Goal: Task Accomplishment & Management: Manage account settings

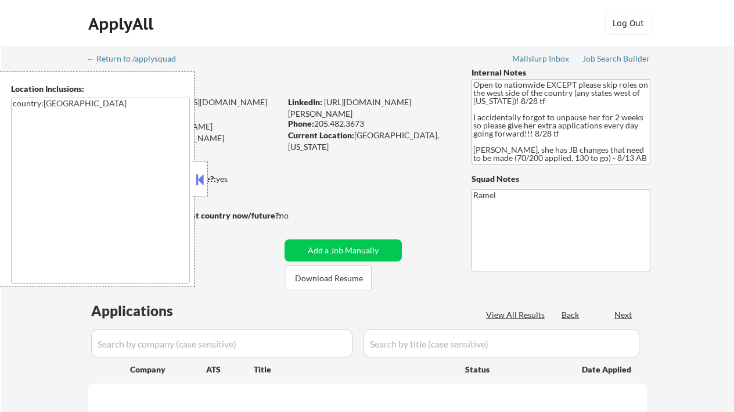
click at [199, 177] on button at bounding box center [199, 179] width 13 height 17
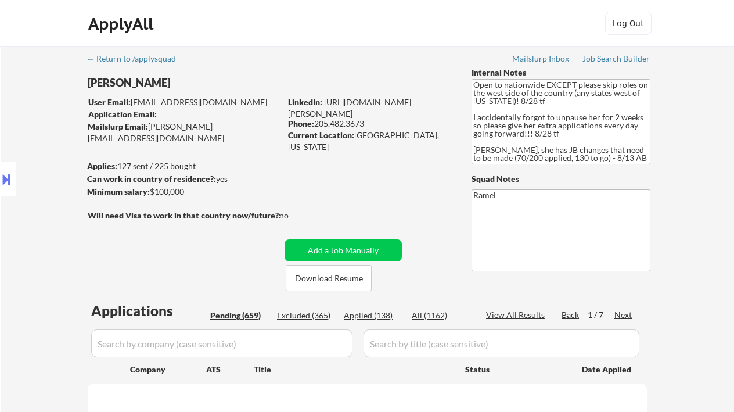
select select ""pending""
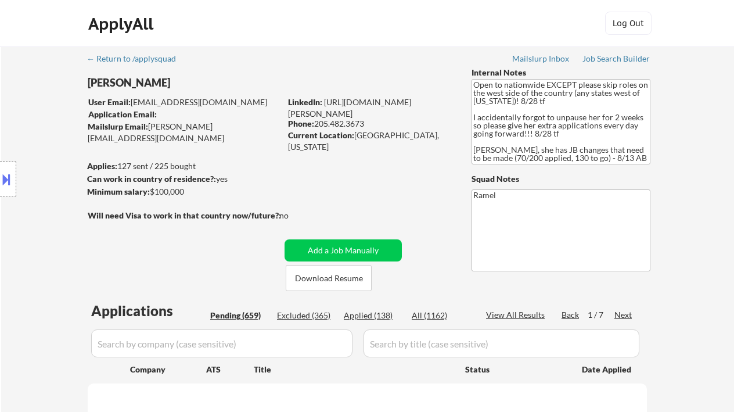
select select ""pending""
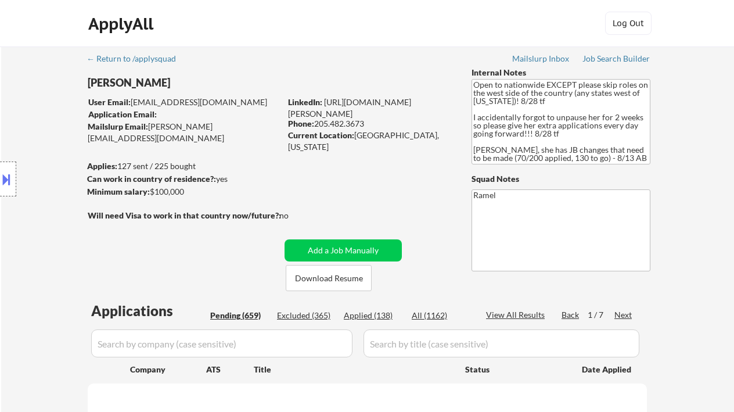
select select ""pending""
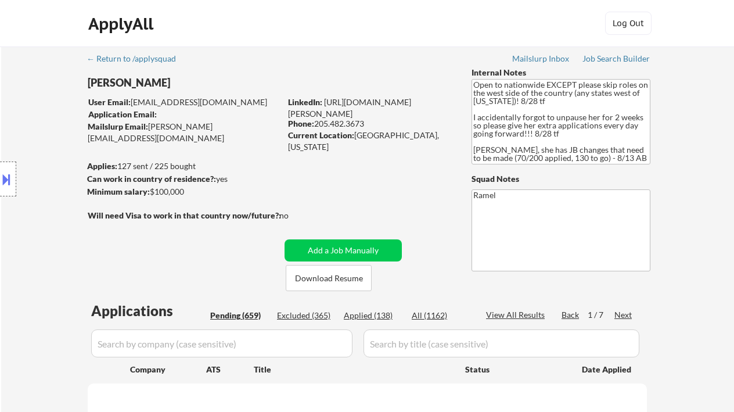
select select ""pending""
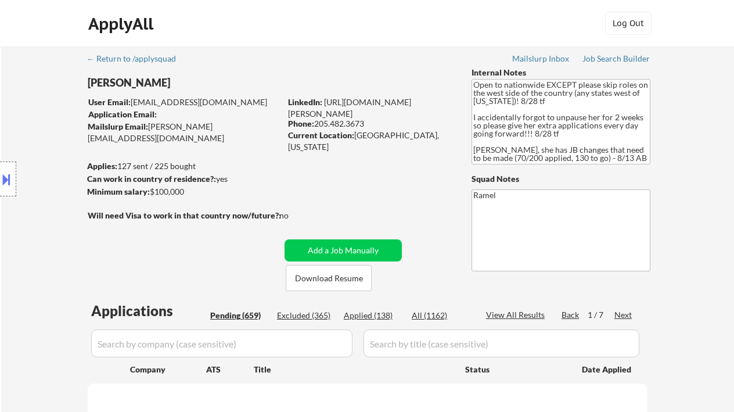
select select ""pending""
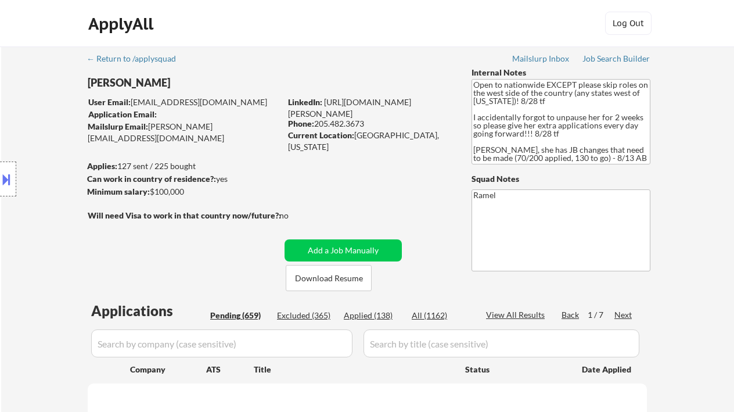
select select ""pending""
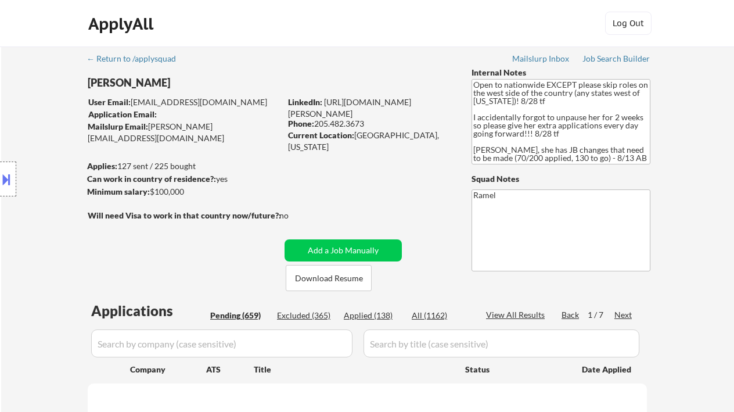
select select ""pending""
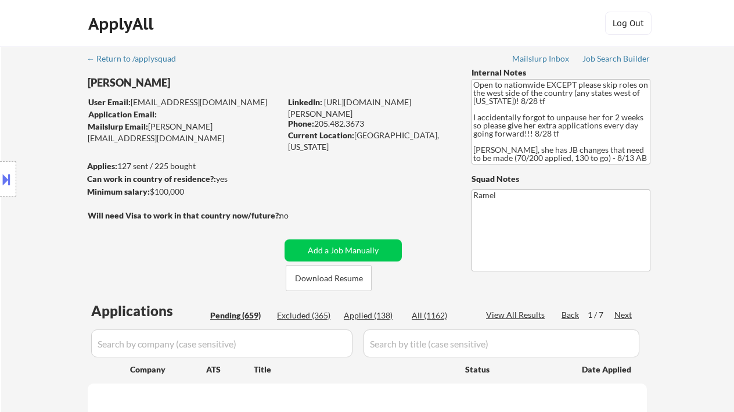
select select ""pending""
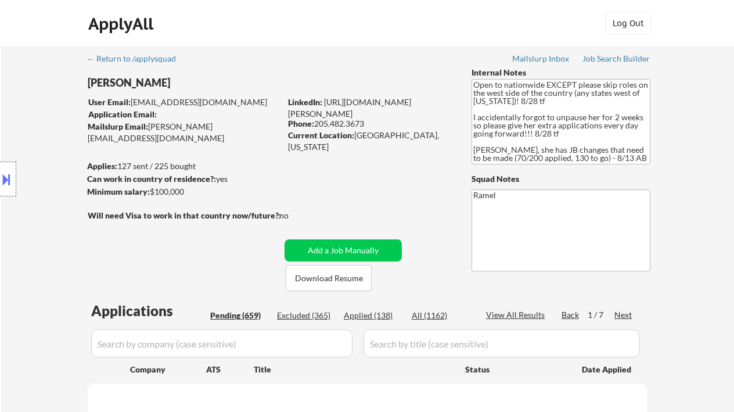
select select ""pending""
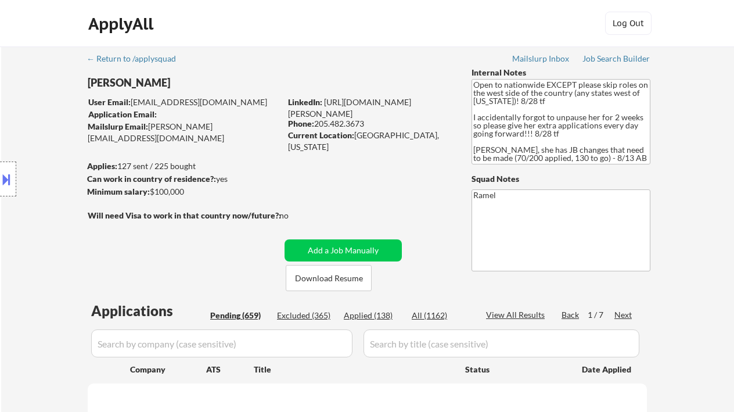
select select ""pending""
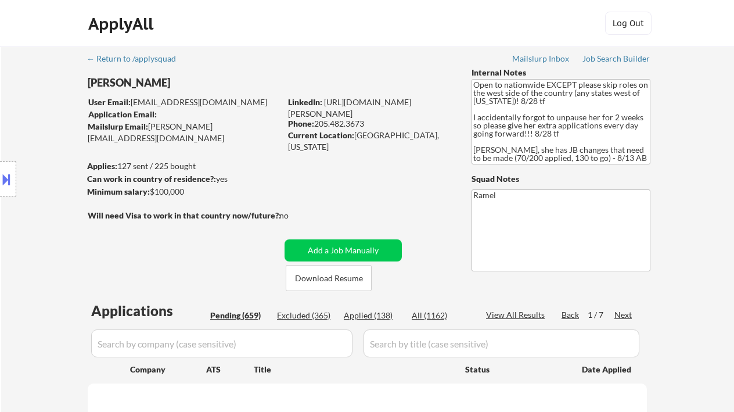
select select ""pending""
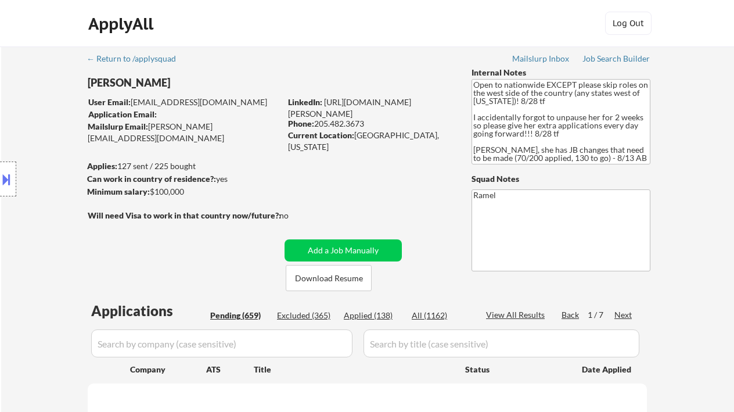
select select ""pending""
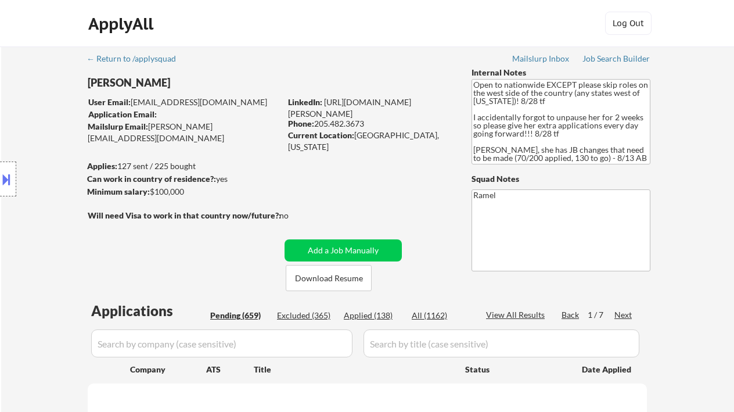
select select ""pending""
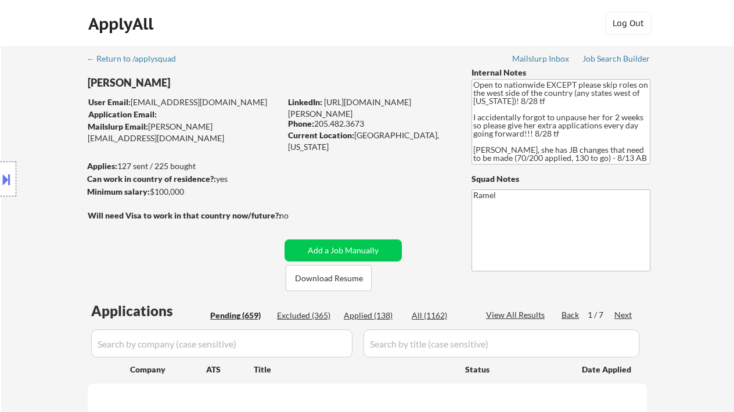
select select ""pending""
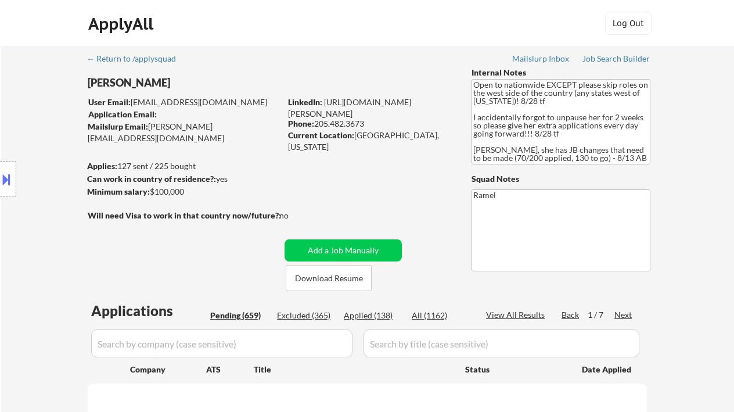
select select ""pending""
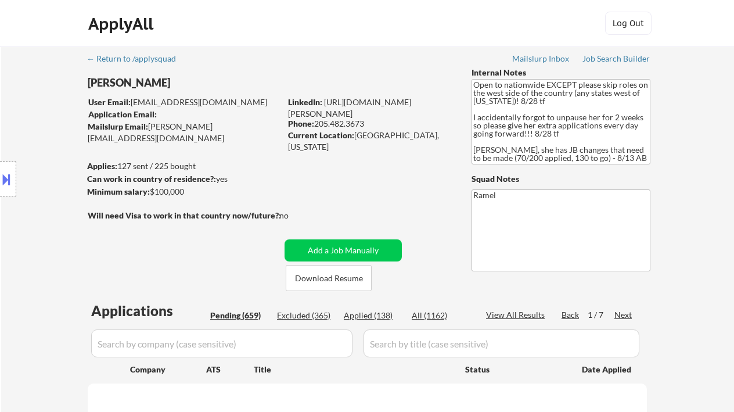
select select ""pending""
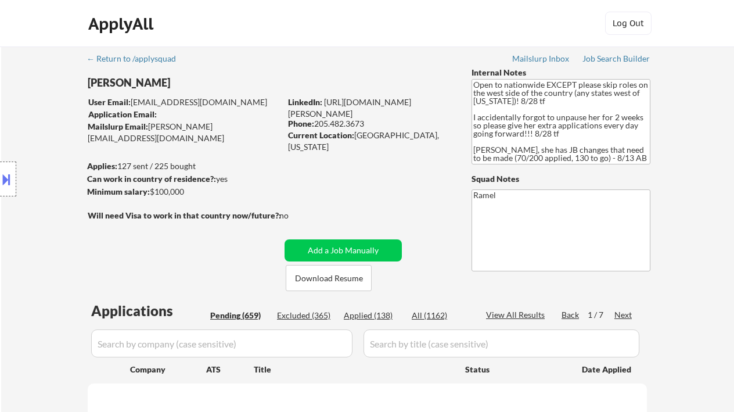
select select ""pending""
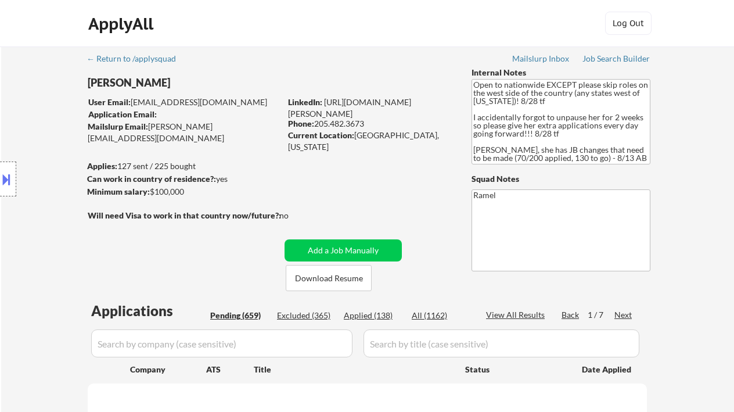
select select ""pending""
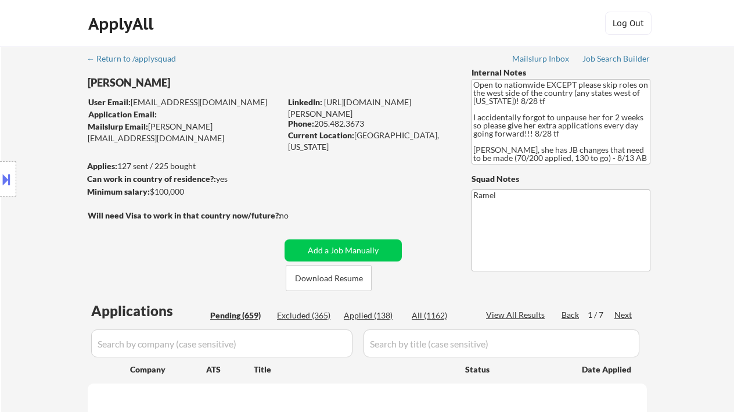
select select ""pending""
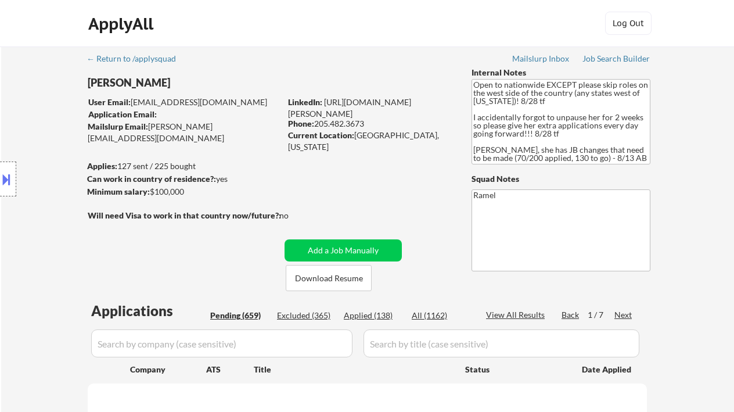
select select ""pending""
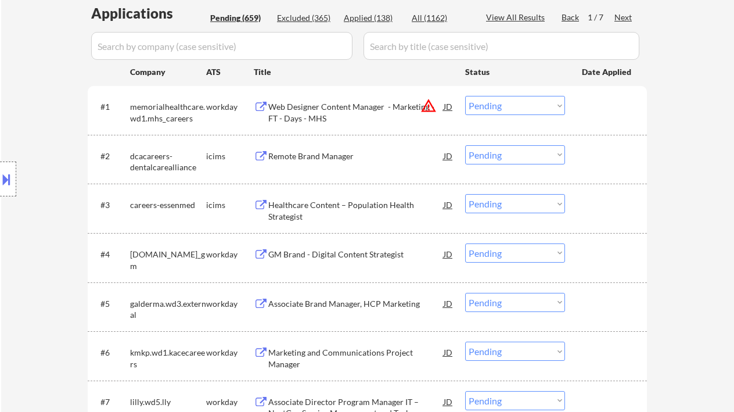
scroll to position [225, 0]
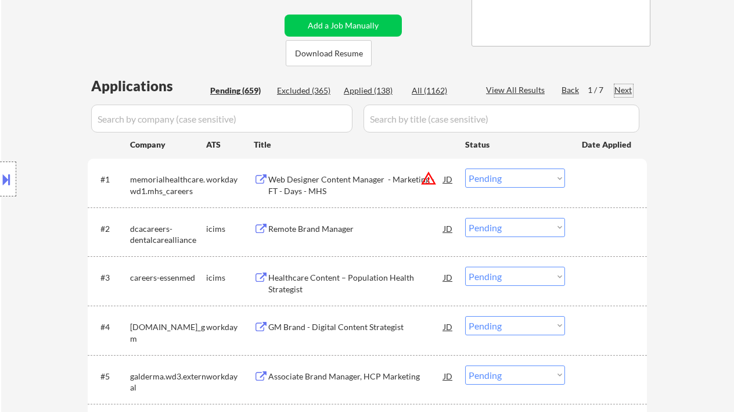
click at [626, 87] on div "Next" at bounding box center [624, 90] width 19 height 12
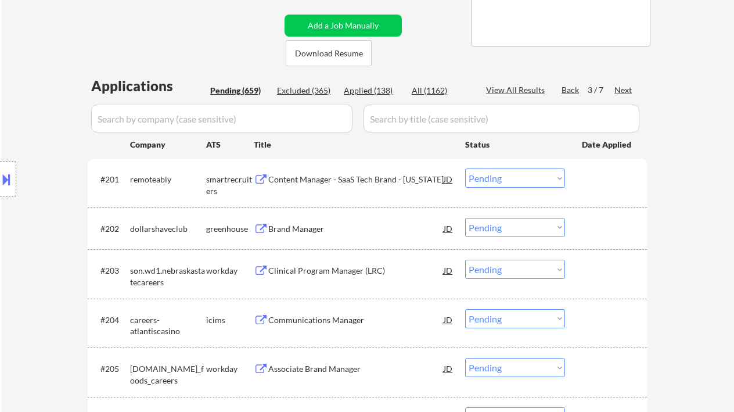
drag, startPoint x: 498, startPoint y: 225, endPoint x: 501, endPoint y: 236, distance: 12.0
click at [498, 225] on select "Choose an option... Pending Applied Excluded (Questions) Excluded (Expired) Exc…" at bounding box center [515, 227] width 100 height 19
click at [465, 218] on select "Choose an option... Pending Applied Excluded (Questions) Excluded (Expired) Exc…" at bounding box center [515, 227] width 100 height 19
click at [332, 180] on div "Content Manager - SaaS Tech Brand - New York" at bounding box center [355, 180] width 175 height 12
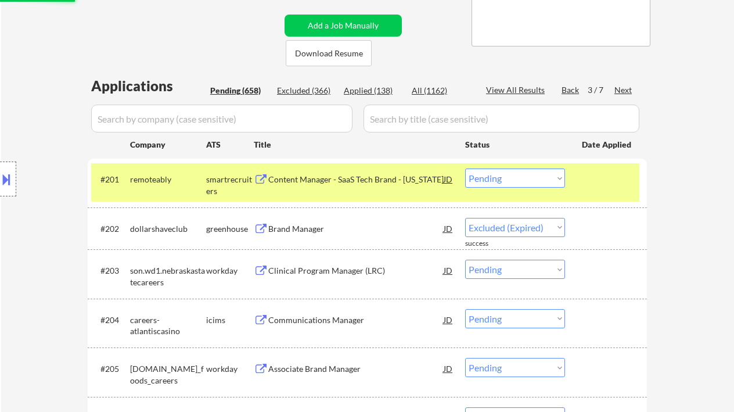
select select ""pending""
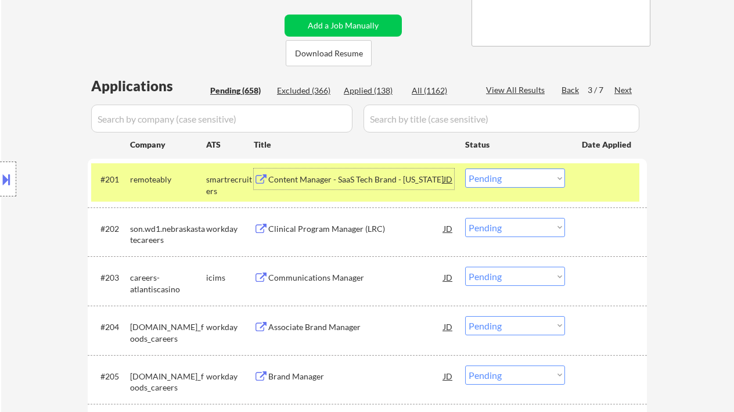
click at [494, 177] on select "Choose an option... Pending Applied Excluded (Questions) Excluded (Expired) Exc…" at bounding box center [515, 177] width 100 height 19
click at [465, 168] on select "Choose an option... Pending Applied Excluded (Questions) Excluded (Expired) Exc…" at bounding box center [515, 177] width 100 height 19
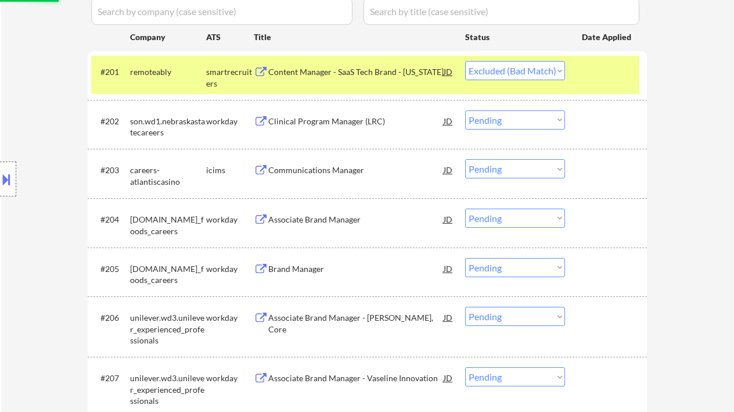
scroll to position [379, 0]
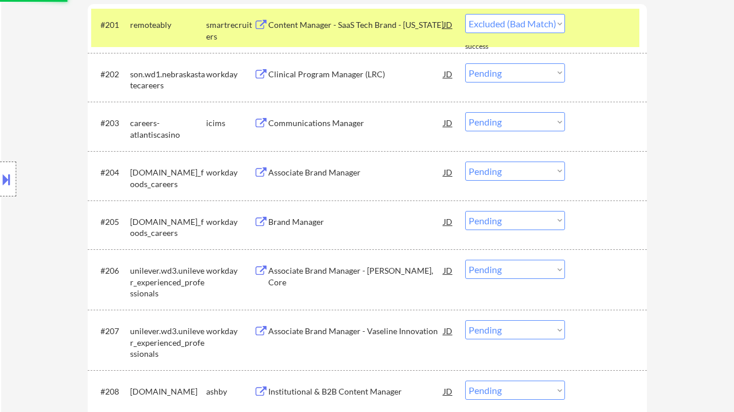
select select ""pending""
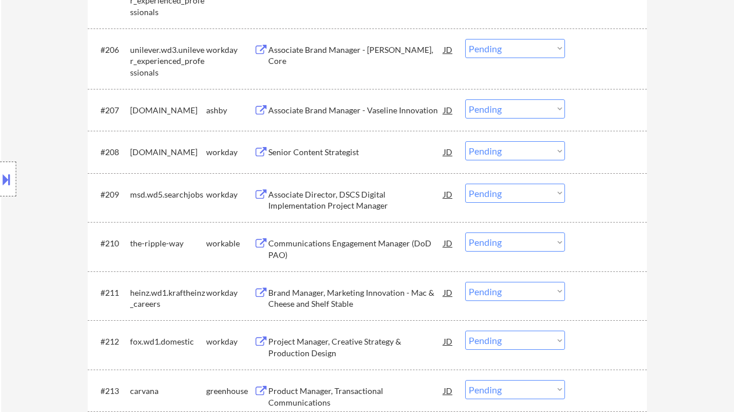
click at [324, 155] on div "Senior Content Strategist" at bounding box center [355, 152] width 175 height 12
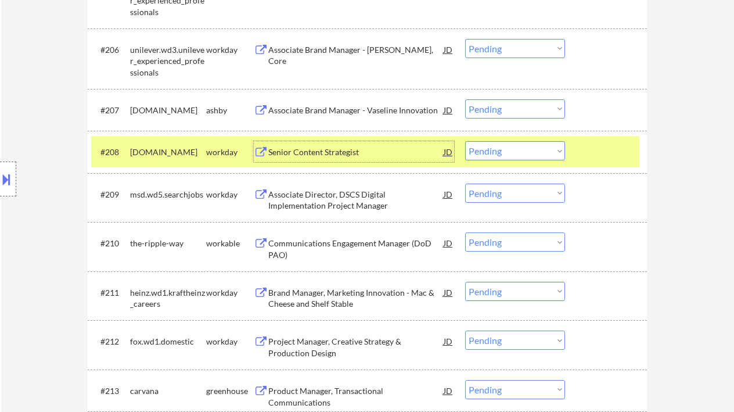
scroll to position [690, 0]
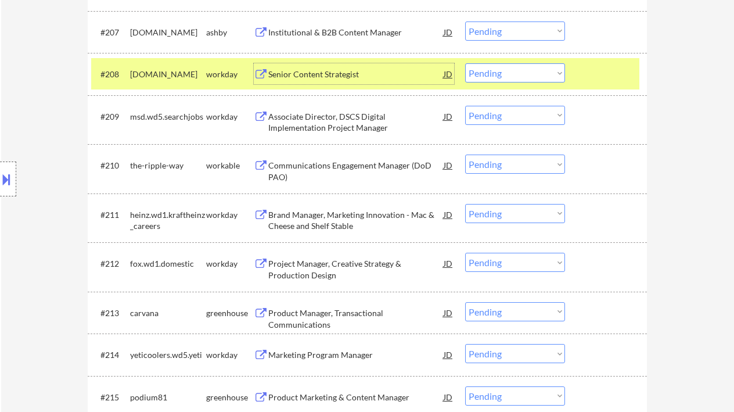
click at [319, 165] on div "Communications Engagement Manager (DoD PAO)" at bounding box center [355, 171] width 175 height 23
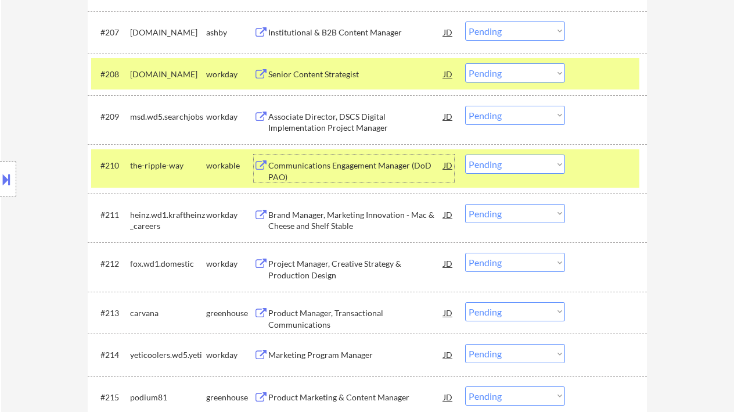
drag, startPoint x: 507, startPoint y: 163, endPoint x: 517, endPoint y: 173, distance: 14.4
click at [507, 163] on select "Choose an option... Pending Applied Excluded (Questions) Excluded (Expired) Exc…" at bounding box center [515, 164] width 100 height 19
click at [465, 155] on select "Choose an option... Pending Applied Excluded (Questions) Excluded (Expired) Exc…" at bounding box center [515, 164] width 100 height 19
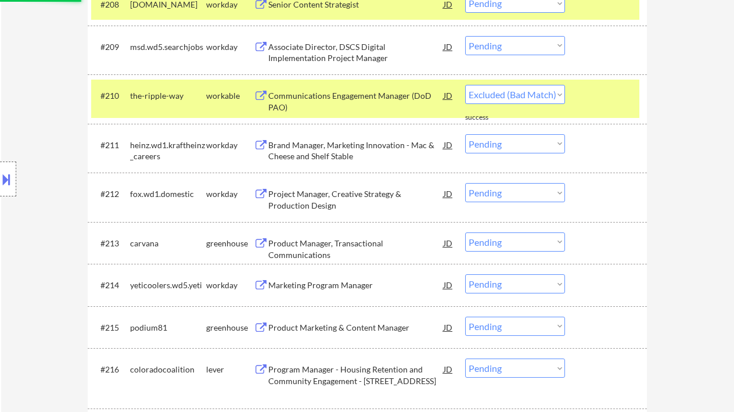
scroll to position [767, 0]
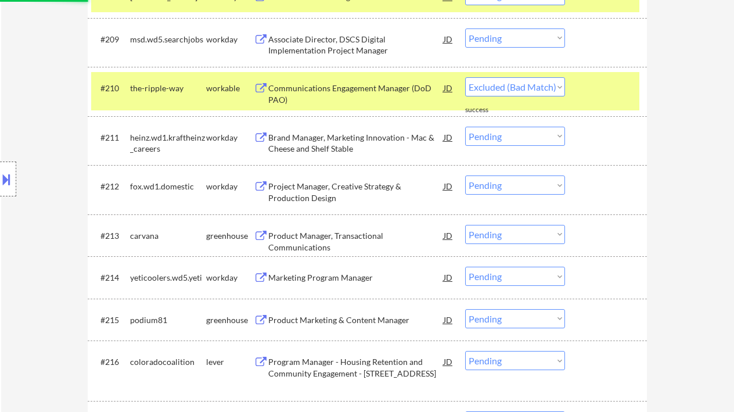
click at [327, 238] on div "Product Manager, Transactional Communications" at bounding box center [355, 241] width 175 height 23
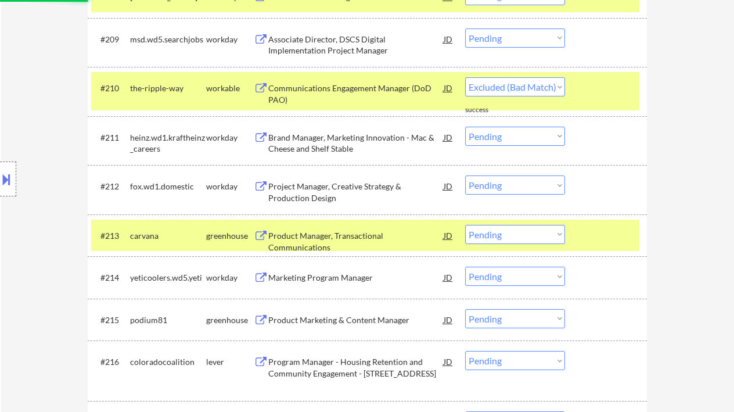
select select ""pending""
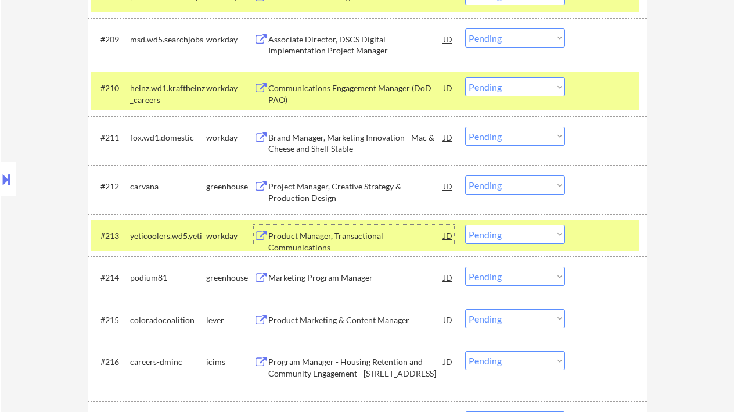
click at [482, 187] on select "Choose an option... Pending Applied Excluded (Questions) Excluded (Expired) Exc…" at bounding box center [515, 184] width 100 height 19
click at [465, 175] on select "Choose an option... Pending Applied Excluded (Questions) Excluded (Expired) Exc…" at bounding box center [515, 184] width 100 height 19
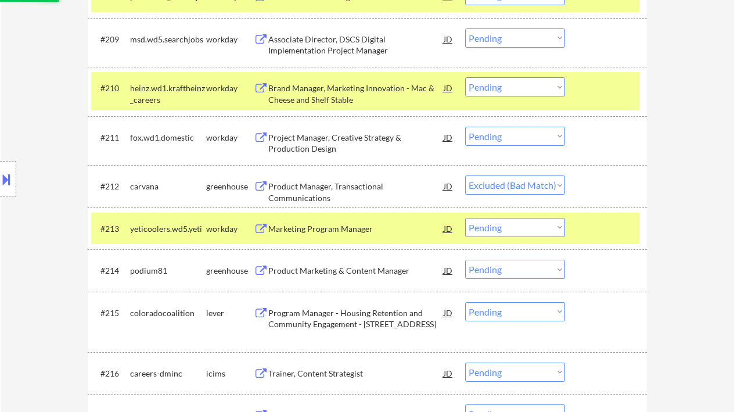
scroll to position [844, 0]
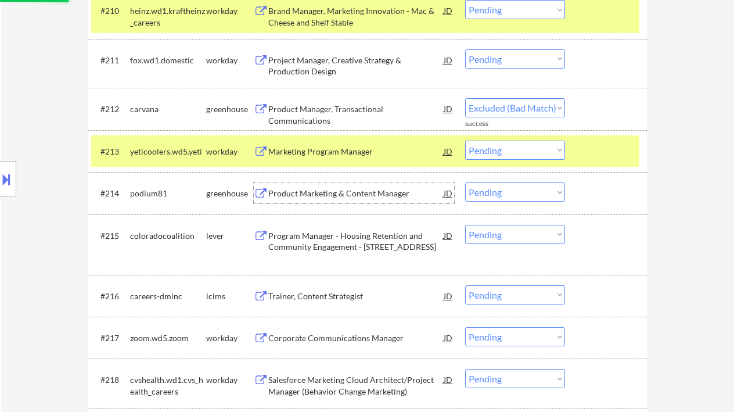
click at [345, 191] on div "Product Marketing & Content Manager" at bounding box center [355, 194] width 175 height 12
select select ""pending""
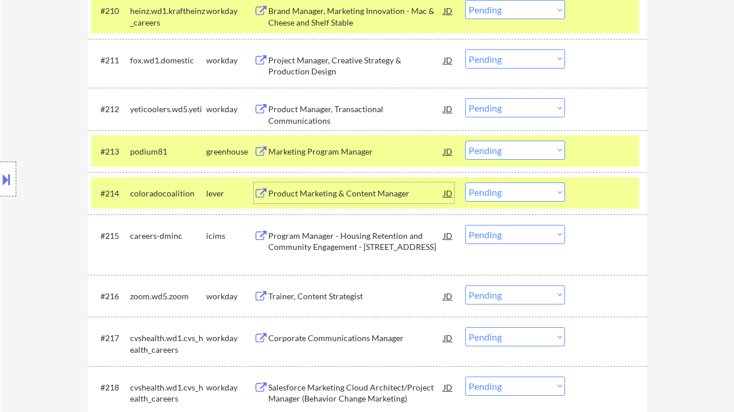
drag, startPoint x: 498, startPoint y: 149, endPoint x: 505, endPoint y: 153, distance: 8.4
click at [498, 149] on select "Choose an option... Pending Applied Excluded (Questions) Excluded (Expired) Exc…" at bounding box center [515, 150] width 100 height 19
click at [465, 141] on select "Choose an option... Pending Applied Excluded (Questions) Excluded (Expired) Exc…" at bounding box center [515, 150] width 100 height 19
click at [365, 194] on div "Product Marketing & Content Manager" at bounding box center [355, 194] width 175 height 12
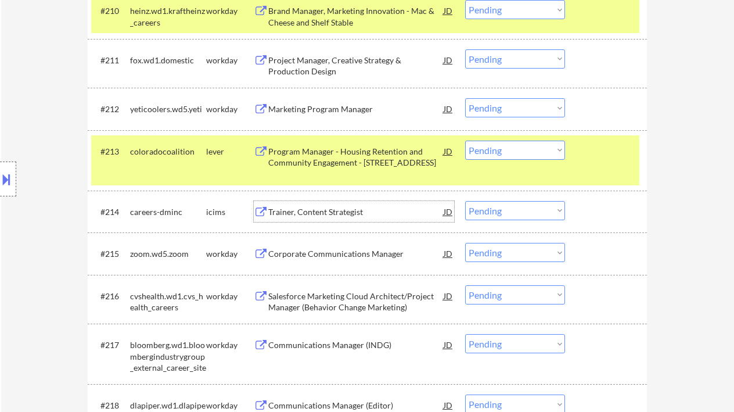
click at [505, 156] on select "Choose an option... Pending Applied Excluded (Questions) Excluded (Expired) Exc…" at bounding box center [515, 150] width 100 height 19
click at [465, 141] on select "Choose an option... Pending Applied Excluded (Questions) Excluded (Expired) Exc…" at bounding box center [515, 150] width 100 height 19
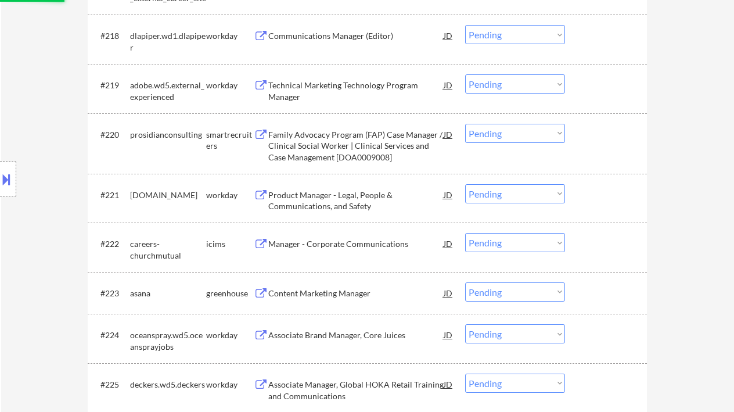
scroll to position [1232, 0]
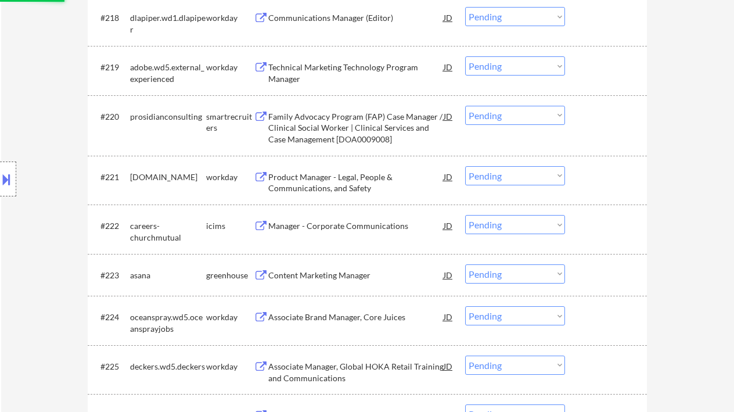
select select ""pending""
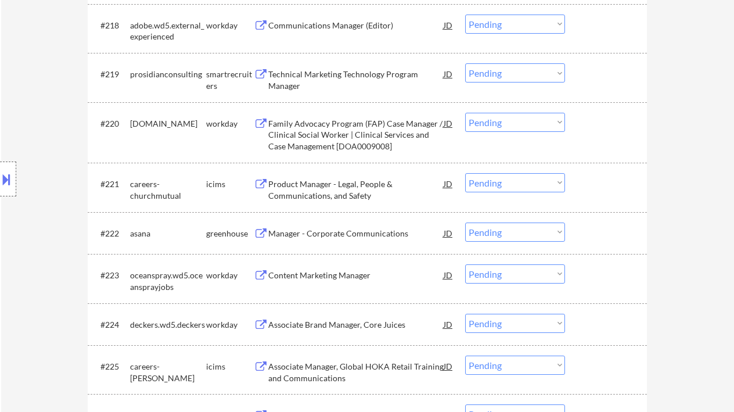
click at [347, 81] on div "Technical Marketing Technology Program Manager" at bounding box center [355, 80] width 175 height 23
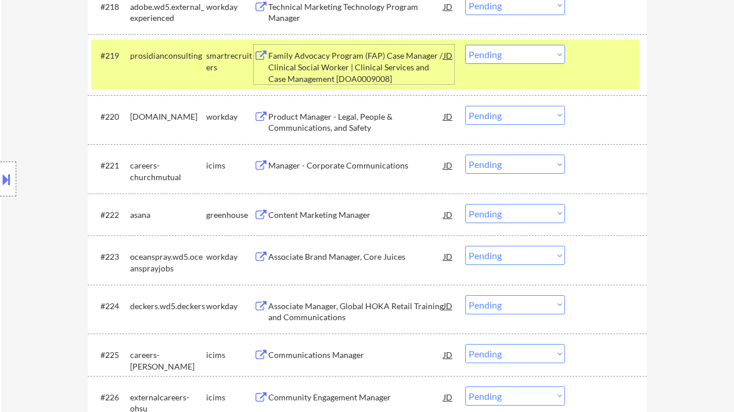
click at [508, 55] on select "Choose an option... Pending Applied Excluded (Questions) Excluded (Expired) Exc…" at bounding box center [515, 54] width 100 height 19
click at [465, 45] on select "Choose an option... Pending Applied Excluded (Questions) Excluded (Expired) Exc…" at bounding box center [515, 54] width 100 height 19
click at [341, 208] on div "Content Marketing Manager" at bounding box center [355, 214] width 175 height 21
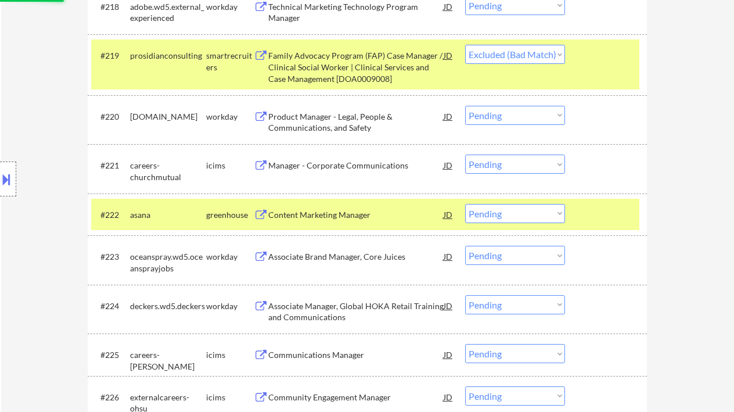
select select ""pending""
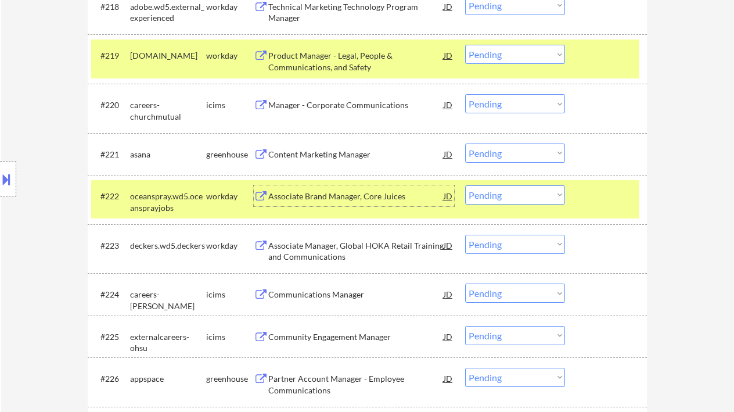
click at [508, 150] on select "Choose an option... Pending Applied Excluded (Questions) Excluded (Expired) Exc…" at bounding box center [515, 152] width 100 height 19
click at [465, 143] on select "Choose an option... Pending Applied Excluded (Questions) Excluded (Expired) Exc…" at bounding box center [515, 152] width 100 height 19
select select ""pending""
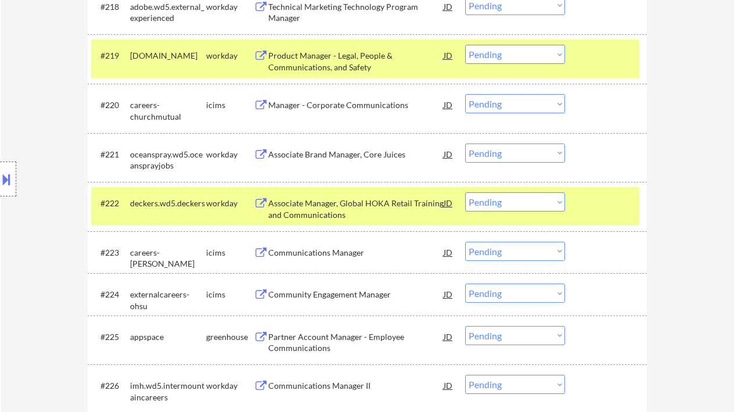
scroll to position [1387, 0]
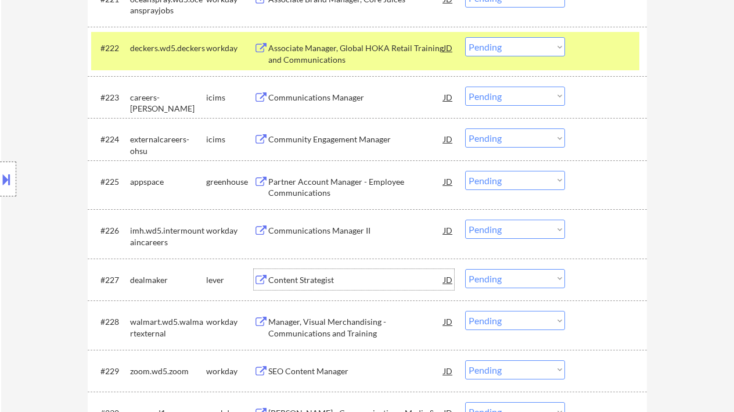
click at [331, 282] on div "Content Strategist" at bounding box center [355, 280] width 175 height 12
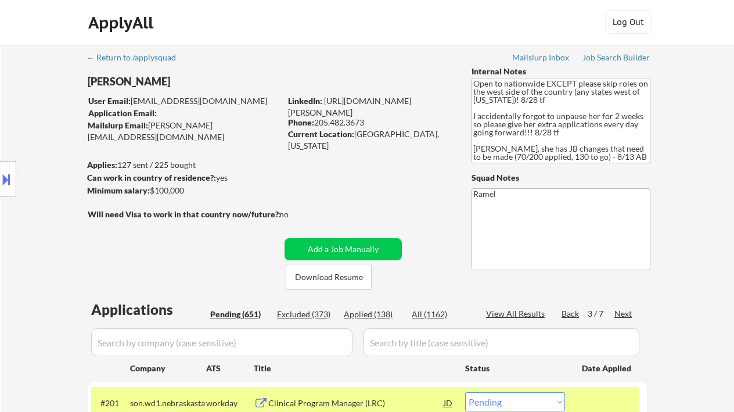
scroll to position [0, 0]
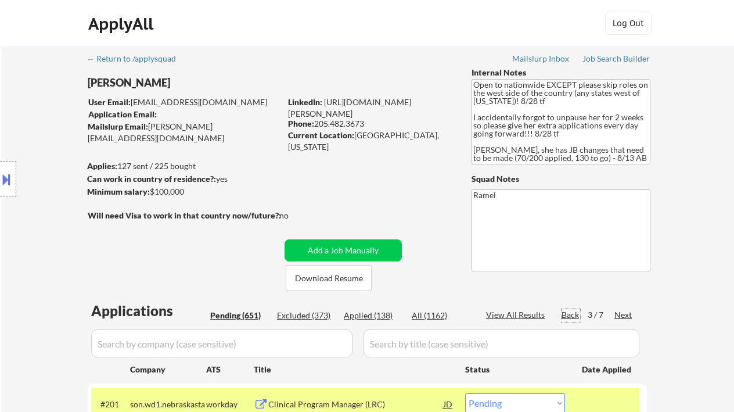
click at [575, 315] on div "Back" at bounding box center [571, 315] width 19 height 12
click at [571, 315] on div "Back" at bounding box center [571, 315] width 19 height 12
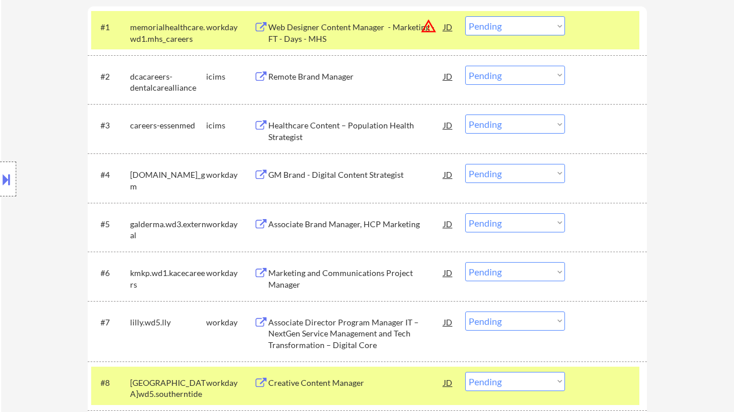
scroll to position [387, 0]
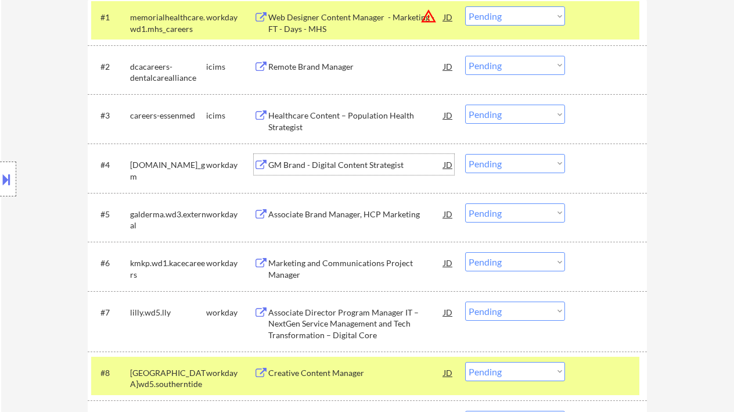
click at [351, 162] on div "GM Brand - Digital Content Strategist" at bounding box center [355, 165] width 175 height 12
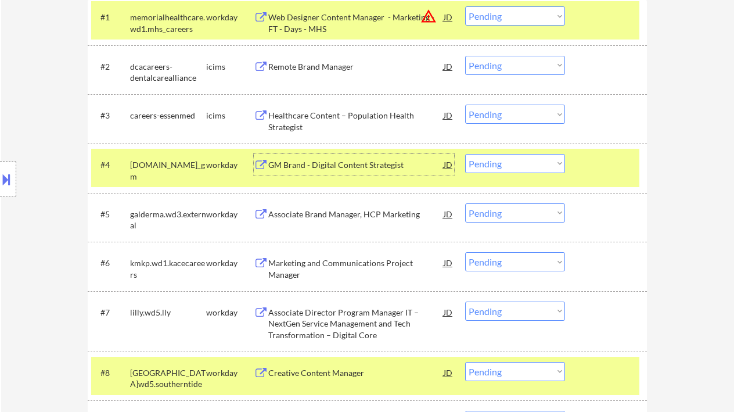
click at [511, 167] on select "Choose an option... Pending Applied Excluded (Questions) Excluded (Expired) Exc…" at bounding box center [515, 163] width 100 height 19
click at [465, 154] on select "Choose an option... Pending Applied Excluded (Questions) Excluded (Expired) Exc…" at bounding box center [515, 163] width 100 height 19
select select ""pending""
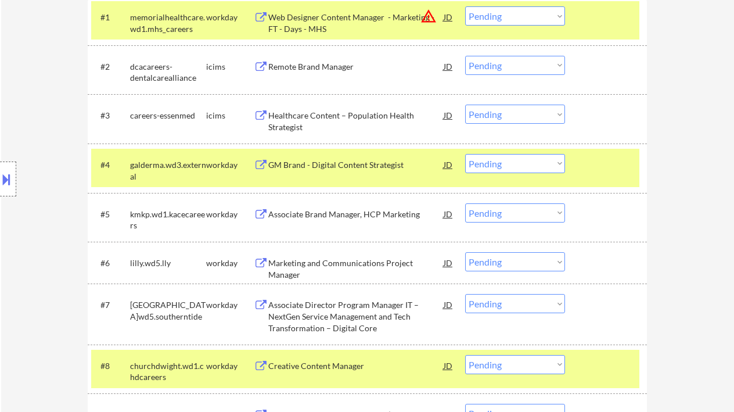
click at [346, 216] on div "Associate Brand Manager, HCP Marketing" at bounding box center [355, 215] width 175 height 12
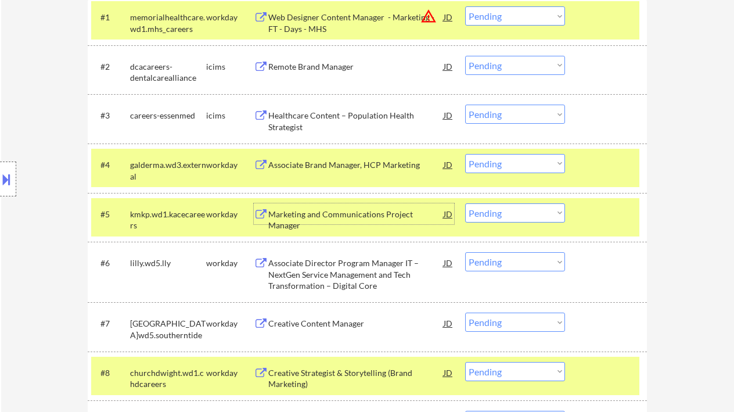
click at [491, 216] on select "Choose an option... Pending Applied Excluded (Questions) Excluded (Expired) Exc…" at bounding box center [515, 212] width 100 height 19
click at [465, 203] on select "Choose an option... Pending Applied Excluded (Questions) Excluded (Expired) Exc…" at bounding box center [515, 212] width 100 height 19
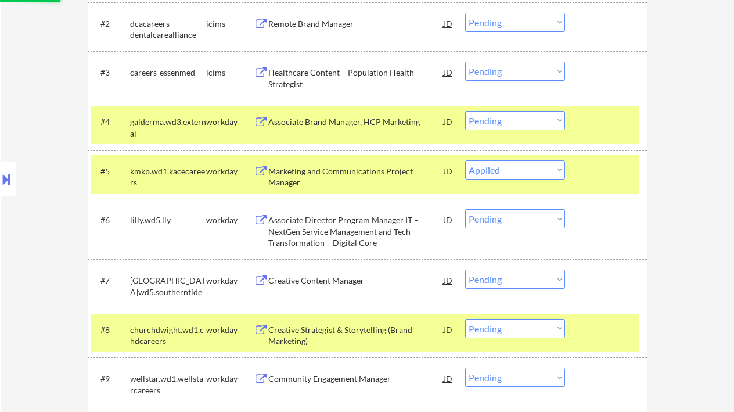
scroll to position [465, 0]
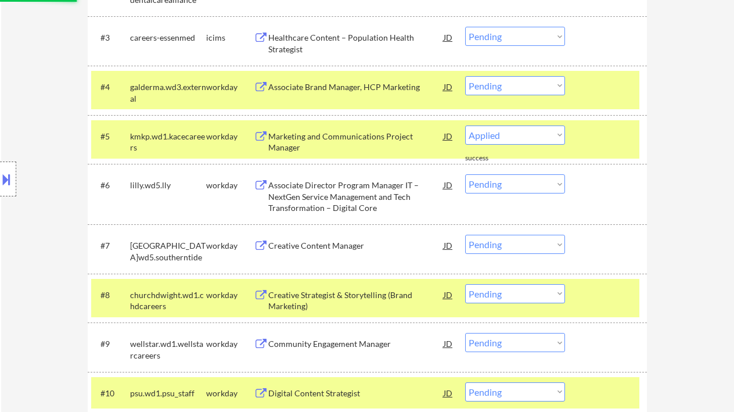
select select ""pending""
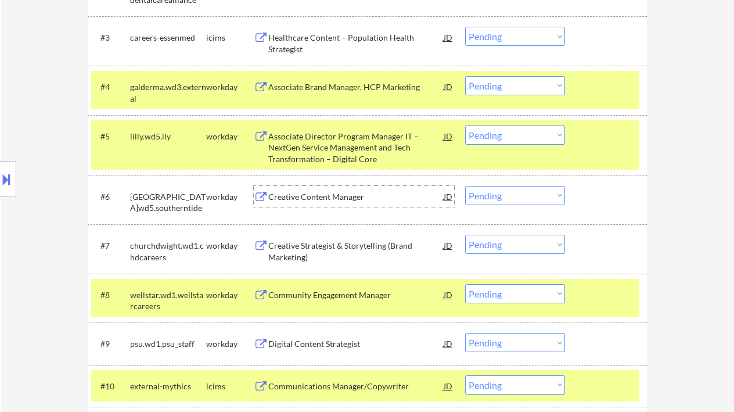
click at [302, 197] on div "Creative Content Manager" at bounding box center [355, 197] width 175 height 12
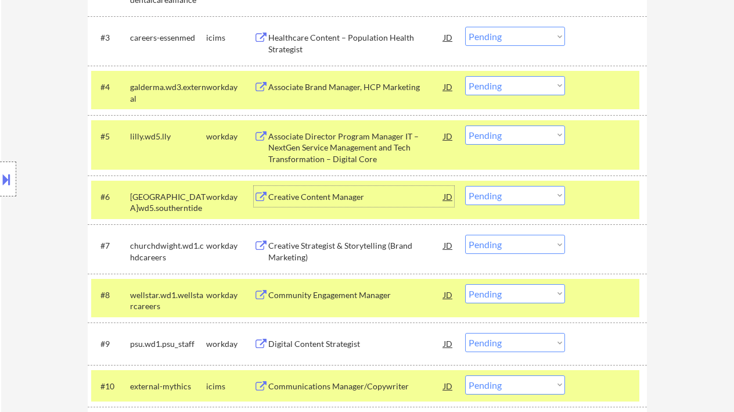
click at [329, 202] on div "Creative Content Manager" at bounding box center [355, 196] width 175 height 21
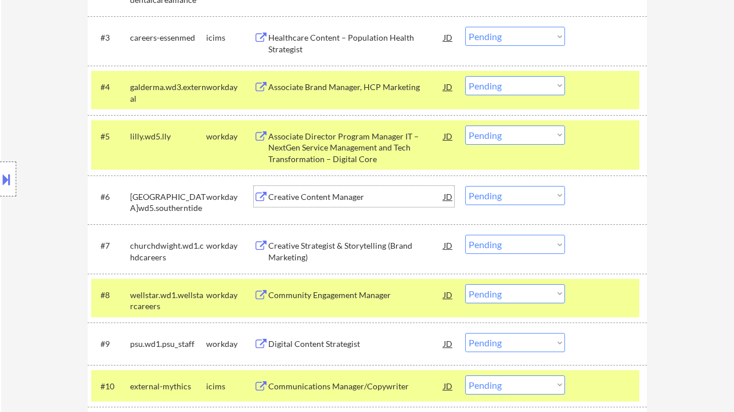
click at [501, 193] on select "Choose an option... Pending Applied Excluded (Questions) Excluded (Expired) Exc…" at bounding box center [515, 195] width 100 height 19
click at [465, 186] on select "Choose an option... Pending Applied Excluded (Questions) Excluded (Expired) Exc…" at bounding box center [515, 195] width 100 height 19
select select ""pending""
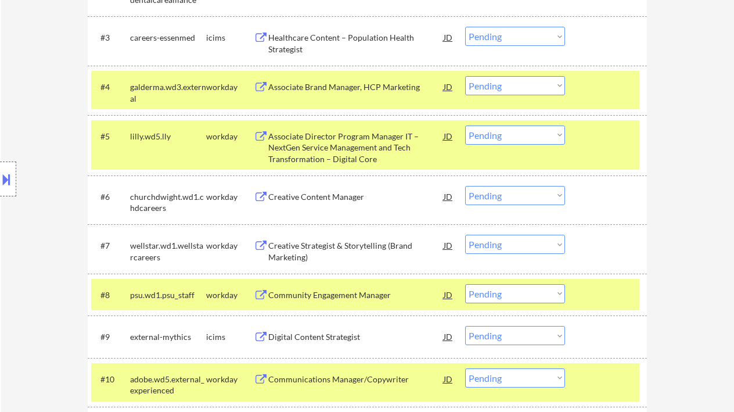
click at [349, 165] on div "#5 lilly.wd5.lly workday Associate Director Program Manager IT – NextGen Servic…" at bounding box center [365, 145] width 548 height 50
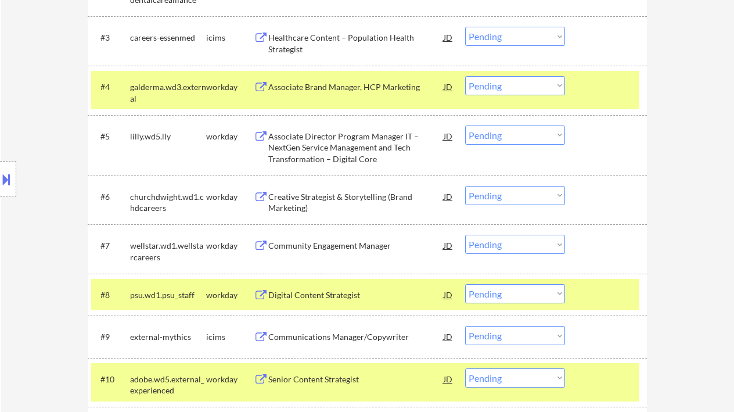
click at [339, 151] on div "Associate Director Program Manager IT – NextGen Service Management and Tech Tra…" at bounding box center [355, 148] width 175 height 34
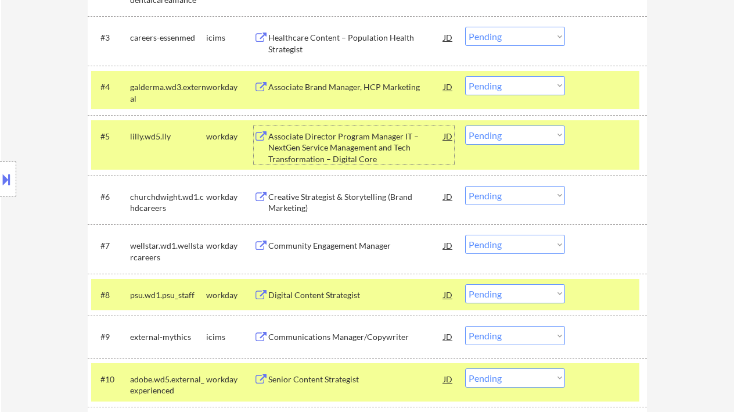
click at [530, 137] on select "Choose an option... Pending Applied Excluded (Questions) Excluded (Expired) Exc…" at bounding box center [515, 134] width 100 height 19
click at [465, 125] on select "Choose an option... Pending Applied Excluded (Questions) Excluded (Expired) Exc…" at bounding box center [515, 134] width 100 height 19
click at [370, 202] on div "Creative Strategist & Storytelling (Brand Marketing)" at bounding box center [355, 202] width 175 height 23
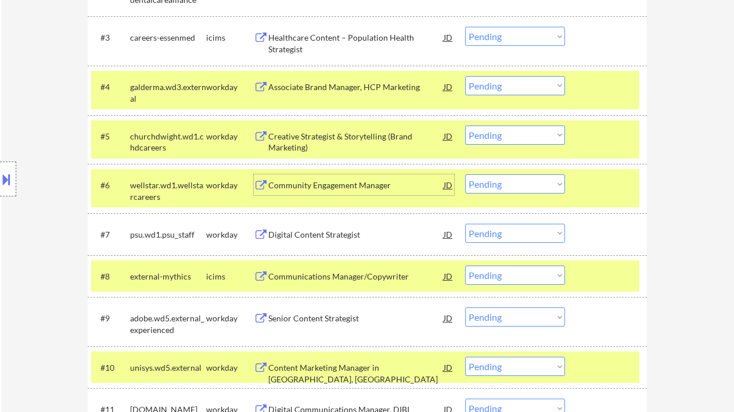
click at [503, 138] on select "Choose an option... Pending Applied Excluded (Questions) Excluded (Expired) Exc…" at bounding box center [515, 134] width 100 height 19
click at [465, 125] on select "Choose an option... Pending Applied Excluded (Questions) Excluded (Expired) Exc…" at bounding box center [515, 134] width 100 height 19
click at [345, 189] on div "Community Engagement Manager" at bounding box center [355, 186] width 175 height 12
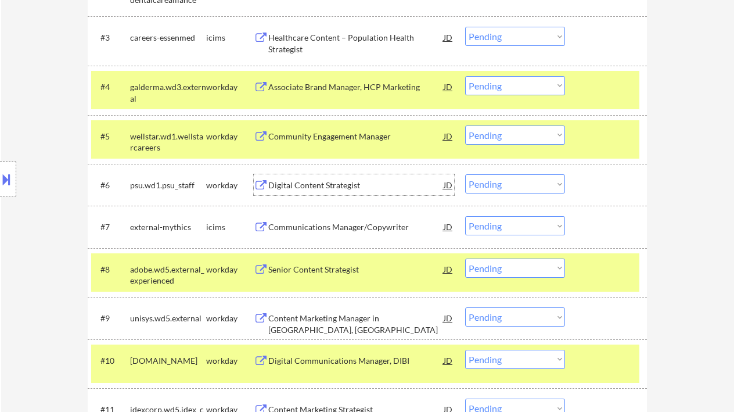
click at [486, 130] on select "Choose an option... Pending Applied Excluded (Questions) Excluded (Expired) Exc…" at bounding box center [515, 134] width 100 height 19
click at [465, 125] on select "Choose an option... Pending Applied Excluded (Questions) Excluded (Expired) Exc…" at bounding box center [515, 134] width 100 height 19
click at [308, 183] on div "Digital Content Strategist" at bounding box center [355, 186] width 175 height 12
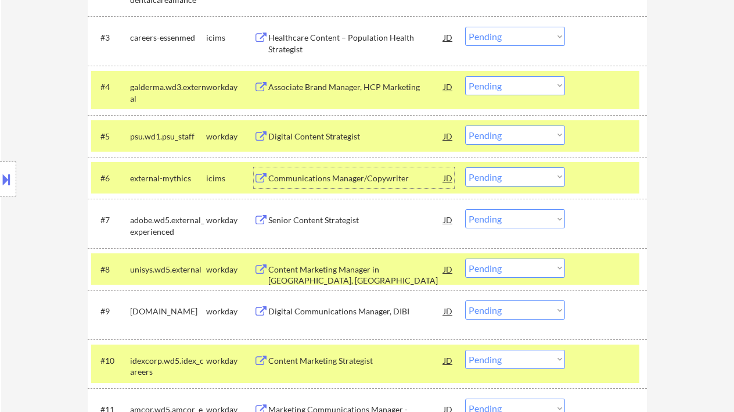
drag, startPoint x: 503, startPoint y: 135, endPoint x: 512, endPoint y: 143, distance: 12.4
click at [503, 135] on select "Choose an option... Pending Applied Excluded (Questions) Excluded (Expired) Exc…" at bounding box center [515, 134] width 100 height 19
click at [465, 125] on select "Choose an option... Pending Applied Excluded (Questions) Excluded (Expired) Exc…" at bounding box center [515, 134] width 100 height 19
select select ""pending""
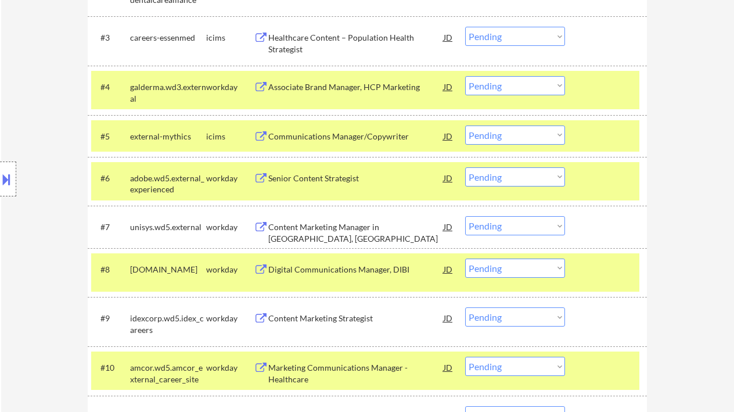
click at [344, 181] on div "Senior Content Strategist" at bounding box center [355, 179] width 175 height 12
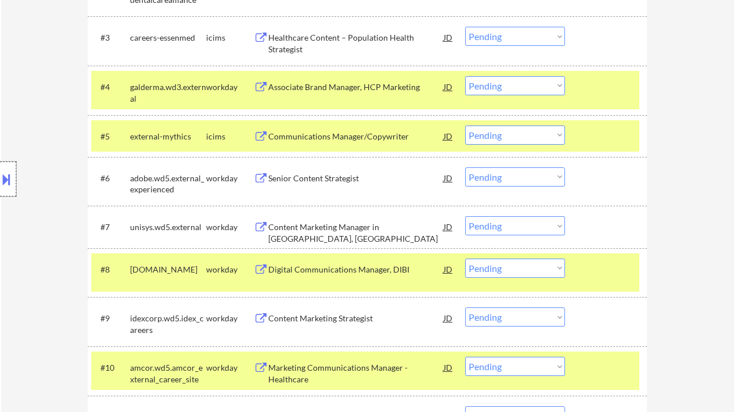
click at [8, 168] on div at bounding box center [8, 179] width 16 height 35
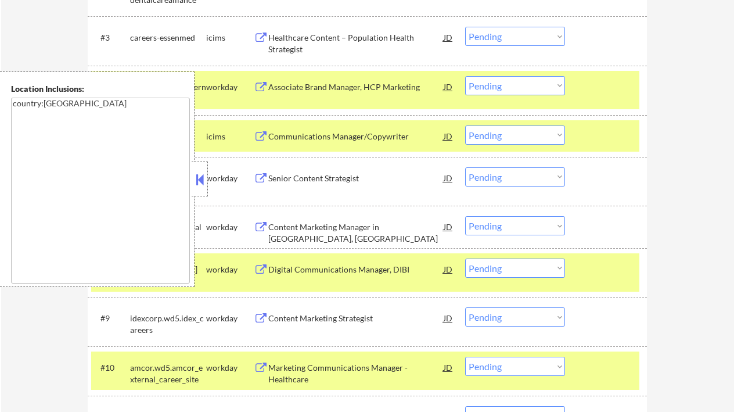
click at [204, 184] on button at bounding box center [199, 179] width 13 height 17
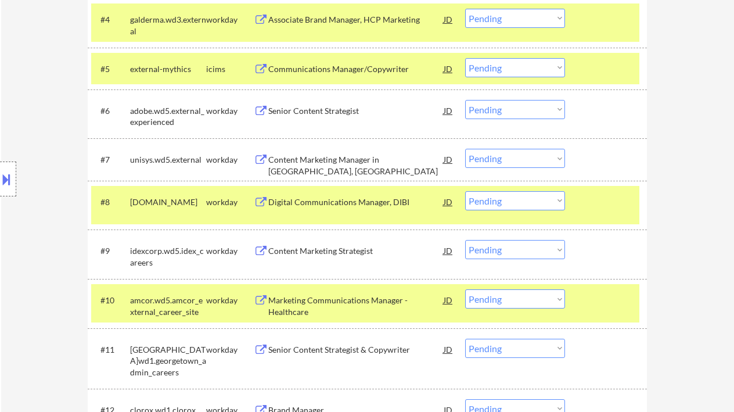
scroll to position [542, 0]
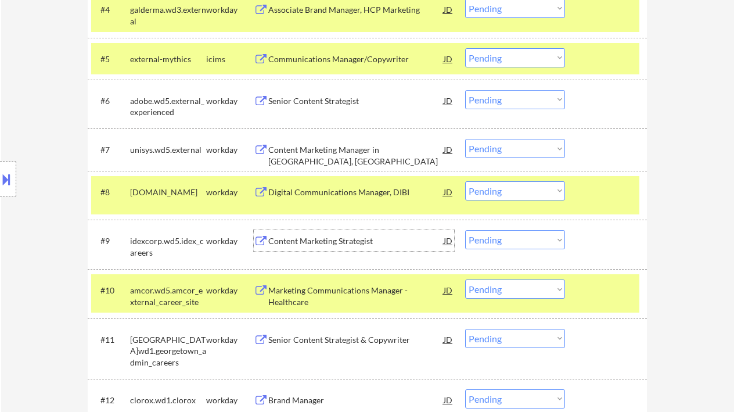
click at [314, 241] on div "Content Marketing Strategist" at bounding box center [355, 241] width 175 height 12
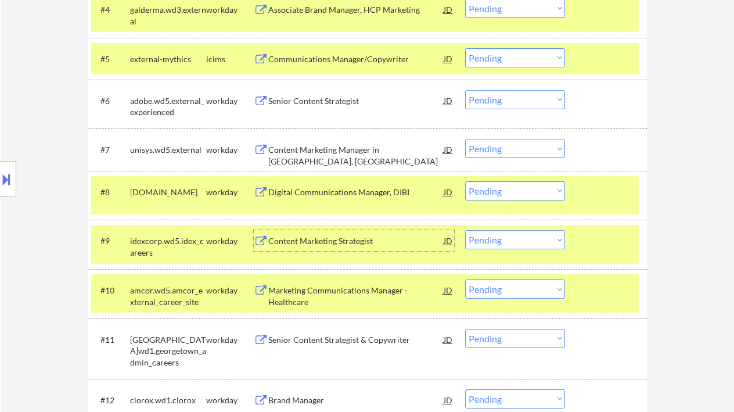
click at [491, 238] on select "Choose an option... Pending Applied Excluded (Questions) Excluded (Expired) Exc…" at bounding box center [515, 239] width 100 height 19
click at [465, 230] on select "Choose an option... Pending Applied Excluded (Questions) Excluded (Expired) Exc…" at bounding box center [515, 239] width 100 height 19
click at [360, 192] on div "Digital Communications Manager, DIBI" at bounding box center [355, 192] width 175 height 12
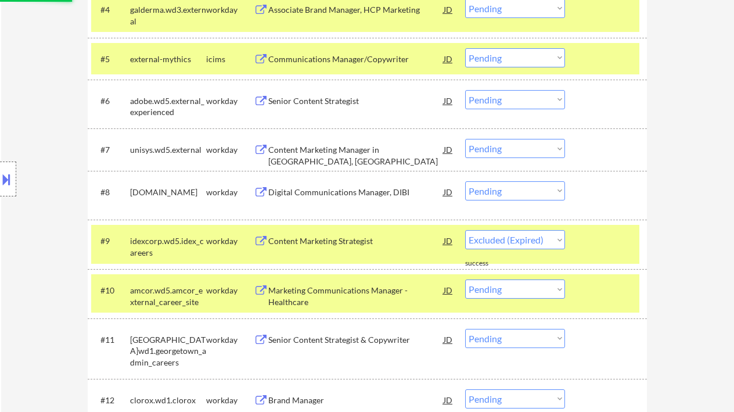
select select ""pending""
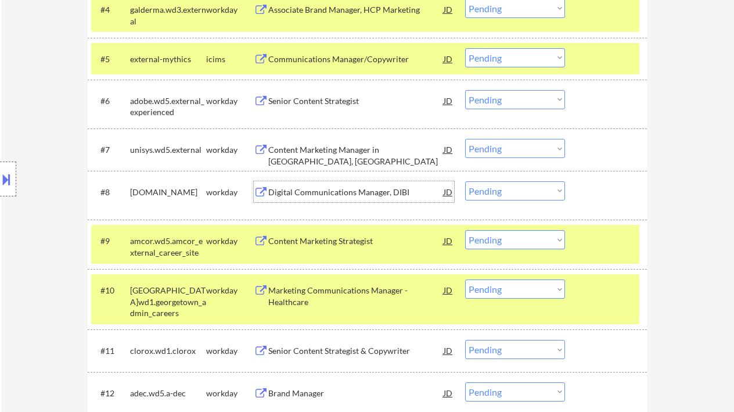
click at [510, 188] on select "Choose an option... Pending Applied Excluded (Questions) Excluded (Expired) Exc…" at bounding box center [515, 190] width 100 height 19
click at [465, 181] on select "Choose an option... Pending Applied Excluded (Questions) Excluded (Expired) Exc…" at bounding box center [515, 190] width 100 height 19
click at [328, 153] on div "Content Marketing Manager in Blue Bell, PA" at bounding box center [355, 155] width 175 height 23
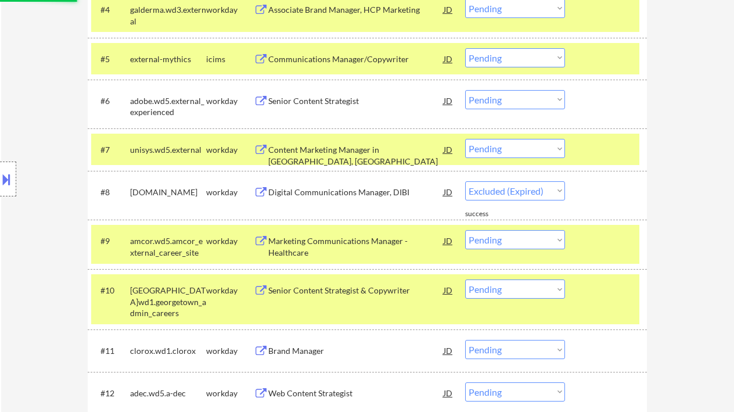
select select ""pending""
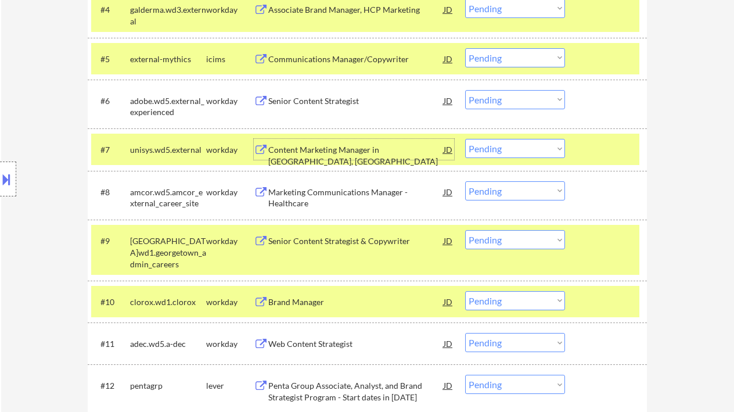
click at [512, 150] on select "Choose an option... Pending Applied Excluded (Questions) Excluded (Expired) Exc…" at bounding box center [515, 148] width 100 height 19
click at [465, 139] on select "Choose an option... Pending Applied Excluded (Questions) Excluded (Expired) Exc…" at bounding box center [515, 148] width 100 height 19
click at [351, 195] on div "Marketing Communications Manager - Healthcare" at bounding box center [355, 197] width 175 height 23
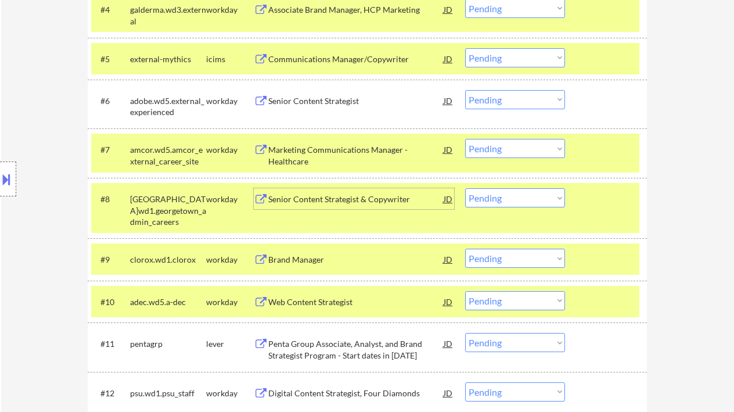
click at [319, 199] on div "Senior Content Strategist & Copywriter" at bounding box center [355, 199] width 175 height 12
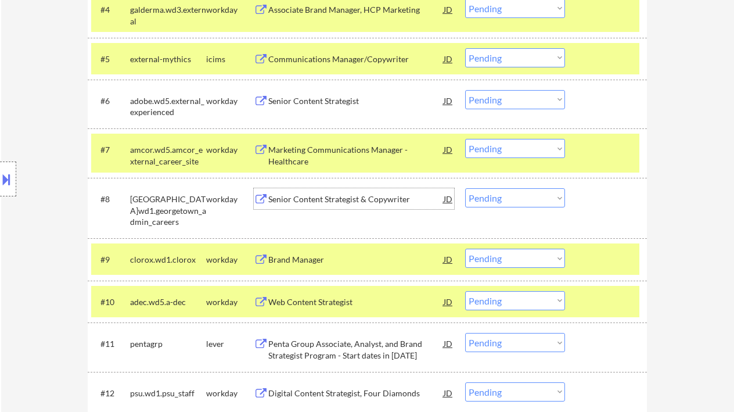
click at [508, 150] on select "Choose an option... Pending Applied Excluded (Questions) Excluded (Expired) Exc…" at bounding box center [515, 148] width 100 height 19
click at [465, 139] on select "Choose an option... Pending Applied Excluded (Questions) Excluded (Expired) Exc…" at bounding box center [515, 148] width 100 height 19
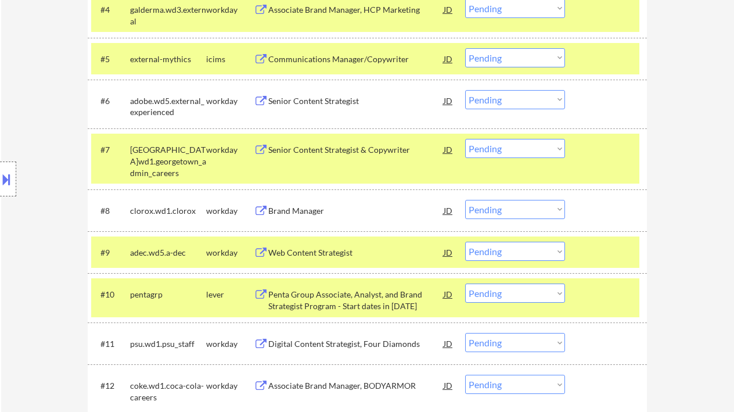
drag, startPoint x: 508, startPoint y: 150, endPoint x: 518, endPoint y: 157, distance: 12.4
click at [508, 150] on select "Choose an option... Pending Applied Excluded (Questions) Excluded (Expired) Exc…" at bounding box center [515, 148] width 100 height 19
click at [465, 139] on select "Choose an option... Pending Applied Excluded (Questions) Excluded (Expired) Exc…" at bounding box center [515, 148] width 100 height 19
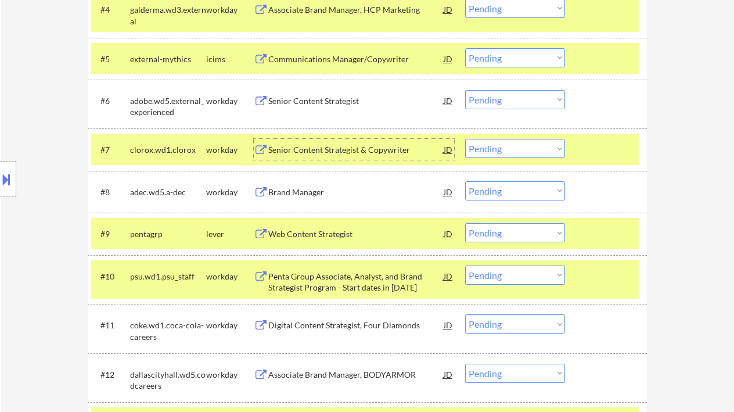
click at [322, 149] on div "Senior Content Strategist & Copywriter" at bounding box center [355, 150] width 175 height 12
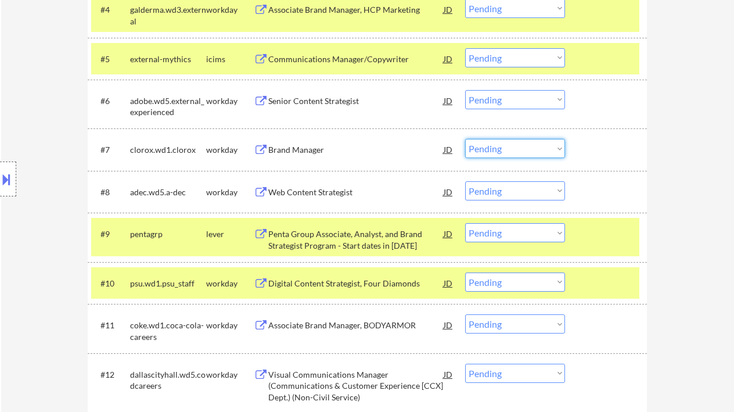
click at [515, 151] on select "Choose an option... Pending Applied Excluded (Questions) Excluded (Expired) Exc…" at bounding box center [515, 148] width 100 height 19
click at [465, 139] on select "Choose an option... Pending Applied Excluded (Questions) Excluded (Expired) Exc…" at bounding box center [515, 148] width 100 height 19
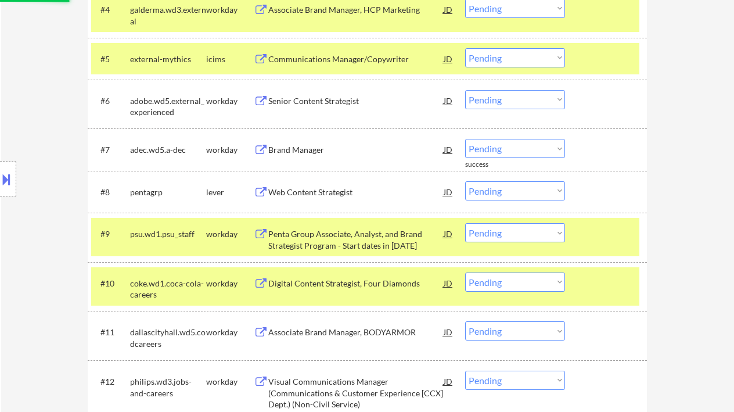
click at [328, 195] on div "Web Content Strategist" at bounding box center [355, 192] width 175 height 12
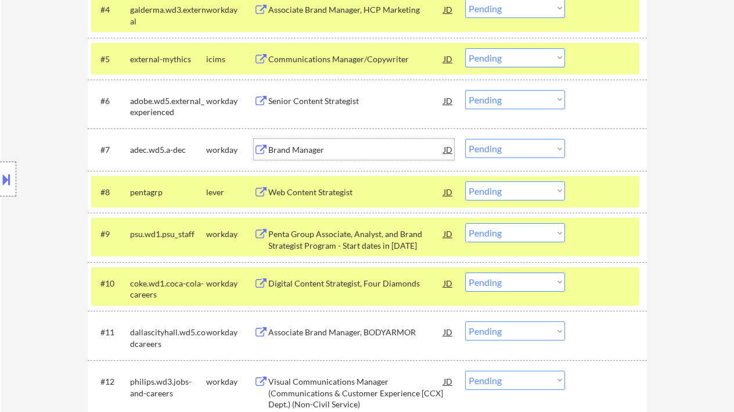
click at [307, 156] on div "Brand Manager" at bounding box center [355, 149] width 175 height 21
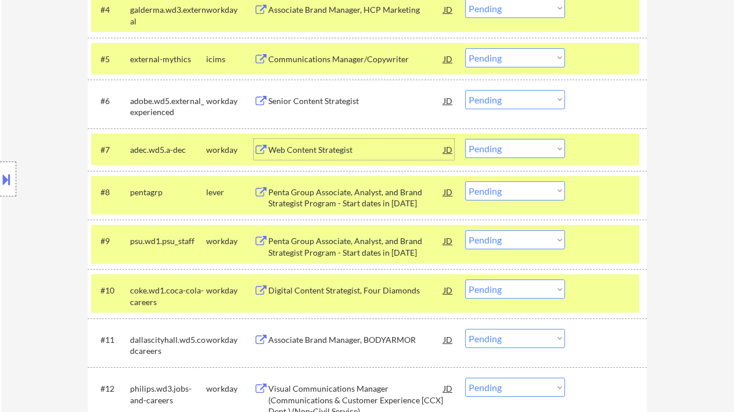
click at [510, 144] on select "Choose an option... Pending Applied Excluded (Questions) Excluded (Expired) Exc…" at bounding box center [515, 148] width 100 height 19
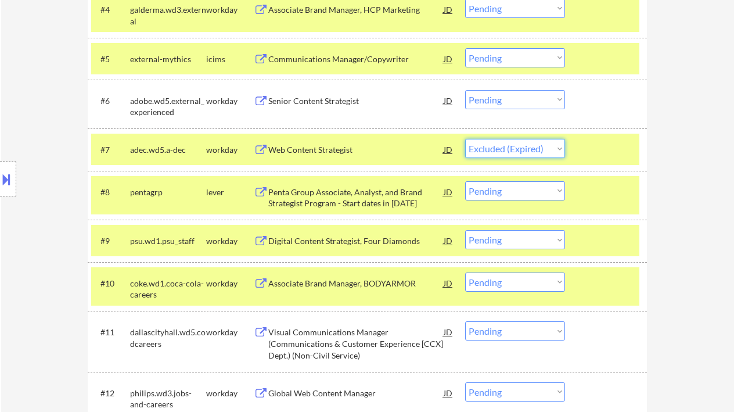
click at [465, 139] on select "Choose an option... Pending Applied Excluded (Questions) Excluded (Expired) Exc…" at bounding box center [515, 148] width 100 height 19
select select ""pending""
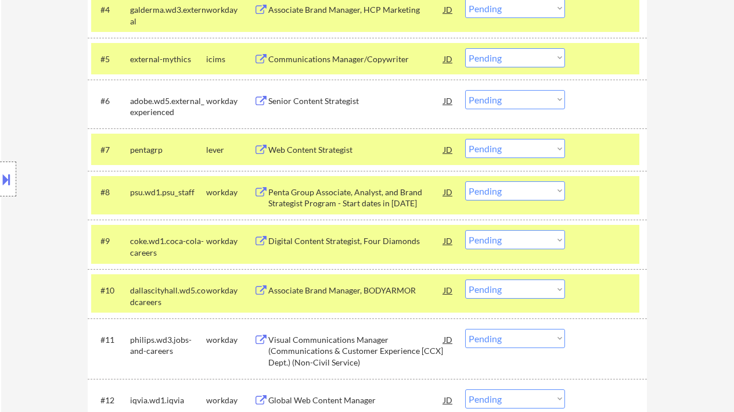
click at [322, 152] on div "Web Content Strategist" at bounding box center [355, 150] width 175 height 12
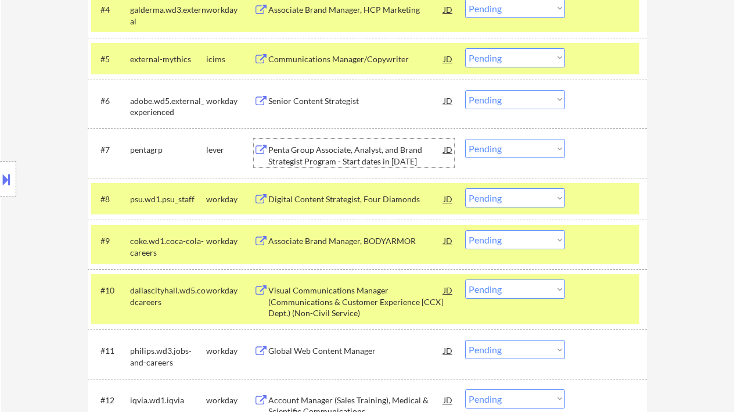
click at [315, 104] on div "Senior Content Strategist" at bounding box center [355, 101] width 175 height 12
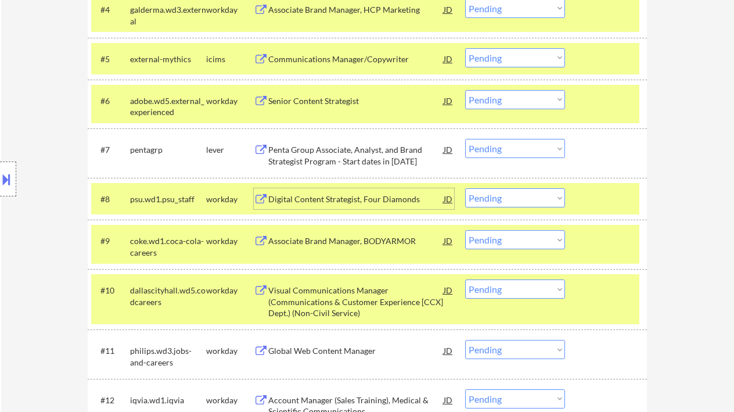
click at [350, 198] on div "Digital Content Strategist, Four Diamonds" at bounding box center [355, 199] width 175 height 12
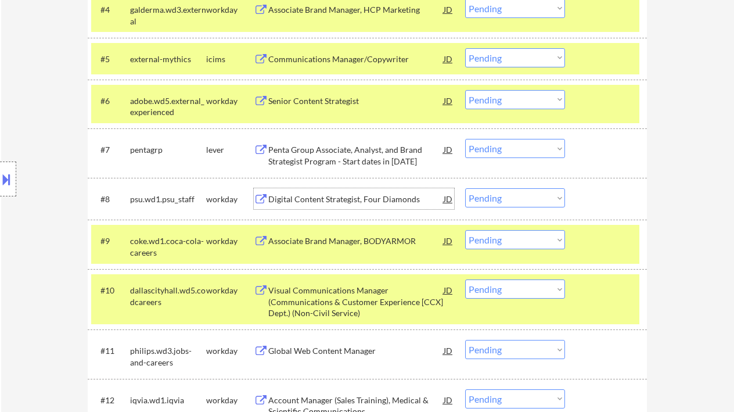
click at [503, 196] on select "Choose an option... Pending Applied Excluded (Questions) Excluded (Expired) Exc…" at bounding box center [515, 197] width 100 height 19
click at [465, 188] on select "Choose an option... Pending Applied Excluded (Questions) Excluded (Expired) Exc…" at bounding box center [515, 197] width 100 height 19
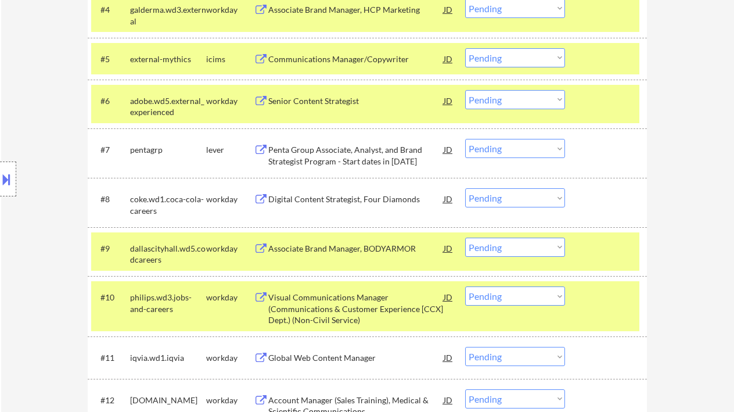
click at [368, 201] on div "Digital Content Strategist, Four Diamonds" at bounding box center [355, 199] width 175 height 12
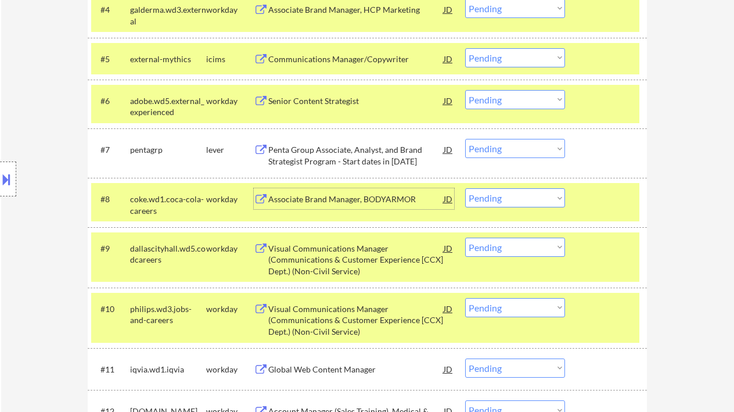
click at [485, 193] on select "Choose an option... Pending Applied Excluded (Questions) Excluded (Expired) Exc…" at bounding box center [515, 197] width 100 height 19
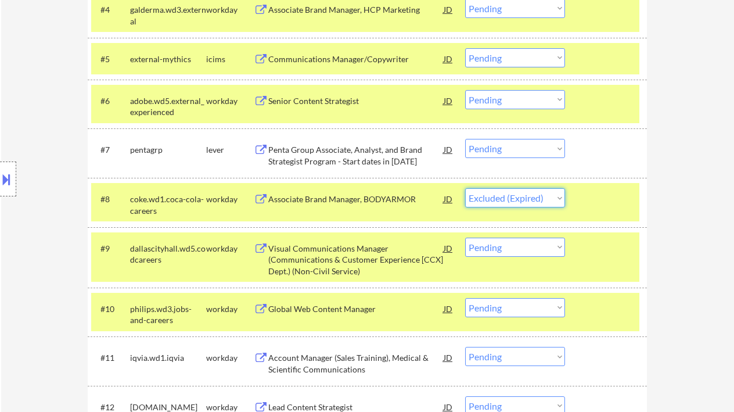
click at [465, 188] on select "Choose an option... Pending Applied Excluded (Questions) Excluded (Expired) Exc…" at bounding box center [515, 197] width 100 height 19
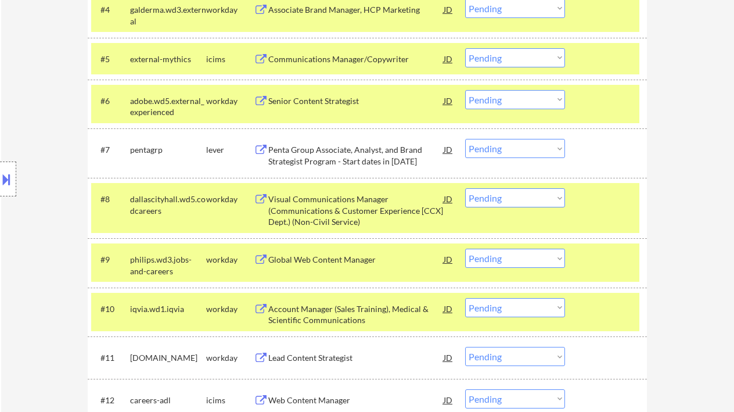
click at [323, 221] on div "Visual Communications Manager (Communications & Customer Experience [CCX] Dept.…" at bounding box center [355, 210] width 175 height 34
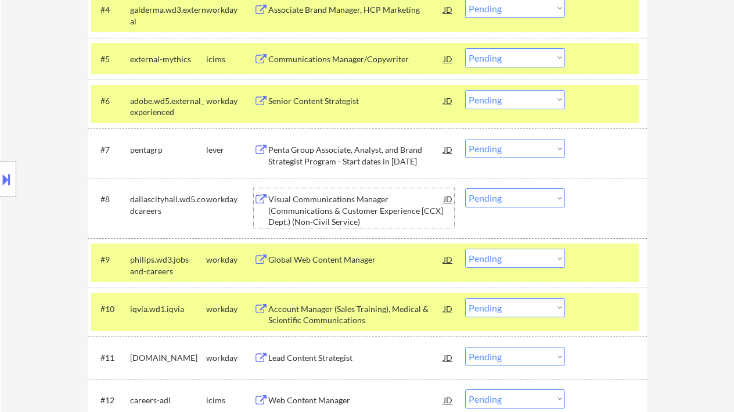
click at [506, 199] on select "Choose an option... Pending Applied Excluded (Questions) Excluded (Expired) Exc…" at bounding box center [515, 197] width 100 height 19
click at [501, 203] on select "Choose an option... Pending Applied Excluded (Questions) Excluded (Expired) Exc…" at bounding box center [515, 197] width 100 height 19
click at [465, 188] on select "Choose an option... Pending Applied Excluded (Questions) Excluded (Expired) Exc…" at bounding box center [515, 197] width 100 height 19
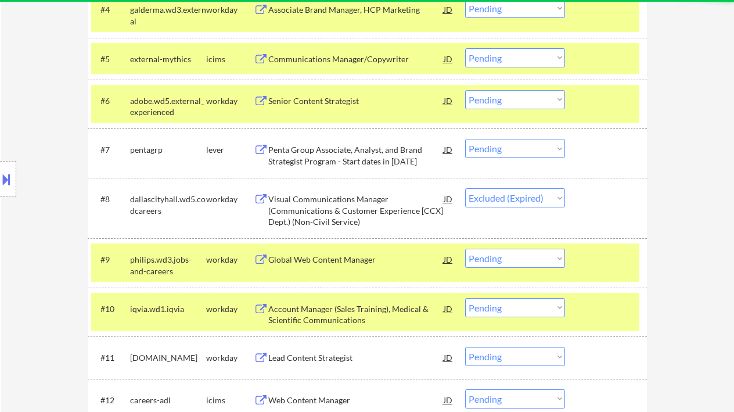
select select ""pending""
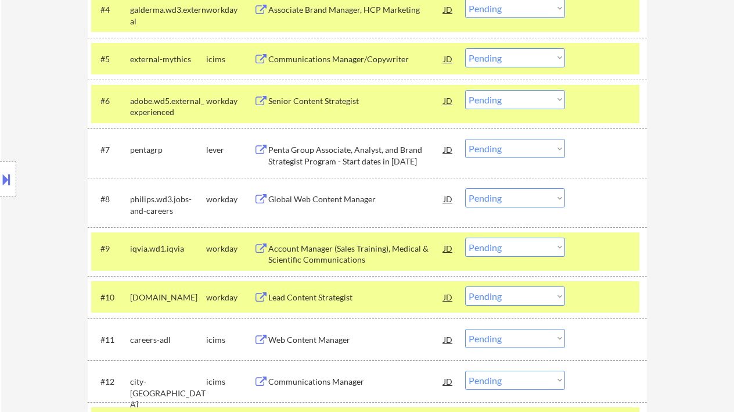
click at [377, 263] on div "Account Manager (Sales Training), Medical & Scientific Communications" at bounding box center [355, 254] width 175 height 23
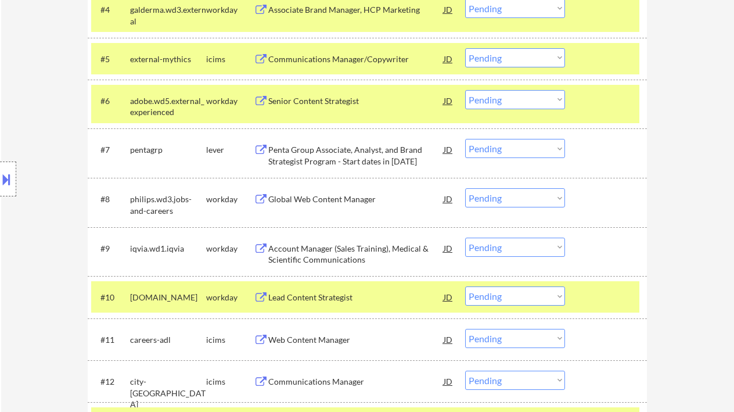
click at [369, 248] on div "Account Manager (Sales Training), Medical & Scientific Communications" at bounding box center [355, 254] width 175 height 23
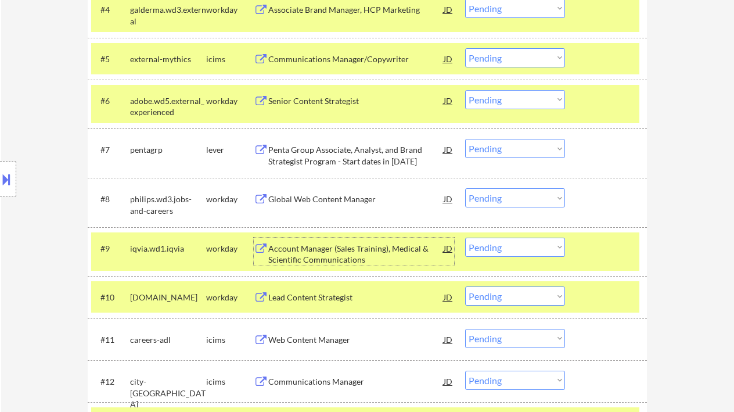
drag, startPoint x: 530, startPoint y: 247, endPoint x: 522, endPoint y: 256, distance: 11.9
click at [530, 247] on select "Choose an option... Pending Applied Excluded (Questions) Excluded (Expired) Exc…" at bounding box center [515, 247] width 100 height 19
click at [465, 238] on select "Choose an option... Pending Applied Excluded (Questions) Excluded (Expired) Exc…" at bounding box center [515, 247] width 100 height 19
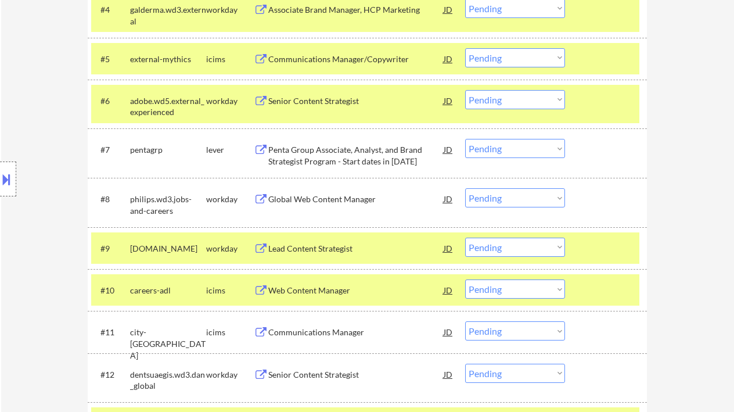
click at [303, 202] on div "Global Web Content Manager" at bounding box center [355, 199] width 175 height 12
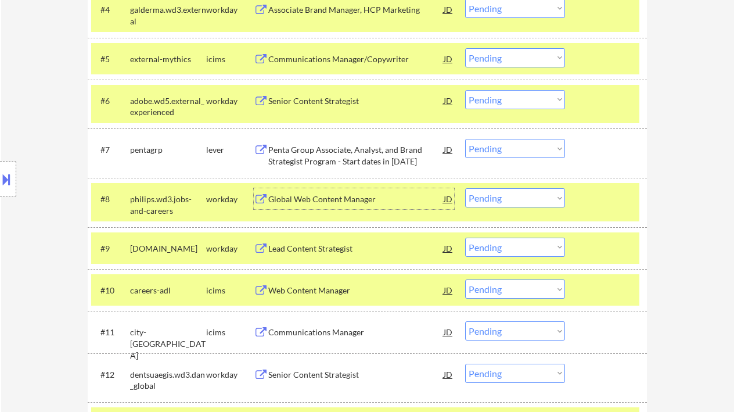
click at [346, 249] on div "Lead Content Strategist" at bounding box center [355, 249] width 175 height 12
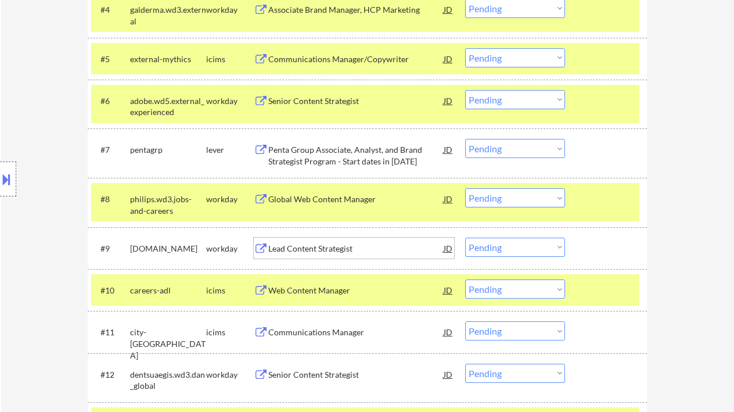
drag, startPoint x: 535, startPoint y: 242, endPoint x: 530, endPoint y: 253, distance: 12.0
click at [535, 242] on select "Choose an option... Pending Applied Excluded (Questions) Excluded (Expired) Exc…" at bounding box center [515, 247] width 100 height 19
click at [465, 238] on select "Choose an option... Pending Applied Excluded (Questions) Excluded (Expired) Exc…" at bounding box center [515, 247] width 100 height 19
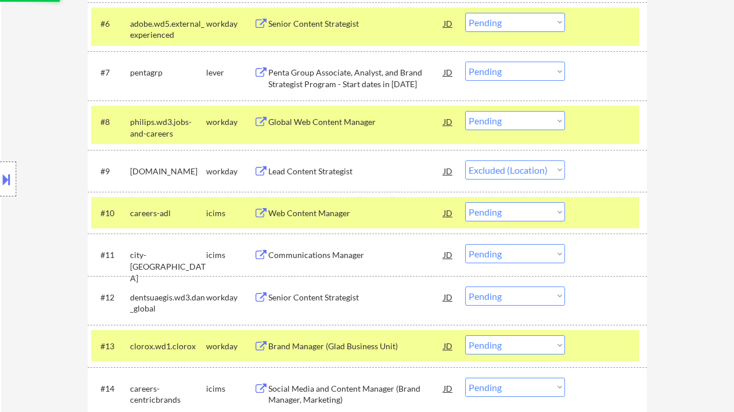
click at [354, 299] on div "Senior Content Strategist" at bounding box center [355, 298] width 175 height 12
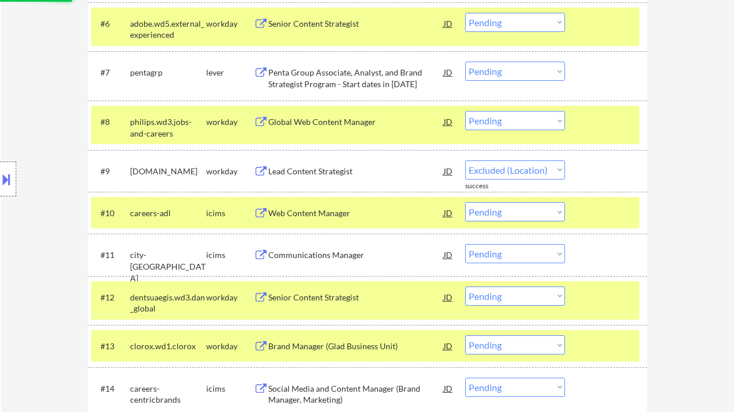
select select ""pending""
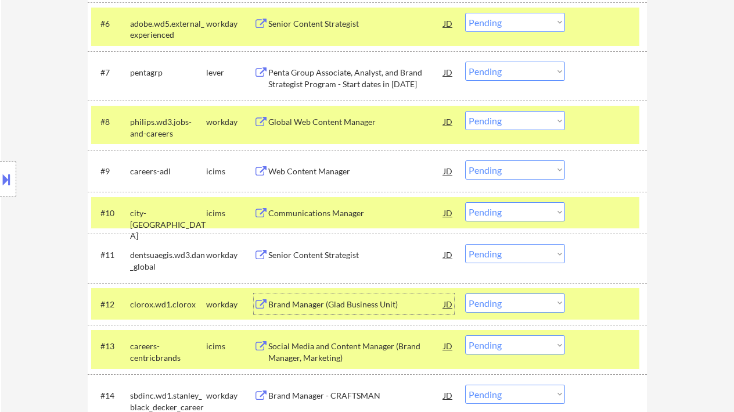
click at [495, 253] on select "Choose an option... Pending Applied Excluded (Questions) Excluded (Expired) Exc…" at bounding box center [515, 253] width 100 height 19
click at [465, 244] on select "Choose an option... Pending Applied Excluded (Questions) Excluded (Expired) Exc…" at bounding box center [515, 253] width 100 height 19
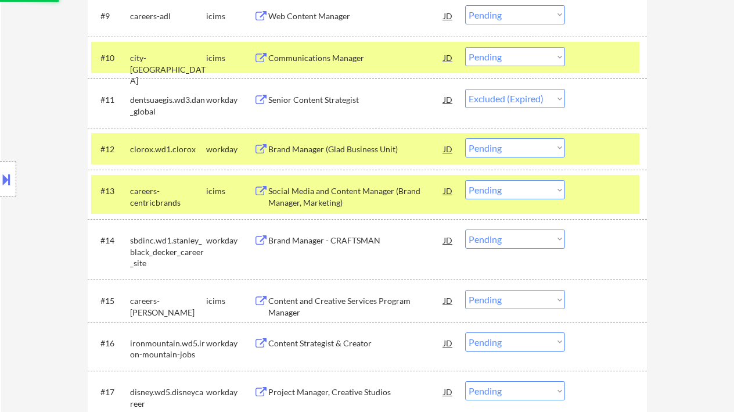
click at [350, 149] on div "Brand Manager (Glad Business Unit)" at bounding box center [355, 149] width 175 height 12
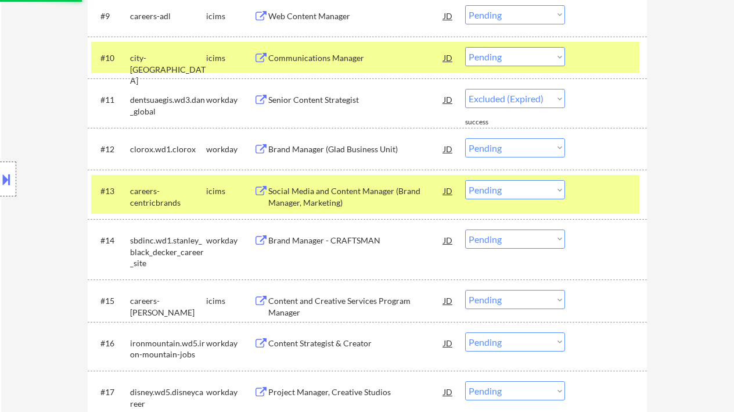
select select ""pending""
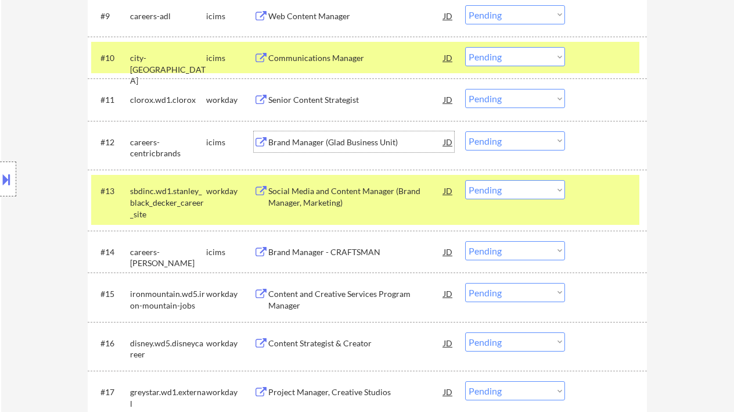
click at [323, 200] on div "Social Media and Content Manager (Brand Manager, Marketing)" at bounding box center [355, 196] width 175 height 23
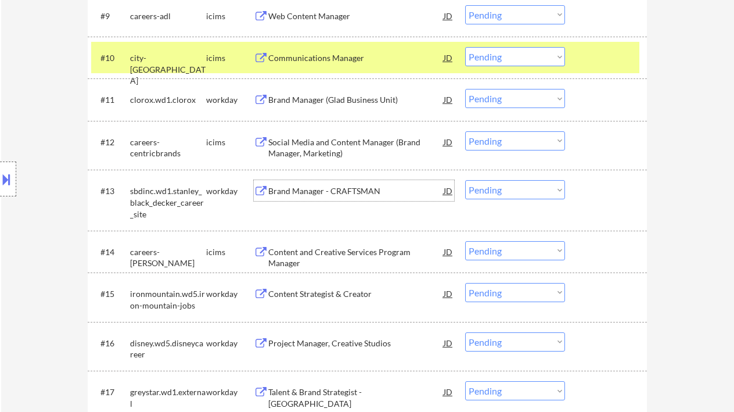
scroll to position [852, 0]
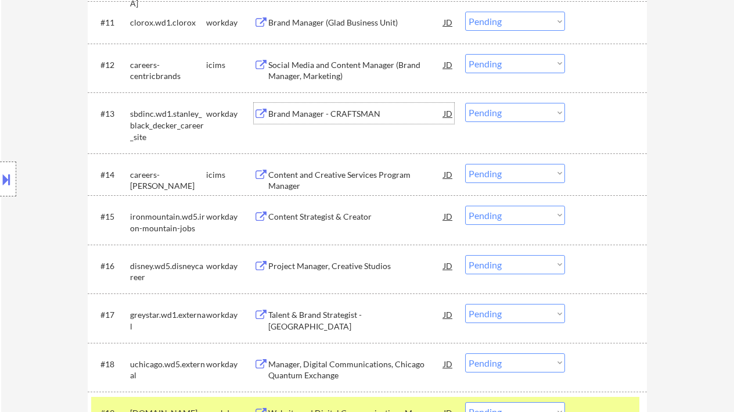
click at [295, 217] on div "Content Strategist & Creator" at bounding box center [355, 217] width 175 height 12
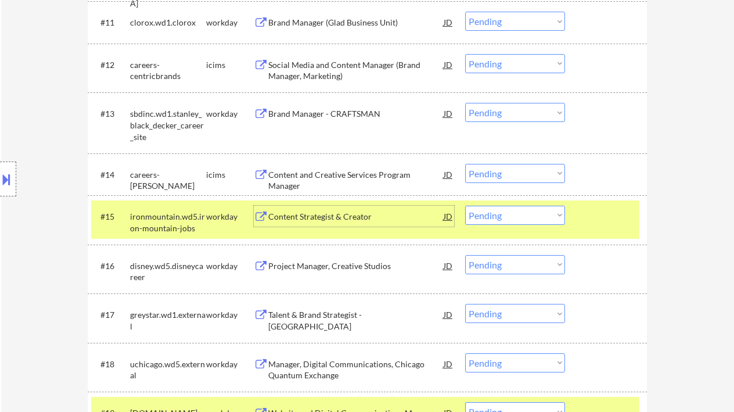
click at [335, 271] on div "Project Manager, Creative Studios" at bounding box center [355, 266] width 175 height 12
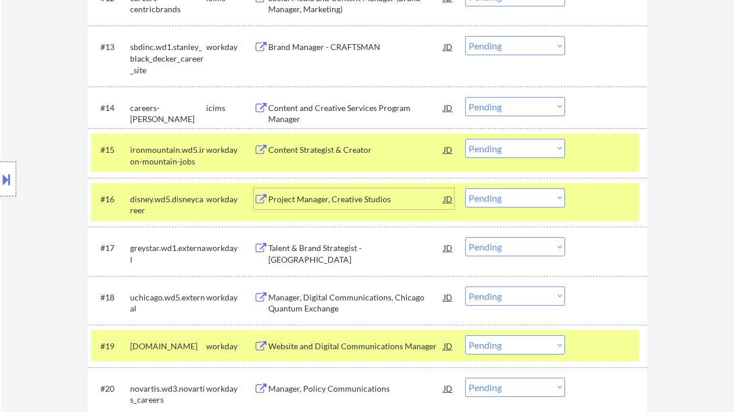
scroll to position [930, 0]
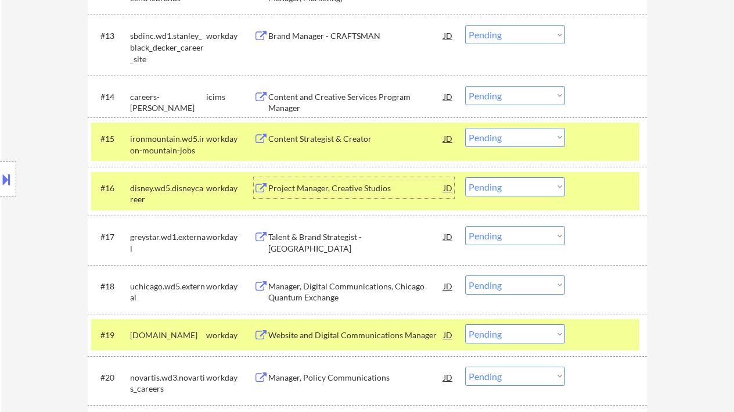
click at [311, 235] on div "Talent & Brand Strategist - Los Angeles" at bounding box center [355, 242] width 175 height 23
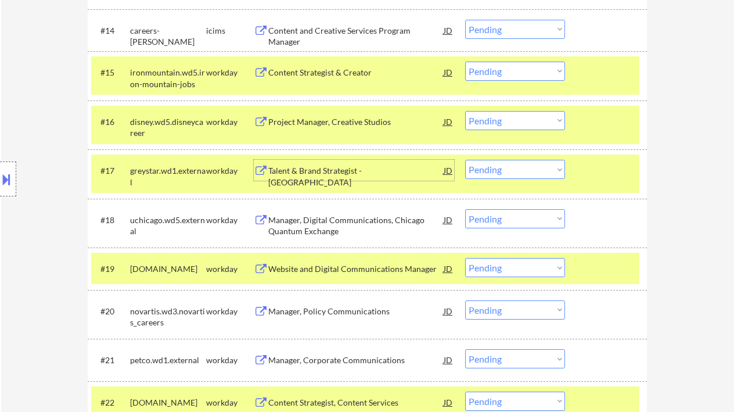
scroll to position [1007, 0]
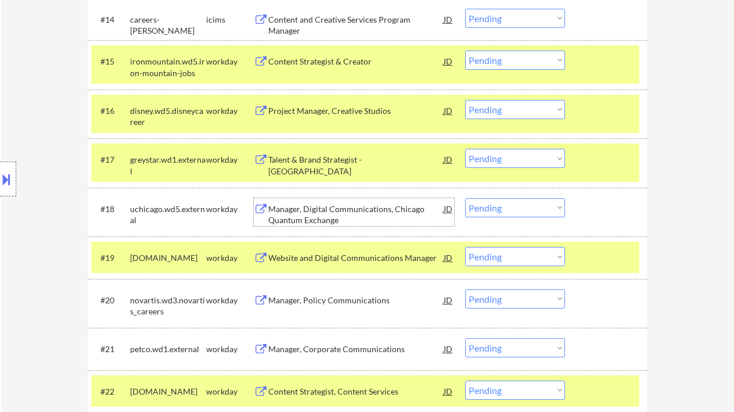
click at [324, 213] on div "Manager, Digital Communications, Chicago Quantum Exchange" at bounding box center [355, 214] width 175 height 23
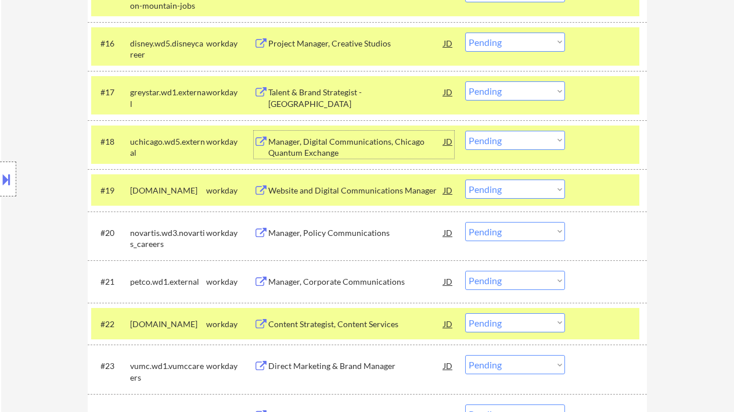
scroll to position [1084, 0]
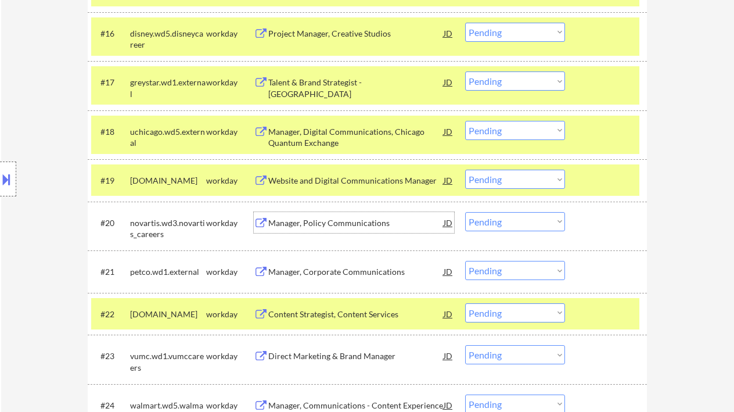
click at [335, 225] on div "Manager, Policy Communications" at bounding box center [355, 223] width 175 height 12
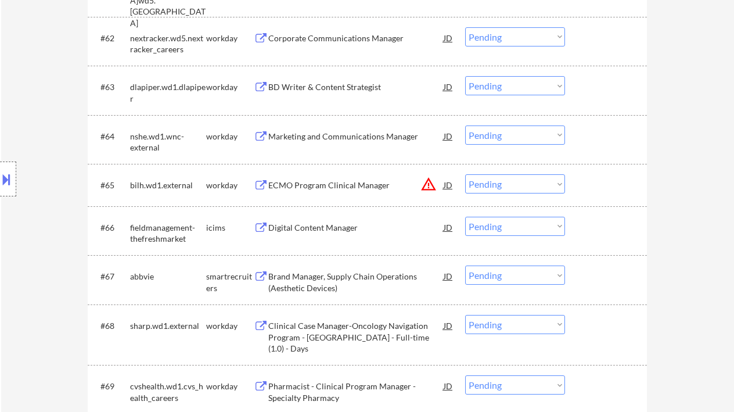
scroll to position [3408, 0]
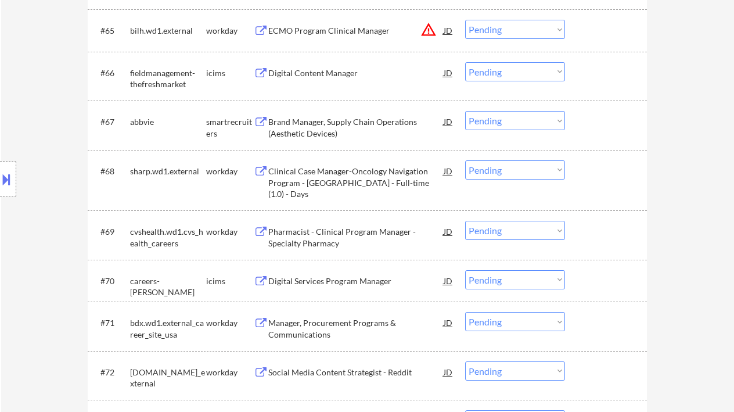
click at [350, 119] on div "Brand Manager, Supply Chain Operations (Aesthetic Devices)" at bounding box center [355, 127] width 175 height 23
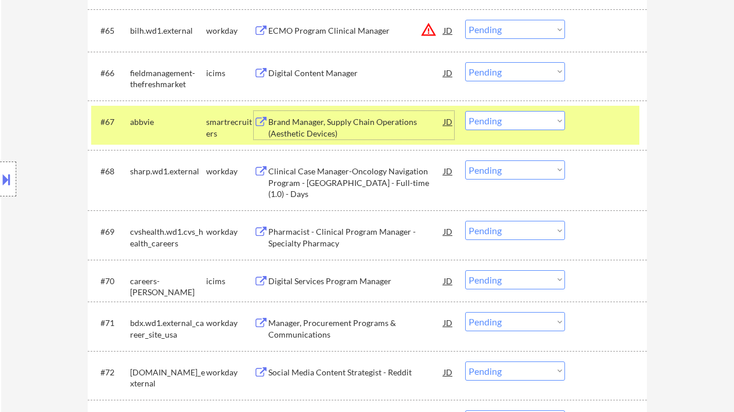
click at [512, 122] on select "Choose an option... Pending Applied Excluded (Questions) Excluded (Expired) Exc…" at bounding box center [515, 120] width 100 height 19
select select ""excluded__bad_match_""
click at [465, 111] on select "Choose an option... Pending Applied Excluded (Questions) Excluded (Expired) Exc…" at bounding box center [515, 120] width 100 height 19
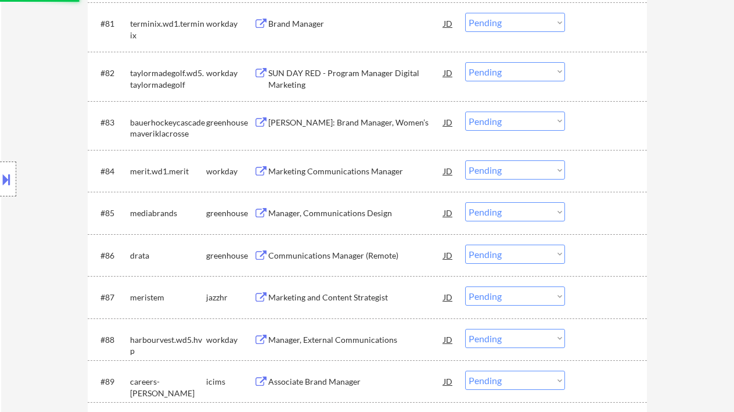
scroll to position [4183, 0]
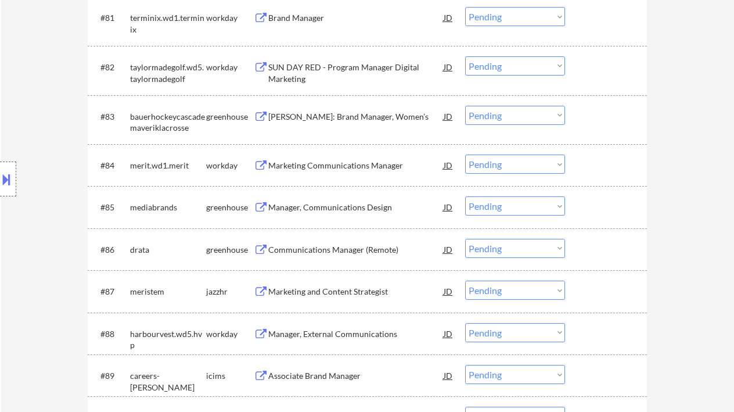
click at [337, 116] on div "Cascade Maverik: Brand Manager, Women’s" at bounding box center [355, 117] width 175 height 12
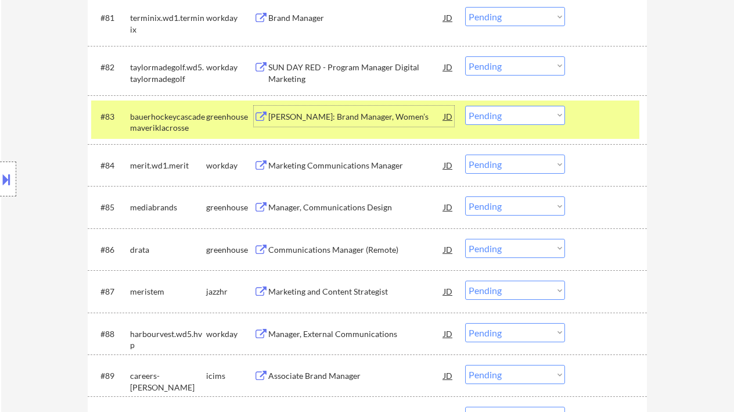
click at [533, 117] on select "Choose an option... Pending Applied Excluded (Questions) Excluded (Expired) Exc…" at bounding box center [515, 115] width 100 height 19
select select ""excluded__bad_match_""
click at [465, 106] on select "Choose an option... Pending Applied Excluded (Questions) Excluded (Expired) Exc…" at bounding box center [515, 115] width 100 height 19
click at [360, 211] on div "Manager, Communications Design" at bounding box center [355, 208] width 175 height 12
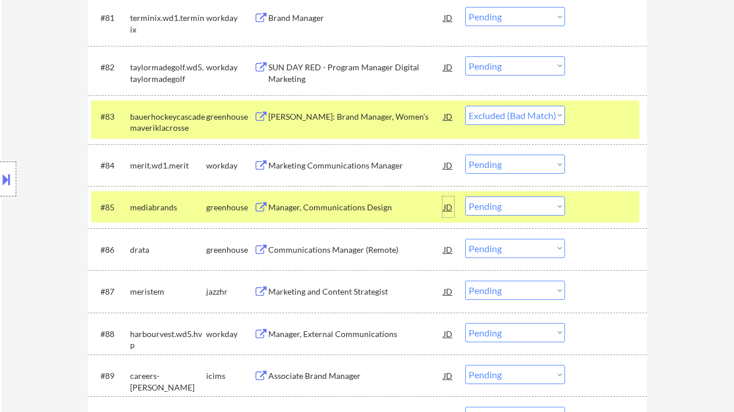
click at [451, 209] on div "JD" at bounding box center [449, 206] width 12 height 21
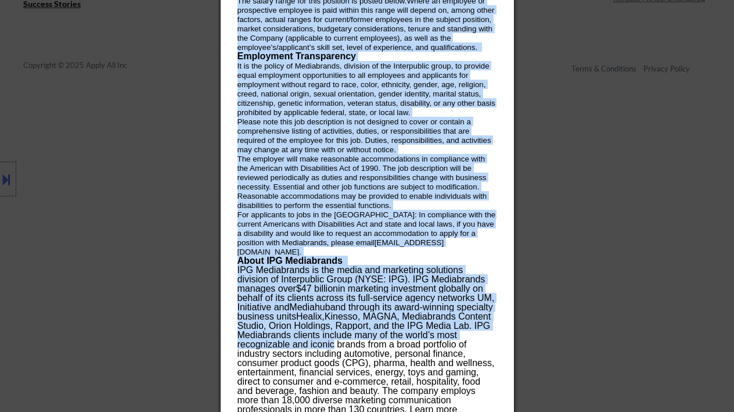
scroll to position [5340, 0]
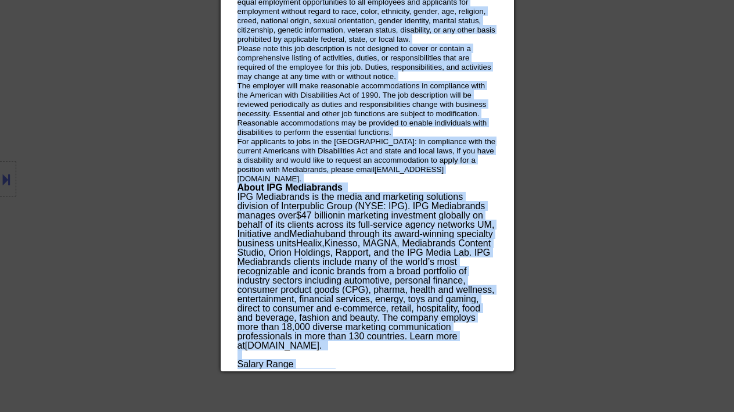
drag, startPoint x: 236, startPoint y: 46, endPoint x: 345, endPoint y: 361, distance: 333.1
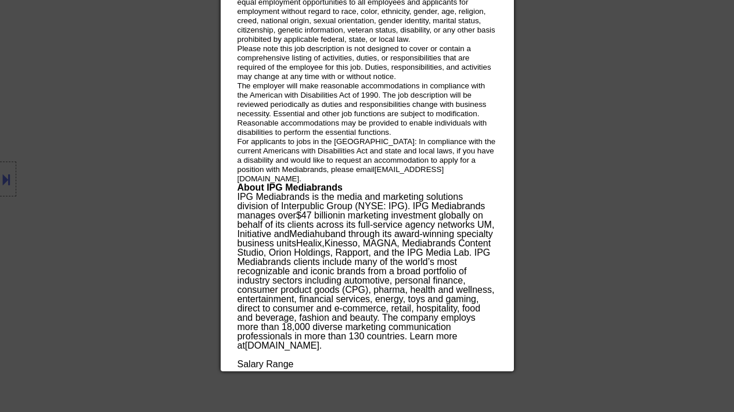
drag, startPoint x: 611, startPoint y: 107, endPoint x: 616, endPoint y: 81, distance: 27.2
click at [611, 107] on div at bounding box center [367, 206] width 734 height 412
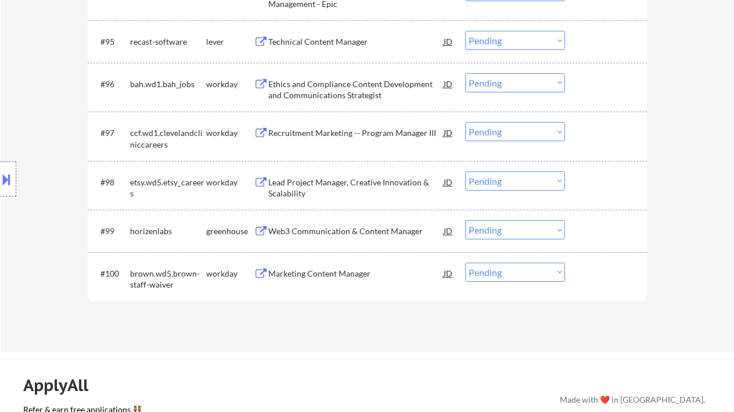
scroll to position [4798, 0]
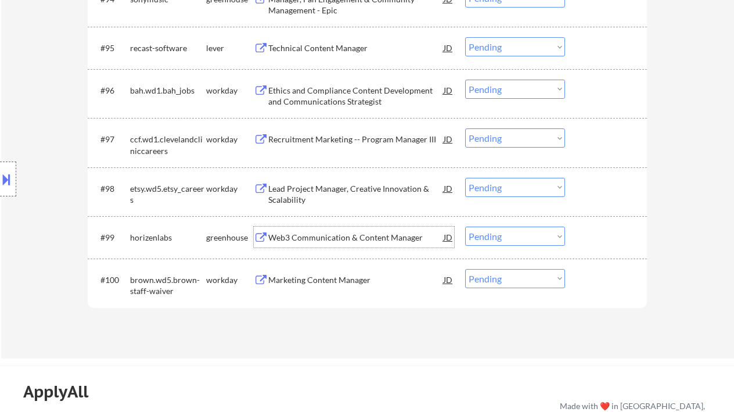
click at [322, 236] on div "Web3 Communication & Content Manager" at bounding box center [355, 238] width 175 height 12
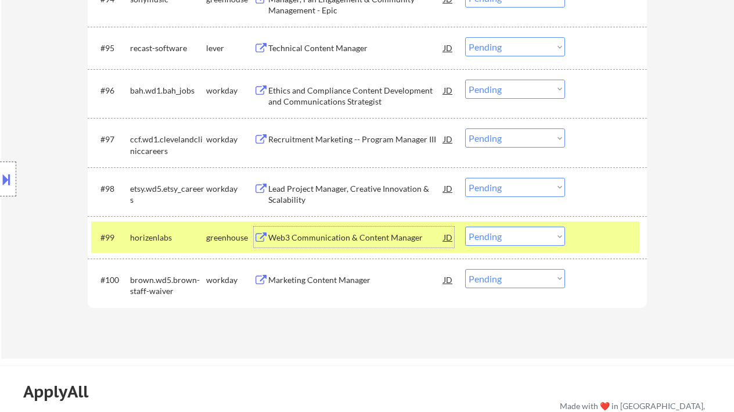
click at [504, 238] on select "Choose an option... Pending Applied Excluded (Questions) Excluded (Expired) Exc…" at bounding box center [515, 236] width 100 height 19
select select ""excluded__bad_match_""
click at [465, 227] on select "Choose an option... Pending Applied Excluded (Questions) Excluded (Expired) Exc…" at bounding box center [515, 236] width 100 height 19
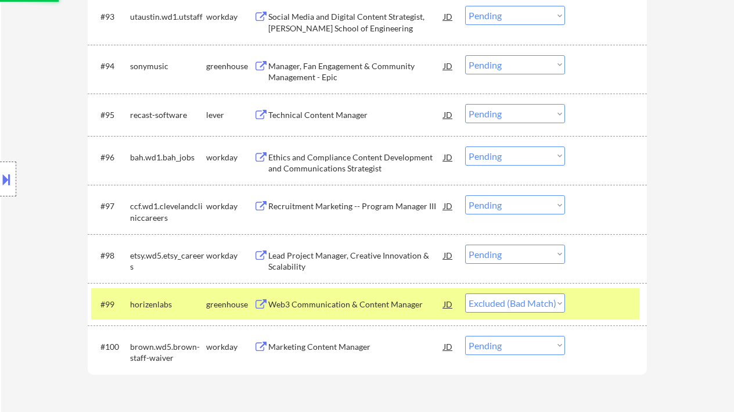
scroll to position [4721, 0]
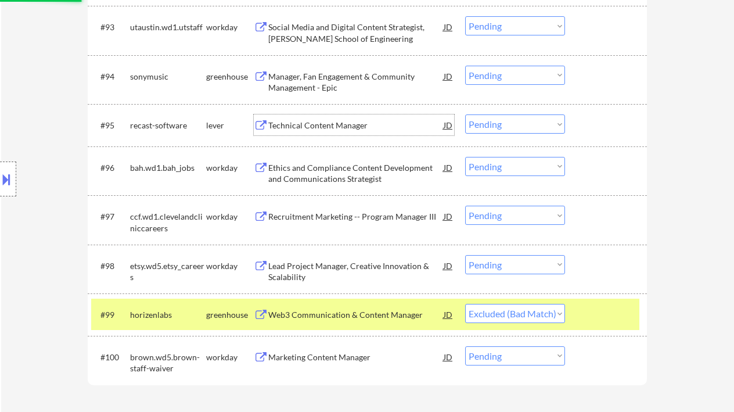
click at [346, 127] on div "Technical Content Manager" at bounding box center [355, 126] width 175 height 12
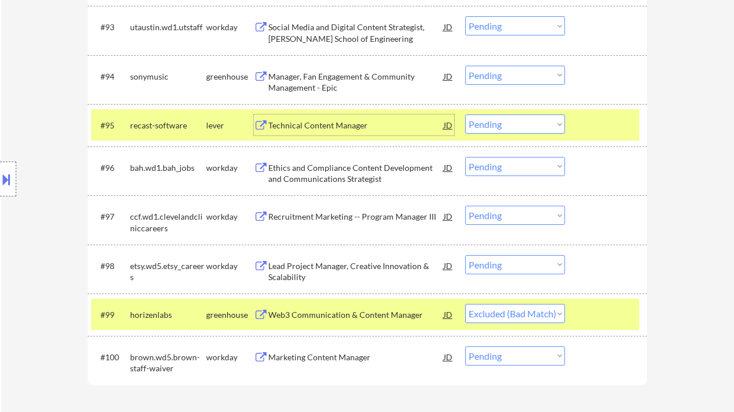
click at [521, 125] on select "Choose an option... Pending Applied Excluded (Questions) Excluded (Expired) Exc…" at bounding box center [515, 123] width 100 height 19
select select ""excluded__bad_match_""
click at [465, 115] on select "Choose an option... Pending Applied Excluded (Questions) Excluded (Expired) Exc…" at bounding box center [515, 123] width 100 height 19
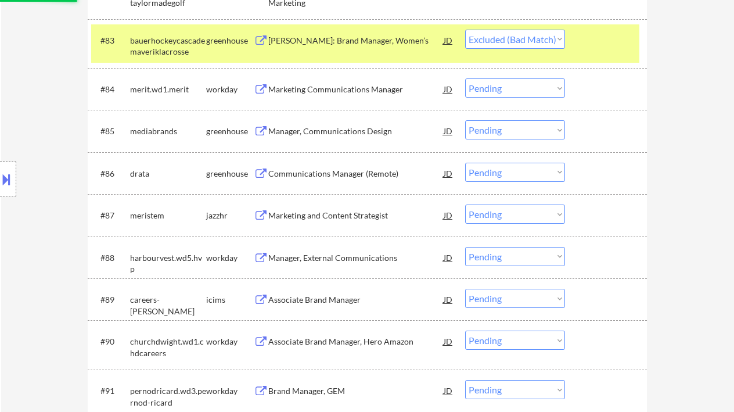
scroll to position [4256, 0]
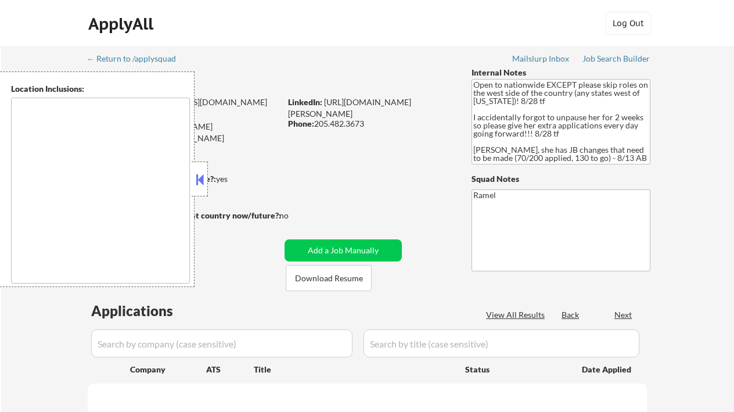
type textarea "country:[GEOGRAPHIC_DATA]"
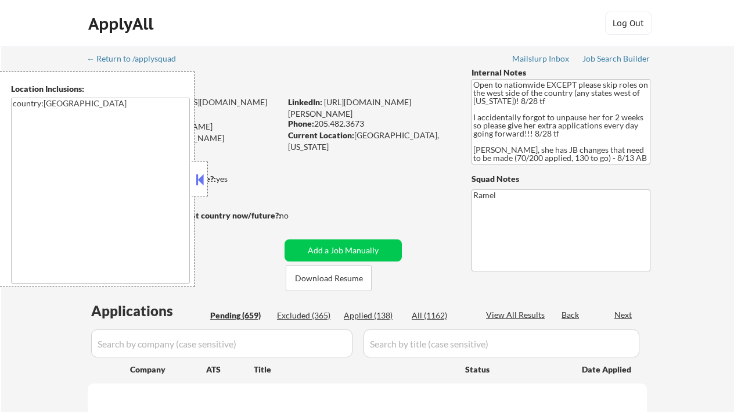
select select ""pending""
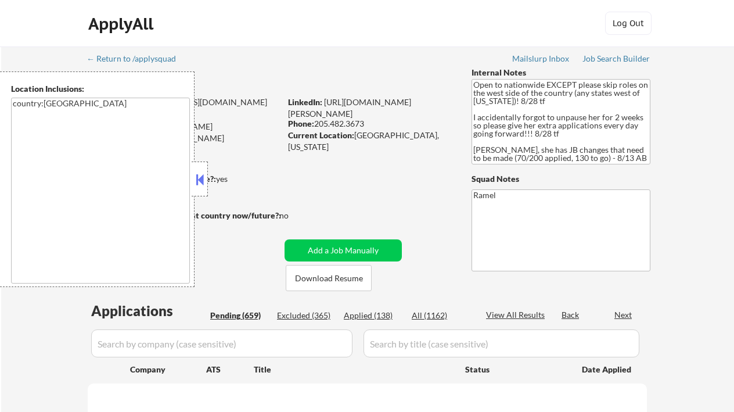
select select ""pending""
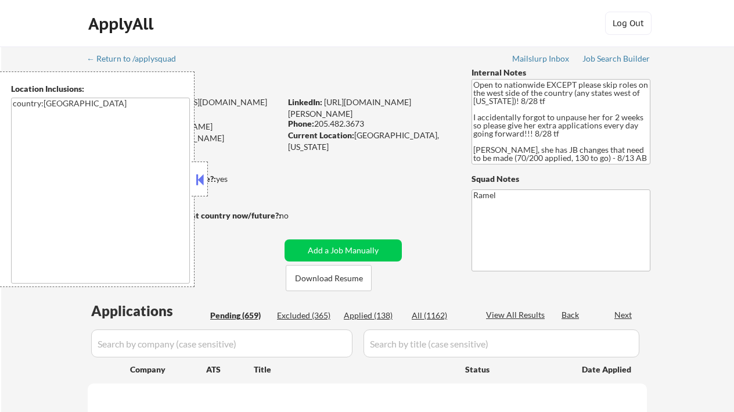
select select ""pending""
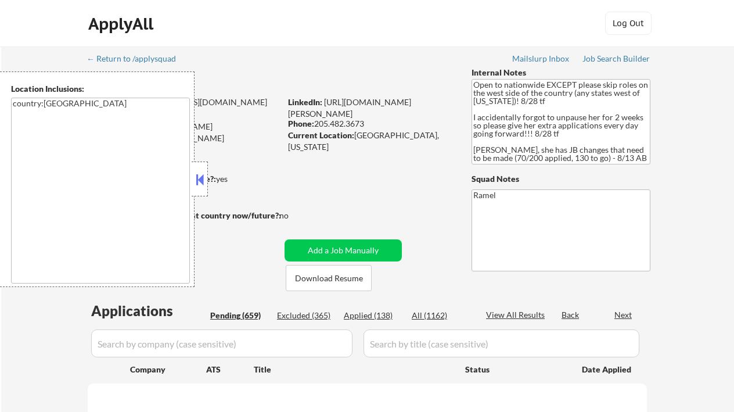
select select ""pending""
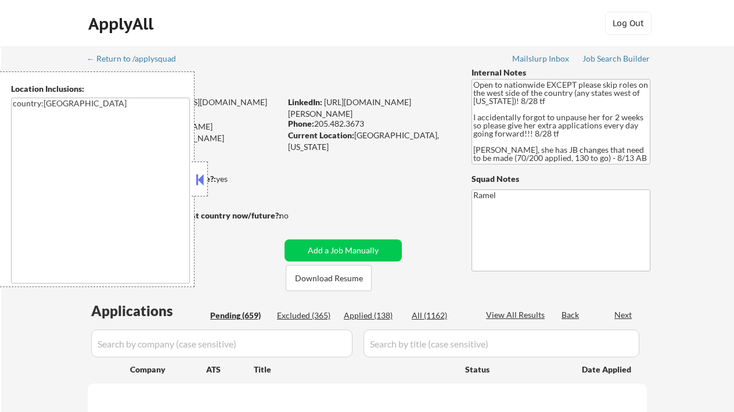
select select ""pending""
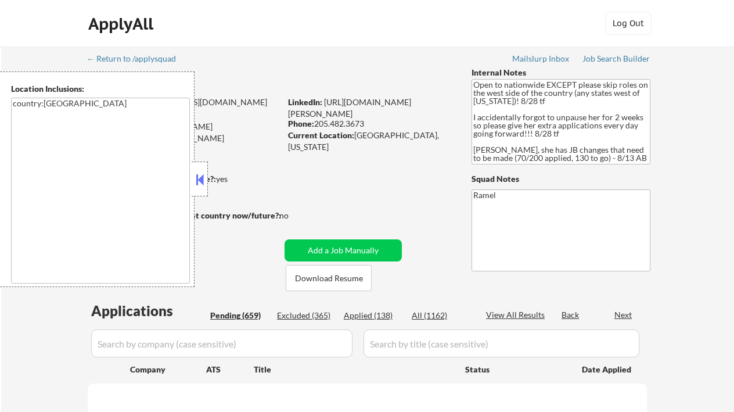
select select ""pending""
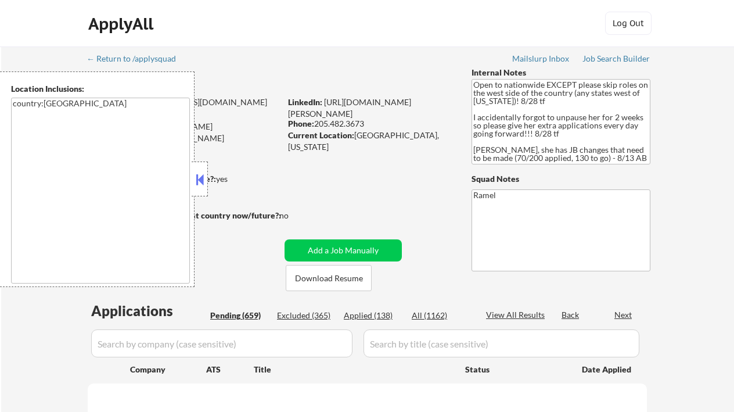
select select ""pending""
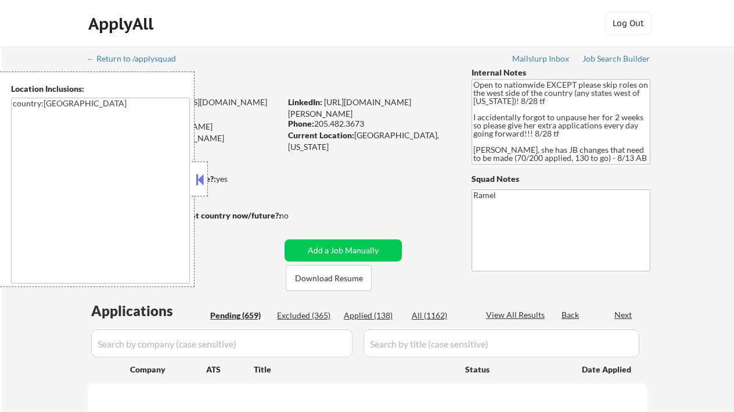
select select ""pending""
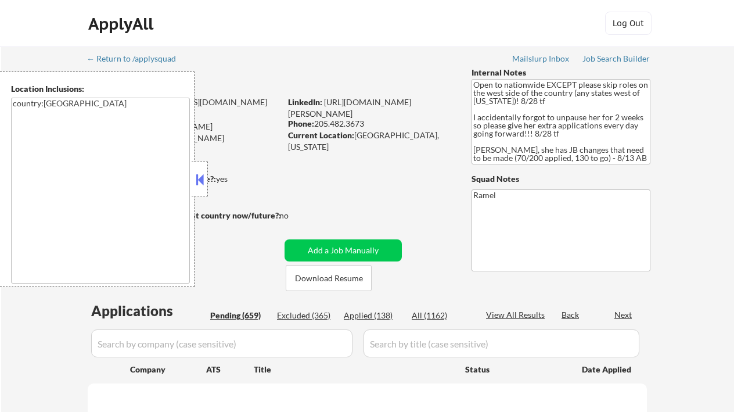
select select ""pending""
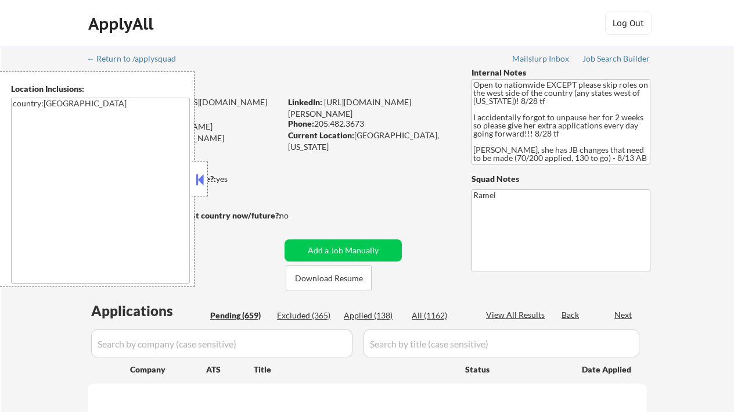
select select ""pending""
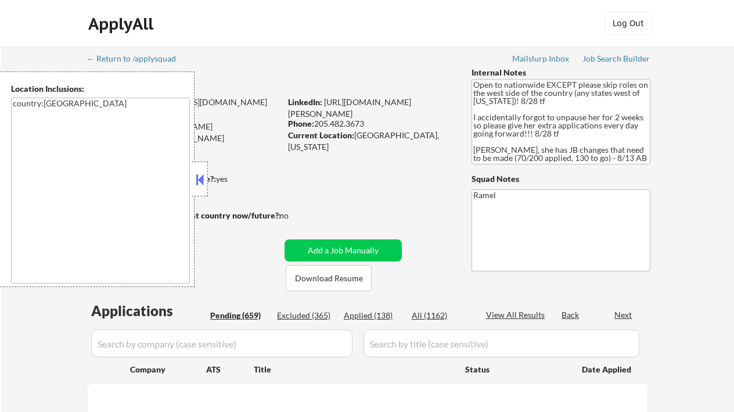
select select ""pending""
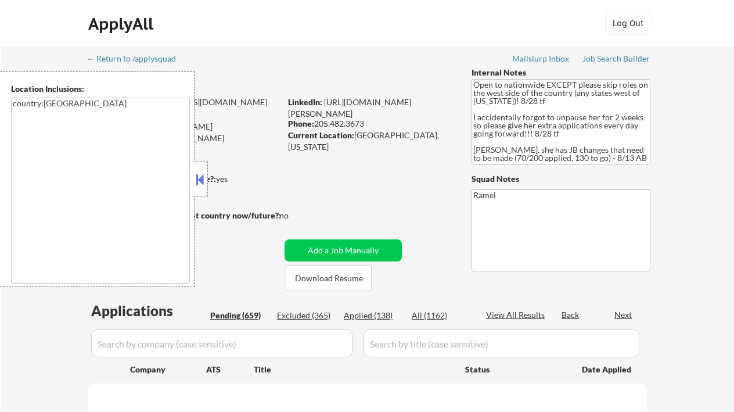
select select ""pending""
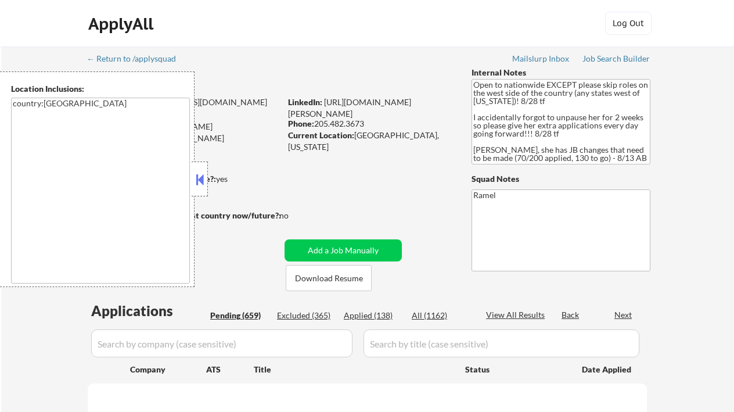
select select ""pending""
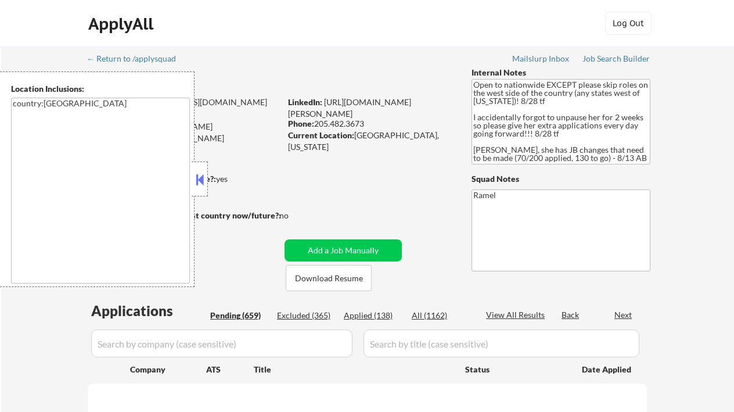
select select ""pending""
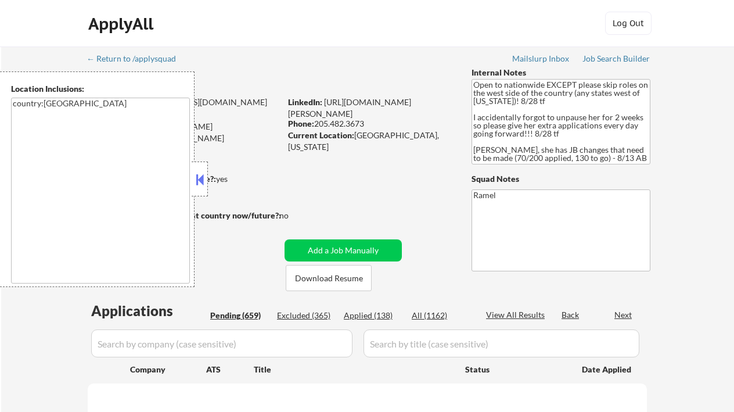
select select ""pending""
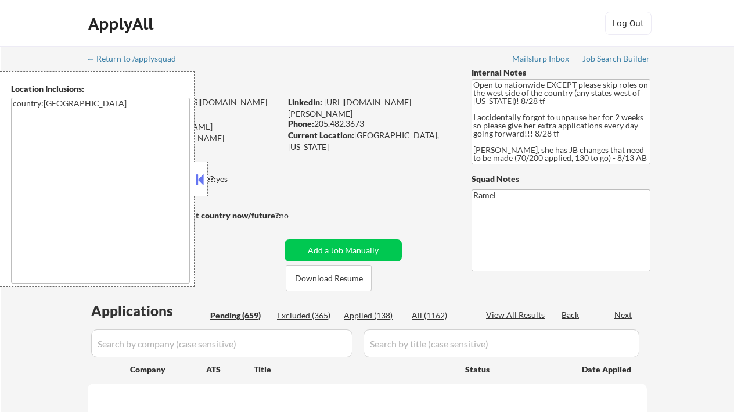
select select ""pending""
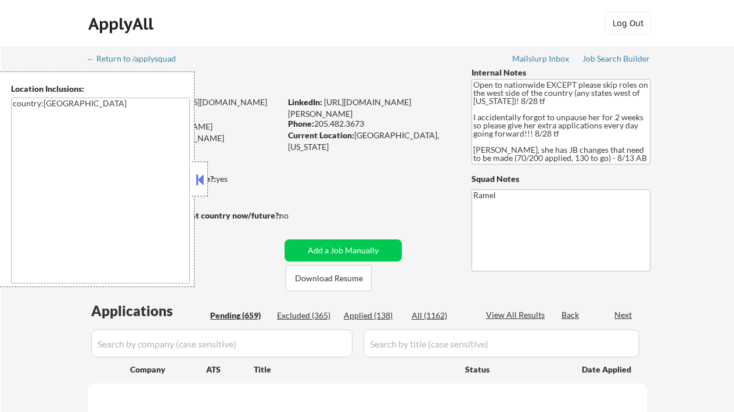
select select ""pending""
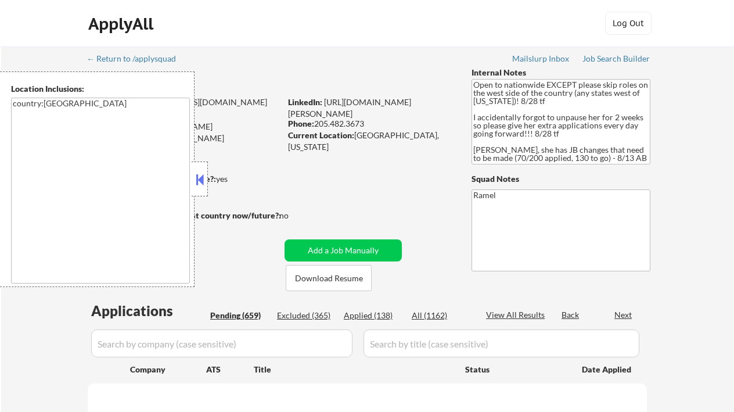
select select ""pending""
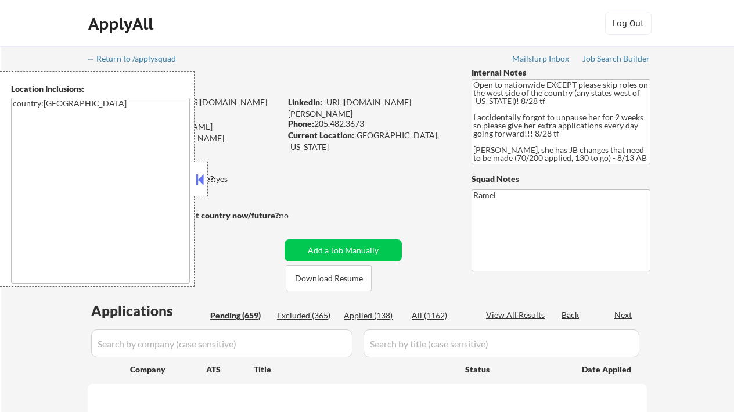
select select ""pending""
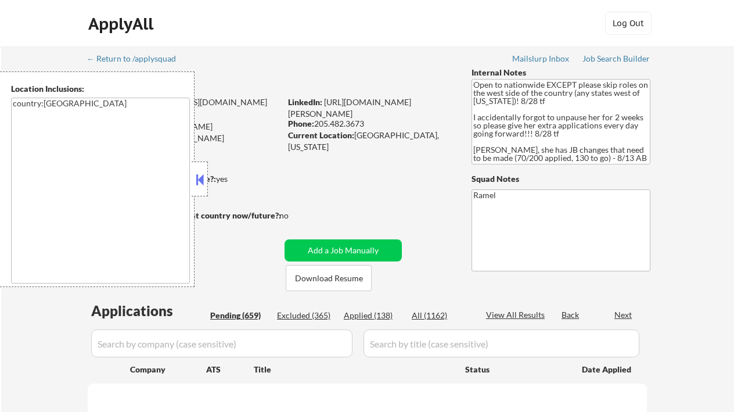
select select ""pending""
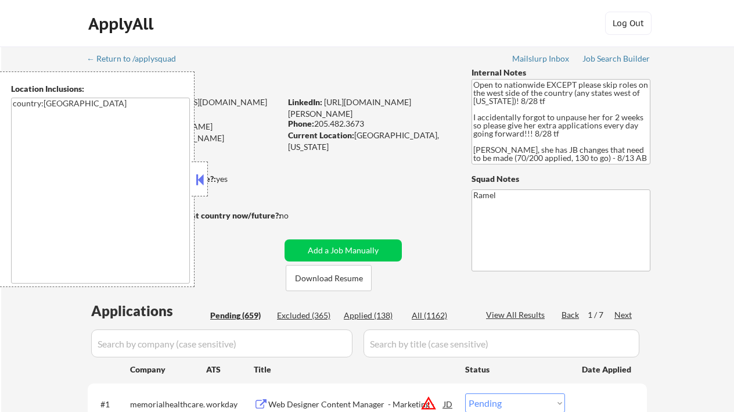
scroll to position [155, 0]
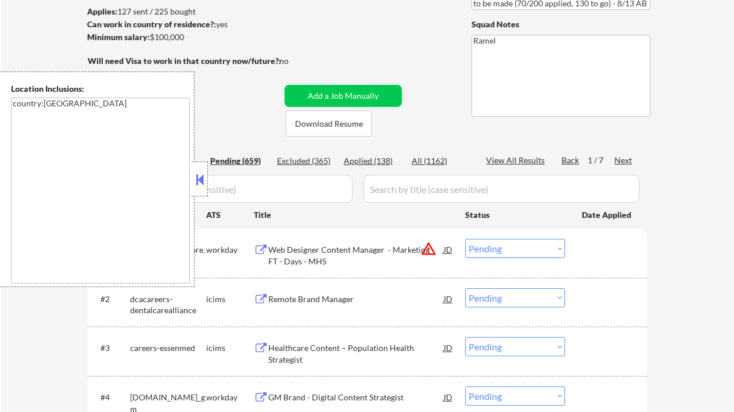
click at [202, 184] on button at bounding box center [199, 179] width 13 height 17
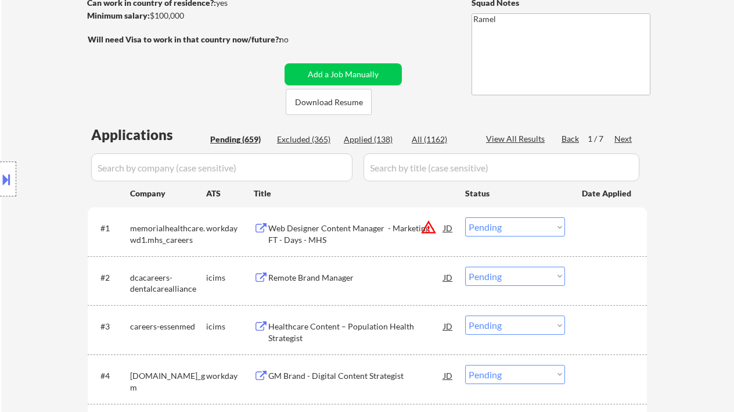
scroll to position [138, 0]
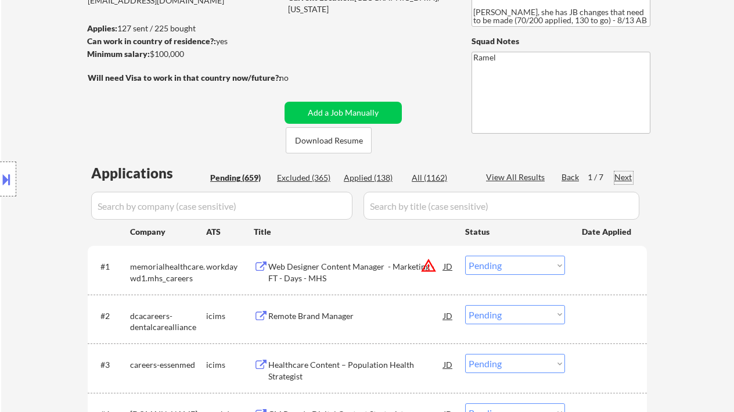
click at [623, 180] on div "Next" at bounding box center [624, 177] width 19 height 12
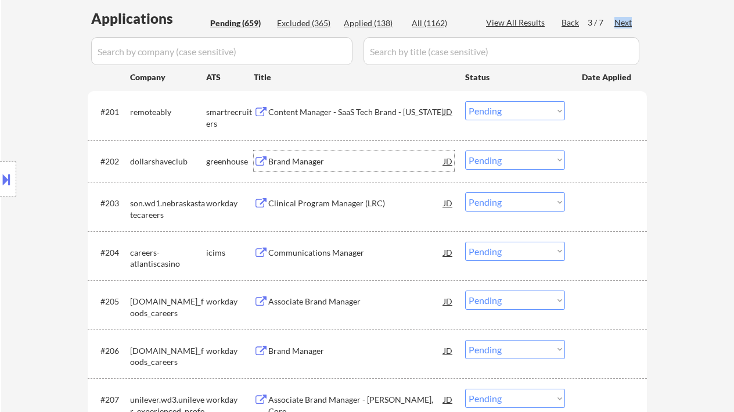
click at [308, 163] on div "Brand Manager" at bounding box center [355, 162] width 175 height 12
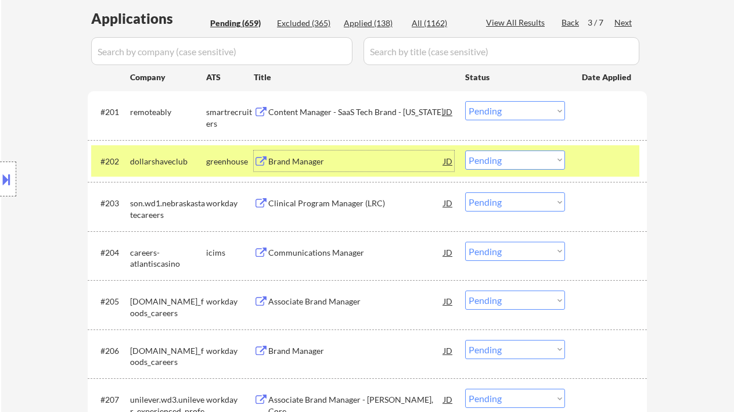
scroll to position [138, 0]
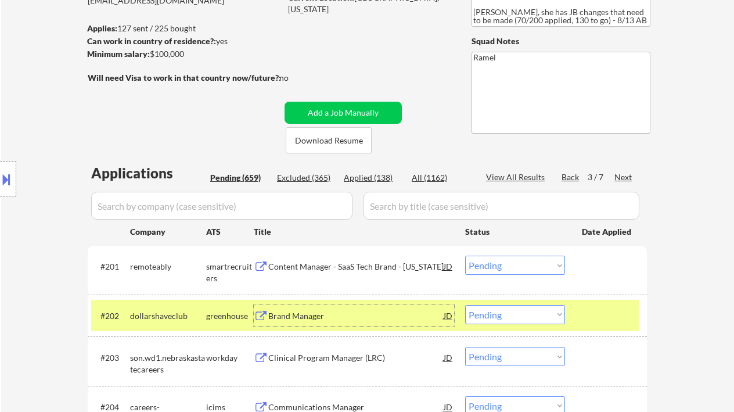
click at [375, 178] on div "Applied (138)" at bounding box center [373, 178] width 58 height 12
click at [519, 175] on div "View All Results" at bounding box center [517, 177] width 62 height 12
select select ""applied""
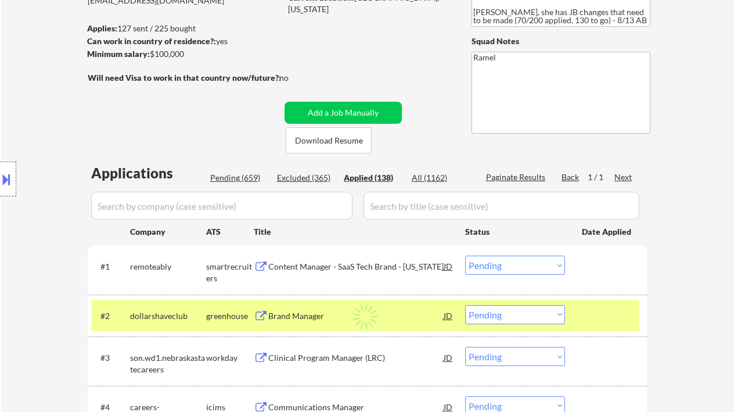
select select ""applied""
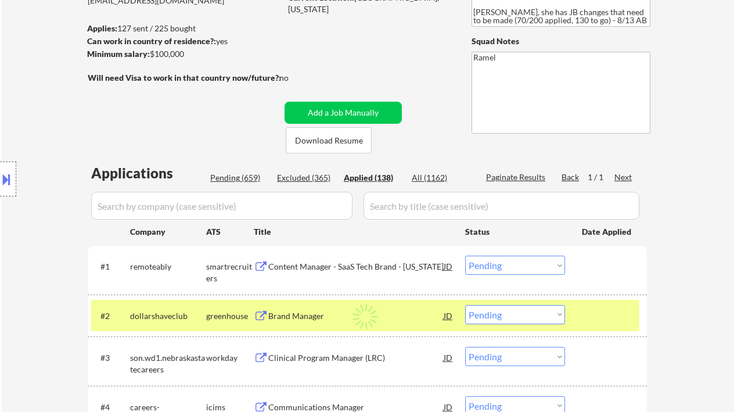
select select ""applied""
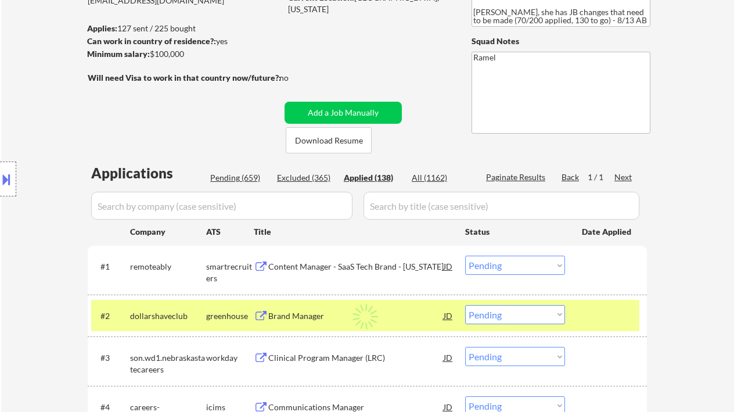
select select ""applied""
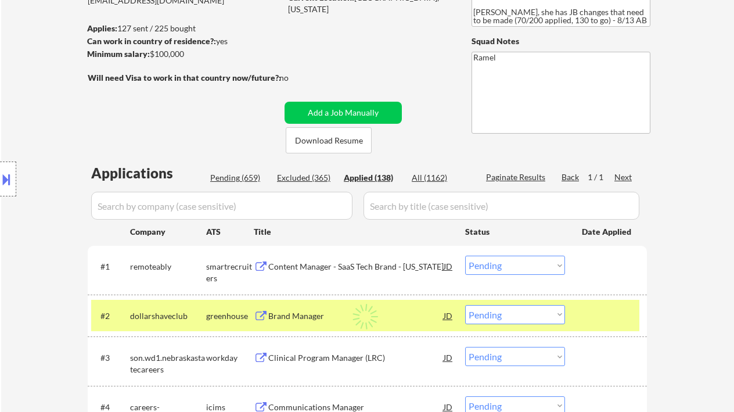
select select ""applied""
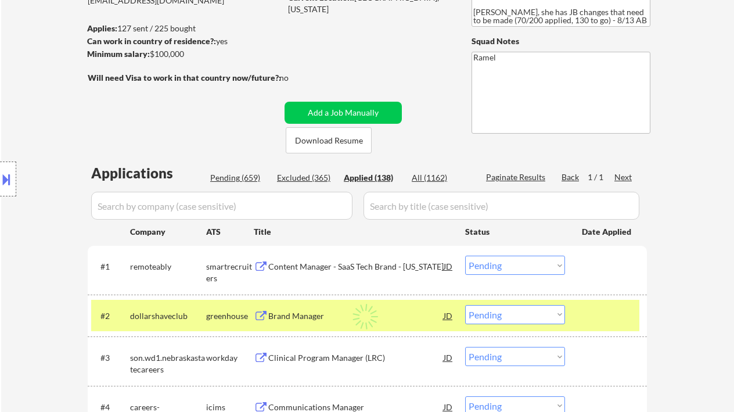
select select ""applied""
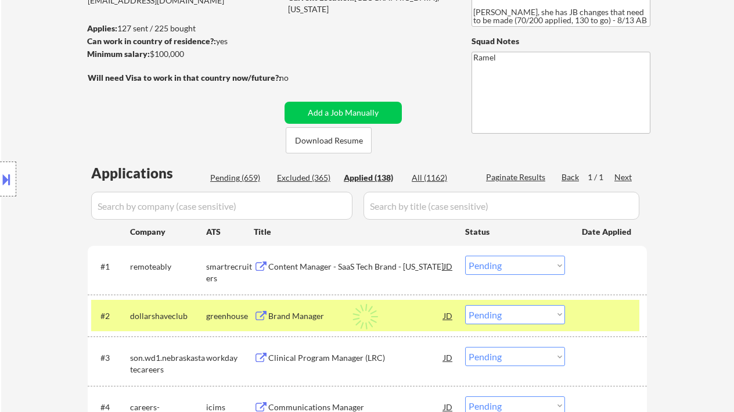
select select ""applied""
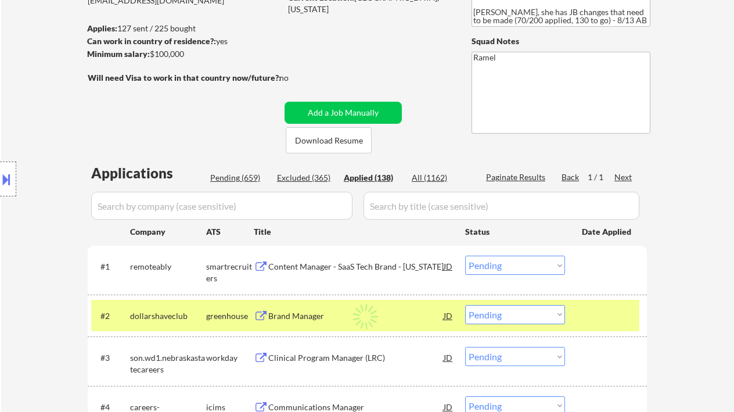
select select ""applied""
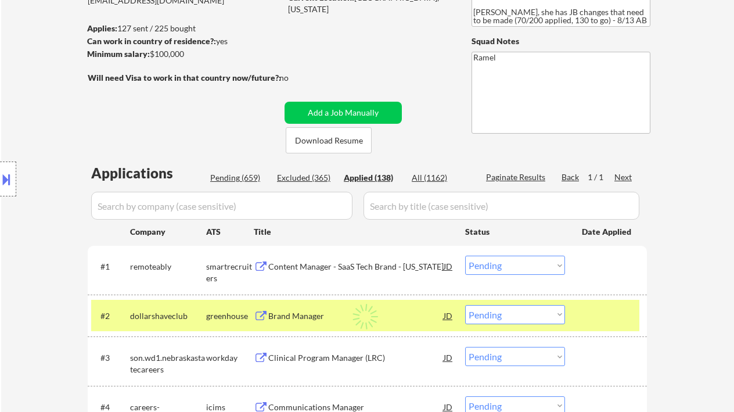
select select ""applied""
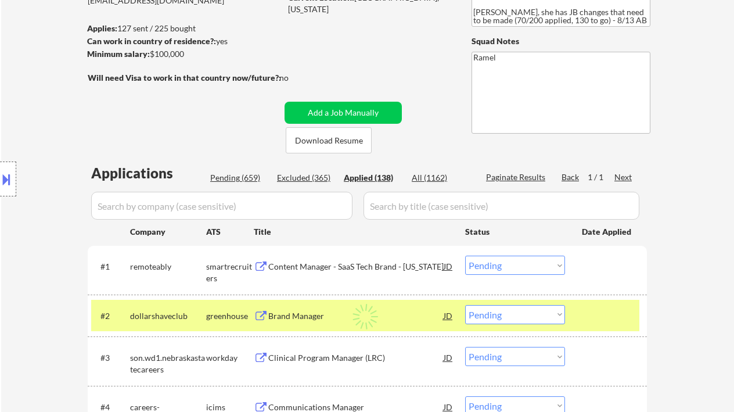
select select ""applied""
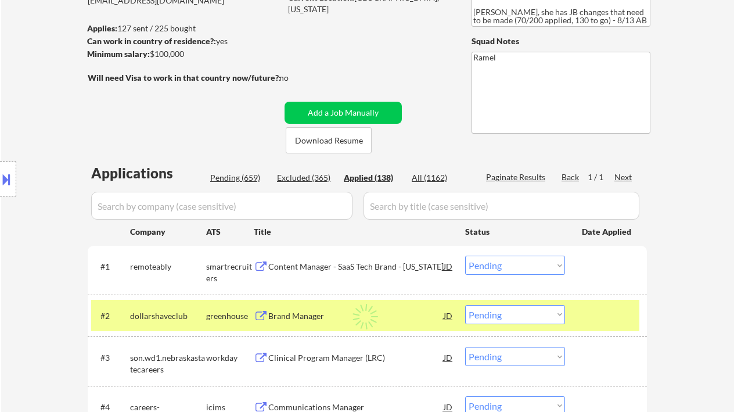
select select ""applied""
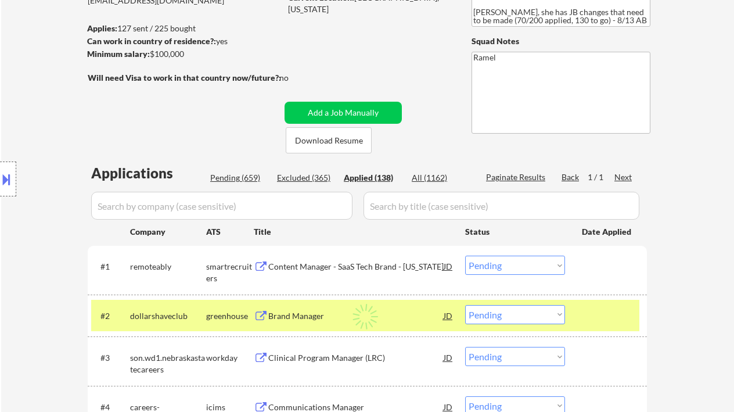
select select ""applied""
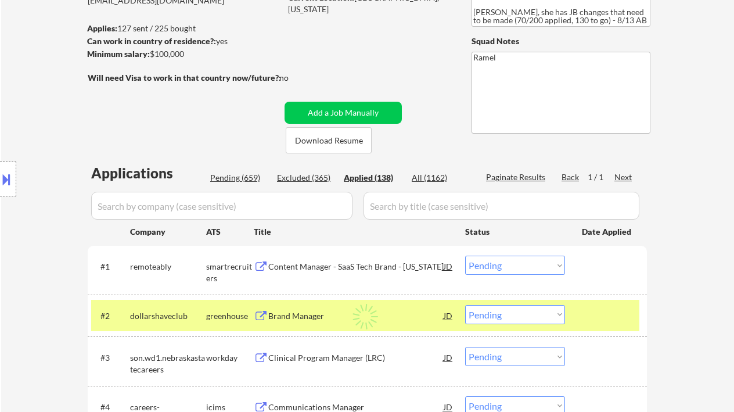
select select ""applied""
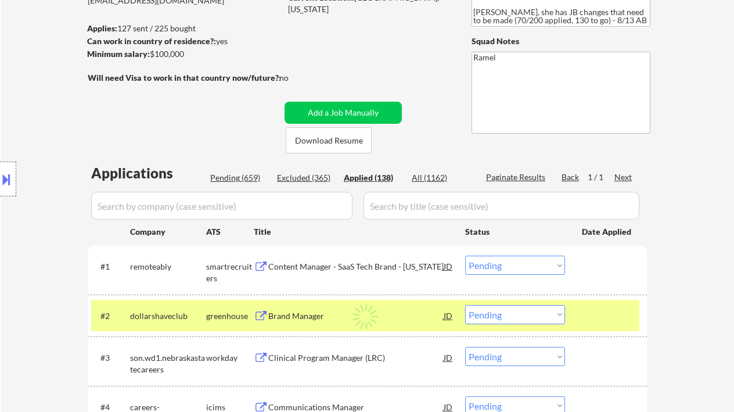
select select ""applied""
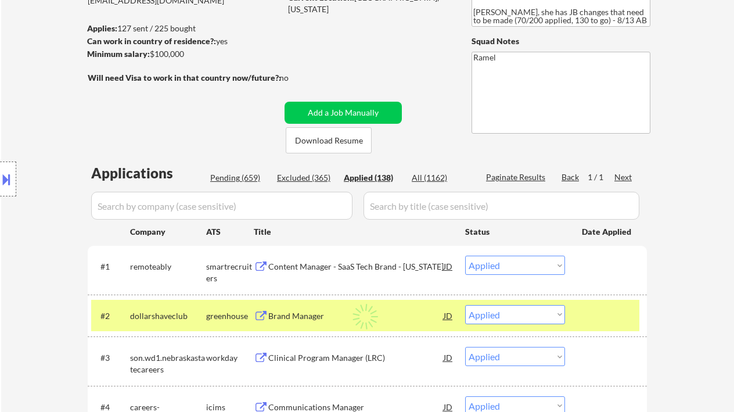
select select ""applied""
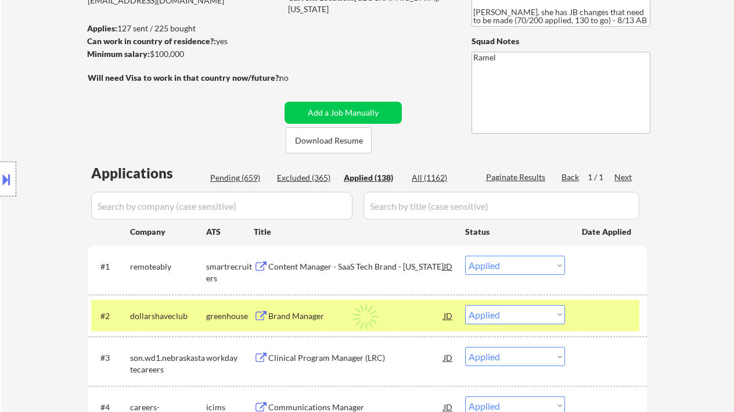
select select ""applied""
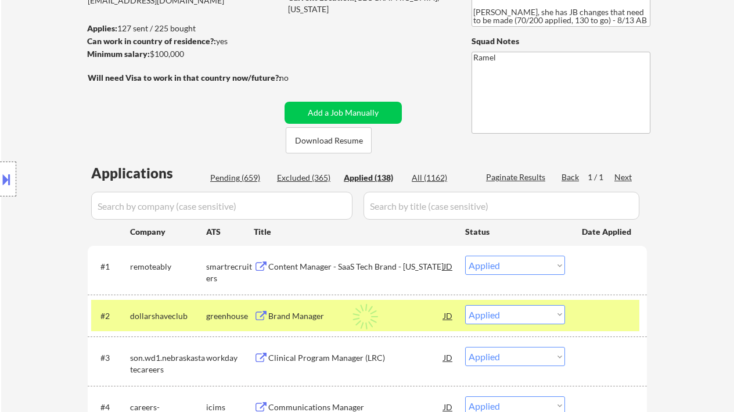
select select ""applied""
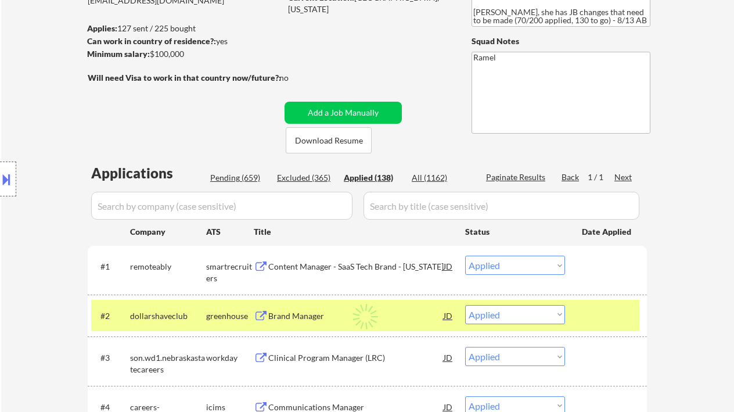
select select ""applied""
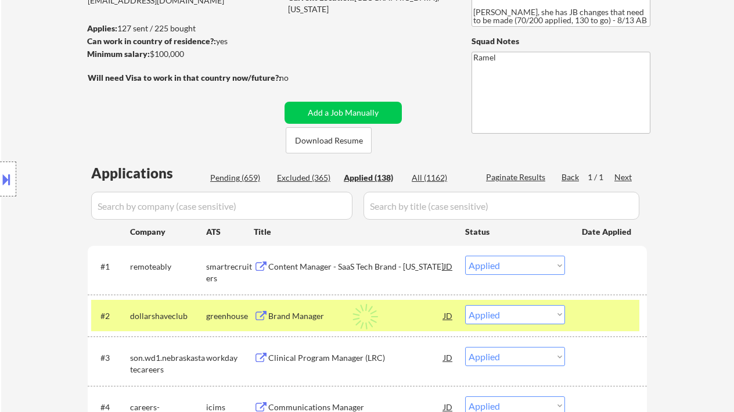
select select ""applied""
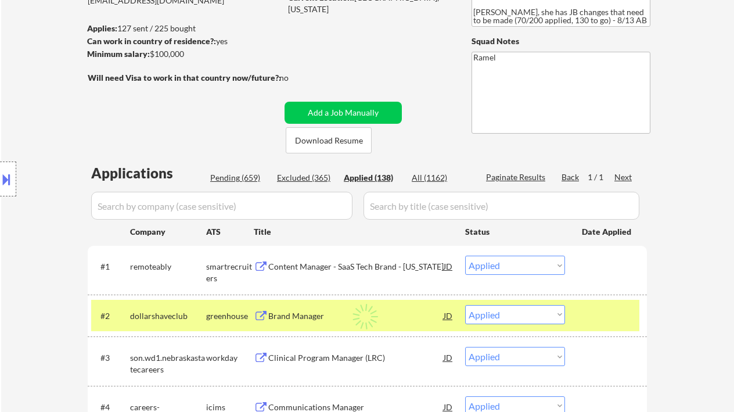
select select ""applied""
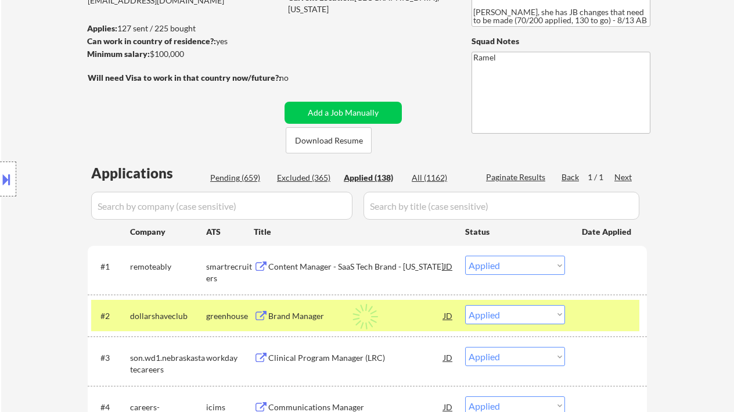
select select ""applied""
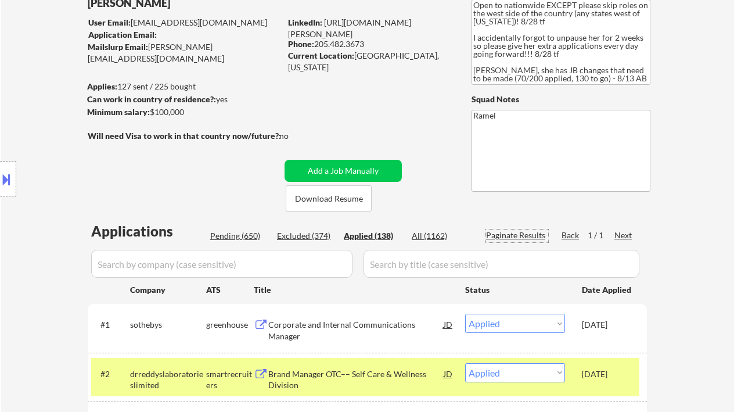
scroll to position [60, 0]
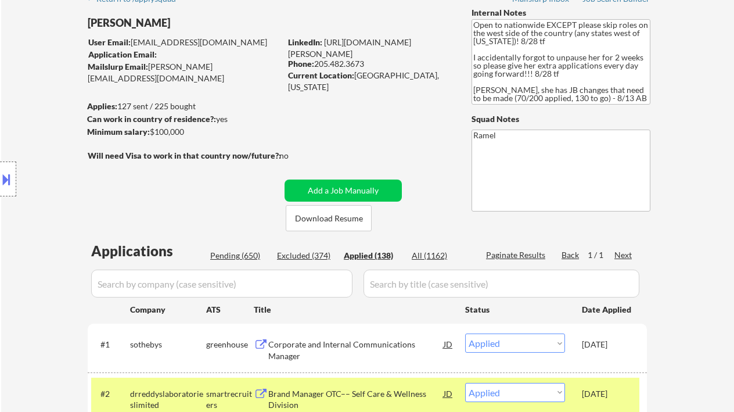
drag, startPoint x: 366, startPoint y: 64, endPoint x: 316, endPoint y: 61, distance: 50.1
click at [316, 61] on div "Phone: 205.482.3673" at bounding box center [370, 64] width 164 height 12
copy div "205.482.3673"
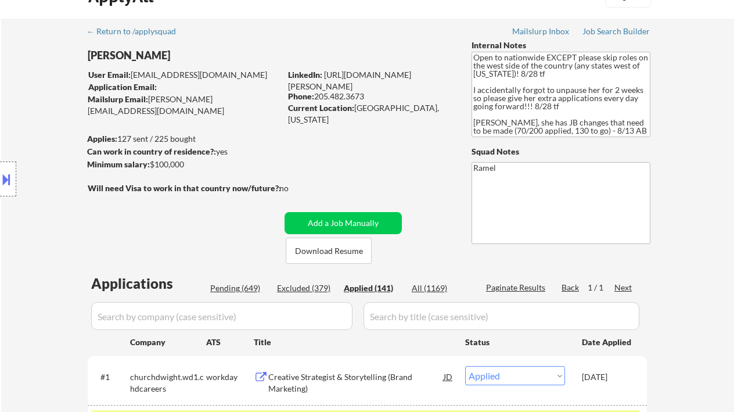
scroll to position [0, 0]
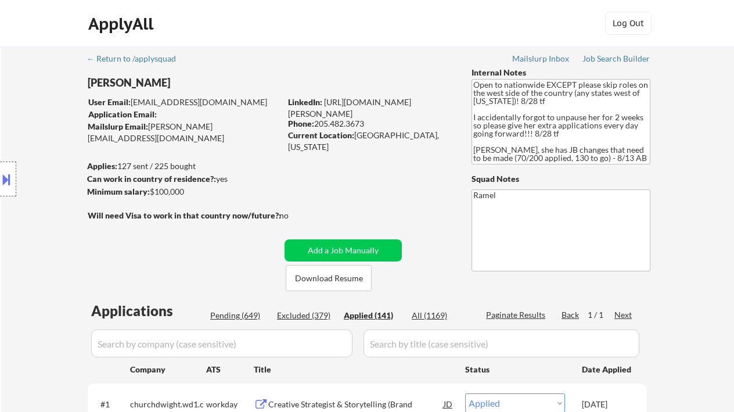
copy div "205.482.3673"
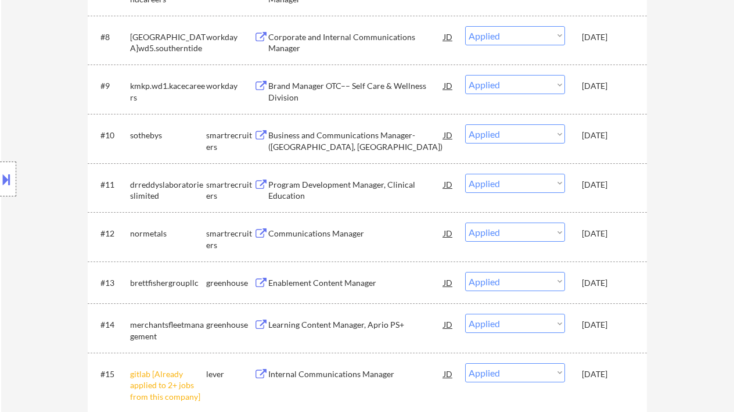
scroll to position [619, 0]
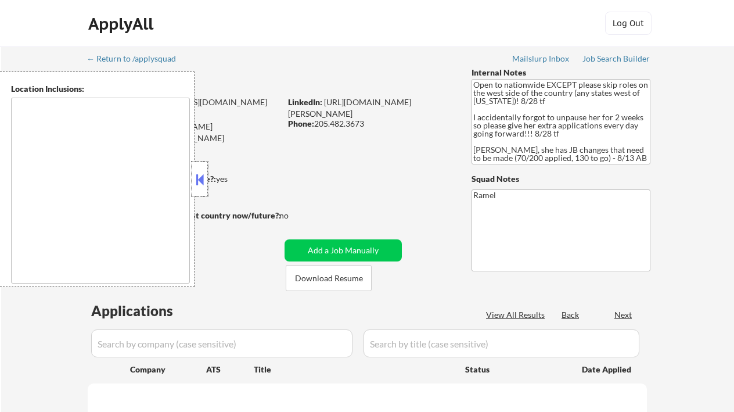
click at [206, 179] on div at bounding box center [200, 179] width 16 height 35
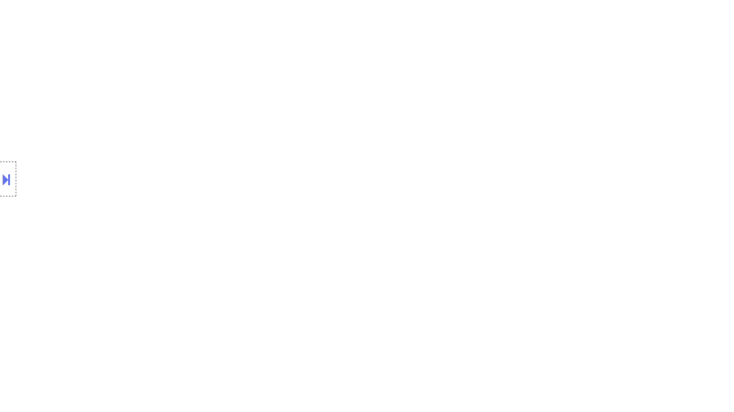
select select ""pending""
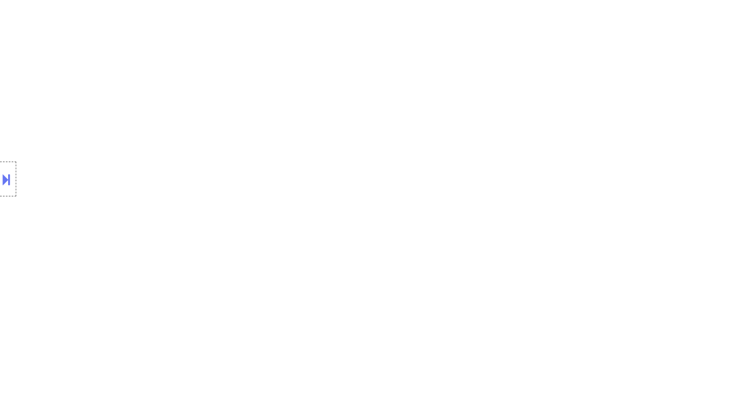
select select ""pending""
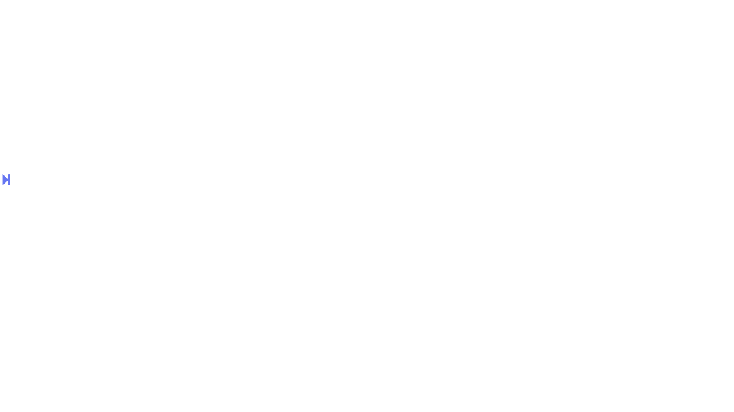
select select ""pending""
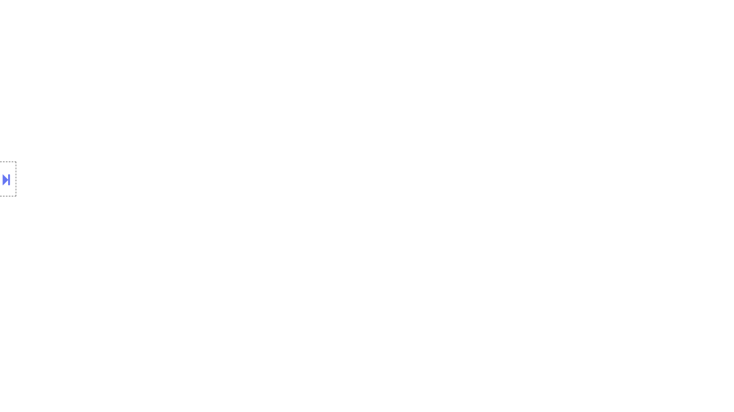
select select ""pending""
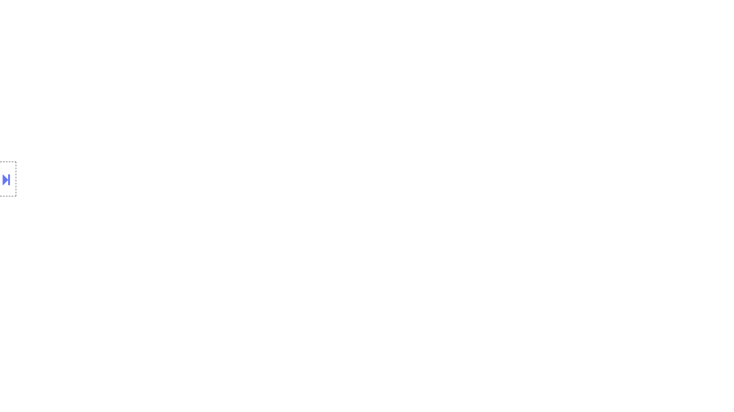
select select ""pending""
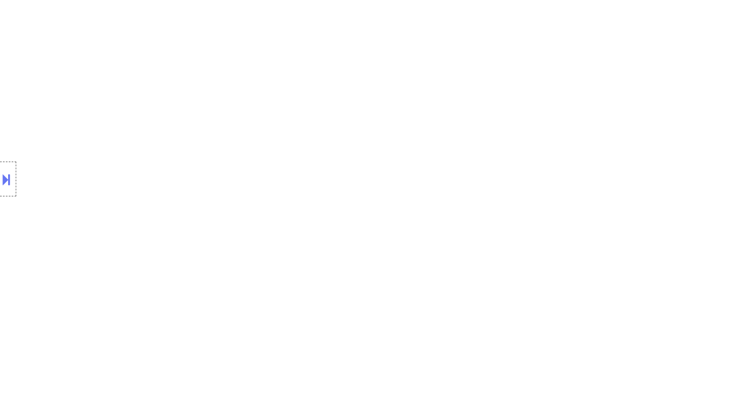
select select ""pending""
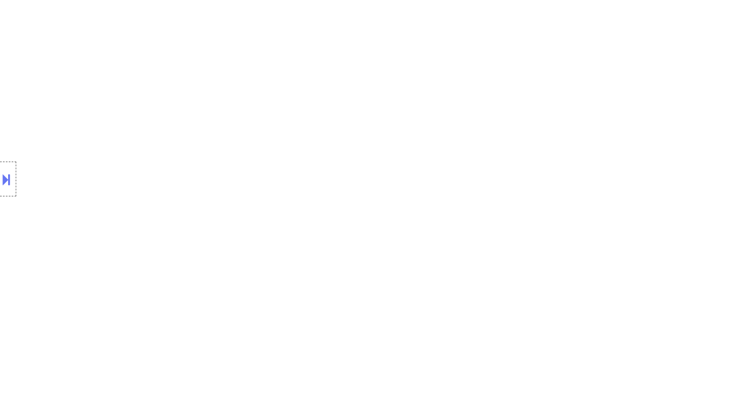
select select ""pending""
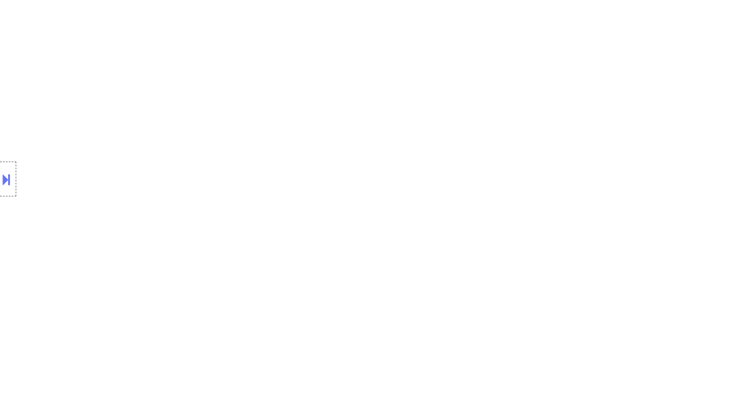
select select ""pending""
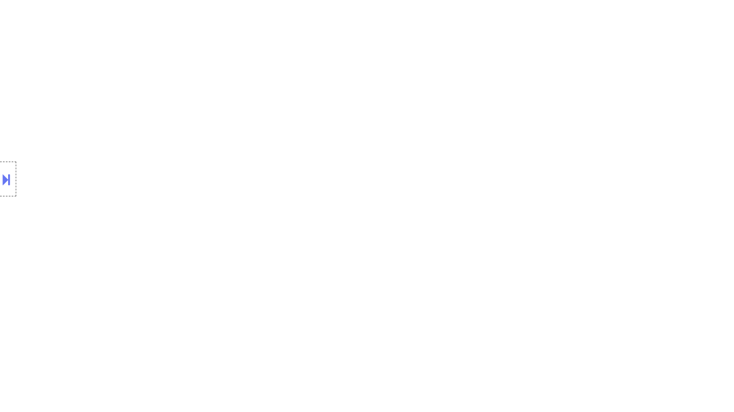
select select ""pending""
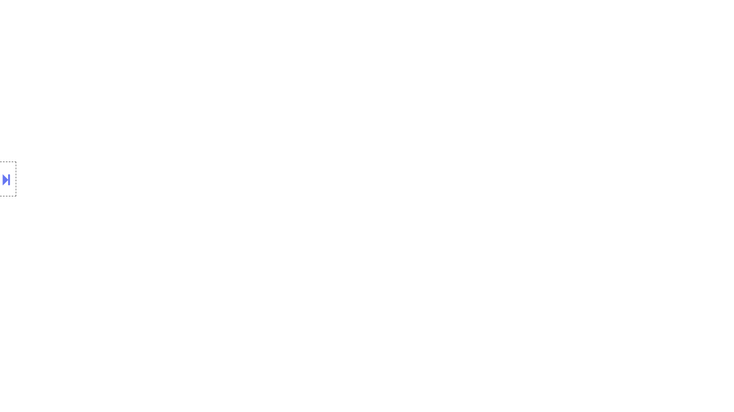
select select ""pending""
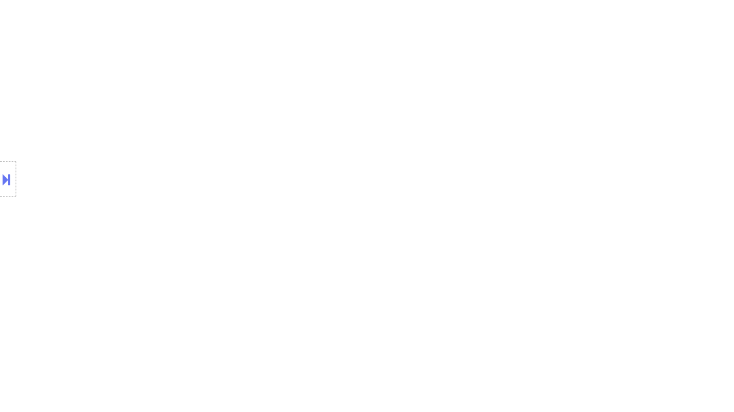
select select ""pending""
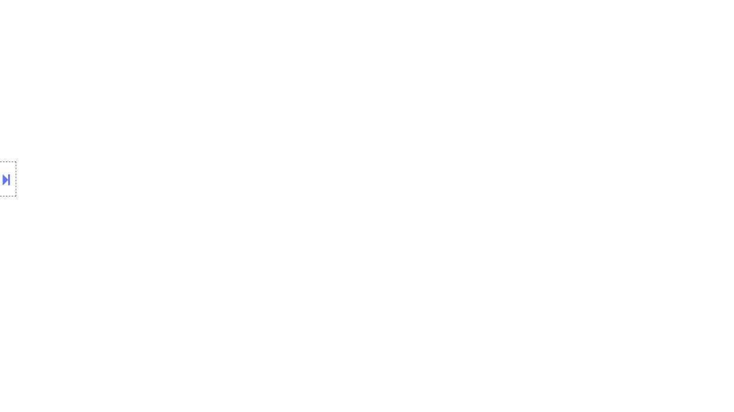
select select ""pending""
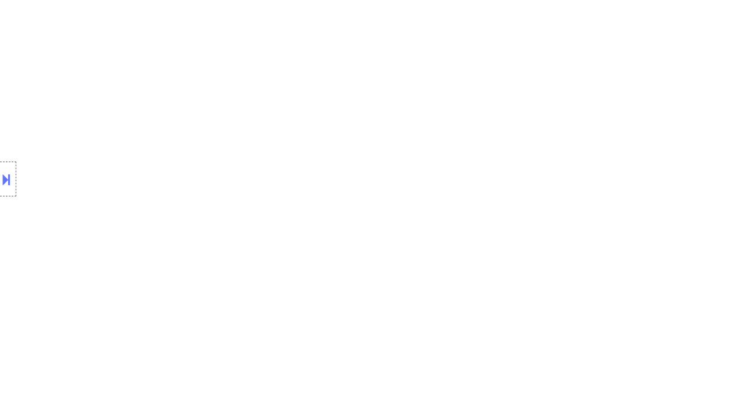
select select ""pending""
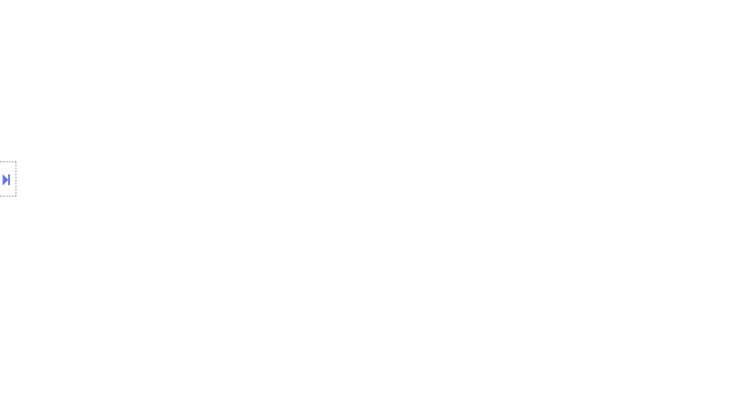
select select ""pending""
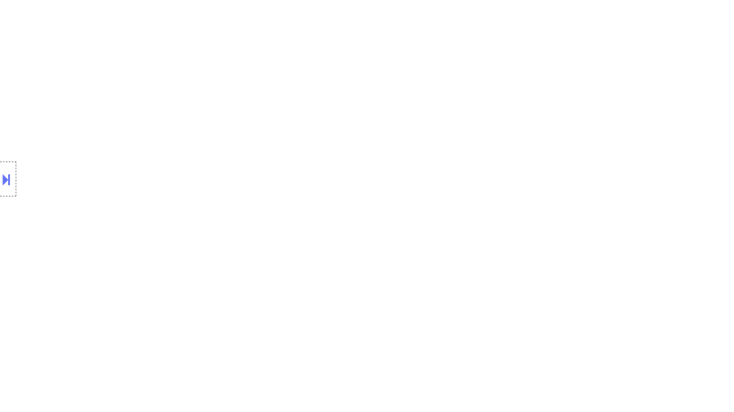
select select ""pending""
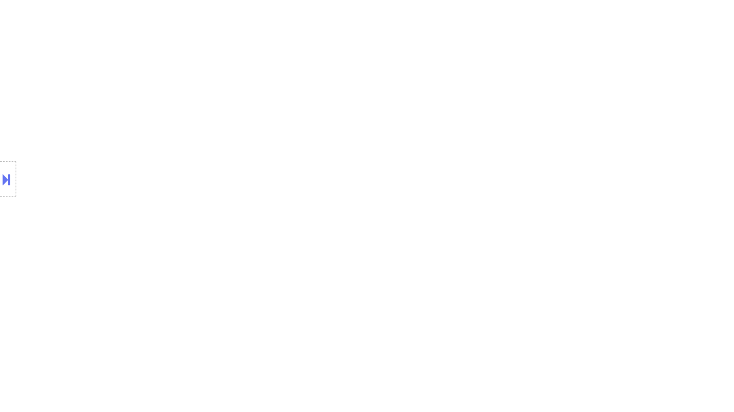
select select ""pending""
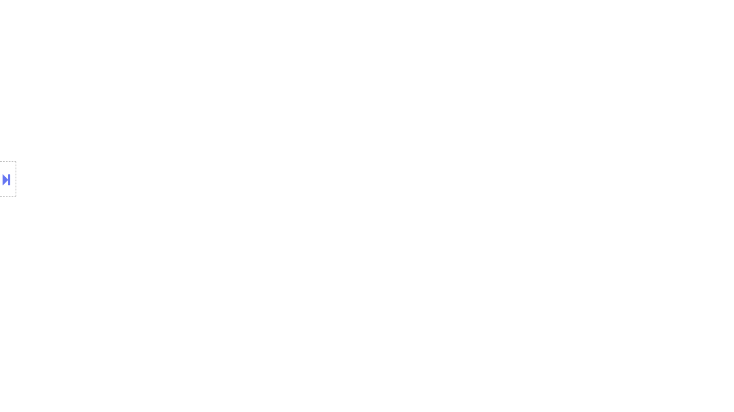
select select ""pending""
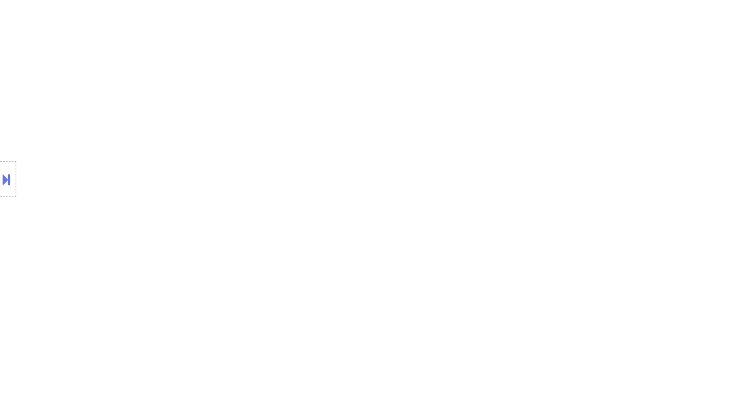
select select ""pending""
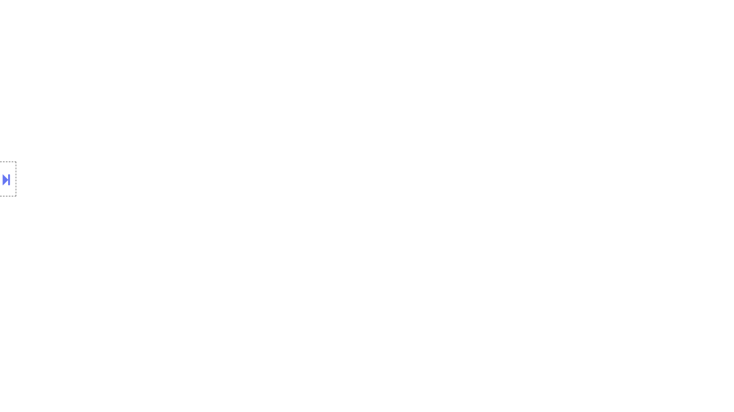
select select ""pending""
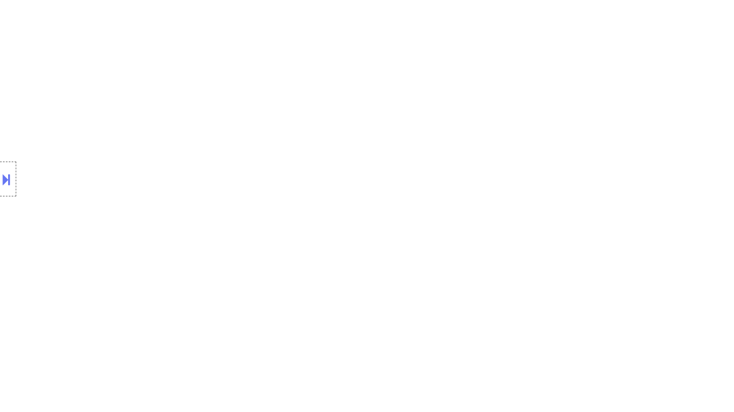
select select ""pending""
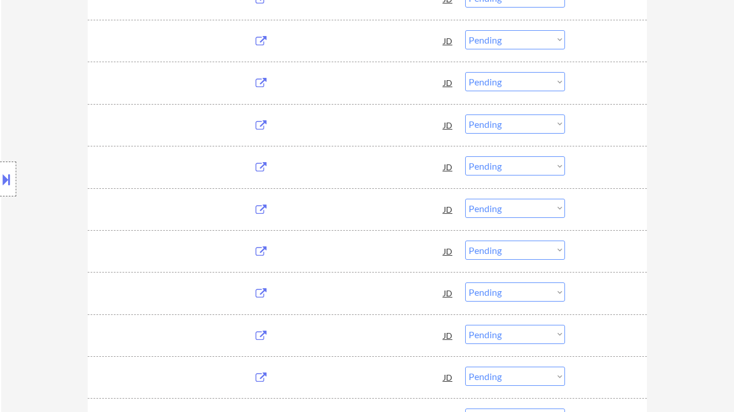
scroll to position [938, 0]
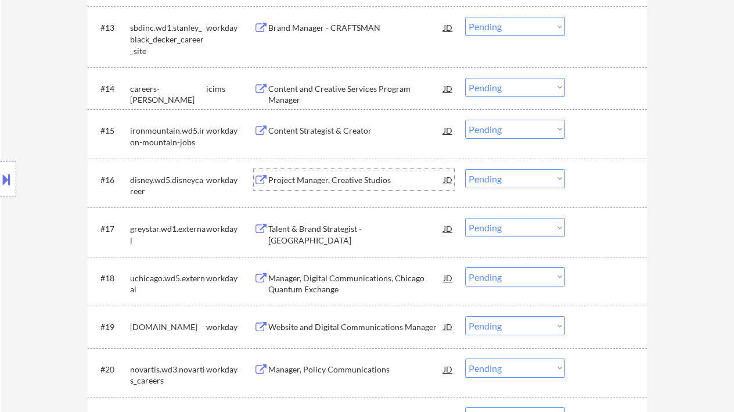
click at [317, 178] on div "Project Manager, Creative Studios" at bounding box center [355, 180] width 175 height 12
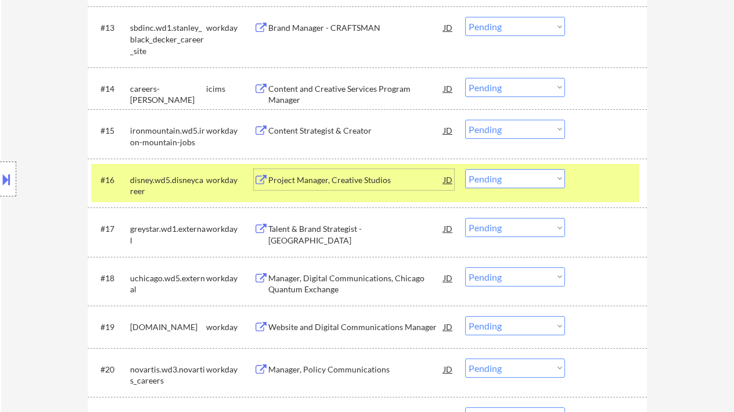
click at [482, 177] on select "Choose an option... Pending Applied Excluded (Questions) Excluded (Expired) Exc…" at bounding box center [515, 178] width 100 height 19
click at [465, 169] on select "Choose an option... Pending Applied Excluded (Questions) Excluded (Expired) Exc…" at bounding box center [515, 178] width 100 height 19
click at [345, 230] on div "Talent & Brand Strategist - Los Angeles" at bounding box center [355, 234] width 175 height 23
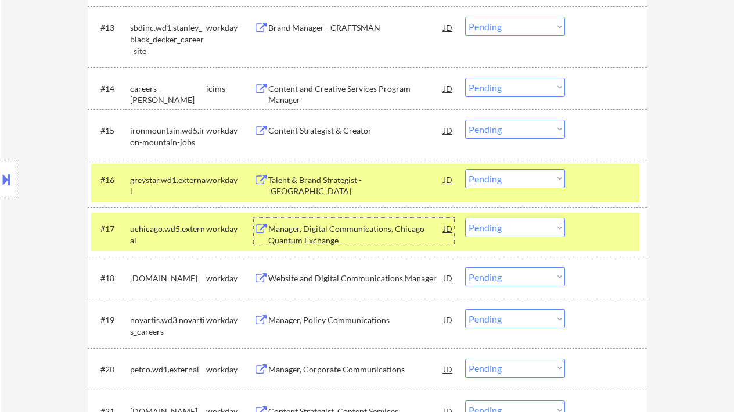
click at [334, 233] on div "Manager, Digital Communications, Chicago Quantum Exchange" at bounding box center [355, 234] width 175 height 23
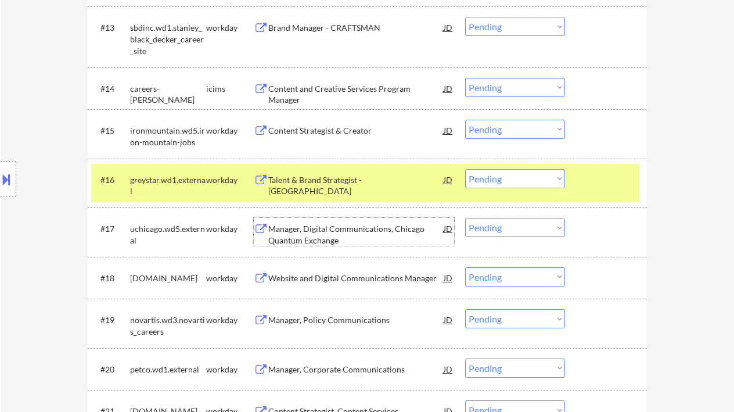
click at [480, 177] on select "Choose an option... Pending Applied Excluded (Questions) Excluded (Expired) Exc…" at bounding box center [515, 178] width 100 height 19
click at [465, 169] on select "Choose an option... Pending Applied Excluded (Questions) Excluded (Expired) Exc…" at bounding box center [515, 178] width 100 height 19
click at [338, 135] on div "Content Strategist & Creator" at bounding box center [355, 131] width 175 height 12
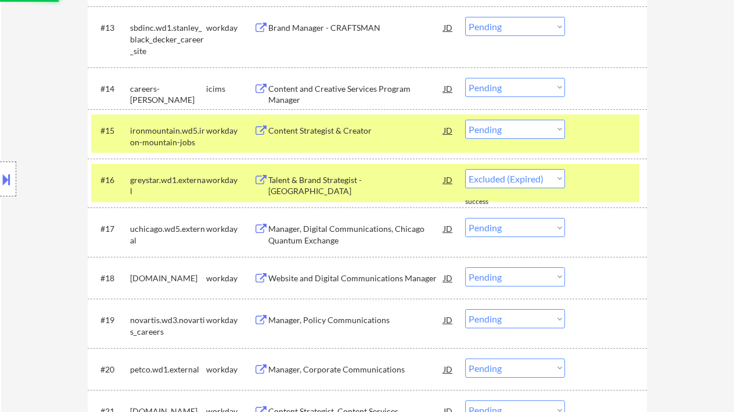
select select ""pending""
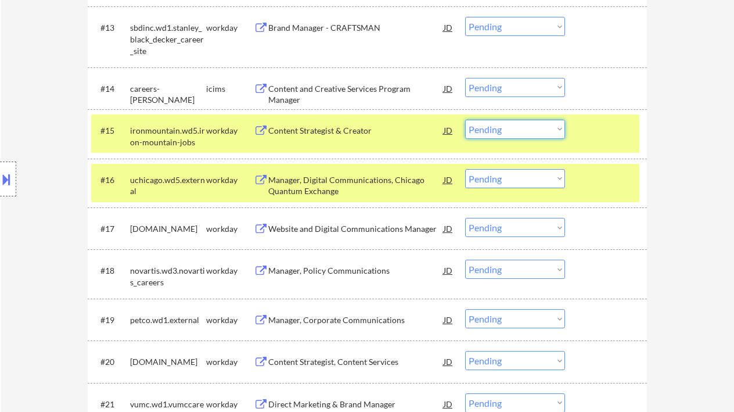
click at [523, 130] on select "Choose an option... Pending Applied Excluded (Questions) Excluded (Expired) Exc…" at bounding box center [515, 129] width 100 height 19
click at [465, 120] on select "Choose an option... Pending Applied Excluded (Questions) Excluded (Expired) Exc…" at bounding box center [515, 129] width 100 height 19
click at [356, 188] on div "Manager, Digital Communications, Chicago Quantum Exchange" at bounding box center [355, 185] width 175 height 23
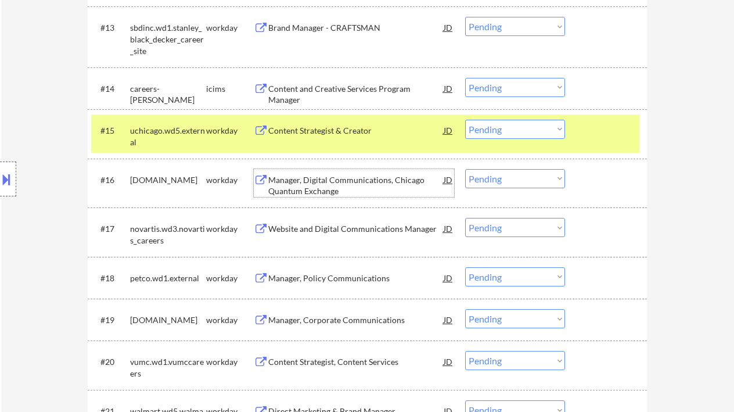
click at [500, 127] on select "Choose an option... Pending Applied Excluded (Questions) Excluded (Expired) Exc…" at bounding box center [515, 129] width 100 height 19
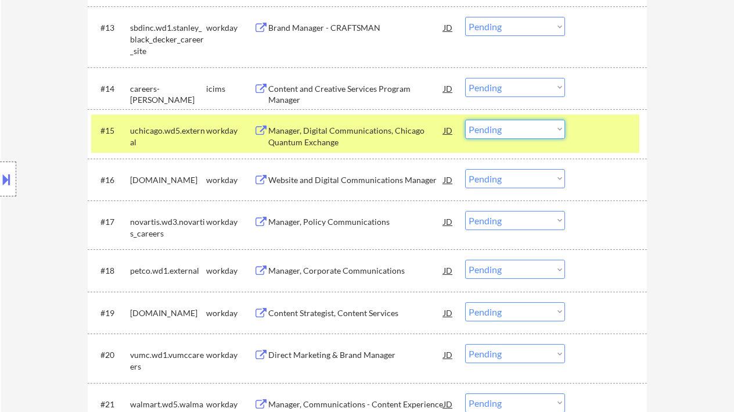
click at [505, 135] on select "Choose an option... Pending Applied Excluded (Questions) Excluded (Expired) Exc…" at bounding box center [515, 129] width 100 height 19
click at [465, 120] on select "Choose an option... Pending Applied Excluded (Questions) Excluded (Expired) Exc…" at bounding box center [515, 129] width 100 height 19
click at [360, 178] on div "Website and Digital Communications Manager" at bounding box center [355, 180] width 175 height 12
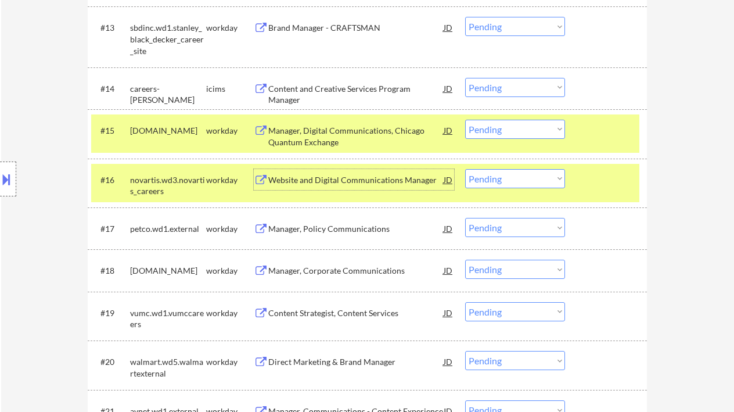
click at [512, 137] on select "Choose an option... Pending Applied Excluded (Questions) Excluded (Expired) Exc…" at bounding box center [515, 129] width 100 height 19
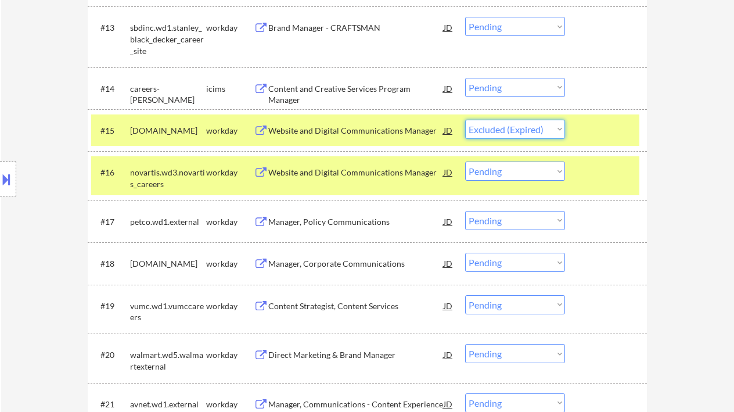
click at [465, 120] on select "Choose an option... Pending Applied Excluded (Questions) Excluded (Expired) Exc…" at bounding box center [515, 129] width 100 height 19
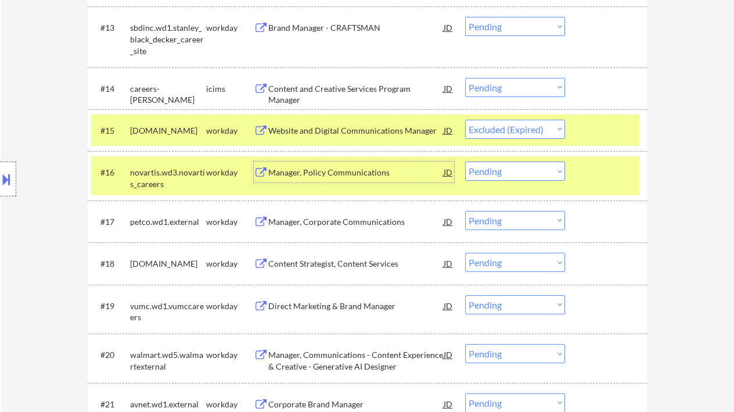
click at [314, 170] on div "Manager, Policy Communications" at bounding box center [355, 173] width 175 height 12
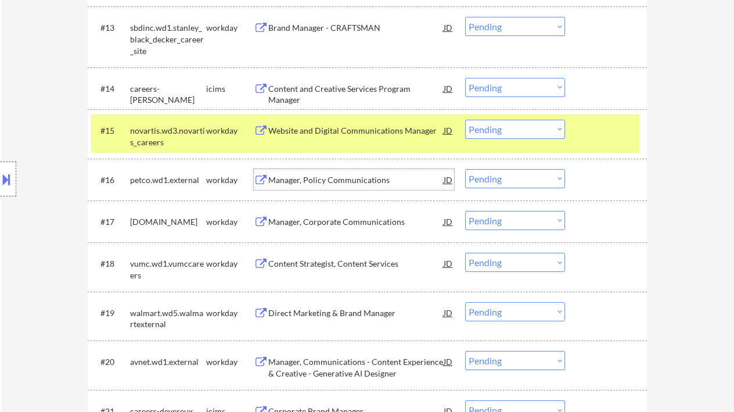
click at [505, 128] on select "Choose an option... Pending Applied Excluded (Questions) Excluded (Expired) Exc…" at bounding box center [515, 129] width 100 height 19
click at [465, 120] on select "Choose an option... Pending Applied Excluded (Questions) Excluded (Expired) Exc…" at bounding box center [515, 129] width 100 height 19
click at [324, 178] on div "Manager, Policy Communications" at bounding box center [355, 180] width 175 height 12
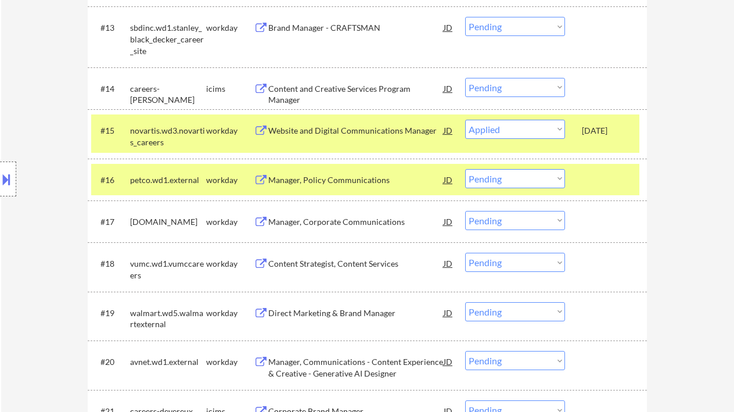
select select ""pending""
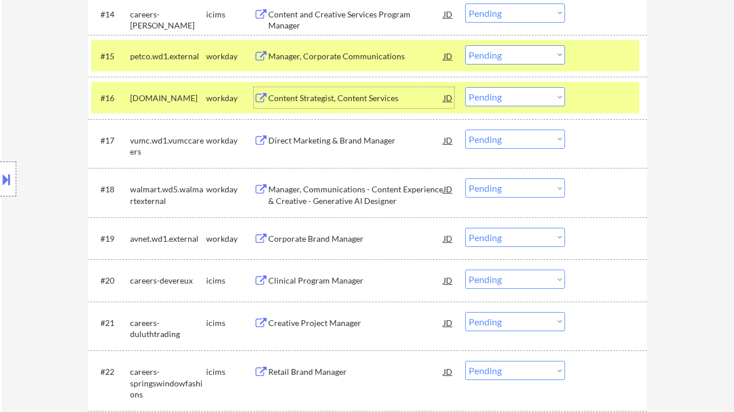
scroll to position [1016, 0]
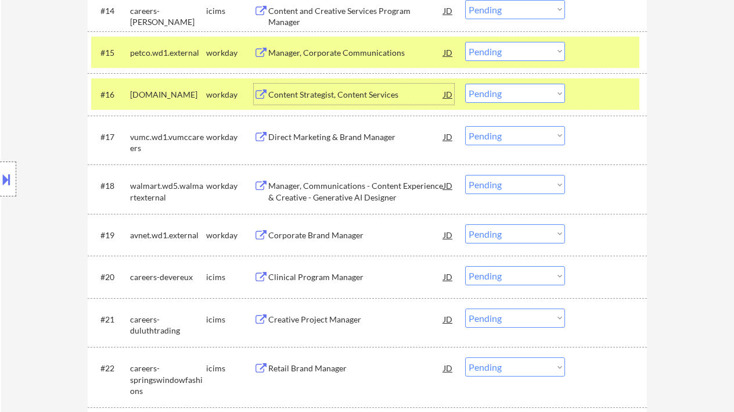
click at [330, 143] on div "Direct Marketing & Brand Manager" at bounding box center [355, 136] width 175 height 21
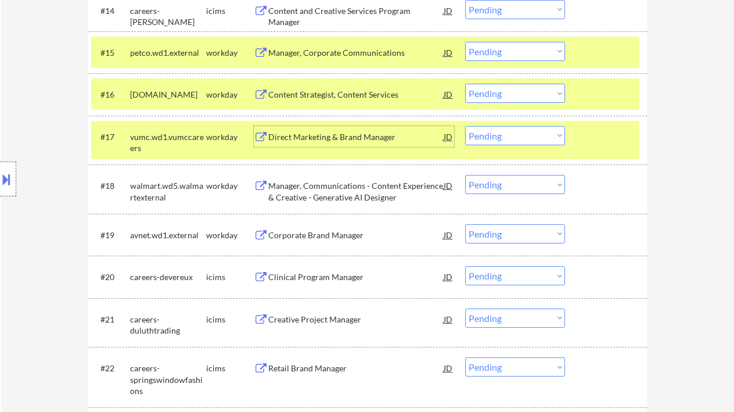
click at [499, 138] on select "Choose an option... Pending Applied Excluded (Questions) Excluded (Expired) Exc…" at bounding box center [515, 135] width 100 height 19
click at [465, 126] on select "Choose an option... Pending Applied Excluded (Questions) Excluded (Expired) Exc…" at bounding box center [515, 135] width 100 height 19
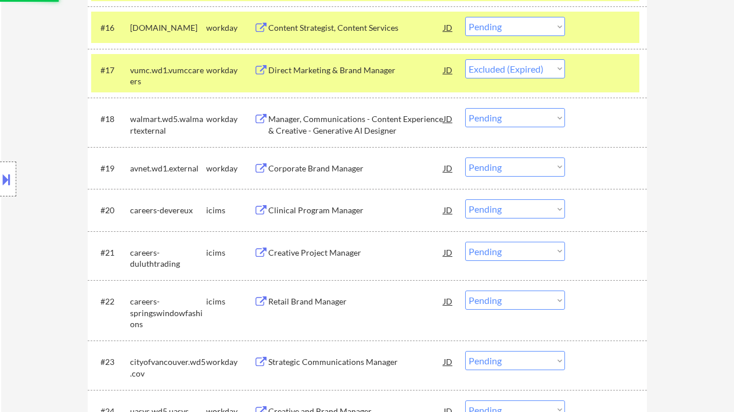
scroll to position [1093, 0]
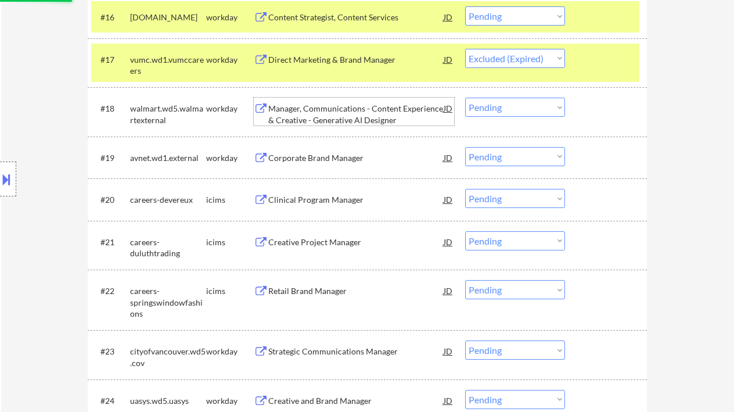
click at [321, 117] on div "Manager, Communications - Content Experience & Creative - Generative AI Designer" at bounding box center [355, 114] width 175 height 23
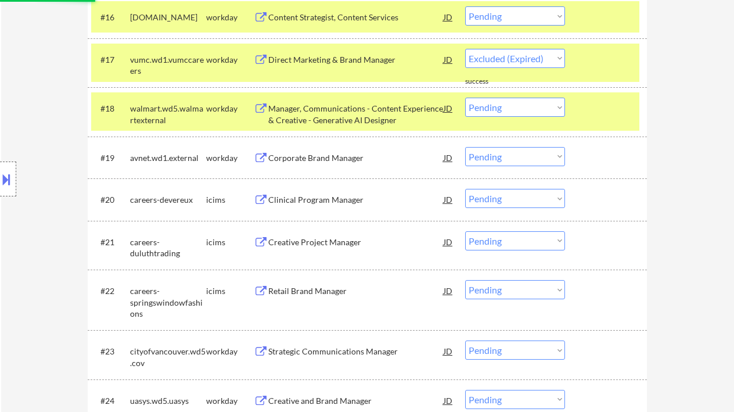
select select ""pending""
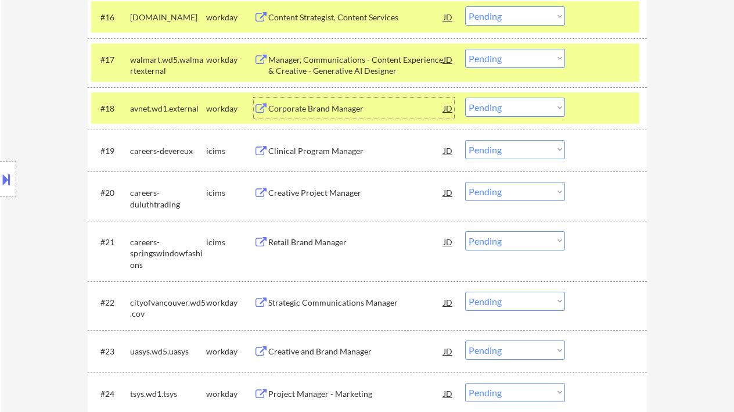
click at [312, 112] on div "Corporate Brand Manager" at bounding box center [355, 109] width 175 height 12
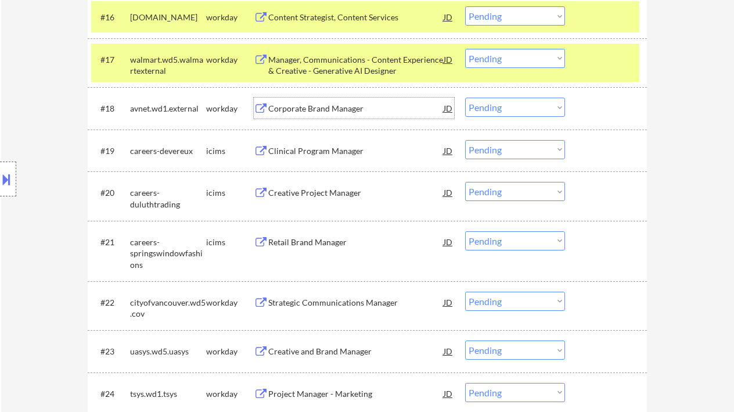
click at [507, 114] on select "Choose an option... Pending Applied Excluded (Questions) Excluded (Expired) Exc…" at bounding box center [515, 107] width 100 height 19
click at [465, 98] on select "Choose an option... Pending Applied Excluded (Questions) Excluded (Expired) Exc…" at bounding box center [515, 107] width 100 height 19
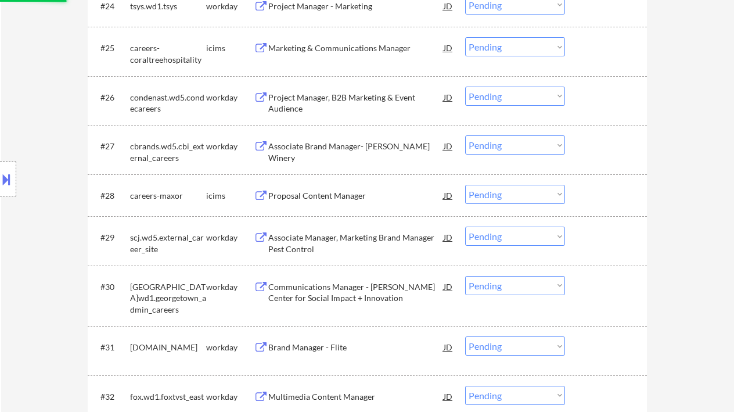
select select ""pending""
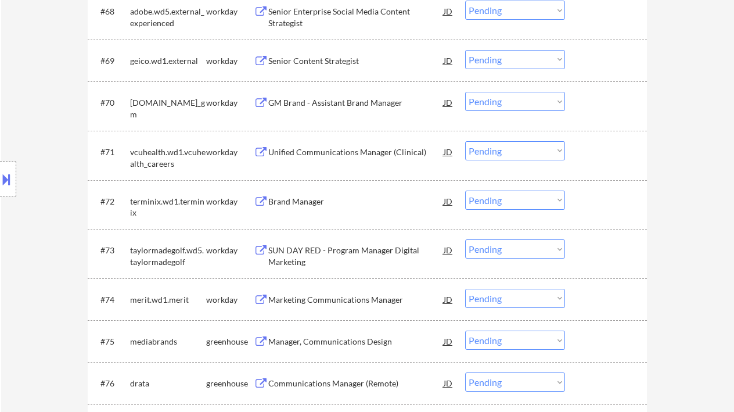
scroll to position [3881, 0]
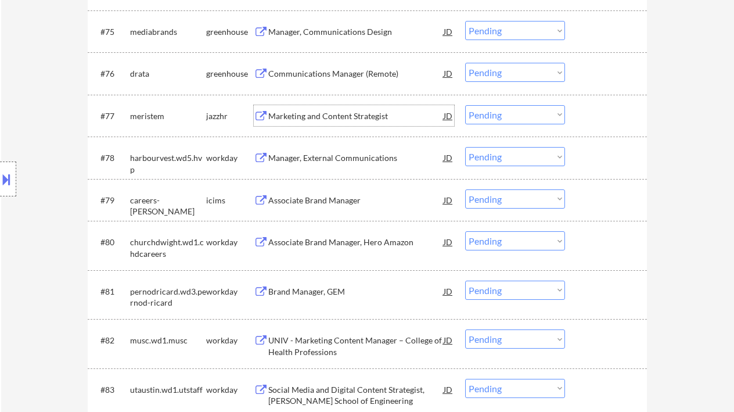
click at [334, 116] on div "Marketing and Content Strategist" at bounding box center [355, 116] width 175 height 12
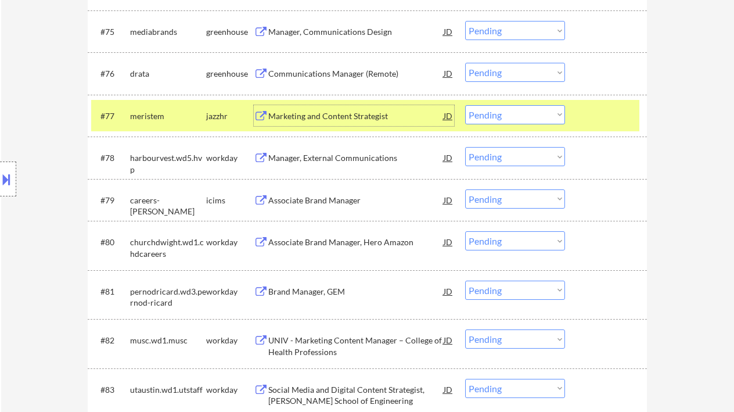
click at [498, 124] on select "Choose an option... Pending Applied Excluded (Questions) Excluded (Expired) Exc…" at bounding box center [515, 114] width 100 height 19
click at [465, 105] on select "Choose an option... Pending Applied Excluded (Questions) Excluded (Expired) Exc…" at bounding box center [515, 114] width 100 height 19
click at [351, 76] on div "Communications Manager (Remote)" at bounding box center [355, 74] width 175 height 12
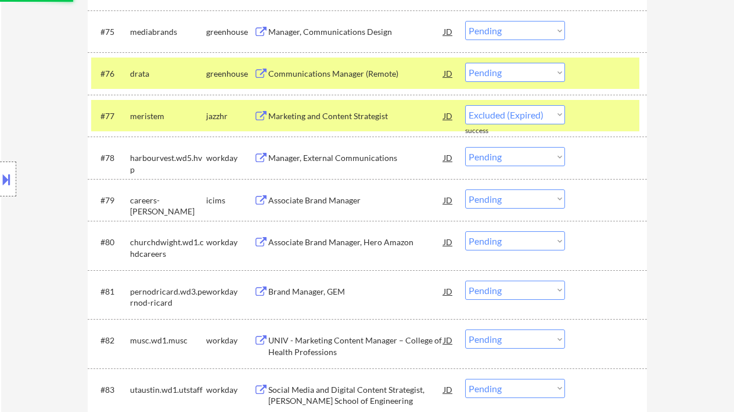
select select ""pending""
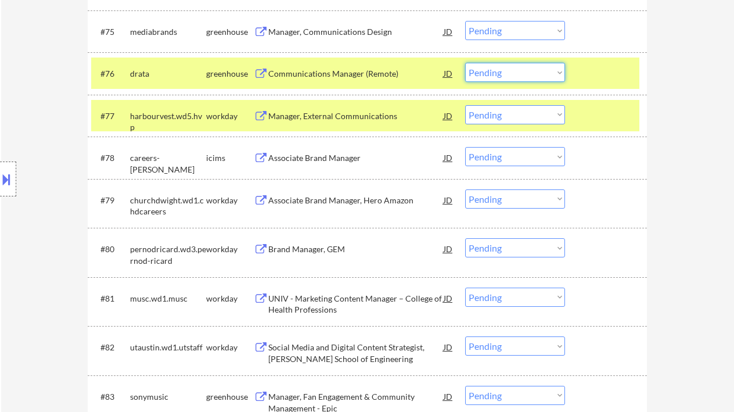
drag, startPoint x: 506, startPoint y: 63, endPoint x: 510, endPoint y: 72, distance: 9.4
click at [506, 63] on select "Choose an option... Pending Applied Excluded (Questions) Excluded (Expired) Exc…" at bounding box center [515, 72] width 100 height 19
click at [465, 63] on select "Choose an option... Pending Applied Excluded (Questions) Excluded (Expired) Exc…" at bounding box center [515, 72] width 100 height 19
select select ""pending""
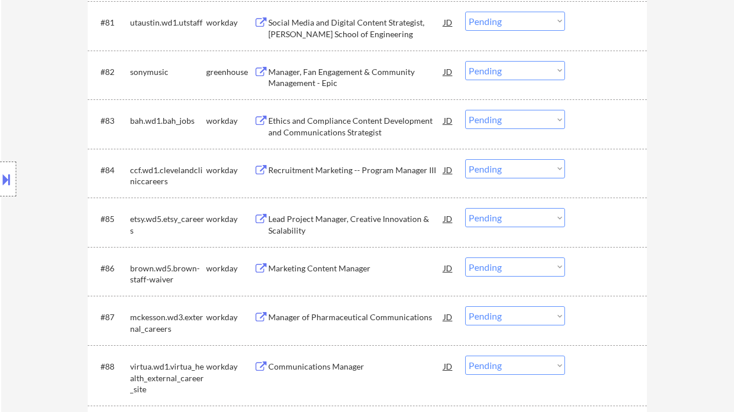
scroll to position [4191, 0]
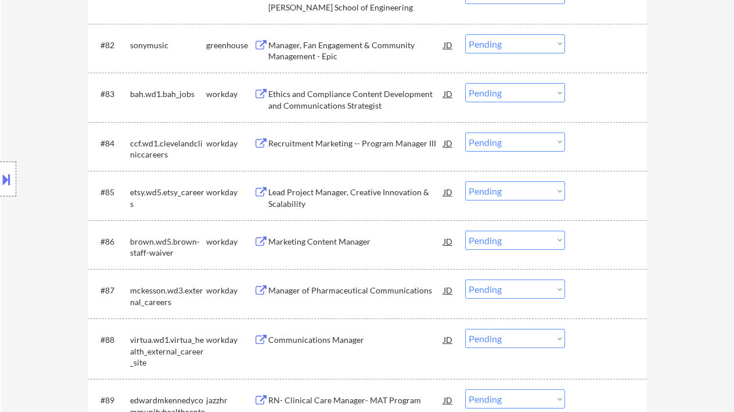
click at [330, 41] on div "Manager, Fan Engagement & Community Management - Epic" at bounding box center [355, 51] width 175 height 23
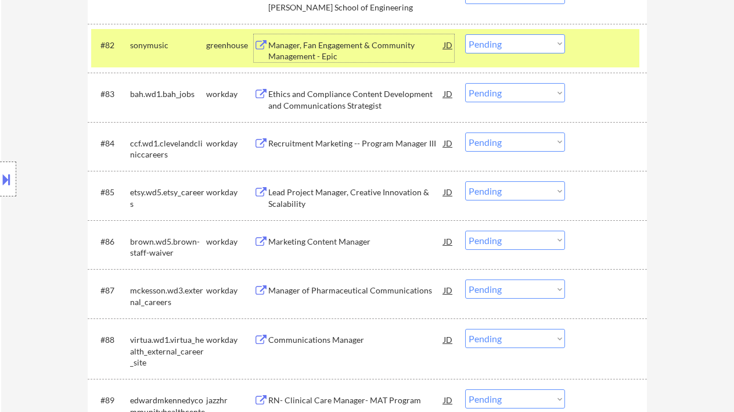
click at [518, 50] on select "Choose an option... Pending Applied Excluded (Questions) Excluded (Expired) Exc…" at bounding box center [515, 43] width 100 height 19
click at [465, 34] on select "Choose an option... Pending Applied Excluded (Questions) Excluded (Expired) Exc…" at bounding box center [515, 43] width 100 height 19
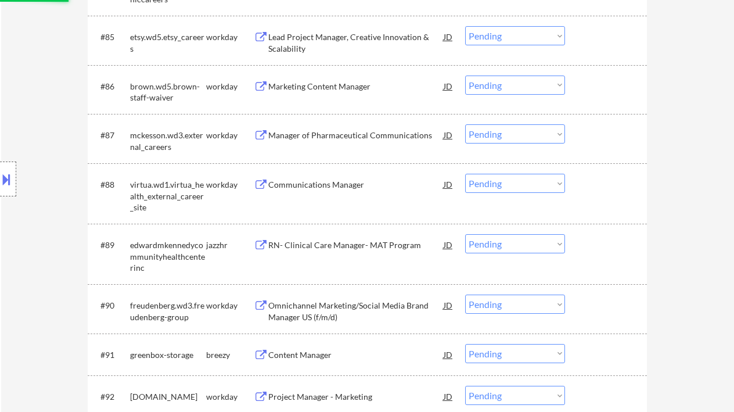
scroll to position [4501, 0]
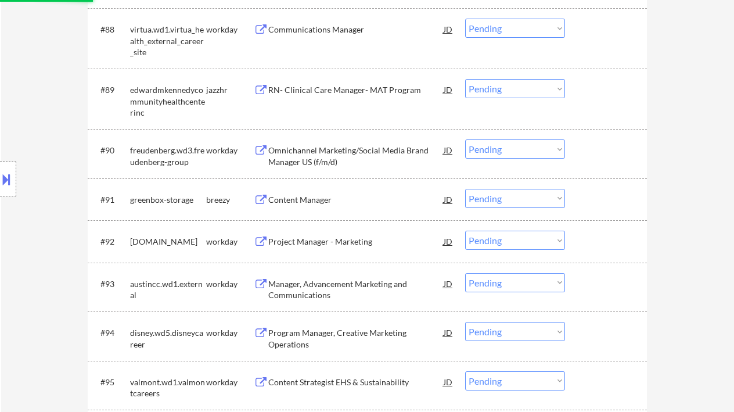
select select ""pending""
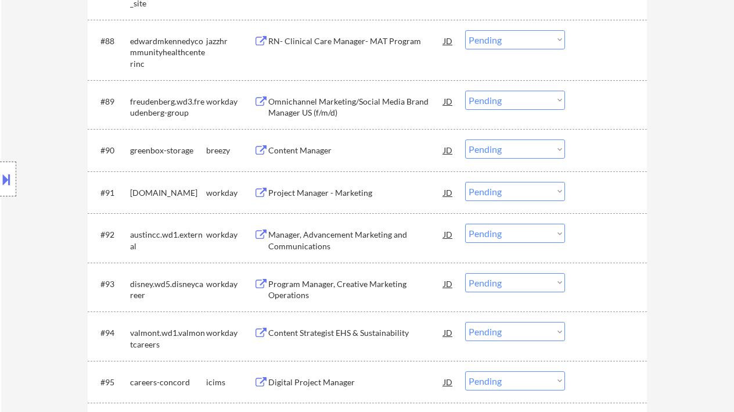
click at [331, 154] on div "Content Manager" at bounding box center [355, 151] width 175 height 12
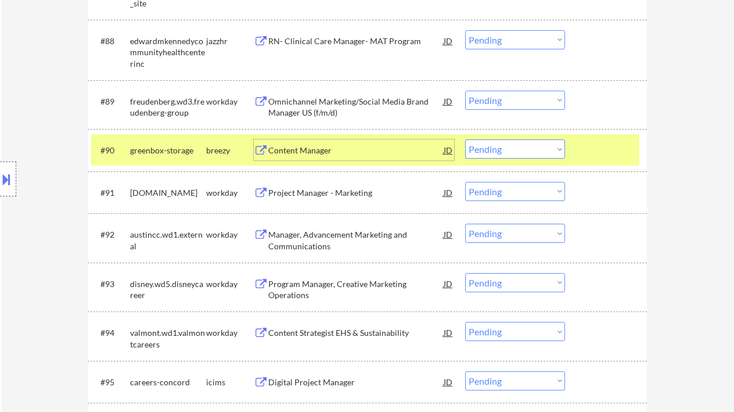
click at [522, 155] on select "Choose an option... Pending Applied Excluded (Questions) Excluded (Expired) Exc…" at bounding box center [515, 148] width 100 height 19
click at [465, 140] on select "Choose an option... Pending Applied Excluded (Questions) Excluded (Expired) Exc…" at bounding box center [515, 148] width 100 height 19
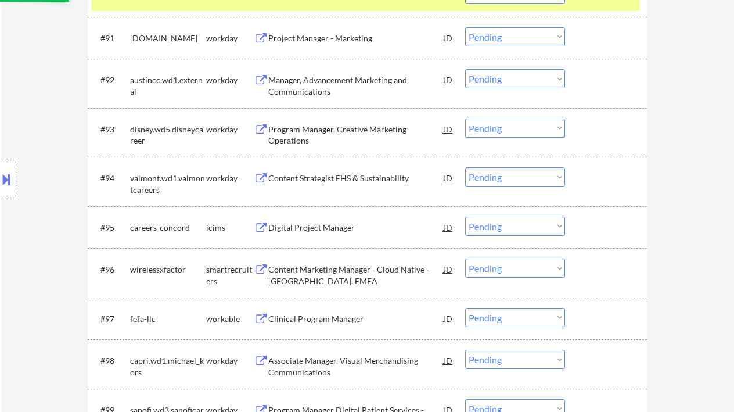
scroll to position [4888, 0]
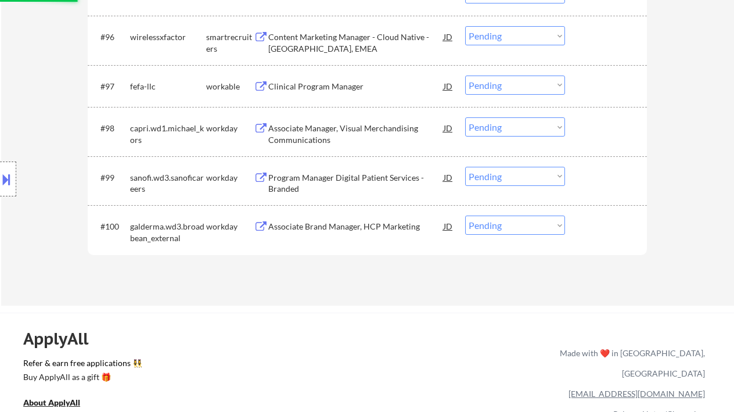
click at [333, 89] on div "Clinical Program Manager" at bounding box center [355, 87] width 175 height 12
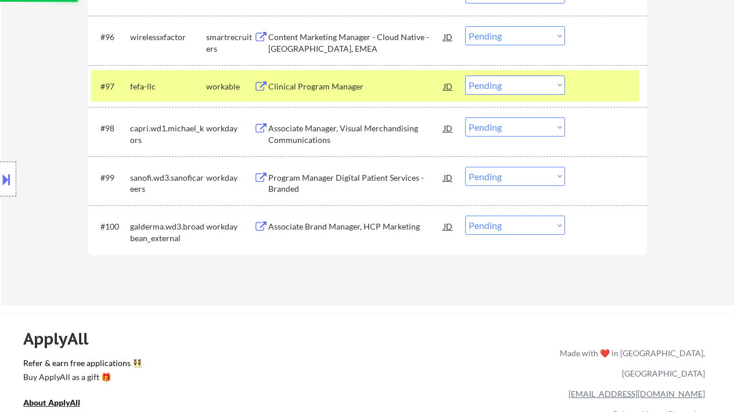
select select ""pending""
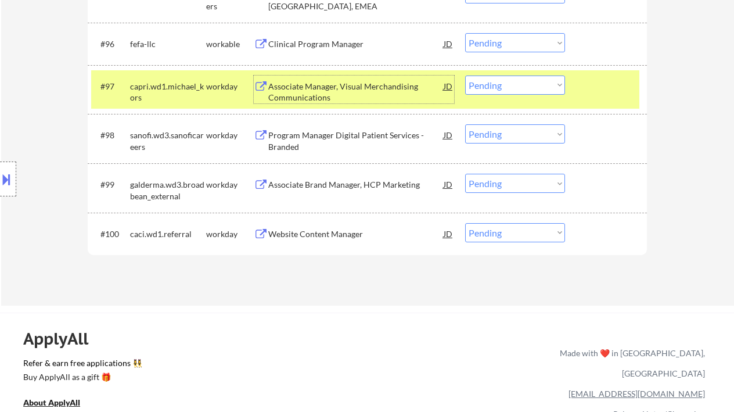
click at [534, 87] on select "Choose an option... Pending Applied Excluded (Questions) Excluded (Expired) Exc…" at bounding box center [515, 85] width 100 height 19
click at [465, 76] on select "Choose an option... Pending Applied Excluded (Questions) Excluded (Expired) Exc…" at bounding box center [515, 85] width 100 height 19
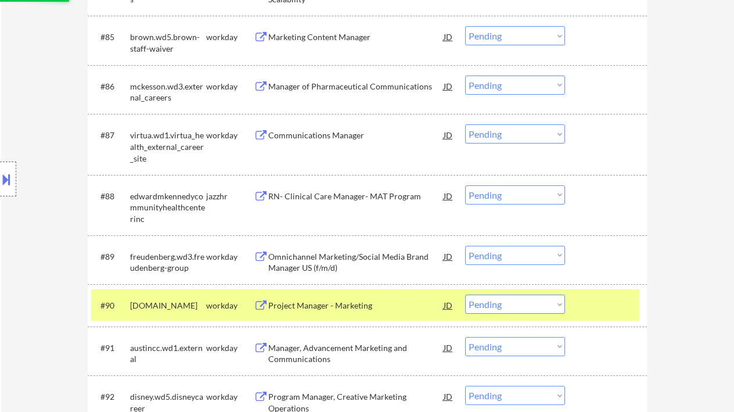
scroll to position [4191, 0]
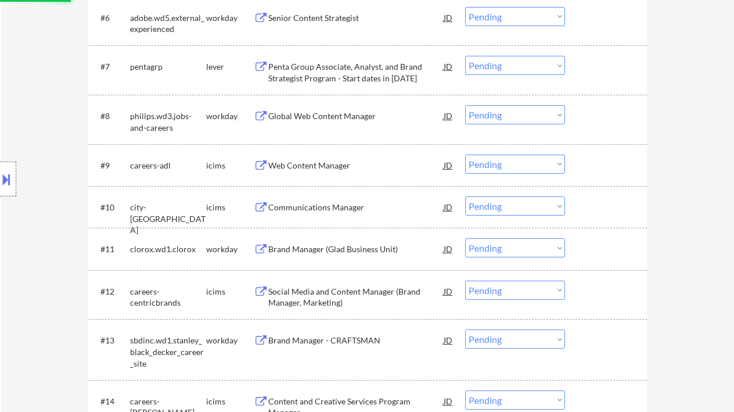
select select ""pending""
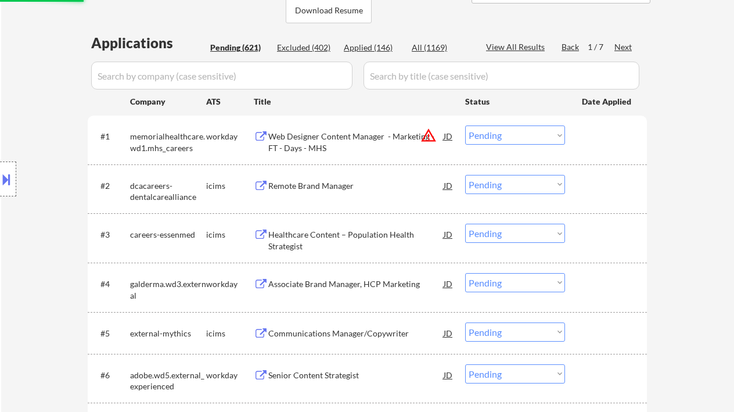
scroll to position [246, 0]
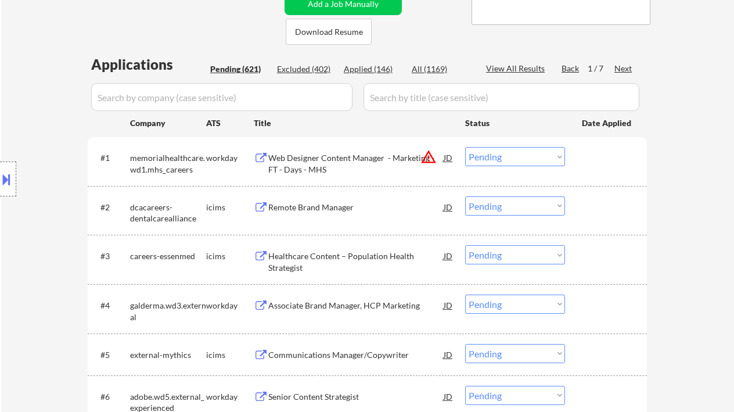
click at [619, 66] on div "Next" at bounding box center [624, 69] width 19 height 12
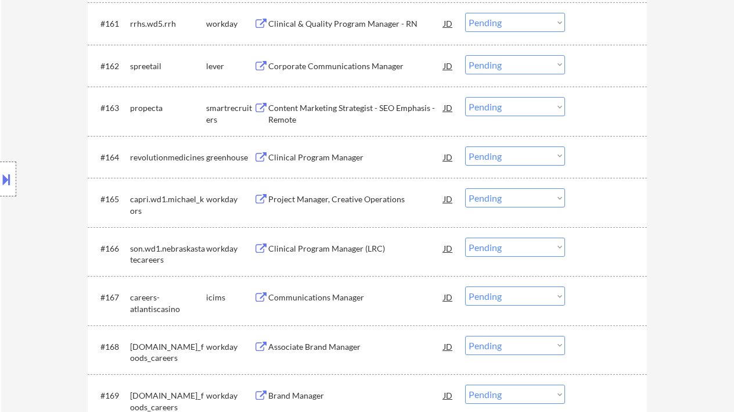
scroll to position [3190, 0]
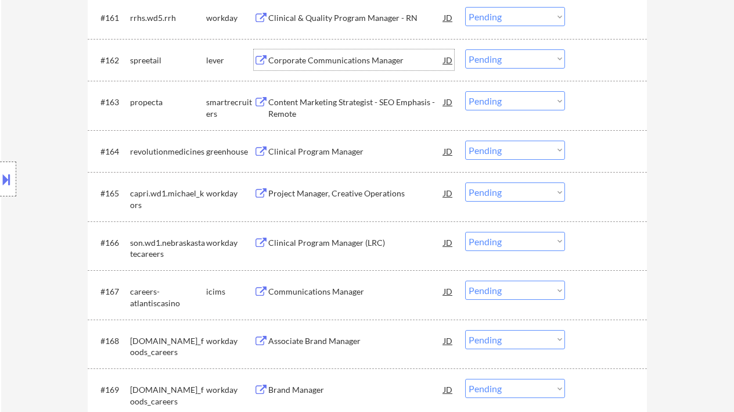
click at [363, 65] on div "Corporate Communications Manager" at bounding box center [355, 61] width 175 height 12
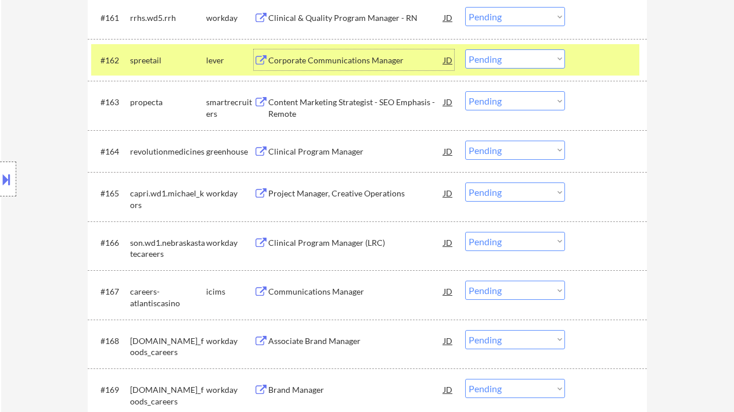
click at [324, 111] on div "Content Marketing Strategist - SEO Emphasis - Remote" at bounding box center [355, 107] width 175 height 23
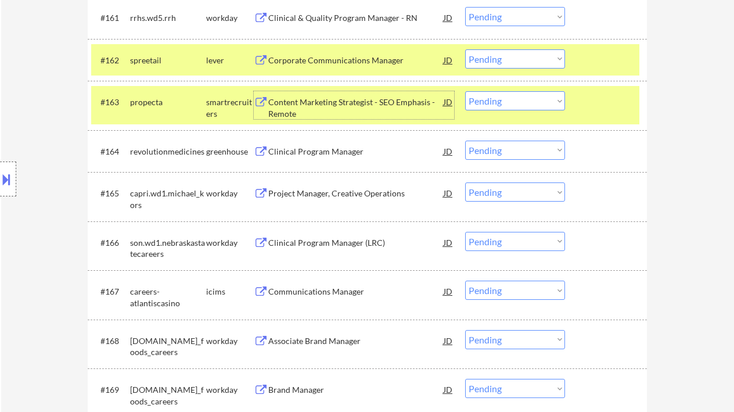
click at [498, 106] on select "Choose an option... Pending Applied Excluded (Questions) Excluded (Expired) Exc…" at bounding box center [515, 100] width 100 height 19
click at [465, 91] on select "Choose an option... Pending Applied Excluded (Questions) Excluded (Expired) Exc…" at bounding box center [515, 100] width 100 height 19
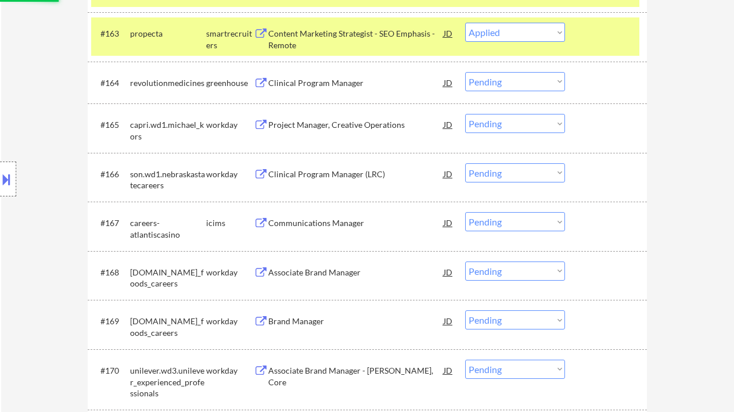
scroll to position [3267, 0]
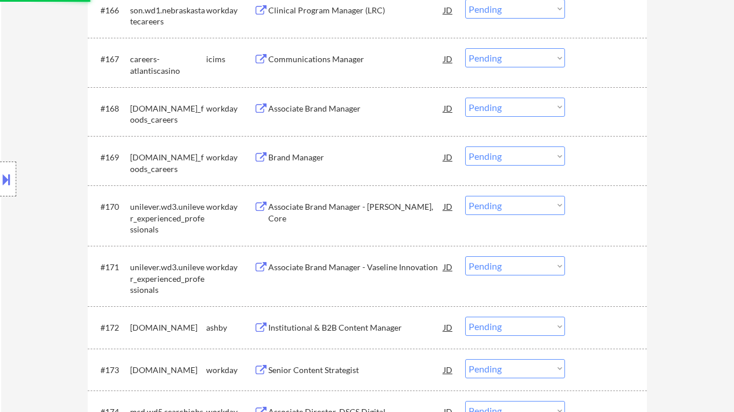
select select ""pending""
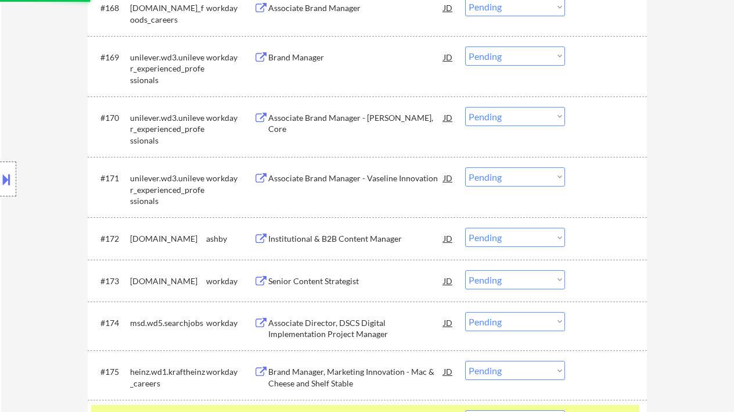
scroll to position [3578, 0]
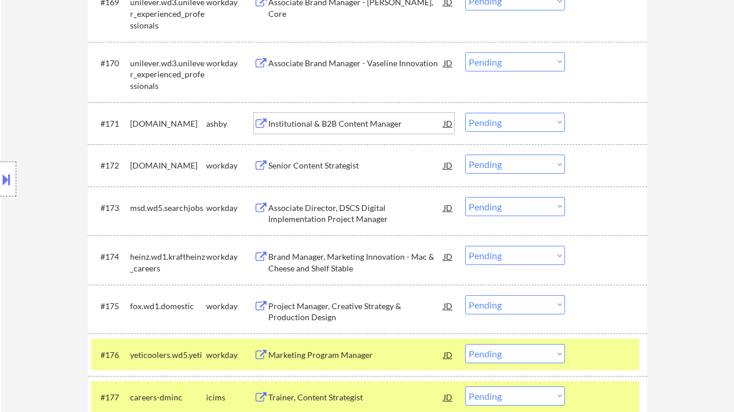
click at [336, 126] on div "Institutional & B2B Content Manager" at bounding box center [355, 124] width 175 height 12
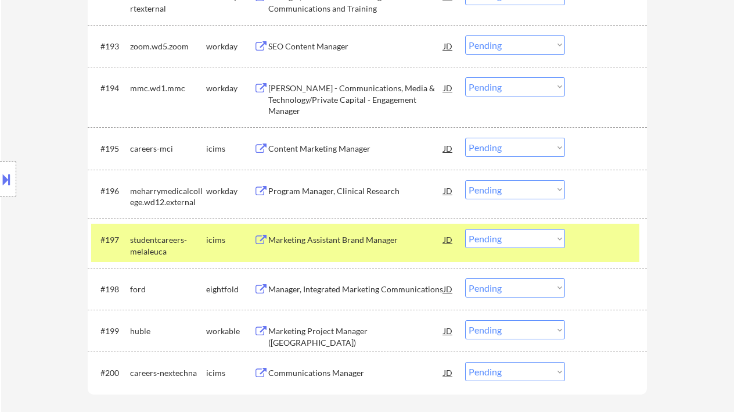
scroll to position [4817, 0]
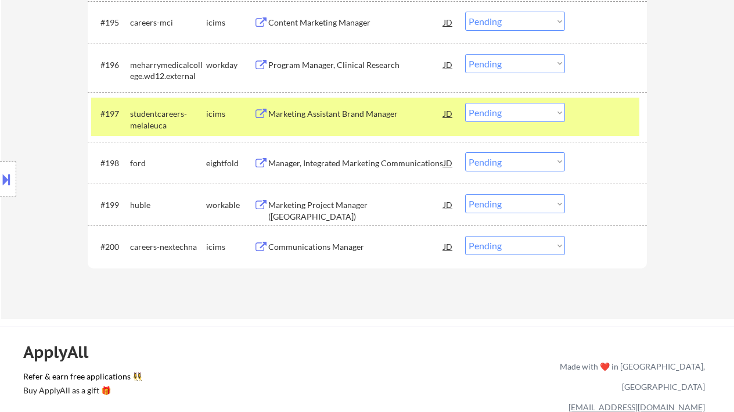
click at [345, 202] on div "Marketing Project Manager (USA)" at bounding box center [355, 210] width 175 height 23
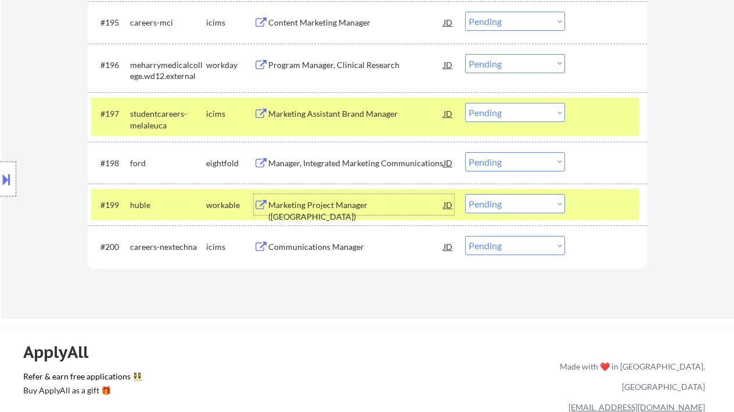
drag, startPoint x: 496, startPoint y: 205, endPoint x: 504, endPoint y: 213, distance: 11.1
click at [496, 205] on select "Choose an option... Pending Applied Excluded (Questions) Excluded (Expired) Exc…" at bounding box center [515, 203] width 100 height 19
click at [465, 194] on select "Choose an option... Pending Applied Excluded (Questions) Excluded (Expired) Exc…" at bounding box center [515, 203] width 100 height 19
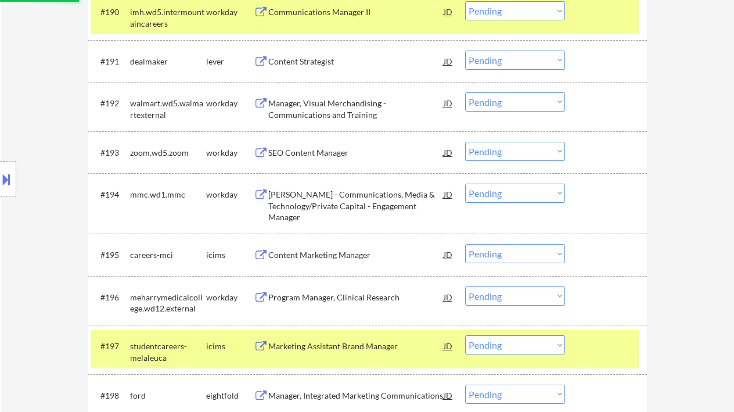
select select ""pending""
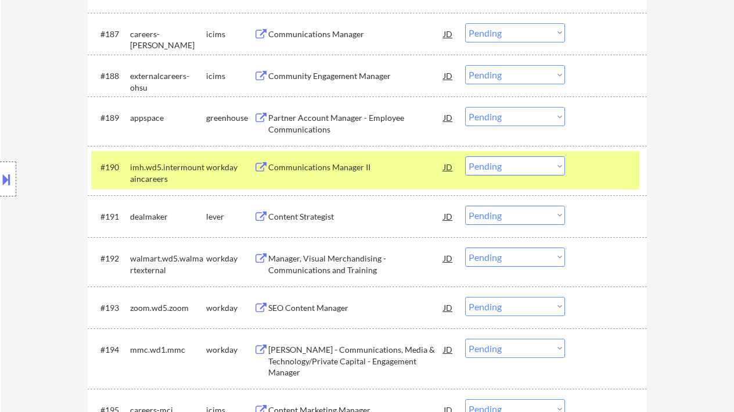
click at [324, 217] on div "Content Strategist" at bounding box center [355, 217] width 175 height 12
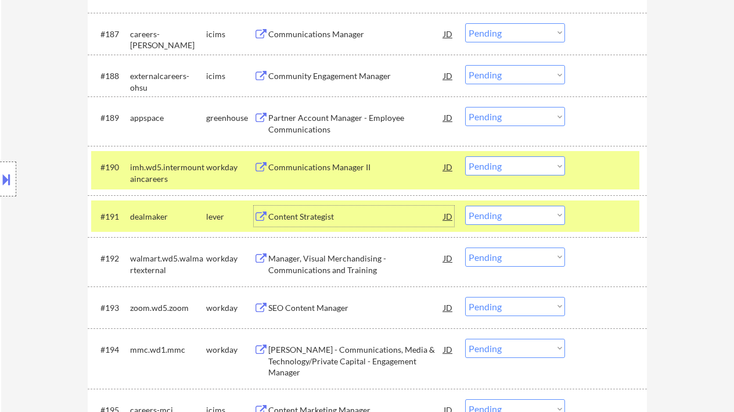
click at [351, 122] on div "Partner Account Manager - Employee Communications" at bounding box center [355, 123] width 175 height 23
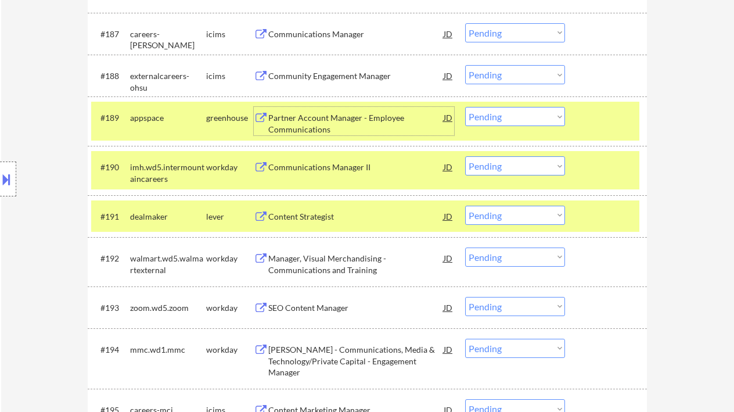
click at [530, 109] on select "Choose an option... Pending Applied Excluded (Questions) Excluded (Expired) Exc…" at bounding box center [515, 116] width 100 height 19
click at [465, 107] on select "Choose an option... Pending Applied Excluded (Questions) Excluded (Expired) Exc…" at bounding box center [515, 116] width 100 height 19
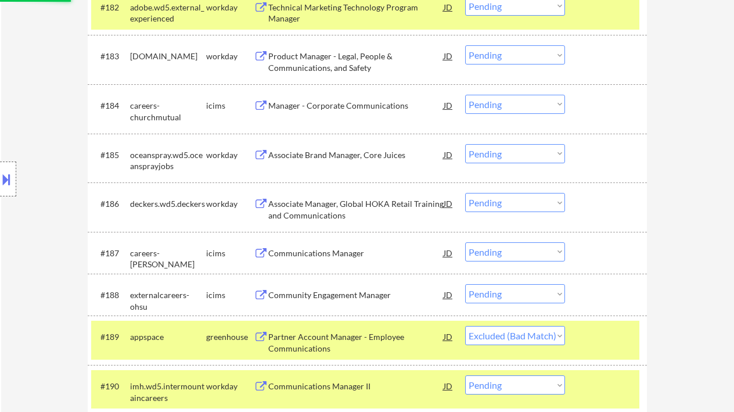
scroll to position [4197, 0]
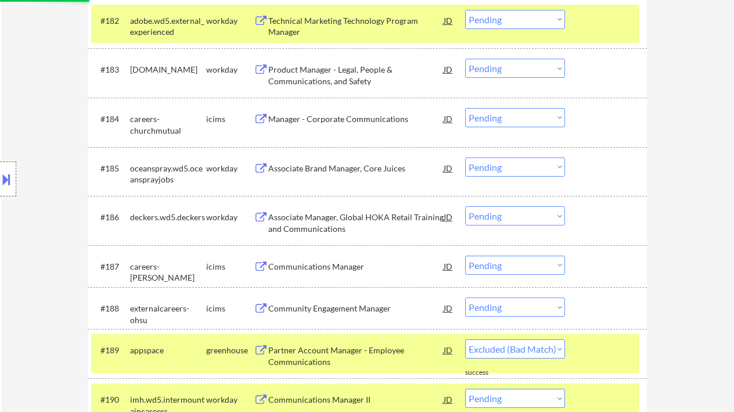
select select ""pending""
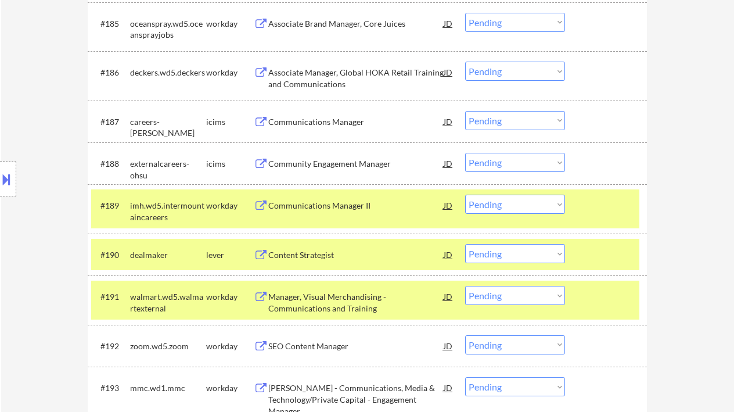
scroll to position [4352, 0]
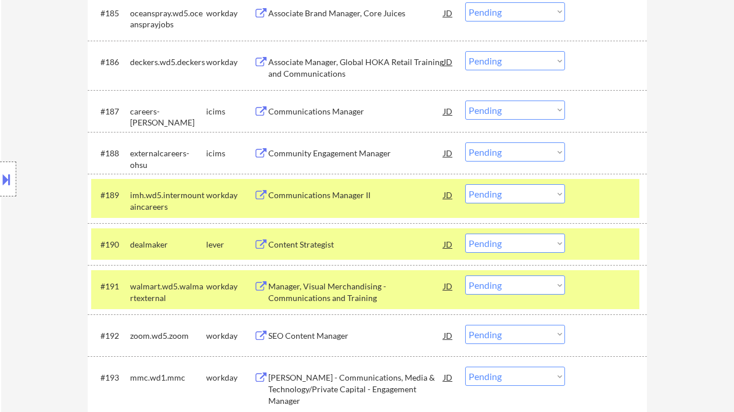
click at [303, 245] on div "Content Strategist" at bounding box center [355, 245] width 175 height 12
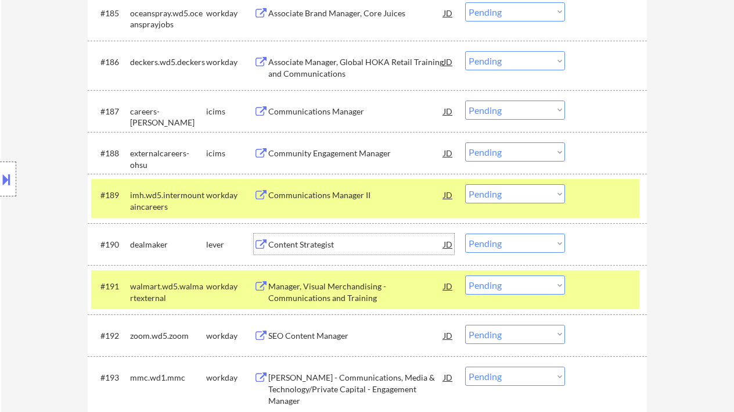
click at [491, 236] on select "Choose an option... Pending Applied Excluded (Questions) Excluded (Expired) Exc…" at bounding box center [515, 243] width 100 height 19
click at [465, 234] on select "Choose an option... Pending Applied Excluded (Questions) Excluded (Expired) Exc…" at bounding box center [515, 243] width 100 height 19
select select ""pending""
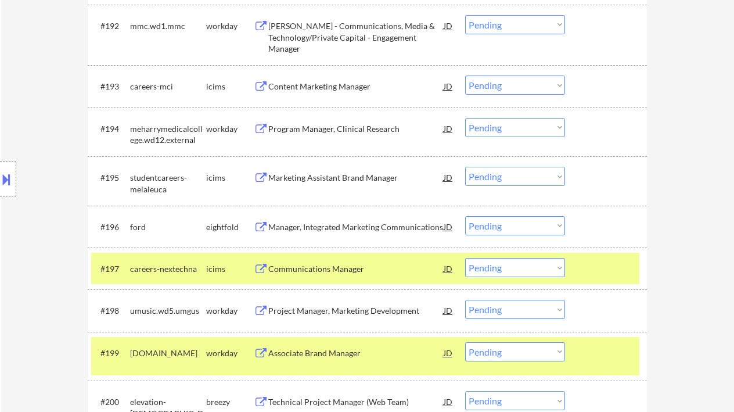
scroll to position [4817, 0]
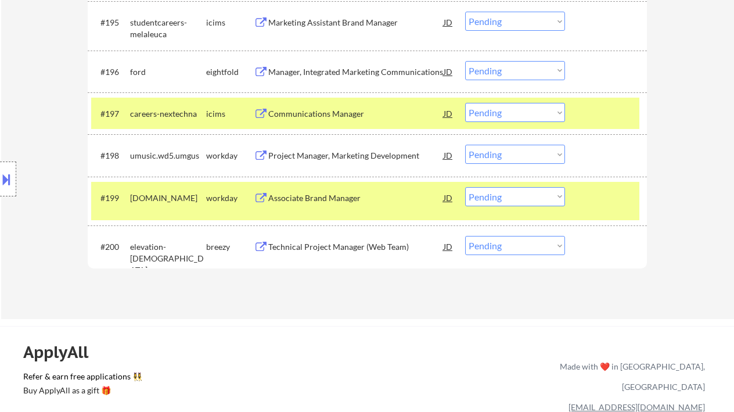
click at [313, 242] on div "Technical Project Manager (Web Team)" at bounding box center [355, 247] width 175 height 12
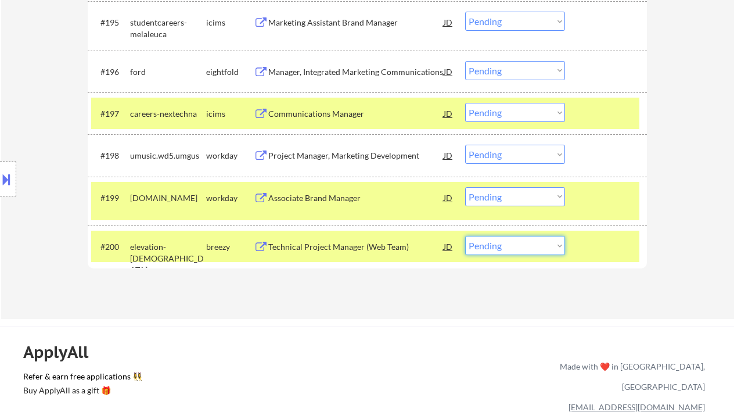
click at [519, 244] on select "Choose an option... Pending Applied Excluded (Questions) Excluded (Expired) Exc…" at bounding box center [515, 245] width 100 height 19
click at [629, 209] on div "#199 smithfieldfoods.wd1.careers workday Associate Brand Manager JD Choose an o…" at bounding box center [365, 201] width 548 height 38
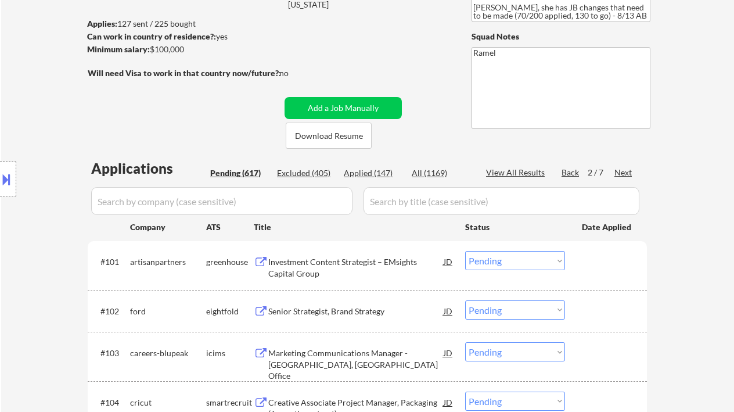
scroll to position [113, 0]
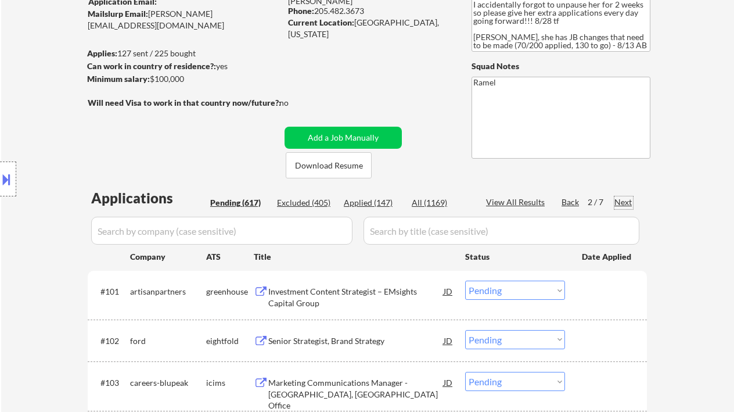
click at [626, 199] on div "Next" at bounding box center [624, 202] width 19 height 12
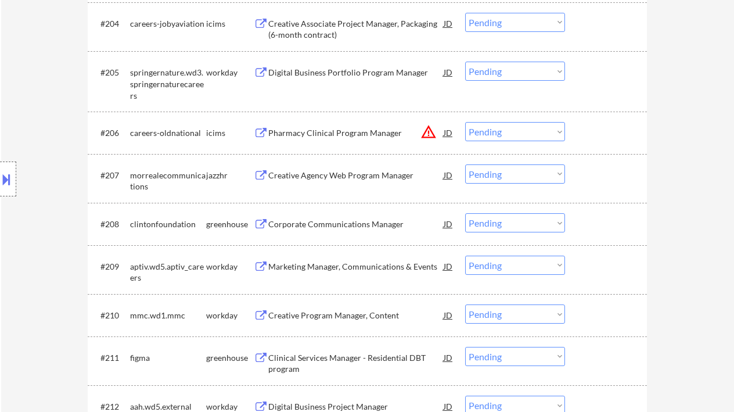
scroll to position [577, 0]
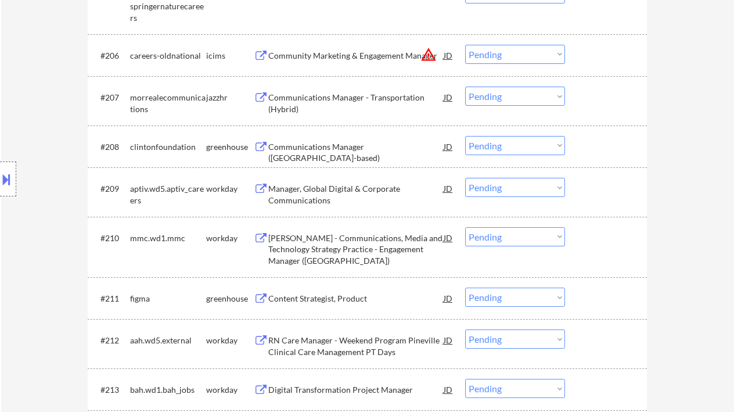
click at [339, 145] on div "Communications Manager (NYC-based)" at bounding box center [355, 152] width 175 height 23
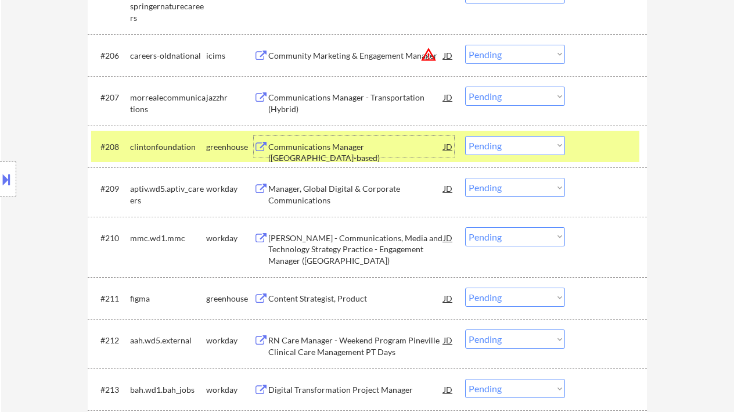
click at [506, 150] on select "Choose an option... Pending Applied Excluded (Questions) Excluded (Expired) Exc…" at bounding box center [515, 145] width 100 height 19
click at [465, 136] on select "Choose an option... Pending Applied Excluded (Questions) Excluded (Expired) Exc…" at bounding box center [515, 145] width 100 height 19
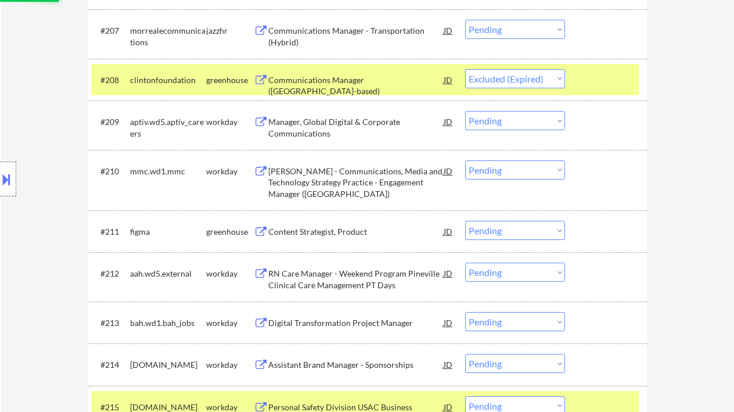
scroll to position [655, 0]
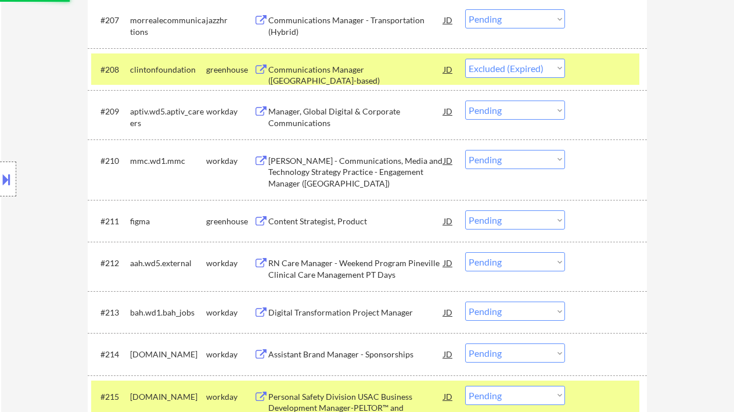
click at [333, 224] on div "Content Strategist, Product" at bounding box center [355, 222] width 175 height 12
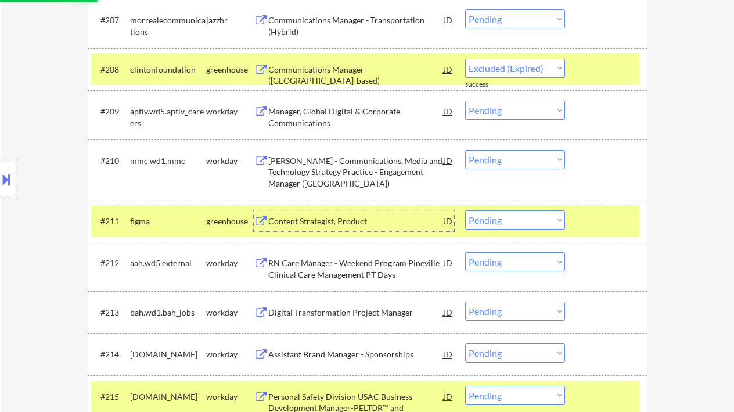
click at [533, 229] on div "#211 figma greenhouse Content Strategist, Product JD Choose an option... Pendin…" at bounding box center [365, 220] width 548 height 31
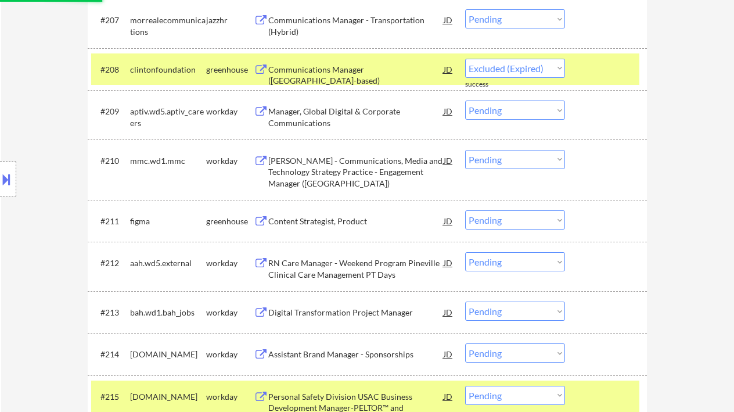
select select ""pending""
click at [526, 213] on div "#211 figma greenhouse Content Strategist, Product JD Choose an option... Pendin…" at bounding box center [365, 220] width 548 height 31
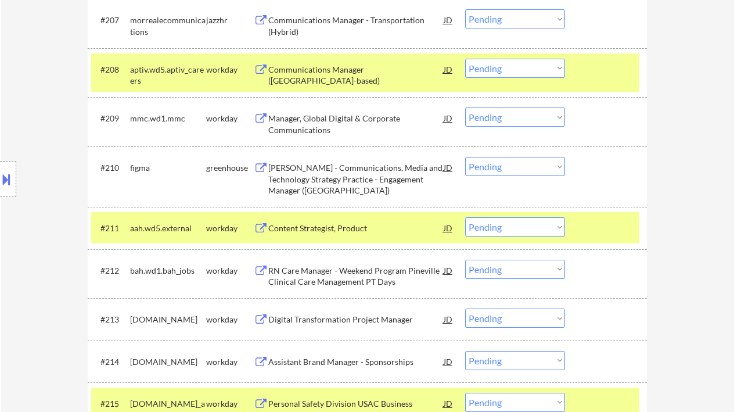
drag, startPoint x: 508, startPoint y: 160, endPoint x: 508, endPoint y: 170, distance: 9.3
click at [508, 160] on select "Choose an option... Pending Applied Excluded (Questions) Excluded (Expired) Exc…" at bounding box center [515, 166] width 100 height 19
click at [465, 157] on select "Choose an option... Pending Applied Excluded (Questions) Excluded (Expired) Exc…" at bounding box center [515, 166] width 100 height 19
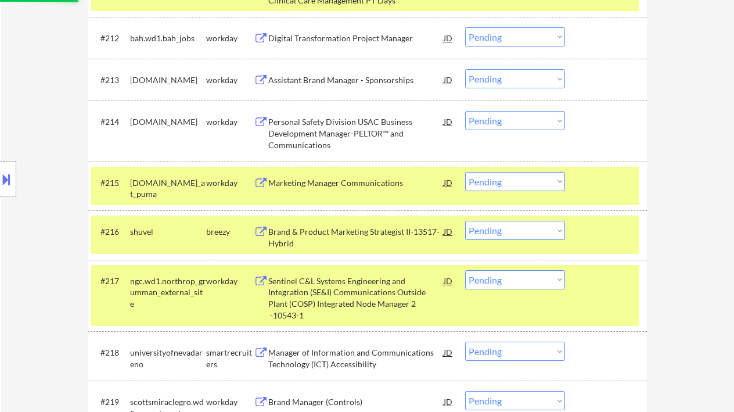
scroll to position [964, 0]
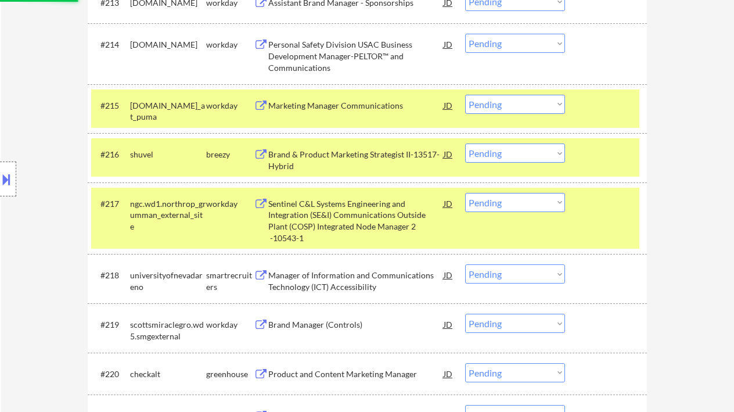
select select ""pending""
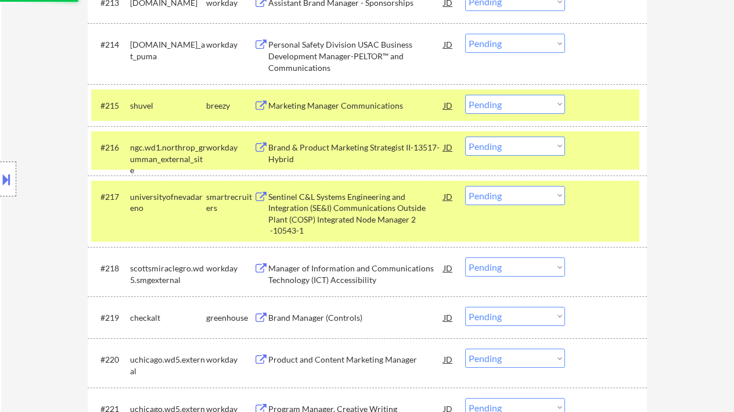
scroll to position [1042, 0]
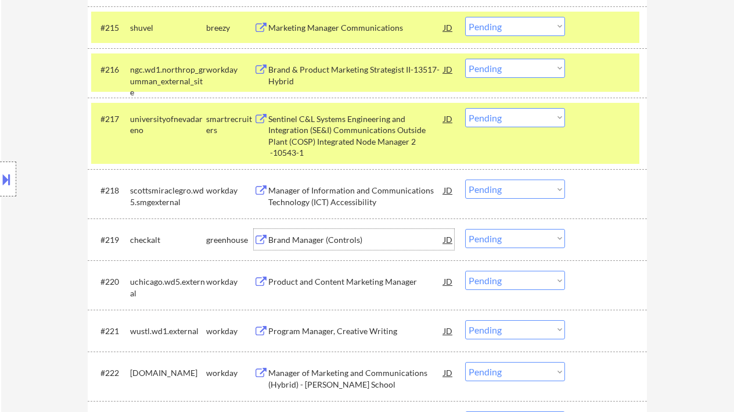
click at [331, 234] on div "Brand Manager (Controls)" at bounding box center [355, 239] width 175 height 21
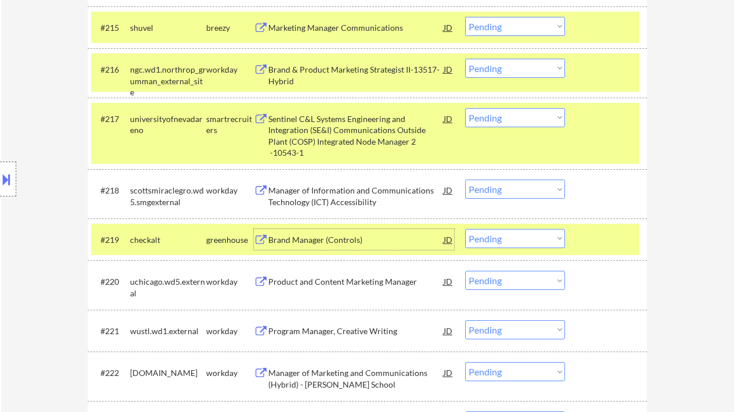
click at [509, 244] on select "Choose an option... Pending Applied Excluded (Questions) Excluded (Expired) Exc…" at bounding box center [515, 238] width 100 height 19
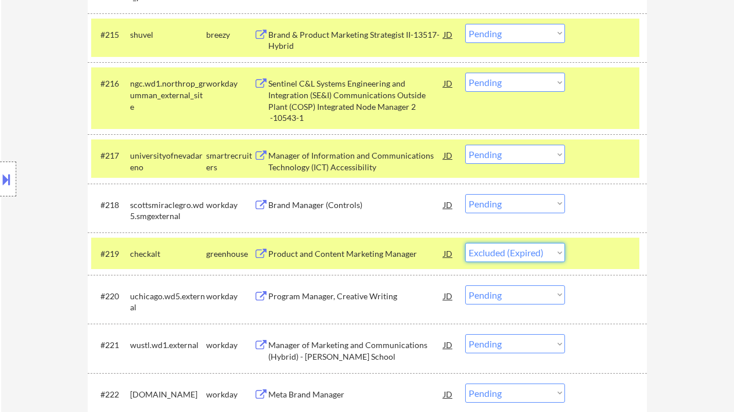
click at [465, 243] on select "Choose an option... Pending Applied Excluded (Questions) Excluded (Expired) Exc…" at bounding box center [515, 252] width 100 height 19
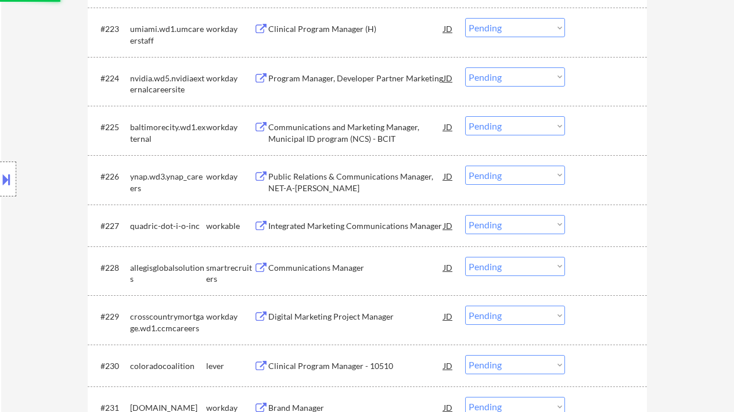
scroll to position [1507, 0]
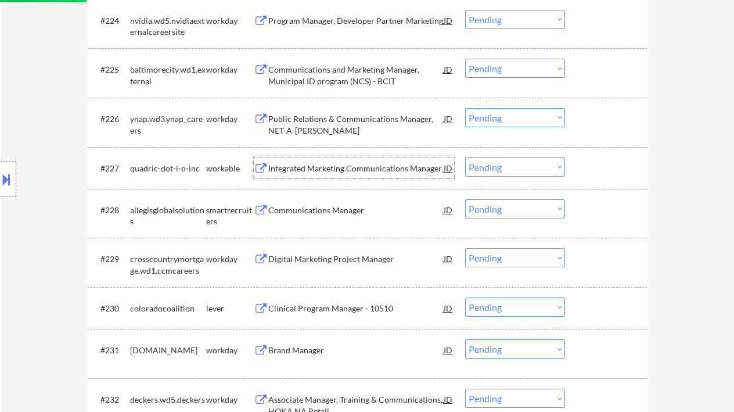
click at [333, 171] on div "Integrated Marketing Communications Manager" at bounding box center [355, 169] width 175 height 12
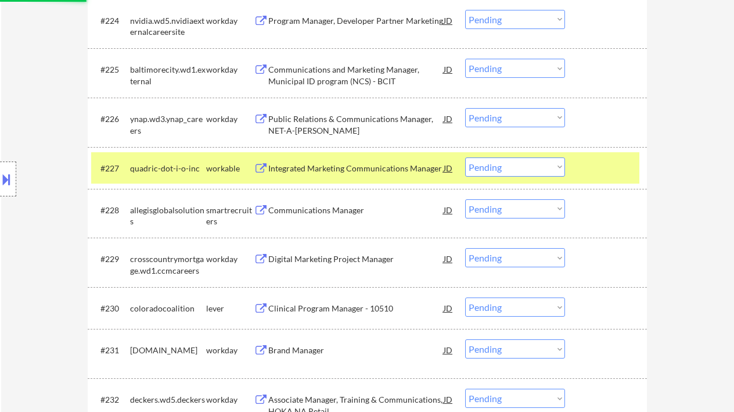
select select ""pending""
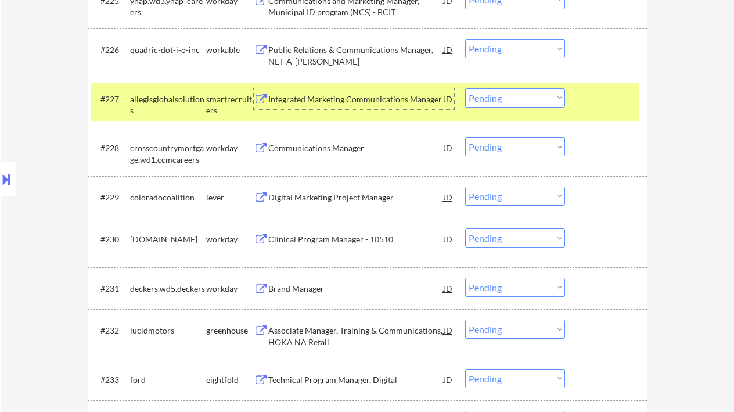
scroll to position [1584, 0]
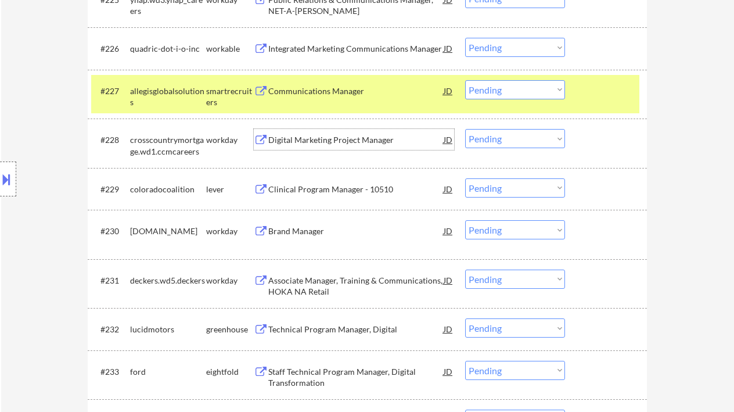
click at [320, 148] on div "Digital Marketing Project Manager" at bounding box center [355, 139] width 175 height 21
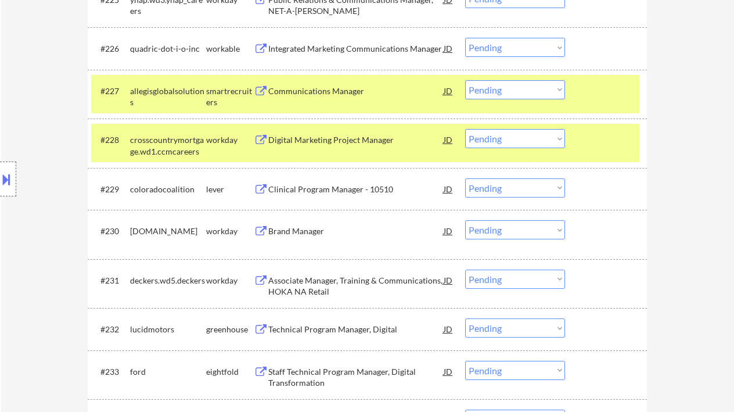
click at [517, 134] on select "Choose an option... Pending Applied Excluded (Questions) Excluded (Expired) Exc…" at bounding box center [515, 138] width 100 height 19
click at [465, 129] on select "Choose an option... Pending Applied Excluded (Questions) Excluded (Expired) Exc…" at bounding box center [515, 138] width 100 height 19
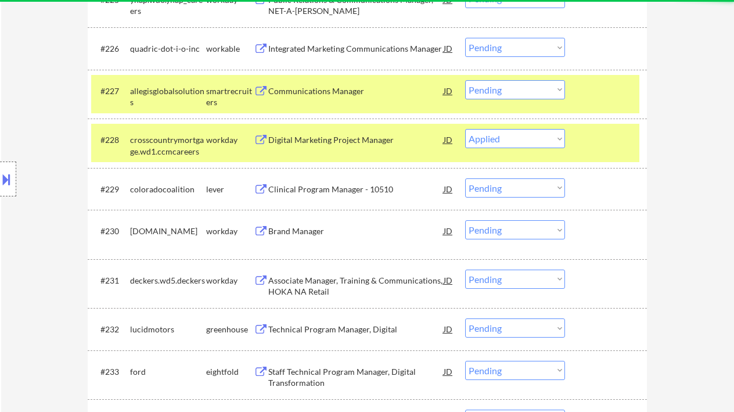
select select ""pending""
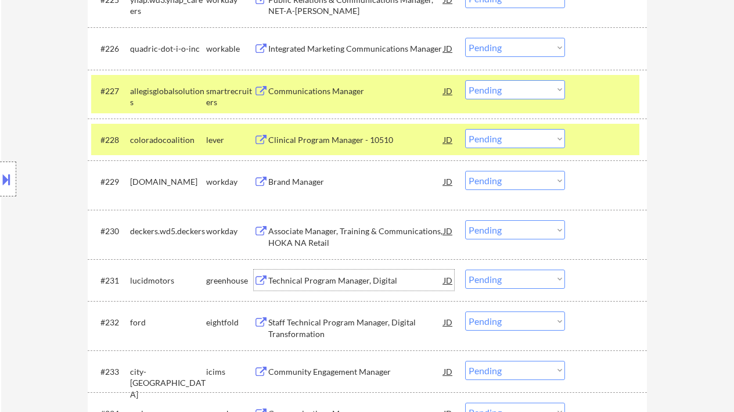
click at [333, 278] on div "Technical Program Manager, Digital" at bounding box center [355, 281] width 175 height 12
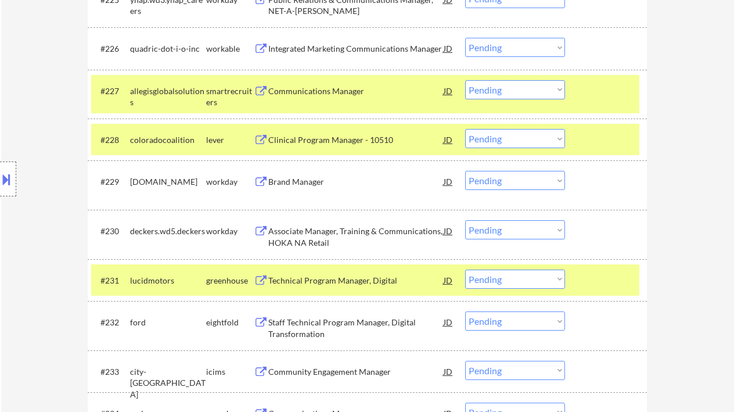
click at [62, 120] on div "Location Inclusions: country:US" at bounding box center [104, 179] width 208 height 216
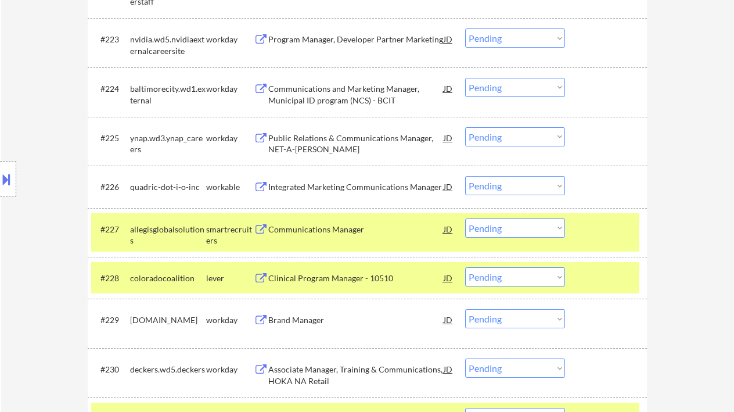
scroll to position [1507, 0]
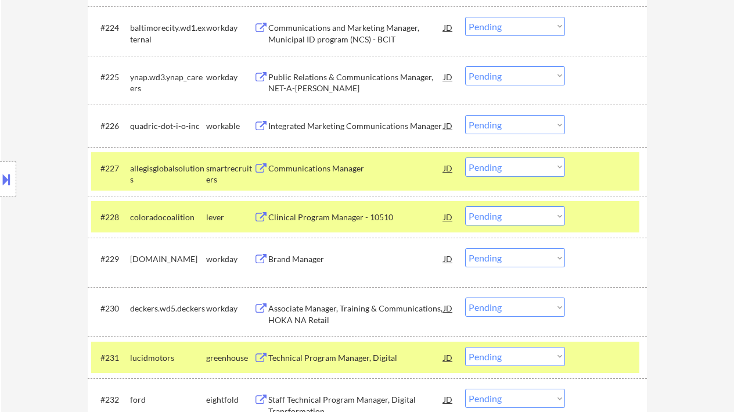
click at [324, 170] on div "Communications Manager" at bounding box center [355, 169] width 175 height 12
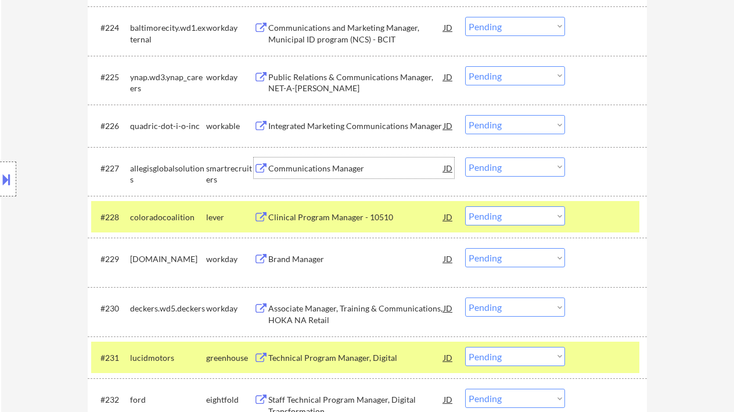
click at [498, 174] on select "Choose an option... Pending Applied Excluded (Questions) Excluded (Expired) Exc…" at bounding box center [515, 166] width 100 height 19
click at [511, 168] on select "Choose an option... Pending Applied Excluded (Questions) Excluded (Expired) Exc…" at bounding box center [515, 166] width 100 height 19
click at [465, 157] on select "Choose an option... Pending Applied Excluded (Questions) Excluded (Expired) Exc…" at bounding box center [515, 166] width 100 height 19
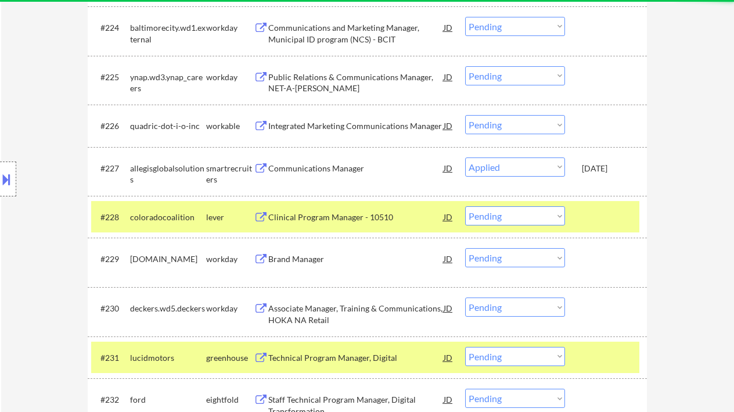
select select ""pending""
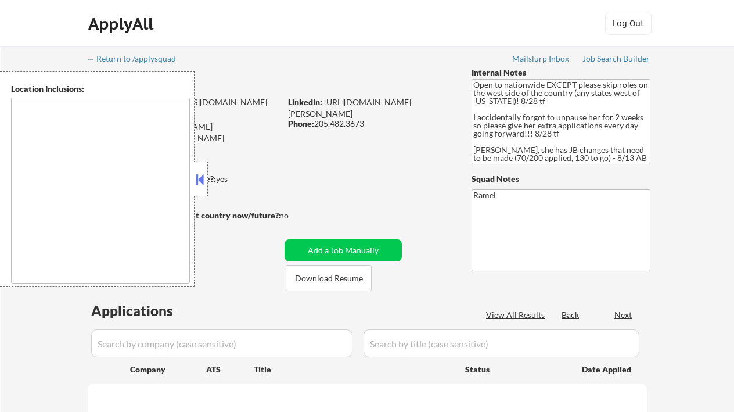
scroll to position [77, 0]
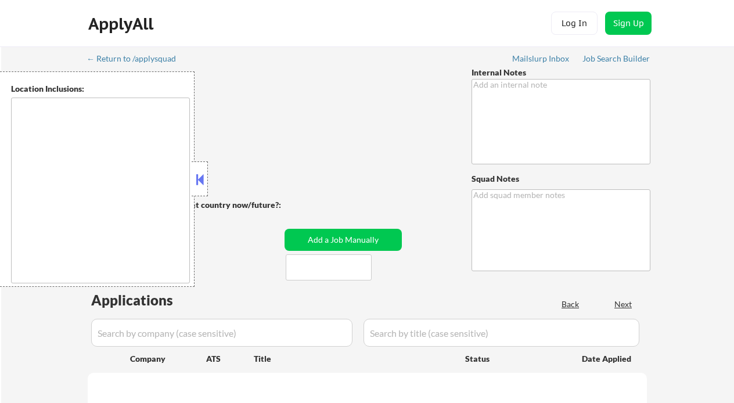
type textarea "Open to nationwide EXCEPT please skip roles on the west side of the country (an…"
type textarea "Ramel"
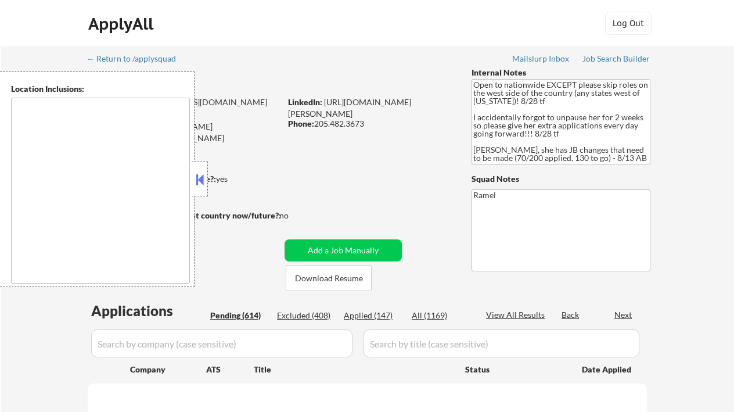
type textarea "country:[GEOGRAPHIC_DATA]"
click at [381, 318] on div "Applied (147)" at bounding box center [373, 316] width 58 height 12
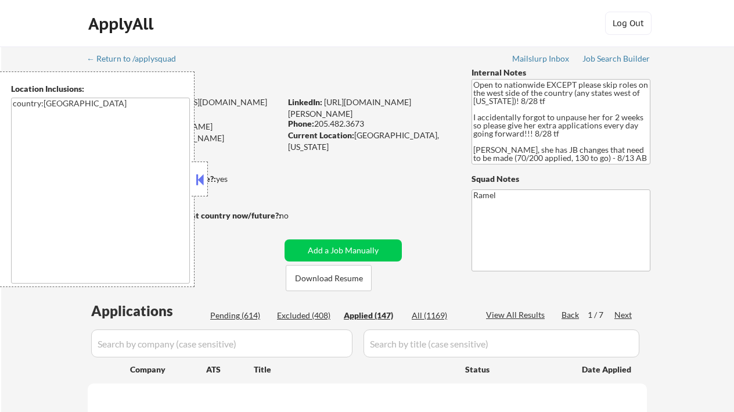
click at [203, 175] on button at bounding box center [199, 179] width 13 height 17
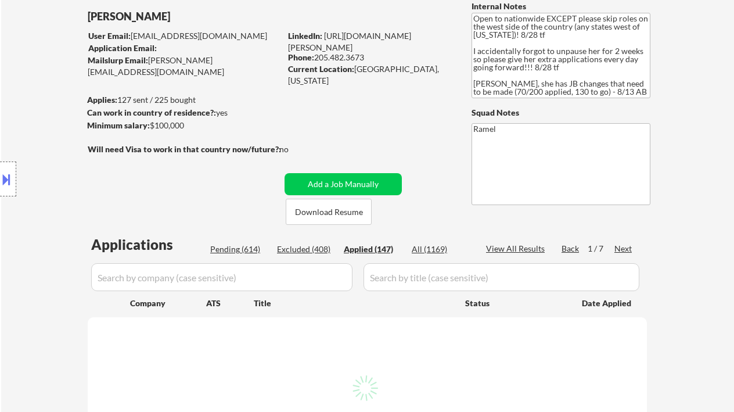
scroll to position [77, 0]
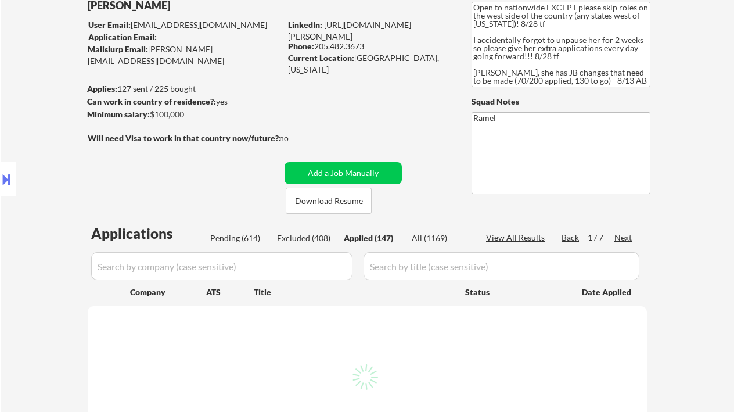
select select ""applied""
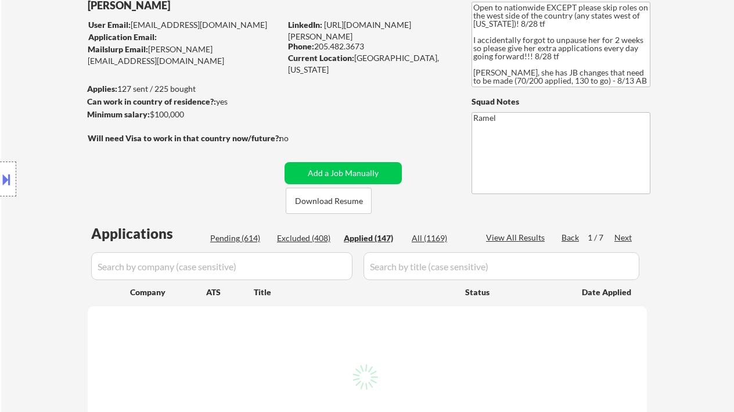
select select ""applied""
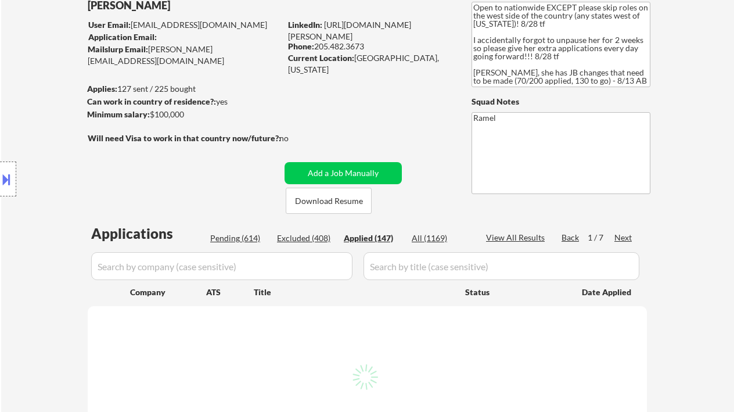
select select ""applied""
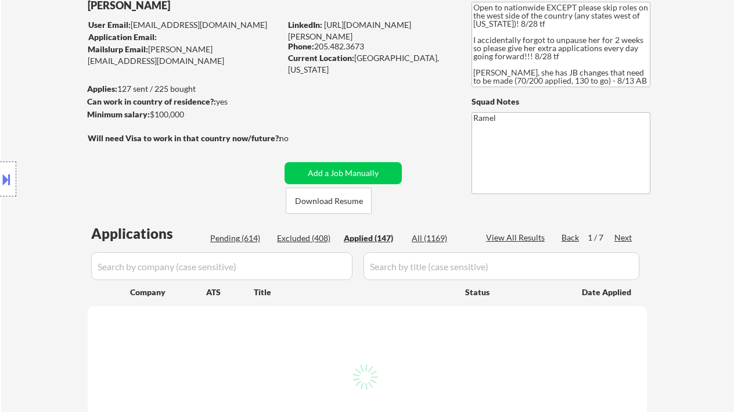
select select ""applied""
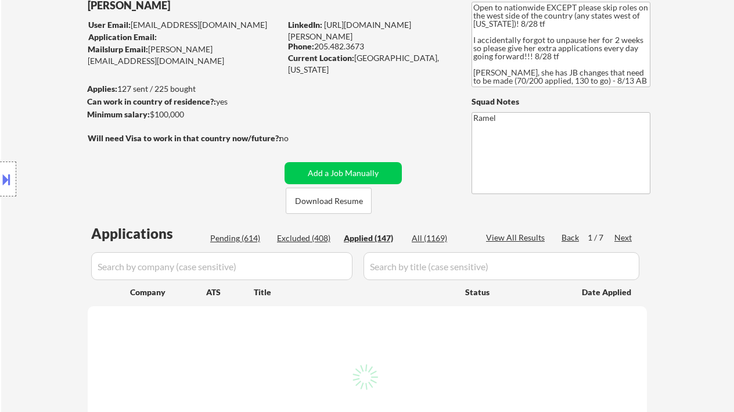
select select ""applied""
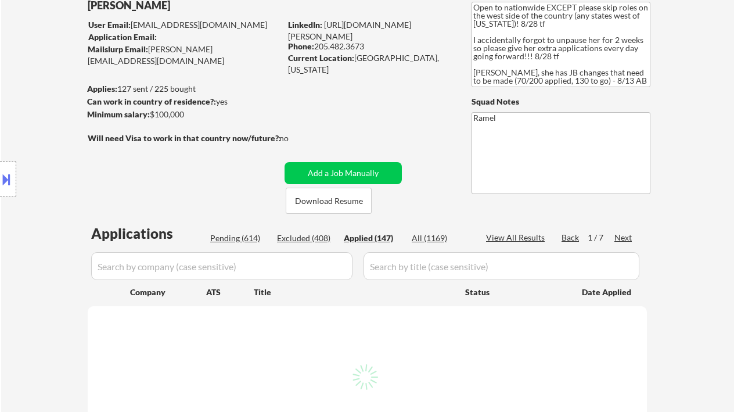
select select ""applied""
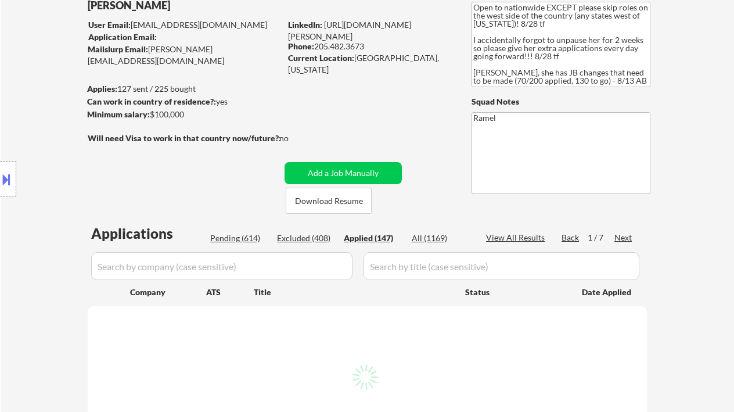
select select ""applied""
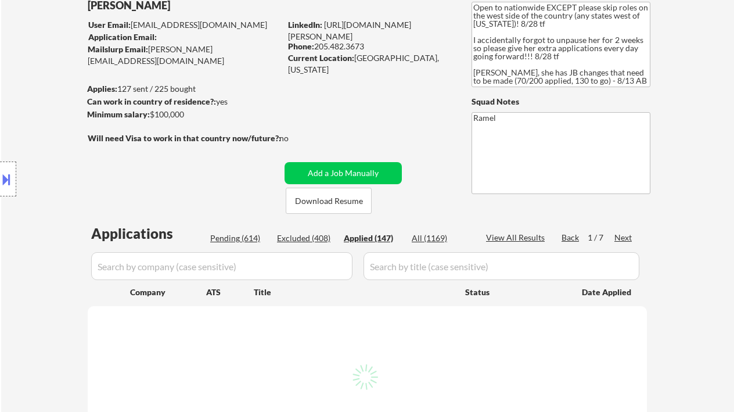
select select ""applied""
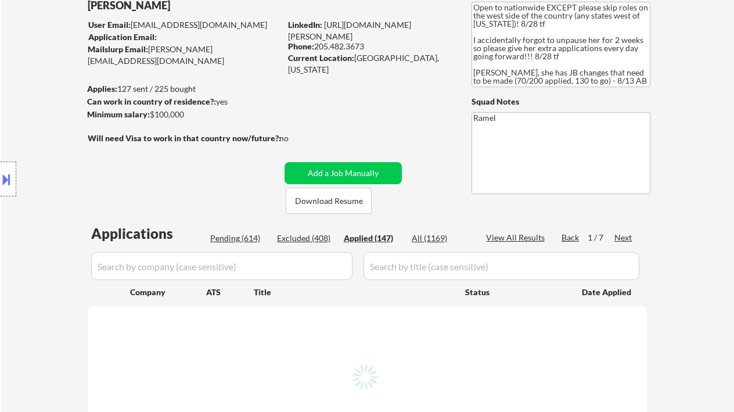
select select ""applied""
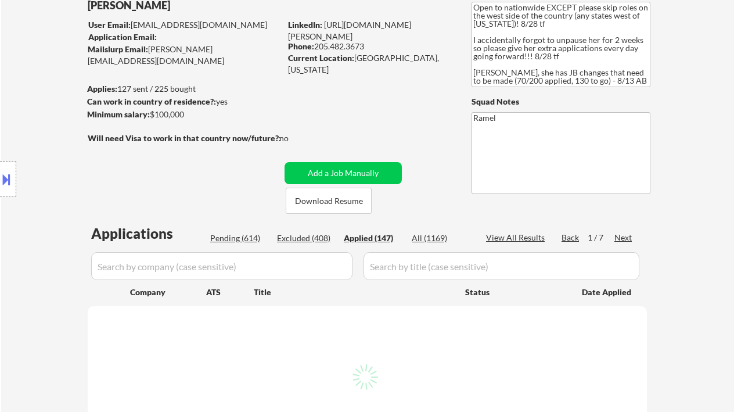
select select ""applied""
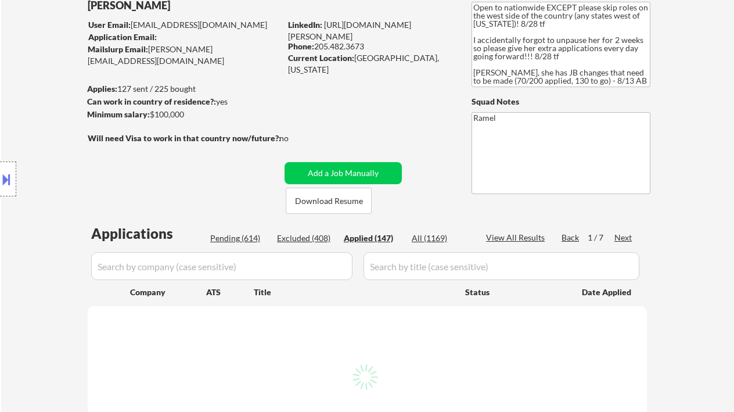
select select ""applied""
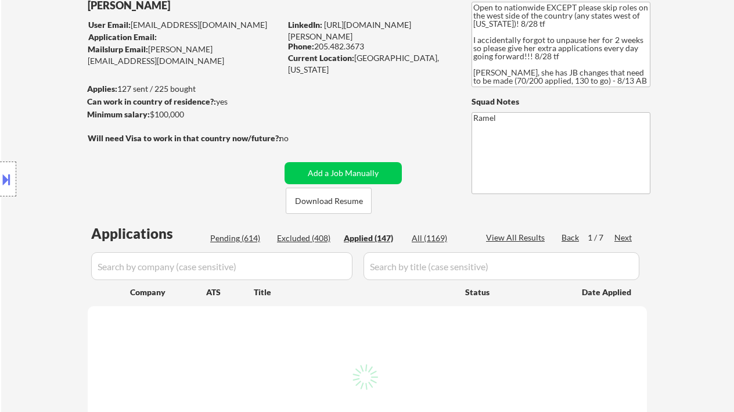
select select ""applied""
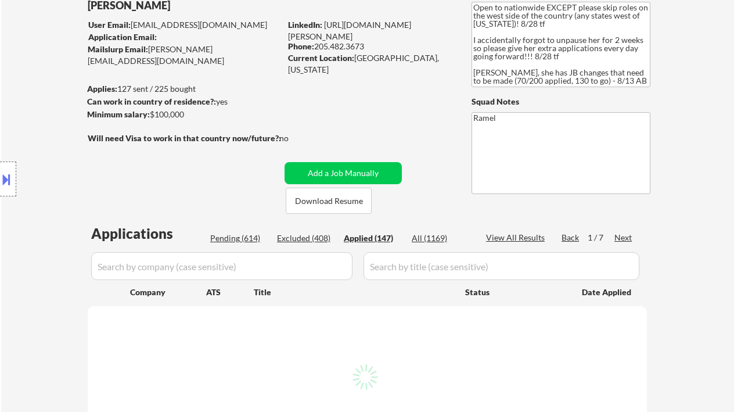
select select ""applied""
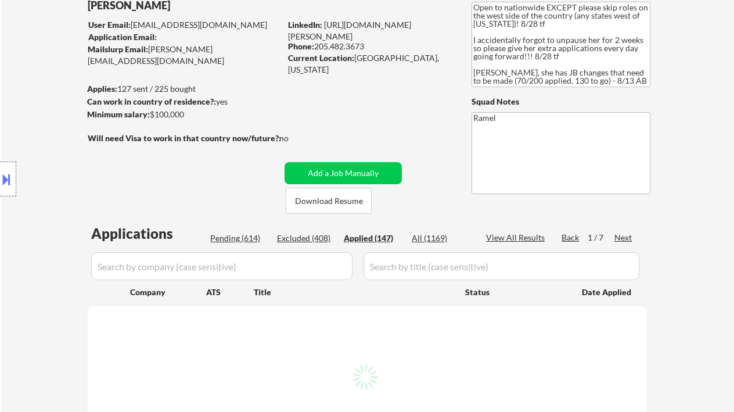
select select ""applied""
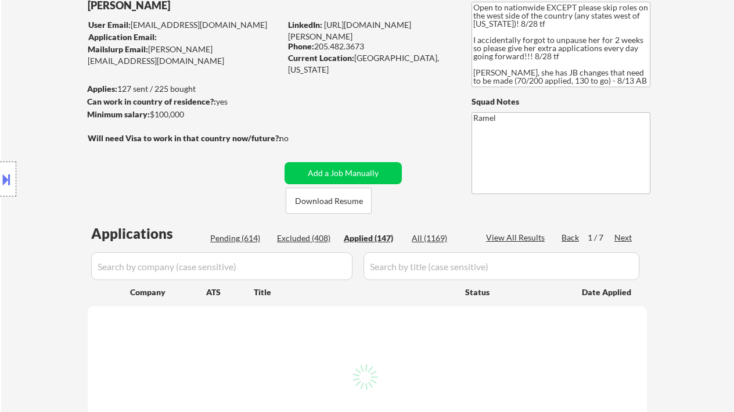
select select ""applied""
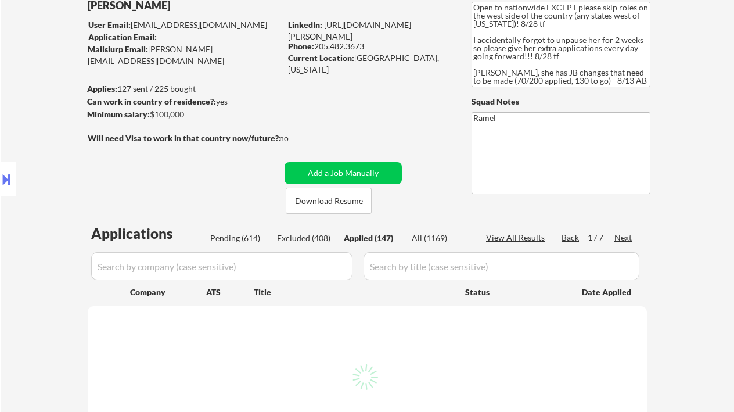
select select ""applied""
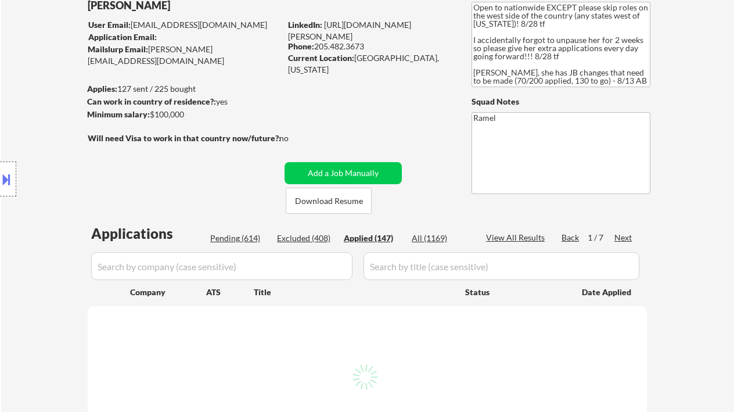
select select ""applied""
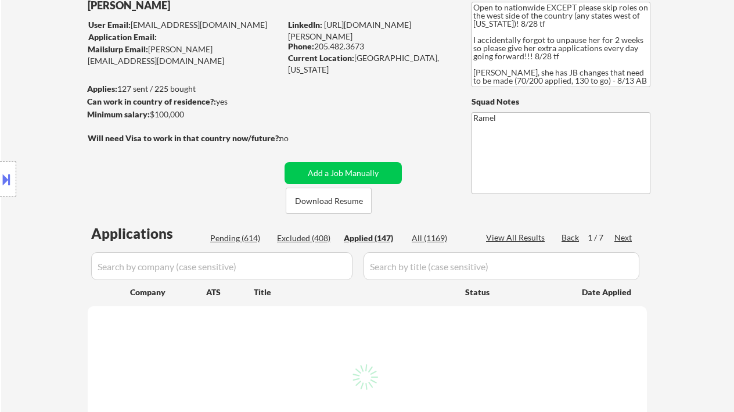
select select ""applied""
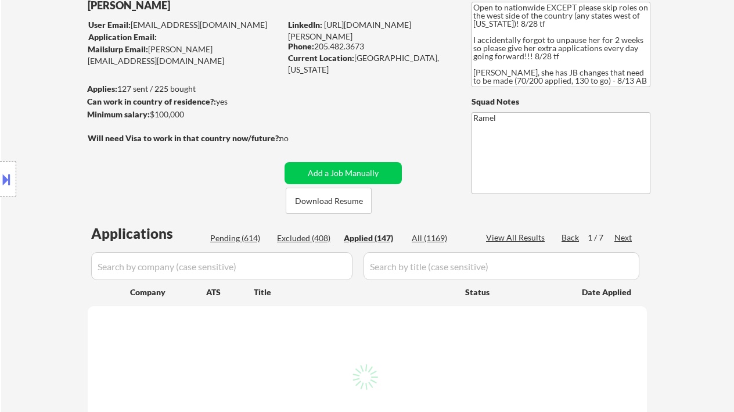
select select ""applied""
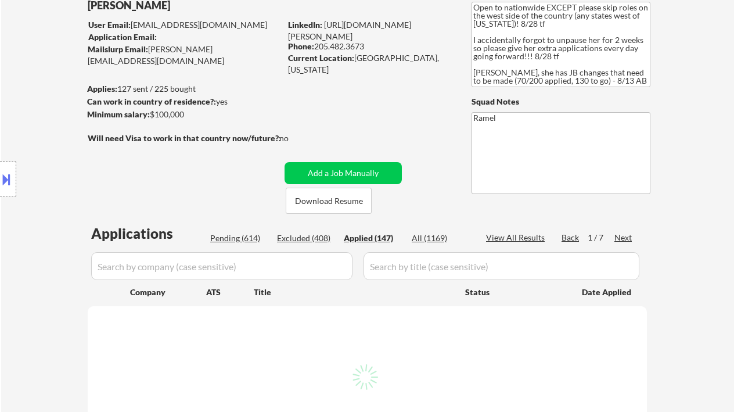
select select ""applied""
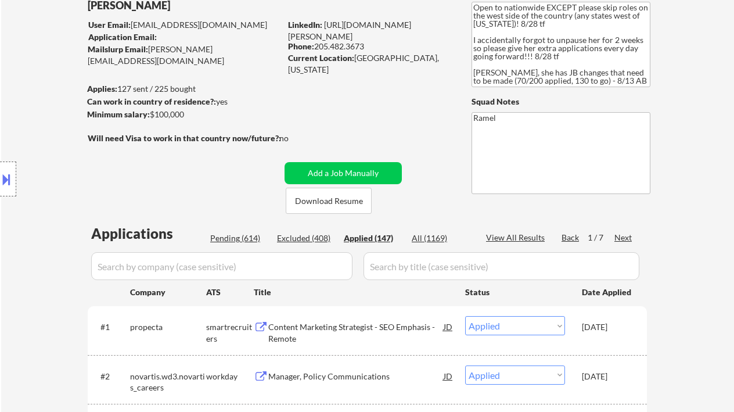
drag, startPoint x: 366, startPoint y: 45, endPoint x: 314, endPoint y: 41, distance: 51.9
click at [314, 41] on div "Phone: 205.482.3673" at bounding box center [370, 47] width 164 height 12
copy div "205.482.3673"
drag, startPoint x: 356, startPoint y: 56, endPoint x: 390, endPoint y: 55, distance: 34.3
click at [390, 55] on div "Current Location: Pelham, Alabama" at bounding box center [370, 63] width 164 height 23
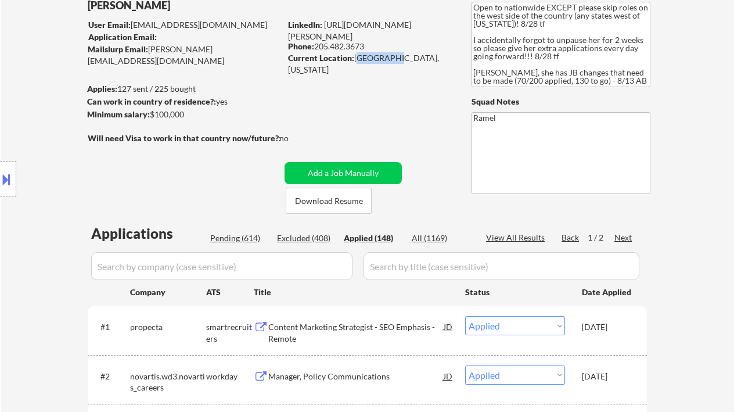
copy div "Pelham, A"
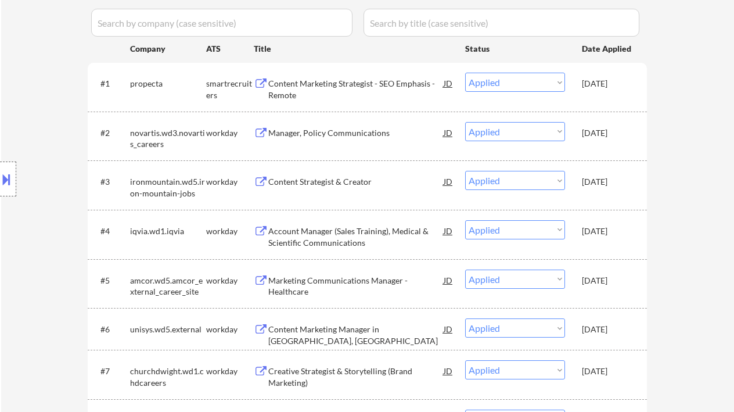
scroll to position [310, 0]
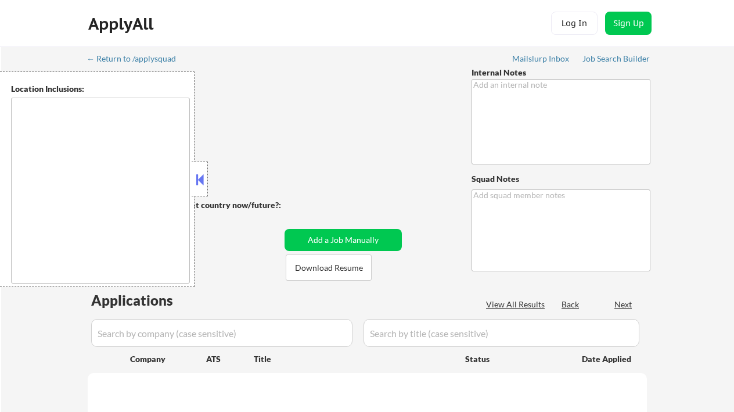
type textarea "• Open to jobs ANYWHERE in the [GEOGRAPHIC_DATA]! • Needs OPT supported employe…"
type textarea "Ramel Mailslurp ✔️"
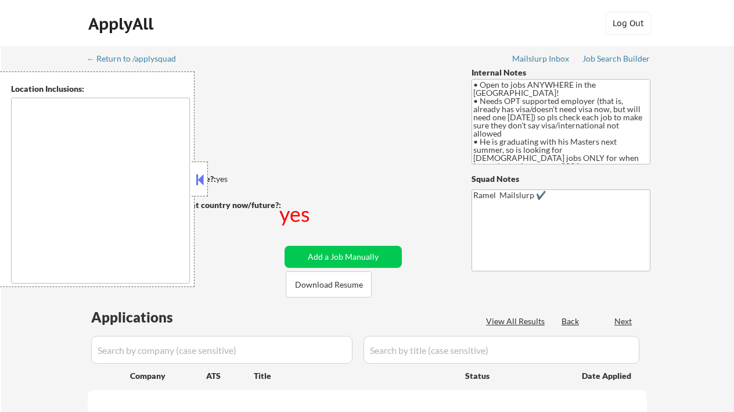
type textarea "country:[GEOGRAPHIC_DATA]"
select select ""pending""
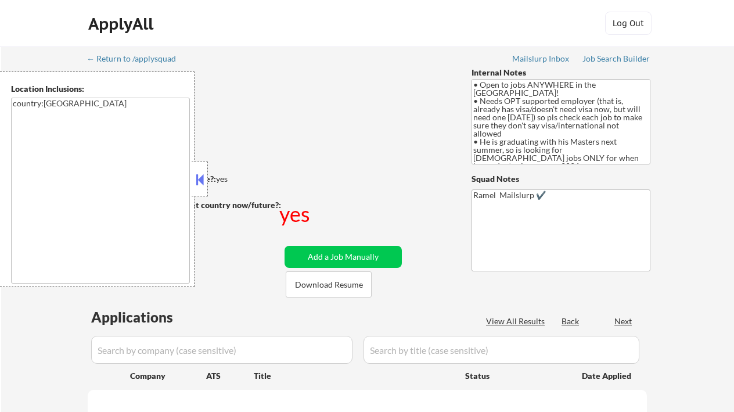
select select ""pending""
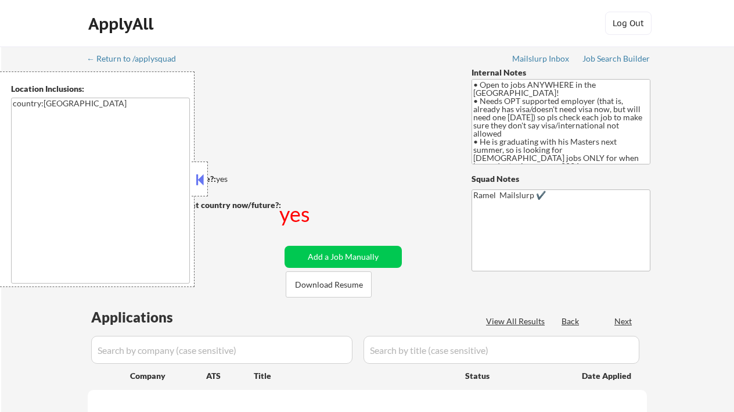
select select ""pending""
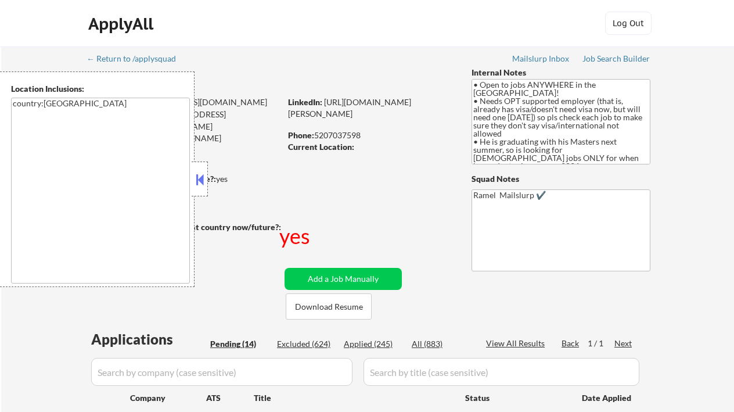
click at [200, 180] on button at bounding box center [199, 179] width 13 height 17
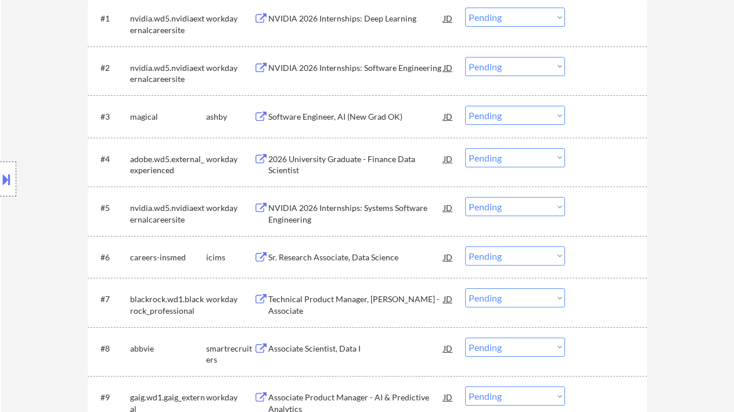
scroll to position [542, 0]
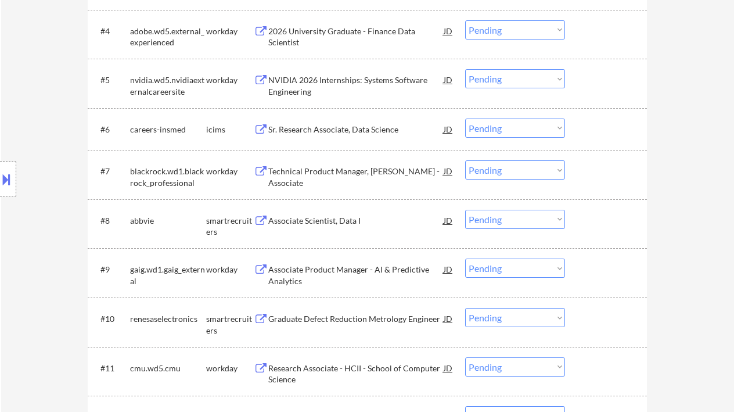
click at [326, 220] on div "Associate Scientist, Data I" at bounding box center [355, 221] width 175 height 12
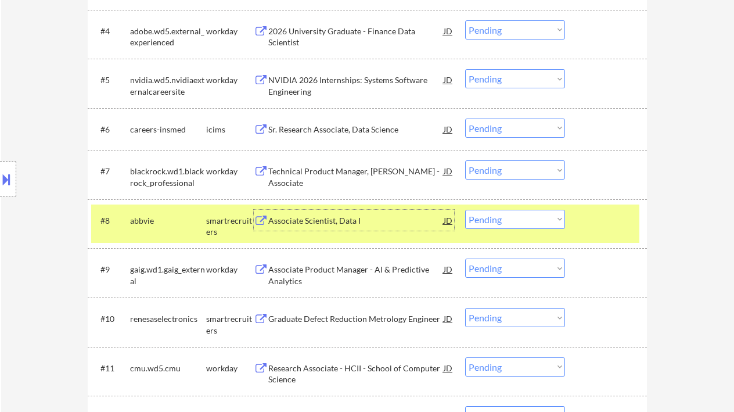
click at [486, 214] on select "Choose an option... Pending Applied Excluded (Questions) Excluded (Expired) Exc…" at bounding box center [515, 219] width 100 height 19
click at [465, 210] on select "Choose an option... Pending Applied Excluded (Questions) Excluded (Expired) Exc…" at bounding box center [515, 219] width 100 height 19
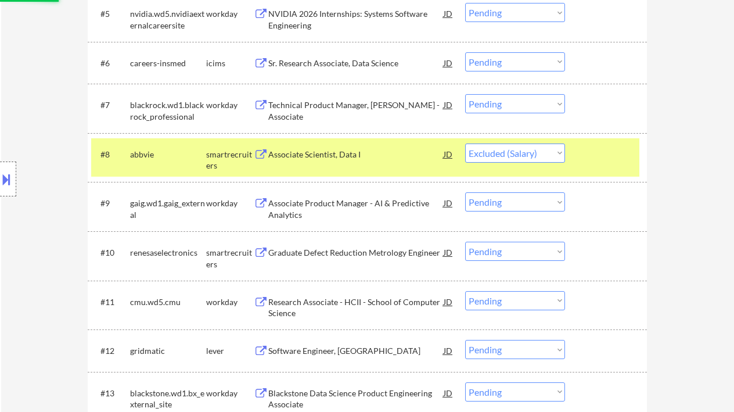
scroll to position [619, 0]
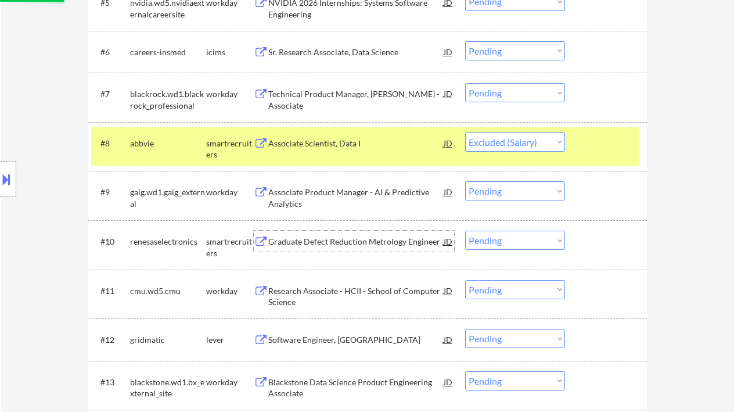
click at [369, 246] on div "Graduate Defect Reduction Metrology Engineer" at bounding box center [355, 242] width 175 height 12
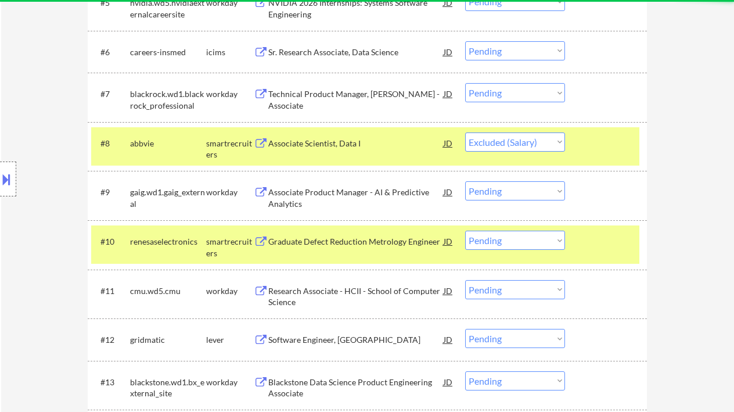
select select ""pending""
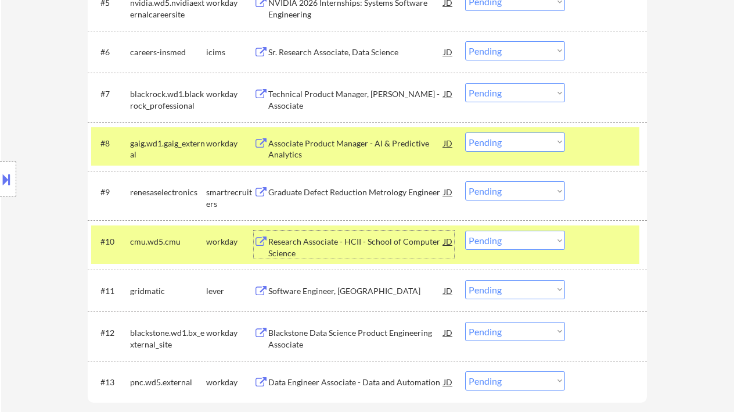
click at [516, 196] on select "Choose an option... Pending Applied Excluded (Questions) Excluded (Expired) Exc…" at bounding box center [515, 190] width 100 height 19
click at [465, 181] on select "Choose an option... Pending Applied Excluded (Questions) Excluded (Expired) Exc…" at bounding box center [515, 190] width 100 height 19
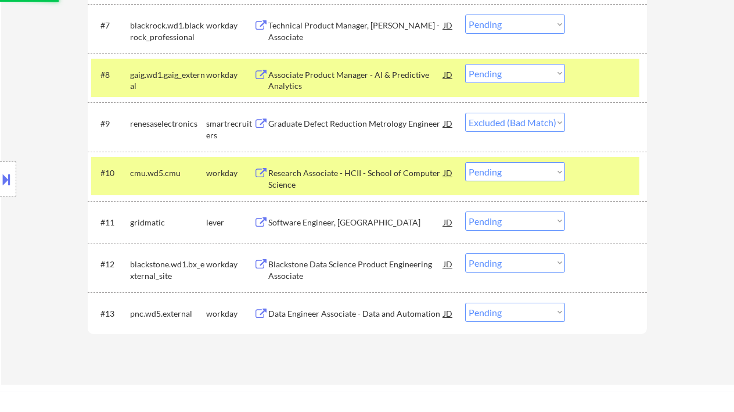
scroll to position [697, 0]
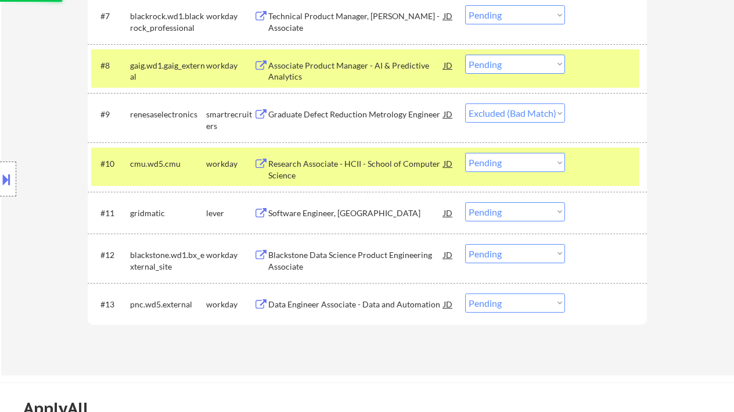
click at [335, 213] on div "Software Engineer, [GEOGRAPHIC_DATA]" at bounding box center [355, 213] width 175 height 12
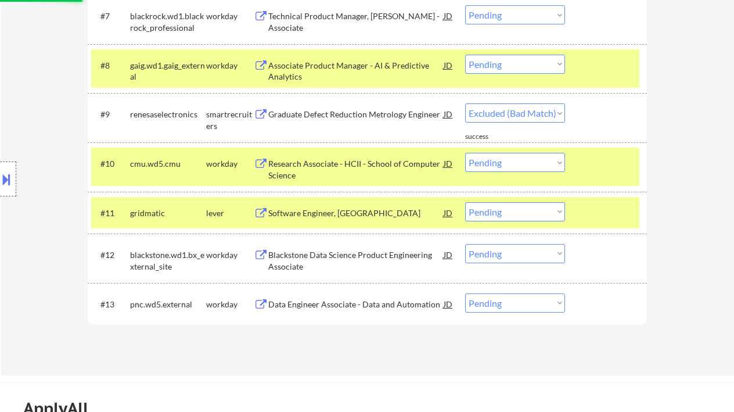
select select ""pending""
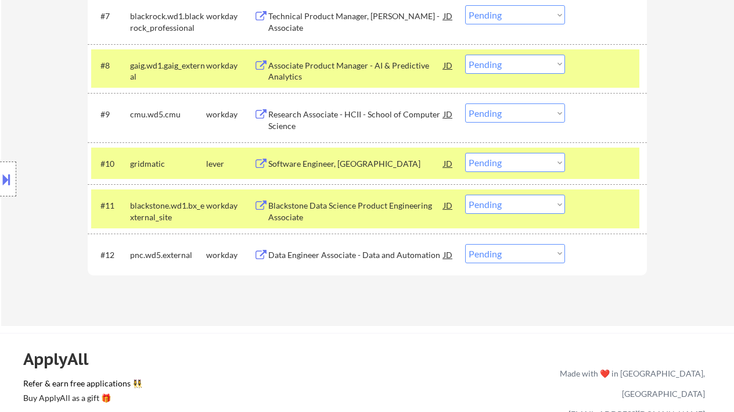
click at [12, 185] on button at bounding box center [6, 179] width 13 height 19
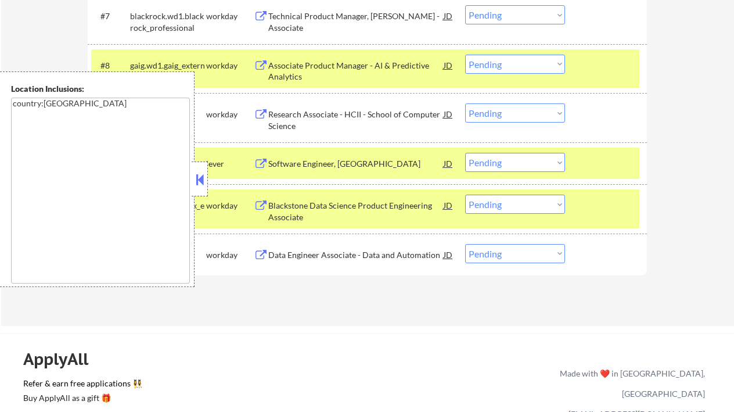
click at [199, 178] on button at bounding box center [199, 179] width 13 height 17
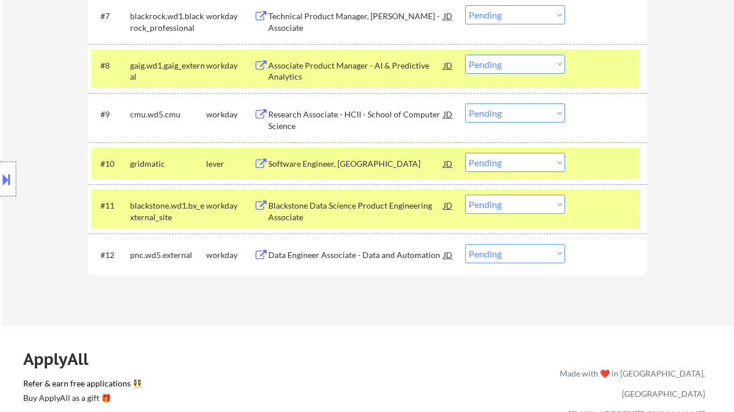
drag, startPoint x: 509, startPoint y: 164, endPoint x: 512, endPoint y: 171, distance: 8.1
click at [509, 164] on select "Choose an option... Pending Applied Excluded (Questions) Excluded (Expired) Exc…" at bounding box center [515, 162] width 100 height 19
select select ""excluded""
click at [465, 153] on select "Choose an option... Pending Applied Excluded (Questions) Excluded (Expired) Exc…" at bounding box center [515, 162] width 100 height 19
click at [321, 259] on div "Data Engineer Associate - Data and Automation" at bounding box center [355, 255] width 175 height 12
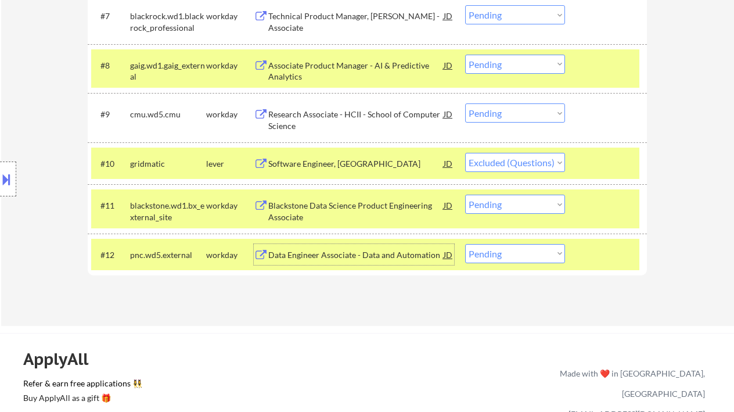
drag, startPoint x: 517, startPoint y: 250, endPoint x: 522, endPoint y: 263, distance: 13.8
click at [517, 250] on select "Choose an option... Pending Applied Excluded (Questions) Excluded (Expired) Exc…" at bounding box center [515, 253] width 100 height 19
select select ""excluded__bad_match_""
click at [465, 244] on select "Choose an option... Pending Applied Excluded (Questions) Excluded (Expired) Exc…" at bounding box center [515, 253] width 100 height 19
click at [367, 200] on div "Blackstone Data Science Product Engineering Associate" at bounding box center [355, 211] width 175 height 23
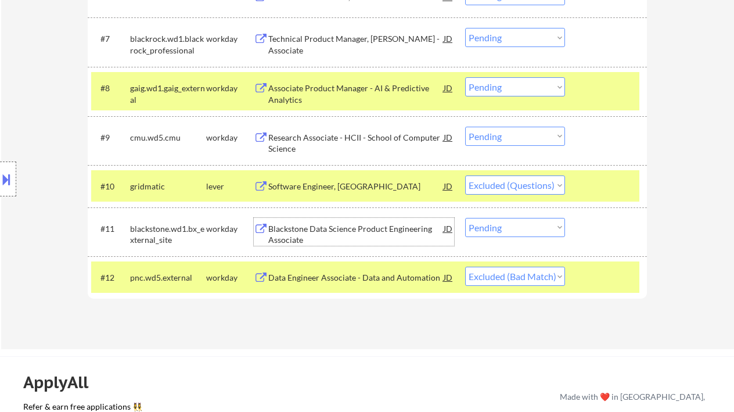
click at [500, 228] on select "Choose an option... Pending Applied Excluded (Questions) Excluded (Expired) Exc…" at bounding box center [515, 227] width 100 height 19
select select ""excluded""
click at [465, 218] on select "Choose an option... Pending Applied Excluded (Questions) Excluded (Expired) Exc…" at bounding box center [515, 227] width 100 height 19
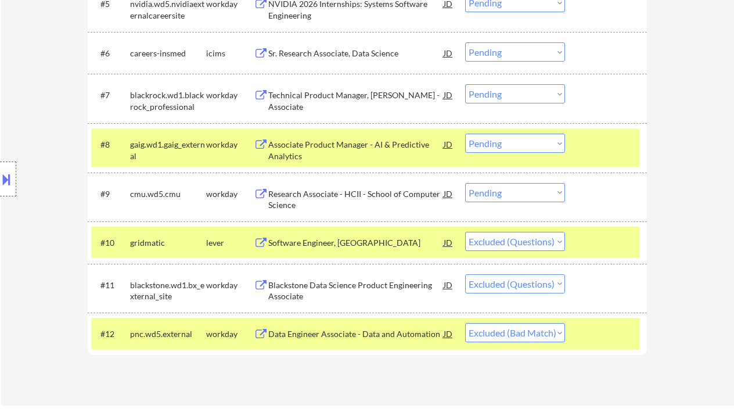
scroll to position [619, 0]
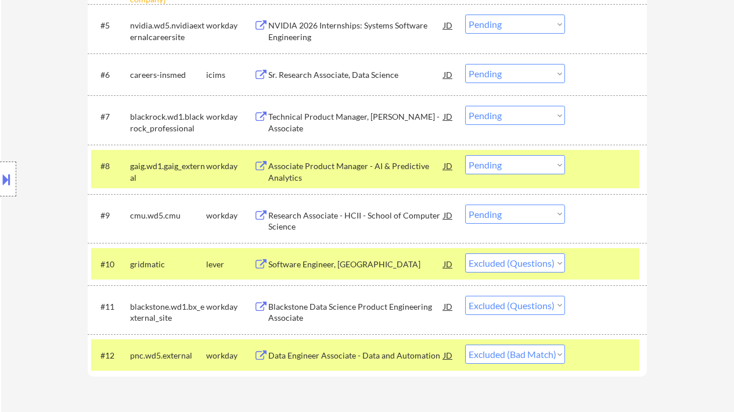
click at [330, 216] on div "Research Associate - HCII - School of Computer Science" at bounding box center [355, 221] width 175 height 23
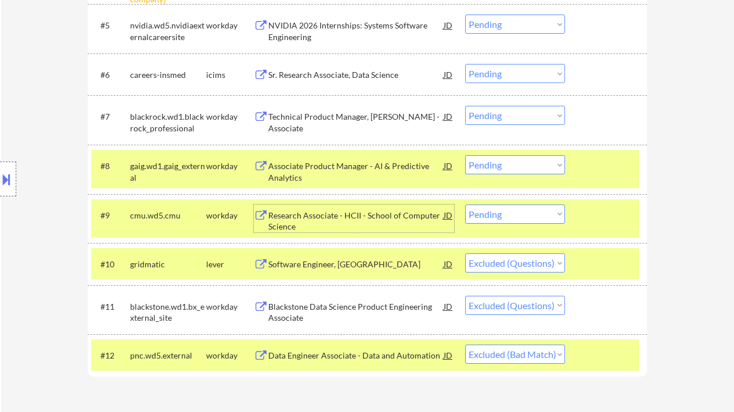
drag, startPoint x: 514, startPoint y: 212, endPoint x: 515, endPoint y: 223, distance: 10.5
click at [514, 212] on select "Choose an option... Pending Applied Excluded (Questions) Excluded (Expired) Exc…" at bounding box center [515, 213] width 100 height 19
select select ""excluded__bad_match_""
click at [465, 204] on select "Choose an option... Pending Applied Excluded (Questions) Excluded (Expired) Exc…" at bounding box center [515, 213] width 100 height 19
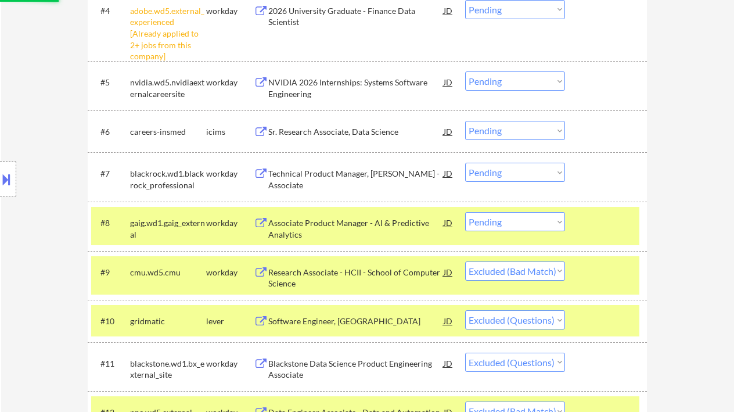
scroll to position [542, 0]
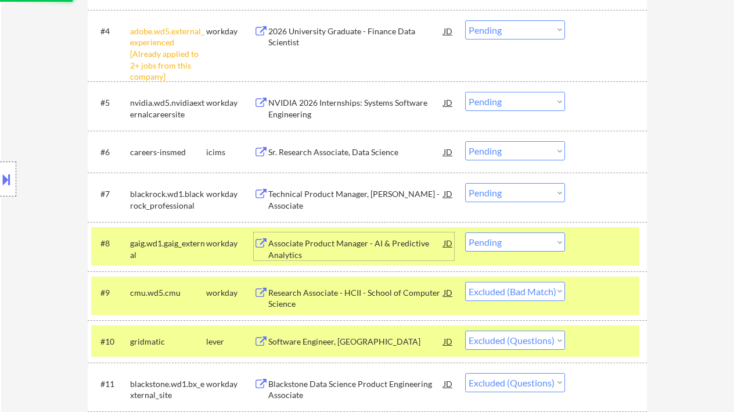
click at [346, 247] on div "Associate Product Manager - AI & Predictive Analytics" at bounding box center [355, 249] width 175 height 23
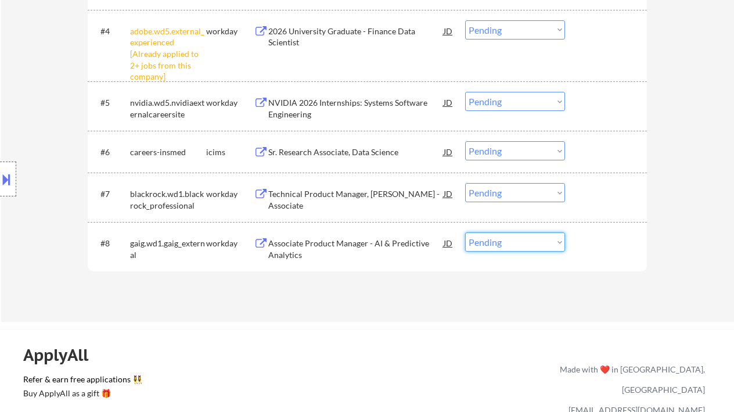
drag, startPoint x: 486, startPoint y: 242, endPoint x: 501, endPoint y: 250, distance: 16.6
click at [486, 242] on select "Choose an option... Pending Applied Excluded (Questions) Excluded (Expired) Exc…" at bounding box center [515, 241] width 100 height 19
select select ""excluded__bad_match_""
click at [465, 232] on select "Choose an option... Pending Applied Excluded (Questions) Excluded (Expired) Exc…" at bounding box center [515, 241] width 100 height 19
click at [346, 192] on div "Technical Product Manager, [PERSON_NAME] - Associate" at bounding box center [355, 199] width 175 height 23
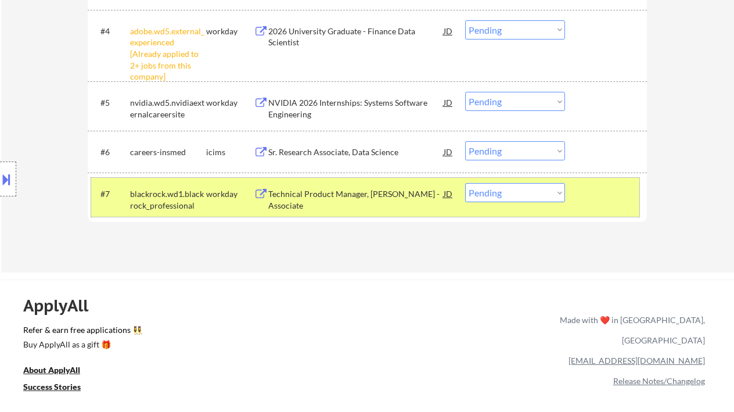
click at [504, 205] on div "#7 blackrock.wd1.blackrock_professional workday Technical Product Manager, Alad…" at bounding box center [365, 197] width 548 height 38
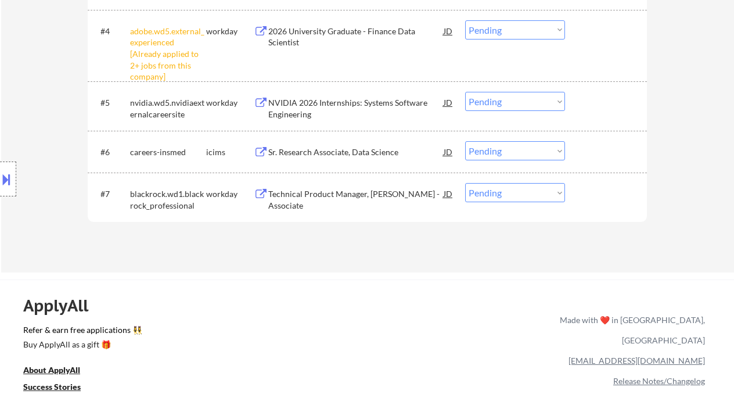
click at [510, 198] on select "Choose an option... Pending Applied Excluded (Questions) Excluded (Expired) Exc…" at bounding box center [515, 192] width 100 height 19
select select ""excluded__bad_match_""
click at [465, 183] on select "Choose an option... Pending Applied Excluded (Questions) Excluded (Expired) Exc…" at bounding box center [515, 192] width 100 height 19
click at [354, 149] on div "Sr. Research Associate, Data Science" at bounding box center [355, 152] width 175 height 12
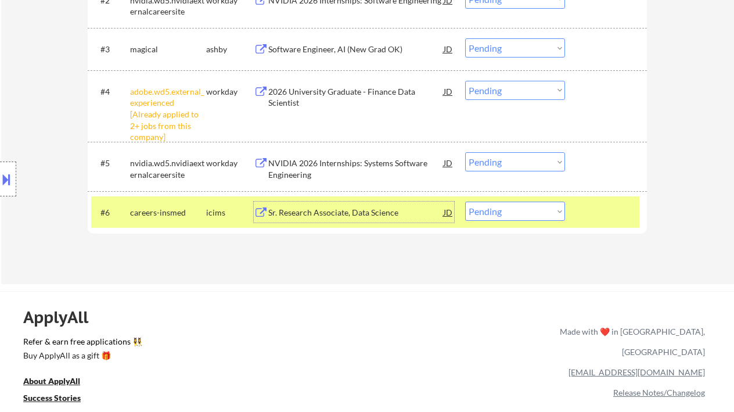
scroll to position [465, 0]
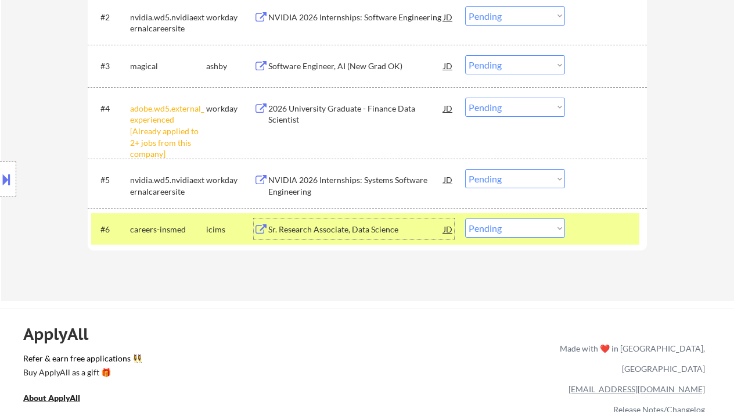
drag, startPoint x: 503, startPoint y: 105, endPoint x: 505, endPoint y: 111, distance: 6.3
click at [503, 105] on select "Choose an option... Pending Applied Excluded (Questions) Excluded (Expired) Exc…" at bounding box center [515, 107] width 100 height 19
click at [465, 98] on select "Choose an option... Pending Applied Excluded (Questions) Excluded (Expired) Exc…" at bounding box center [515, 107] width 100 height 19
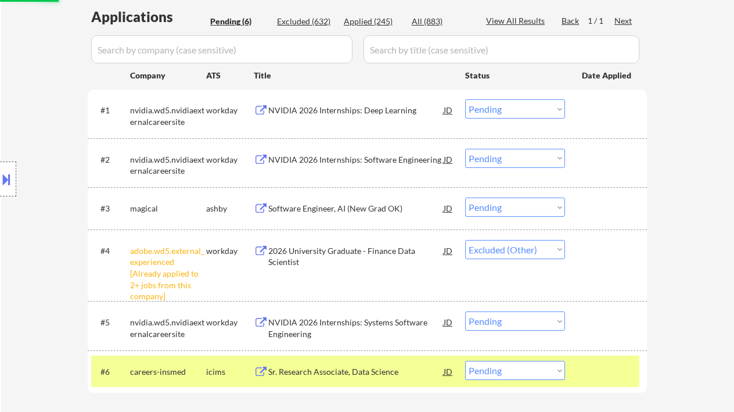
scroll to position [310, 0]
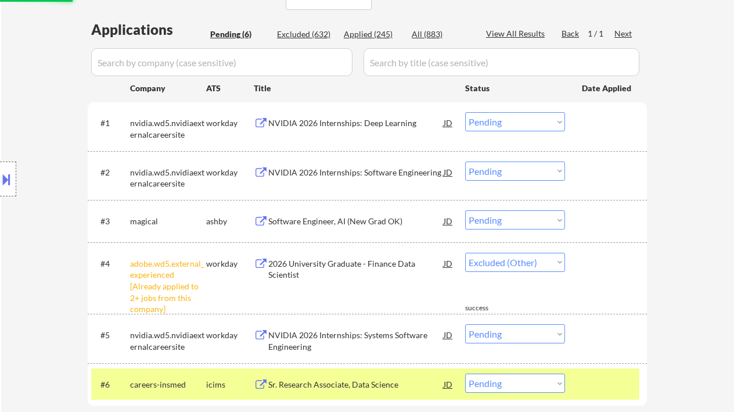
click at [356, 124] on div "NVIDIA 2026 Internships: Deep Learning" at bounding box center [355, 123] width 175 height 12
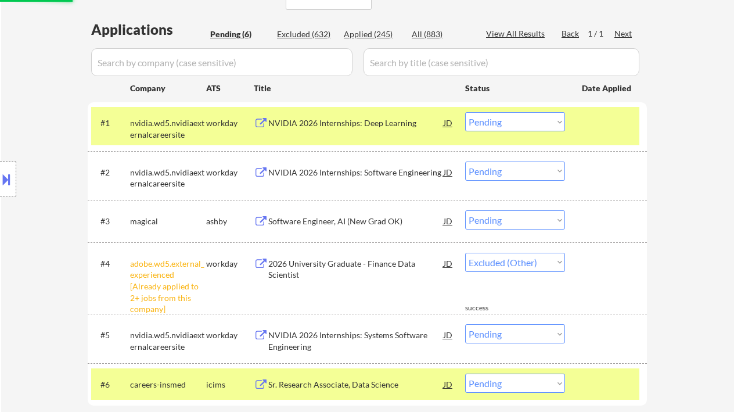
select select ""pending""
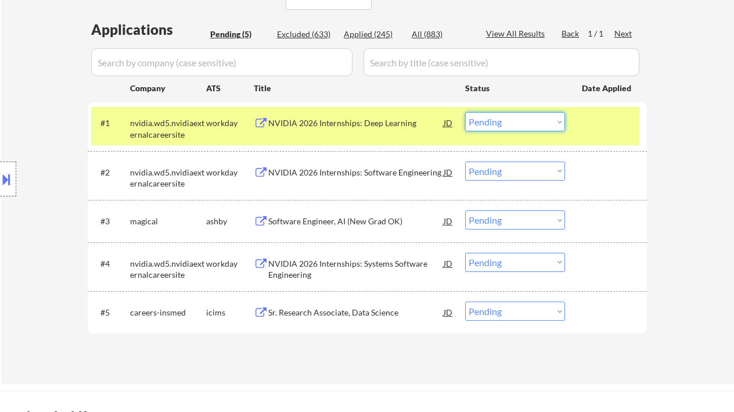
click at [519, 117] on select "Choose an option... Pending Applied Excluded (Questions) Excluded (Expired) Exc…" at bounding box center [515, 121] width 100 height 19
click at [465, 112] on select "Choose an option... Pending Applied Excluded (Questions) Excluded (Expired) Exc…" at bounding box center [515, 121] width 100 height 19
click at [368, 176] on div "NVIDIA 2026 Internships: Software Engineering" at bounding box center [355, 173] width 175 height 12
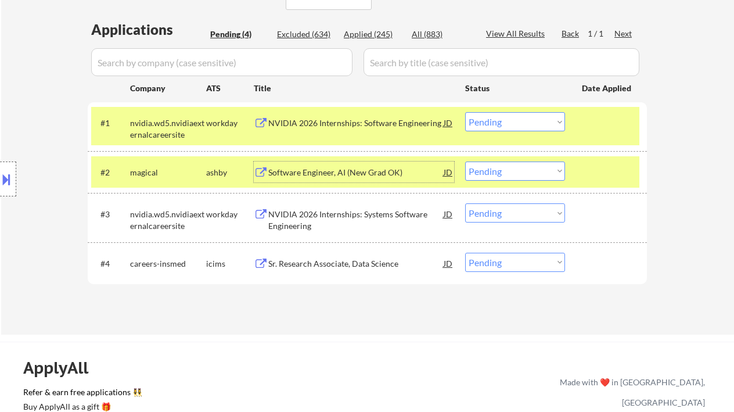
click at [505, 118] on select "Choose an option... Pending Applied Excluded (Questions) Excluded (Expired) Exc…" at bounding box center [515, 121] width 100 height 19
click at [465, 112] on select "Choose an option... Pending Applied Excluded (Questions) Excluded (Expired) Exc…" at bounding box center [515, 121] width 100 height 19
click at [334, 173] on div "Software Engineer, AI (New Grad OK)" at bounding box center [355, 173] width 175 height 12
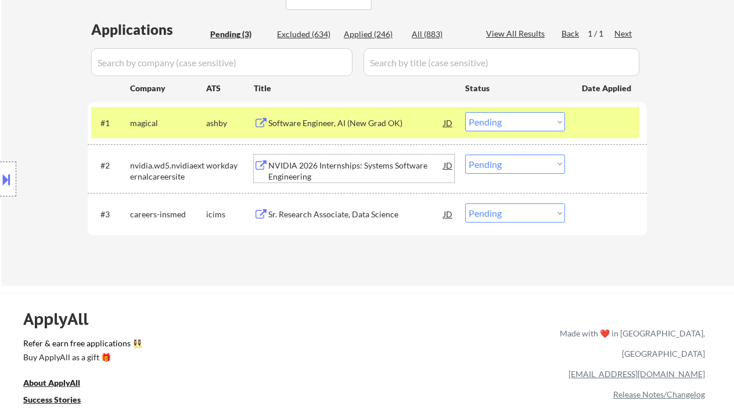
click at [331, 166] on div "NVIDIA 2026 Internships: Systems Software Engineering" at bounding box center [355, 171] width 175 height 23
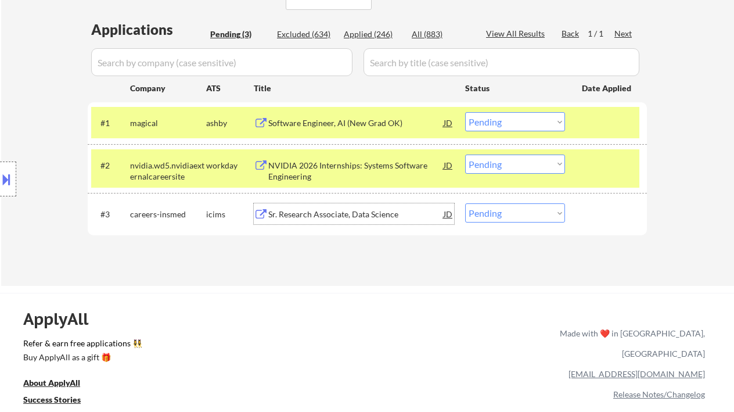
click at [303, 210] on div "Sr. Research Associate, Data Science" at bounding box center [355, 215] width 175 height 12
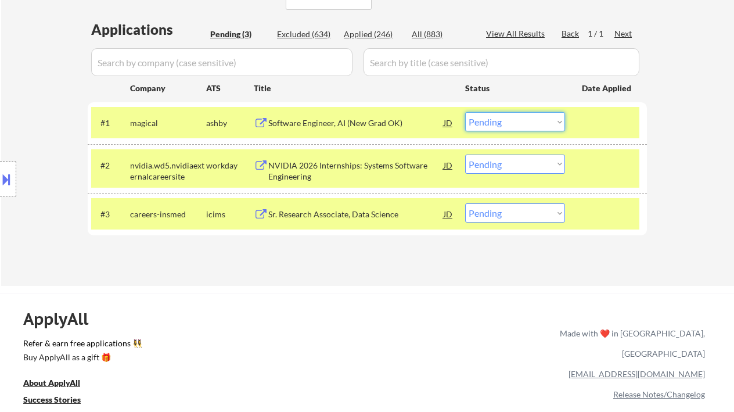
click at [510, 123] on select "Choose an option... Pending Applied Excluded (Questions) Excluded (Expired) Exc…" at bounding box center [515, 121] width 100 height 19
click at [465, 112] on select "Choose an option... Pending Applied Excluded (Questions) Excluded (Expired) Exc…" at bounding box center [515, 121] width 100 height 19
select select ""pending""
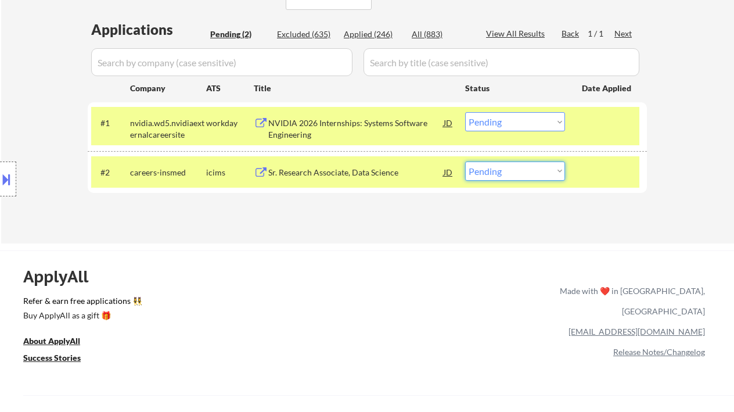
drag, startPoint x: 501, startPoint y: 173, endPoint x: 515, endPoint y: 179, distance: 15.3
click at [501, 173] on select "Choose an option... Pending Applied Excluded (Questions) Excluded (Expired) Exc…" at bounding box center [515, 171] width 100 height 19
select select ""excluded__salary_""
click at [465, 162] on select "Choose an option... Pending Applied Excluded (Questions) Excluded (Expired) Exc…" at bounding box center [515, 171] width 100 height 19
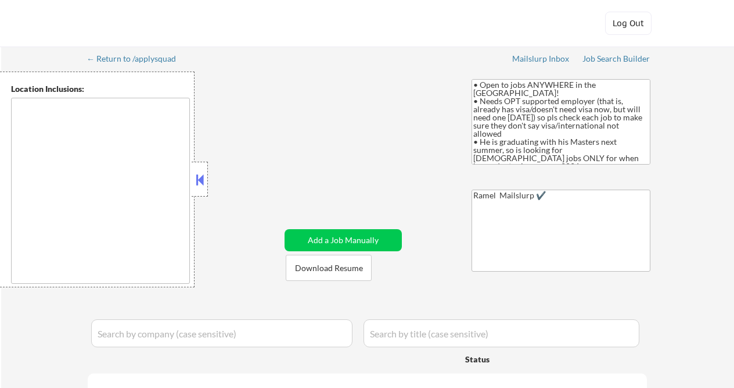
type textarea "country:[GEOGRAPHIC_DATA]"
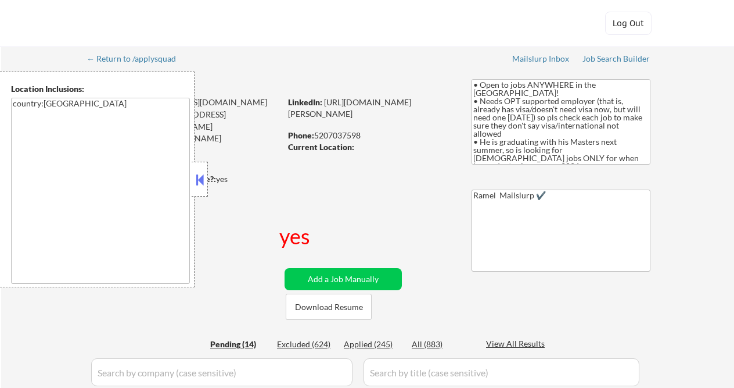
select select ""pending""
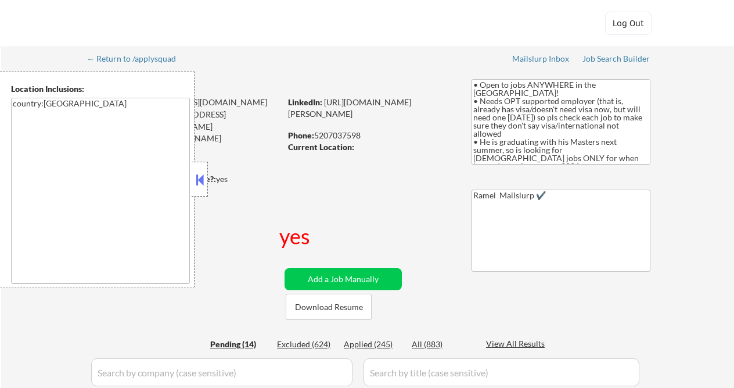
select select ""pending""
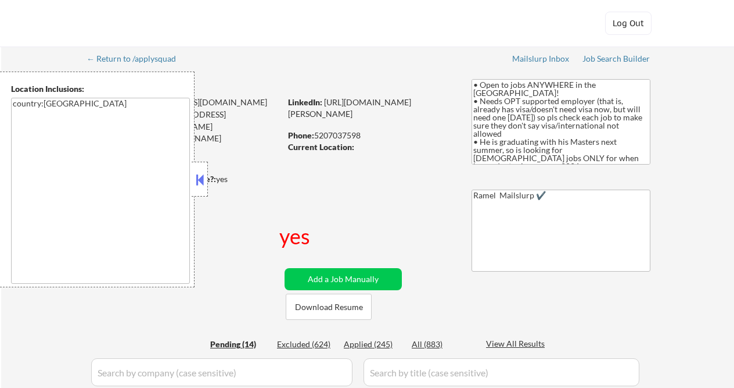
select select ""pending""
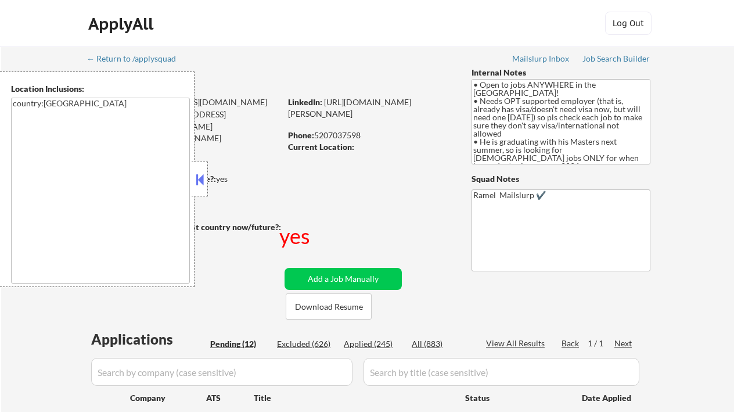
click at [354, 132] on div "Phone: [PHONE_NUMBER]" at bounding box center [370, 136] width 164 height 12
copy div "5207037598"
click at [339, 139] on div "Phone: [PHONE_NUMBER]" at bounding box center [370, 136] width 164 height 12
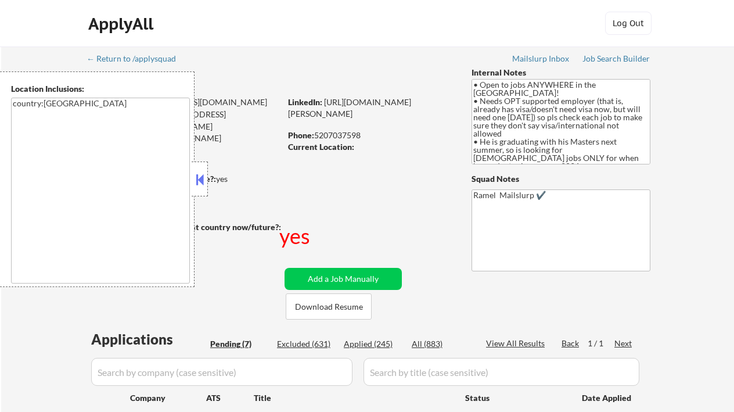
select select ""pending""
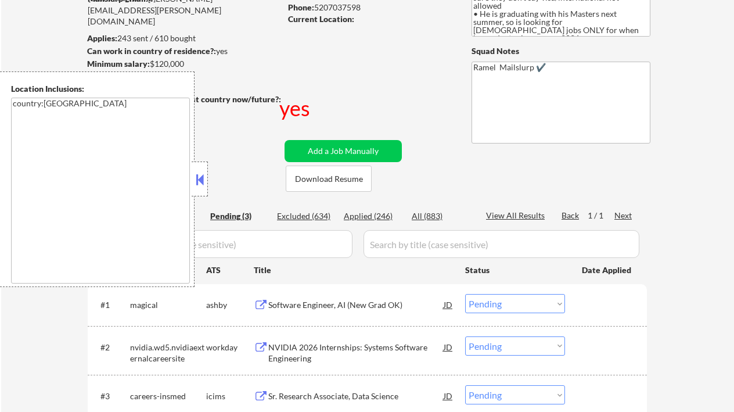
scroll to position [155, 0]
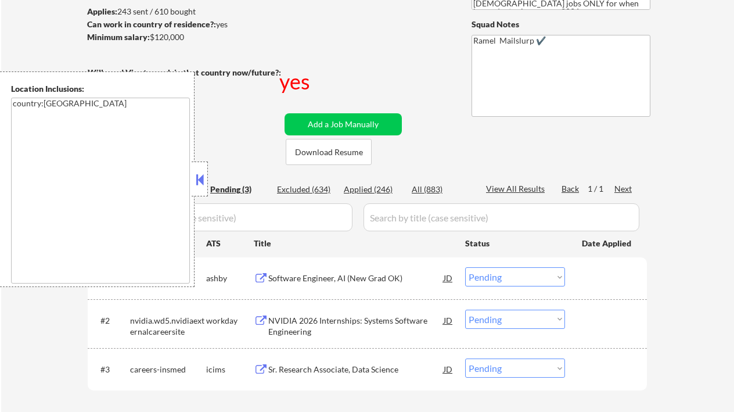
click at [198, 175] on button at bounding box center [199, 179] width 13 height 17
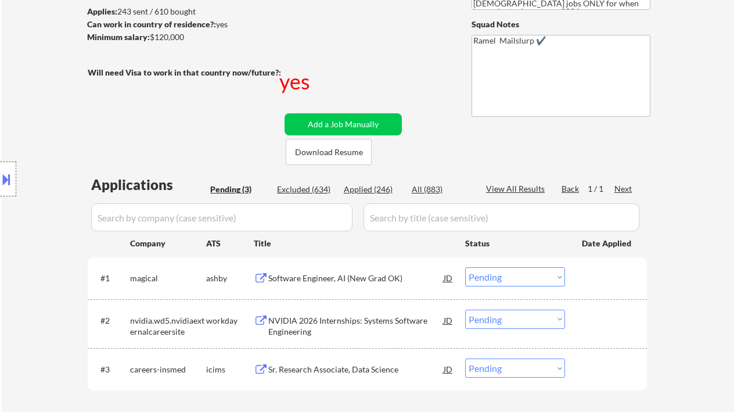
click at [372, 192] on div "Applied (246)" at bounding box center [373, 190] width 58 height 12
select select ""applied""
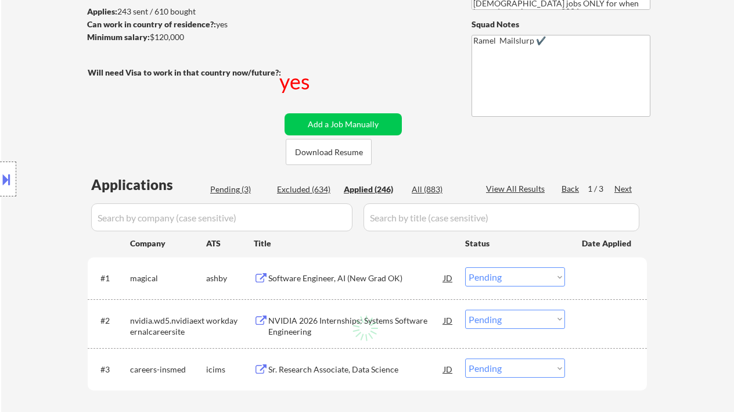
select select ""applied""
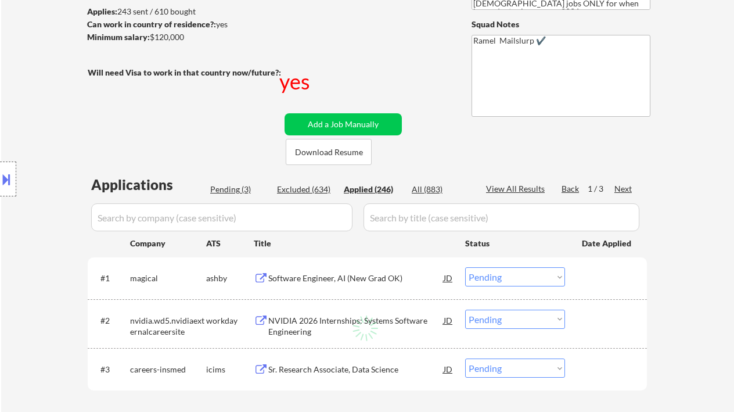
select select ""applied""
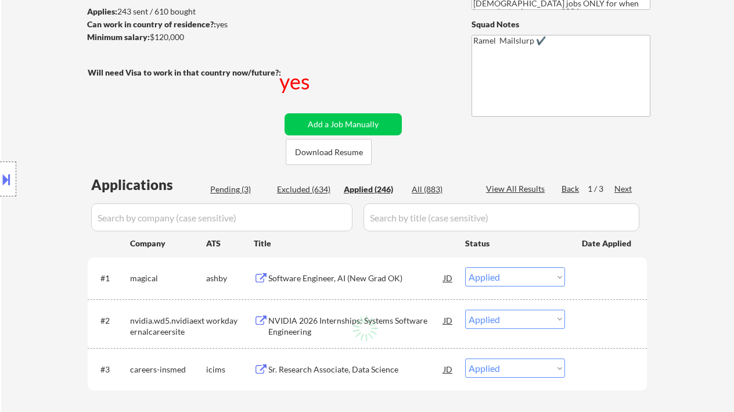
select select ""applied""
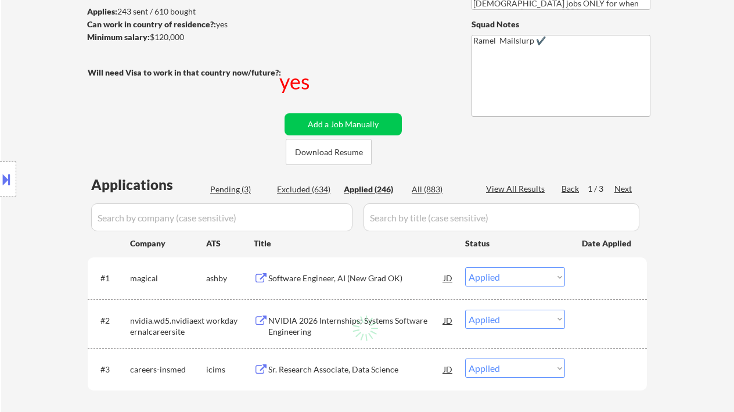
select select ""applied""
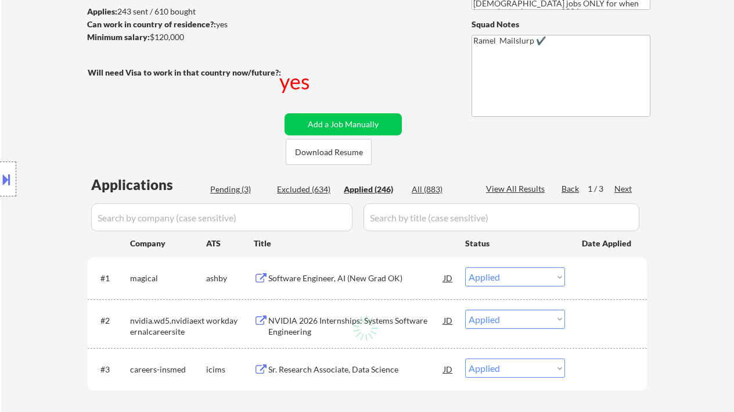
select select ""applied""
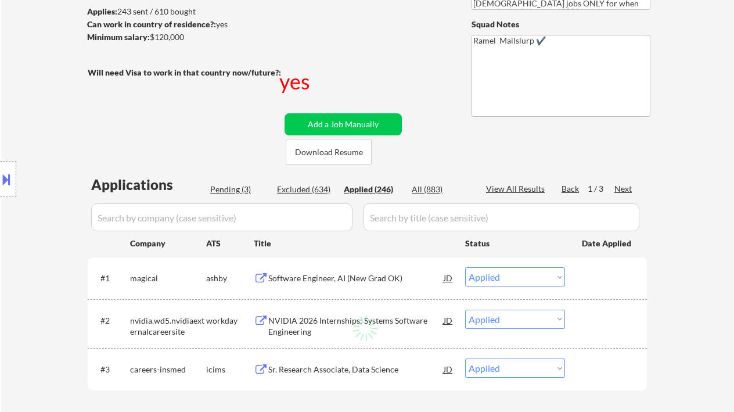
select select ""applied""
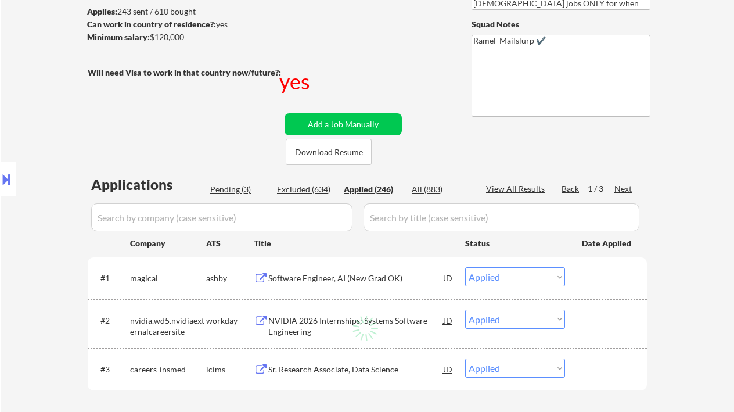
select select ""applied""
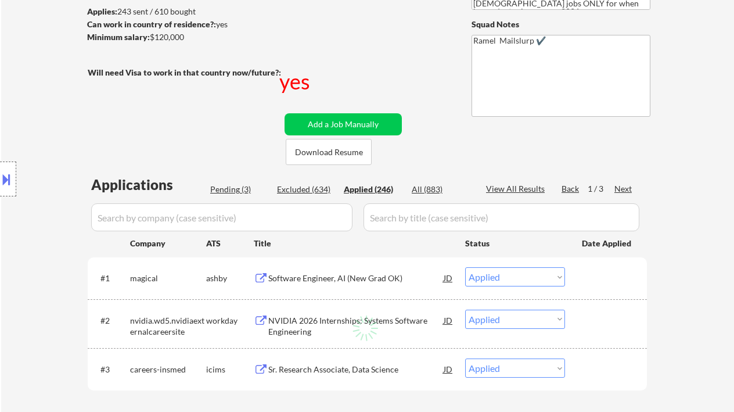
select select ""applied""
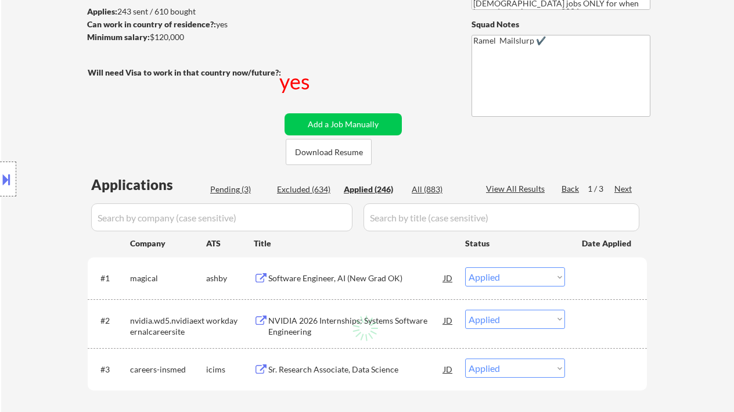
select select ""applied""
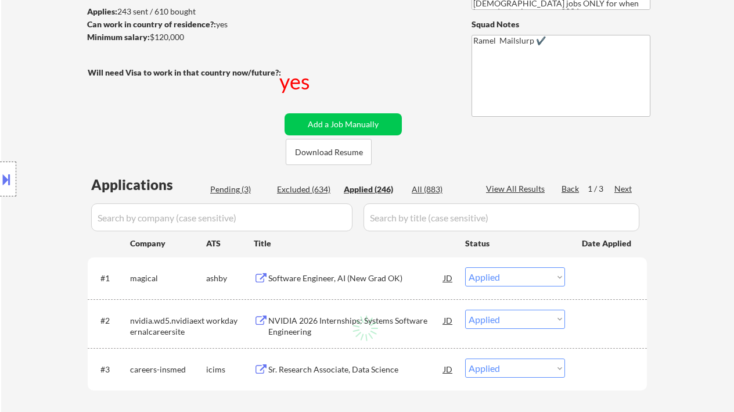
select select ""applied""
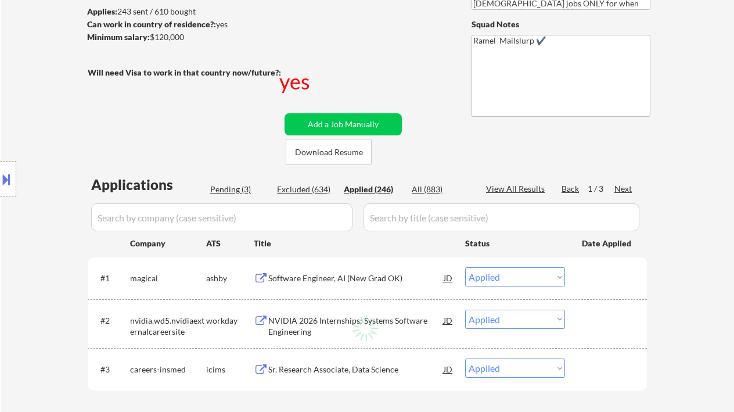
select select ""applied""
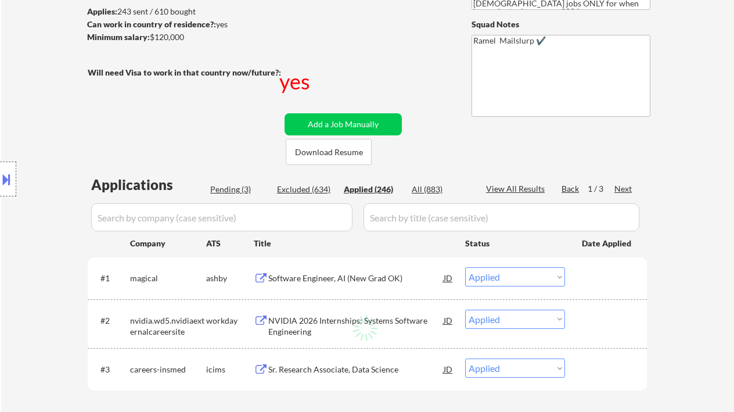
select select ""applied""
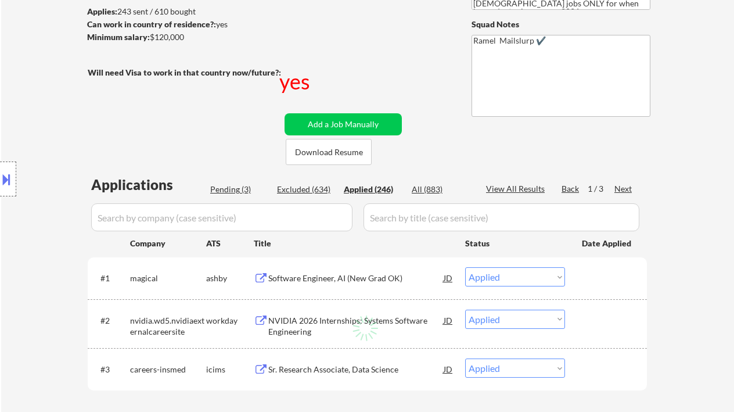
select select ""applied""
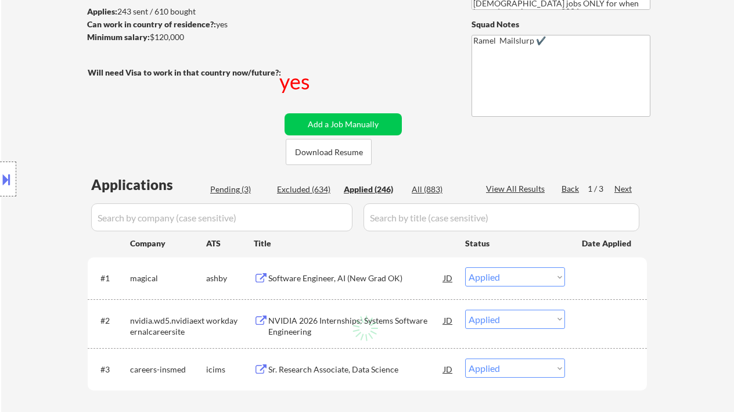
select select ""applied""
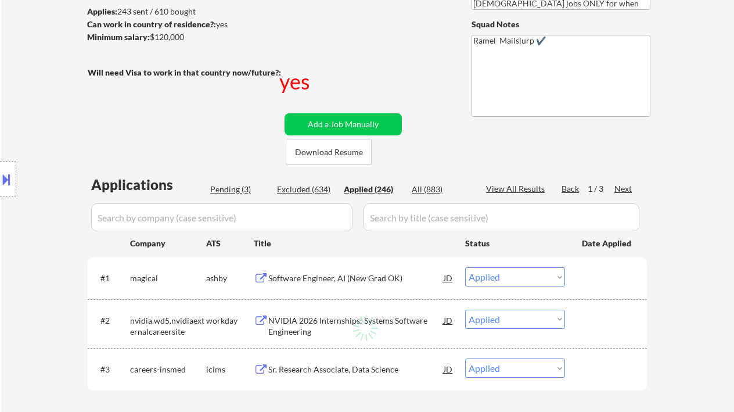
select select ""applied""
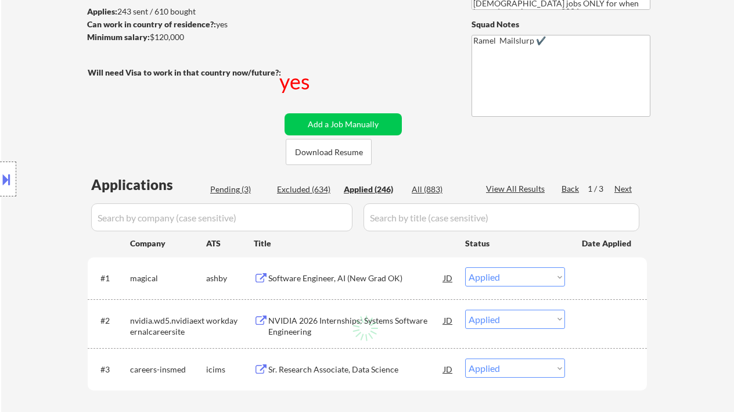
select select ""applied""
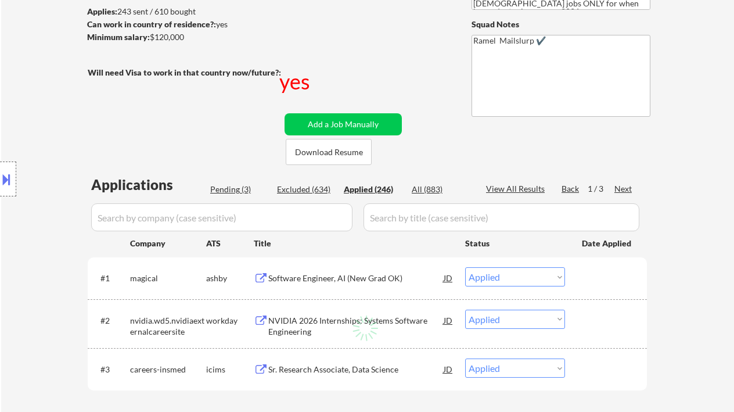
select select ""applied""
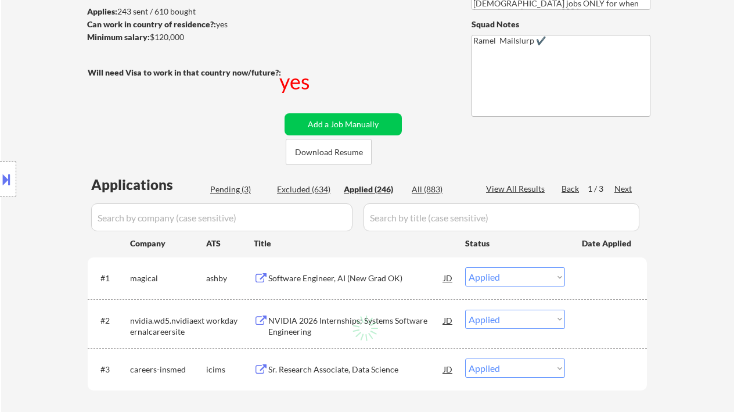
select select ""applied""
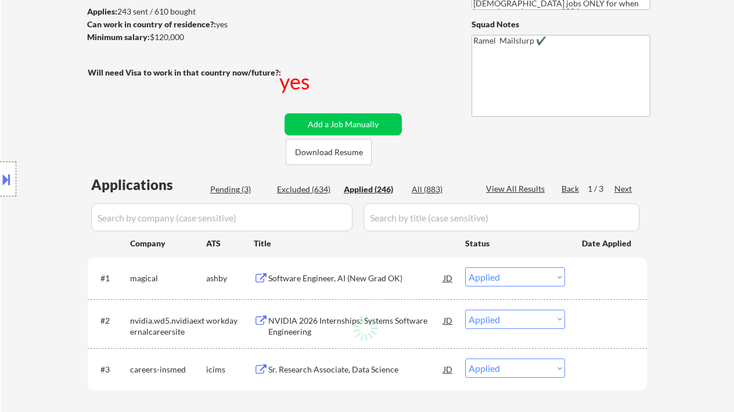
select select ""applied""
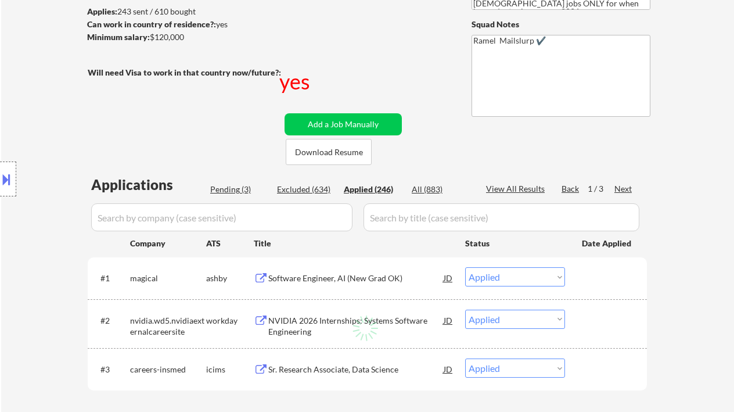
select select ""applied""
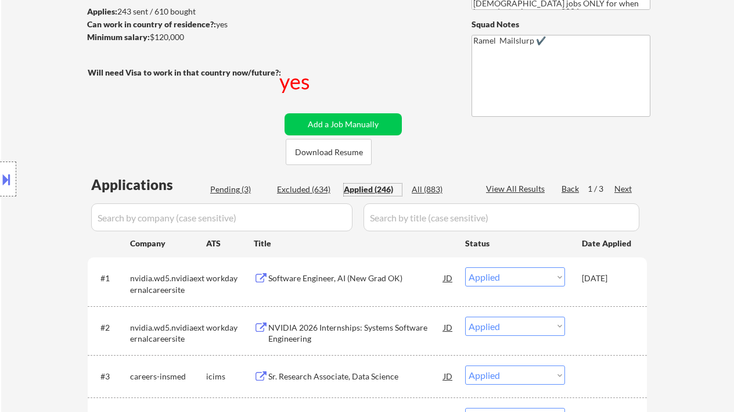
click at [383, 195] on div "Applied (246)" at bounding box center [373, 190] width 58 height 12
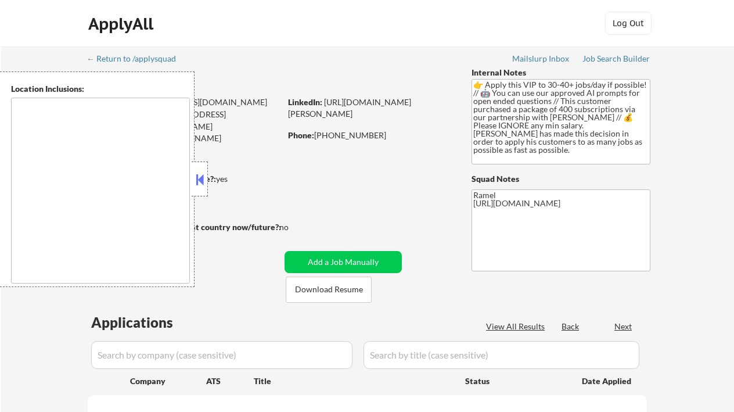
type textarea "[GEOGRAPHIC_DATA], [GEOGRAPHIC_DATA] [GEOGRAPHIC_DATA], [GEOGRAPHIC_DATA] [GEOG…"
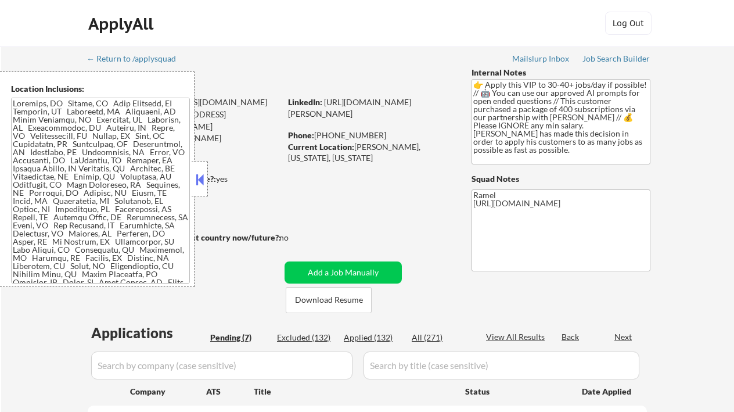
select select ""pending""
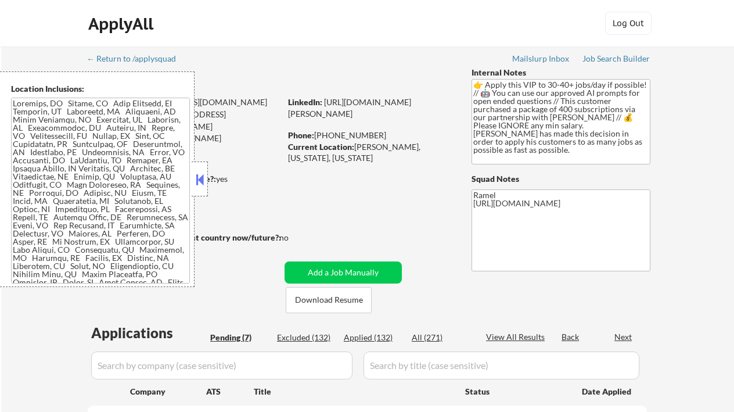
select select ""pending""
click at [196, 180] on button at bounding box center [199, 179] width 13 height 17
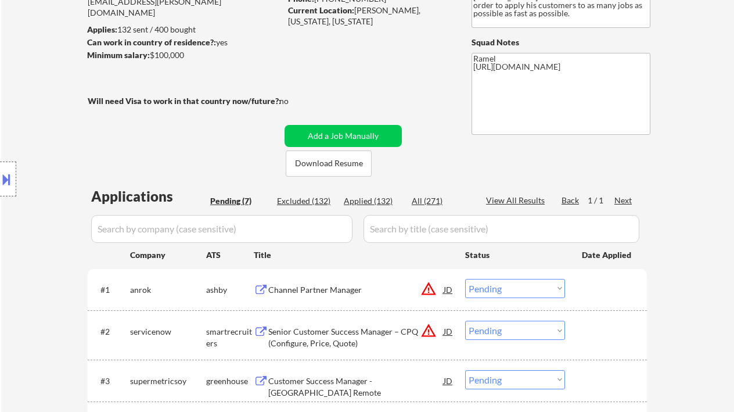
scroll to position [155, 0]
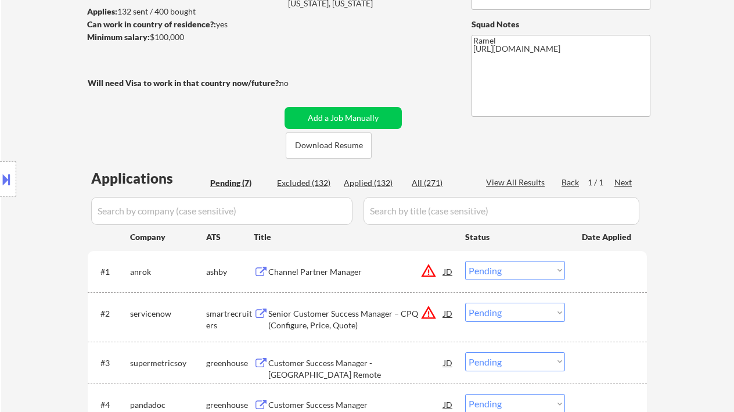
drag, startPoint x: 13, startPoint y: 231, endPoint x: 28, endPoint y: 229, distance: 15.2
click at [13, 231] on div "Location Inclusions:" at bounding box center [104, 179] width 208 height 216
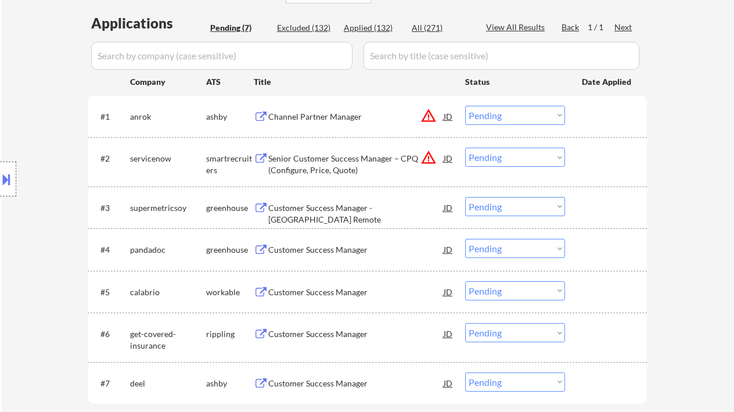
click at [332, 210] on div "Customer Success Manager - [GEOGRAPHIC_DATA] Remote" at bounding box center [355, 213] width 175 height 23
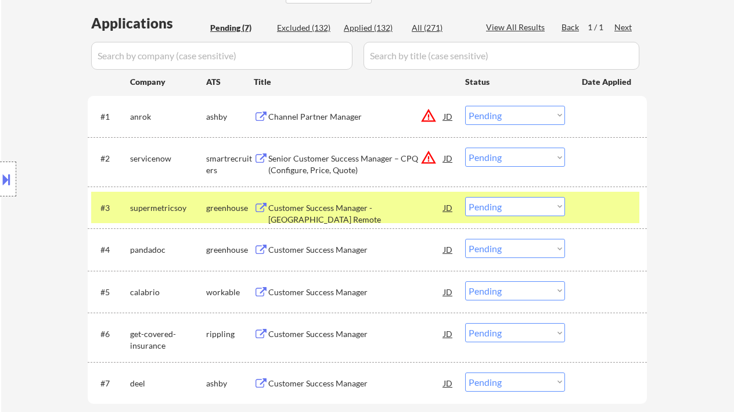
click at [516, 204] on select "Choose an option... Pending Applied Excluded (Questions) Excluded (Expired) Exc…" at bounding box center [515, 206] width 100 height 19
click at [465, 197] on select "Choose an option... Pending Applied Excluded (Questions) Excluded (Expired) Exc…" at bounding box center [515, 206] width 100 height 19
click at [338, 250] on div "Customer Success Manager" at bounding box center [355, 250] width 175 height 12
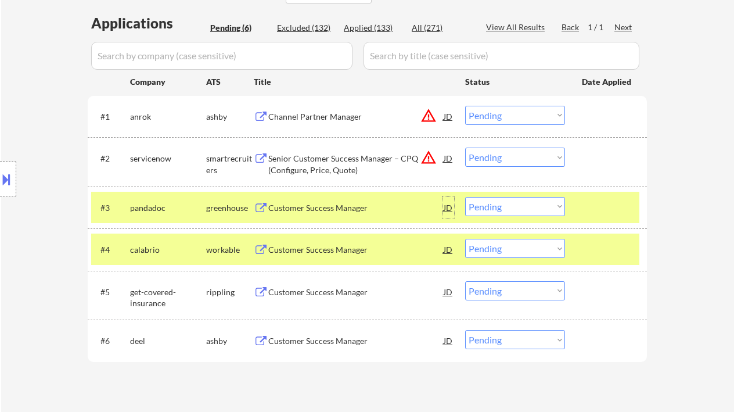
click at [450, 209] on div "JD" at bounding box center [449, 207] width 12 height 21
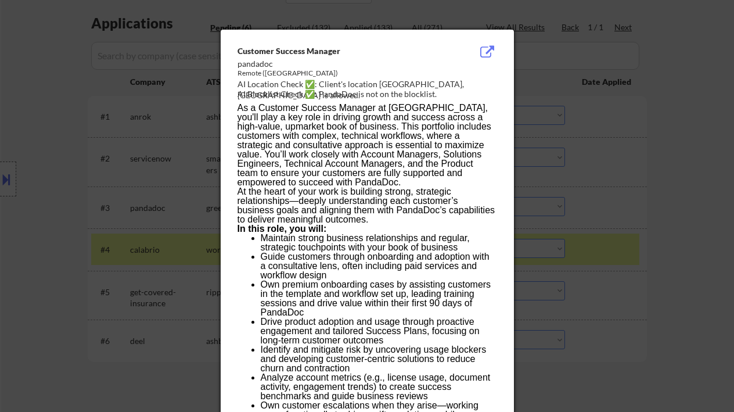
click at [639, 316] on div at bounding box center [367, 206] width 734 height 412
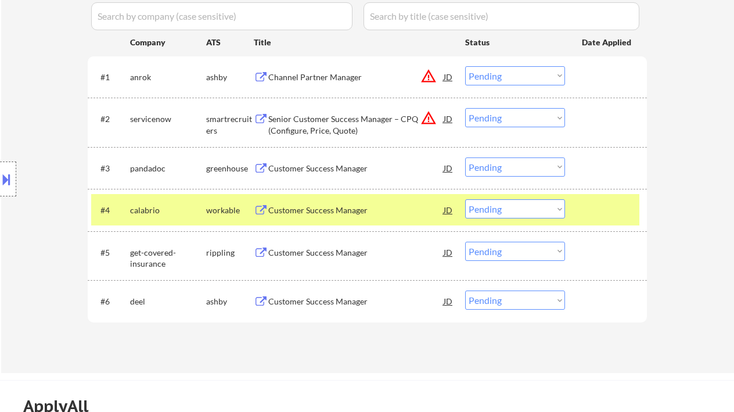
scroll to position [387, 0]
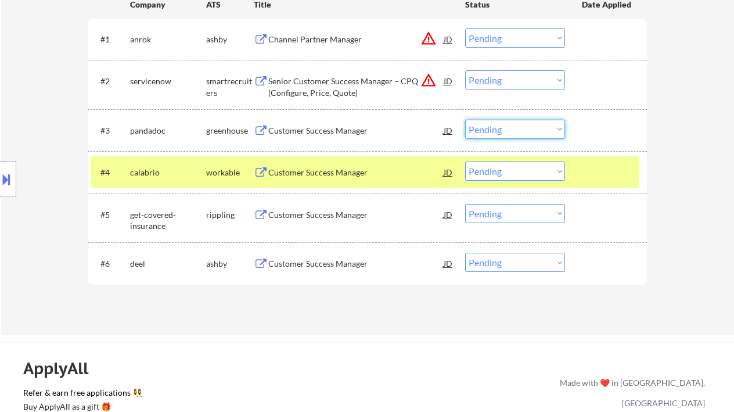
drag, startPoint x: 502, startPoint y: 127, endPoint x: 506, endPoint y: 137, distance: 10.7
click at [502, 127] on select "Choose an option... Pending Applied Excluded (Questions) Excluded (Expired) Exc…" at bounding box center [515, 129] width 100 height 19
click at [465, 120] on select "Choose an option... Pending Applied Excluded (Questions) Excluded (Expired) Exc…" at bounding box center [515, 129] width 100 height 19
click at [345, 172] on div "Customer Success Manager" at bounding box center [355, 173] width 175 height 12
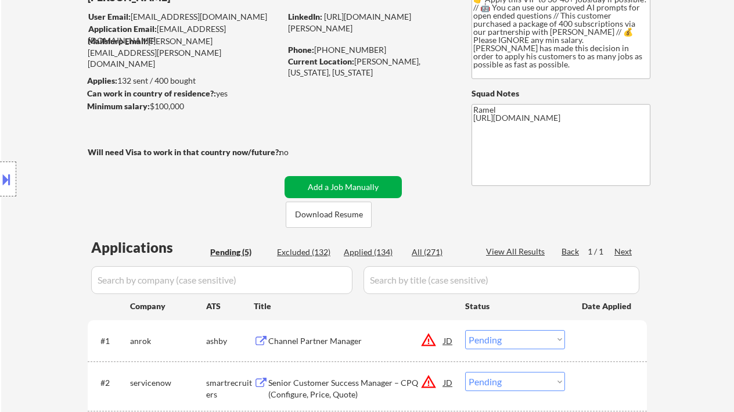
scroll to position [77, 0]
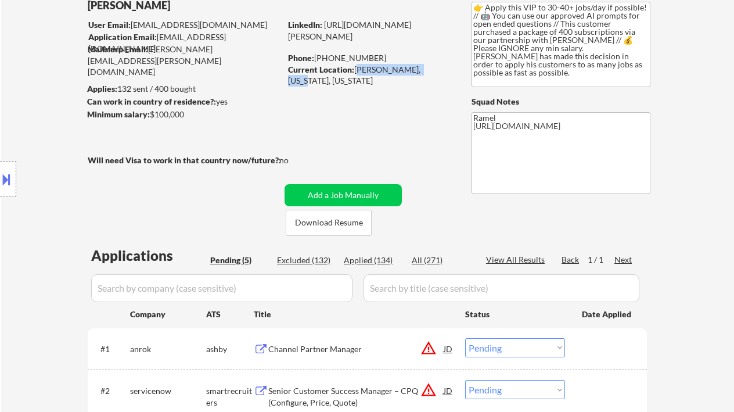
drag, startPoint x: 358, startPoint y: 70, endPoint x: 428, endPoint y: 70, distance: 70.3
click at [428, 70] on div "Current Location: [GEOGRAPHIC_DATA], [US_STATE], [US_STATE]" at bounding box center [370, 75] width 164 height 23
copy div "Marcellus, [US_STATE]"
drag, startPoint x: 372, startPoint y: 55, endPoint x: 316, endPoint y: 58, distance: 55.8
click at [316, 58] on div "Phone: [PHONE_NUMBER]" at bounding box center [370, 58] width 164 height 12
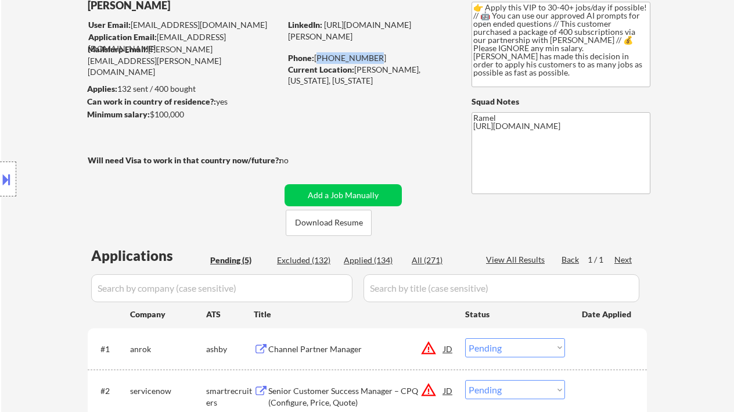
copy div "[PHONE_NUMBER]"
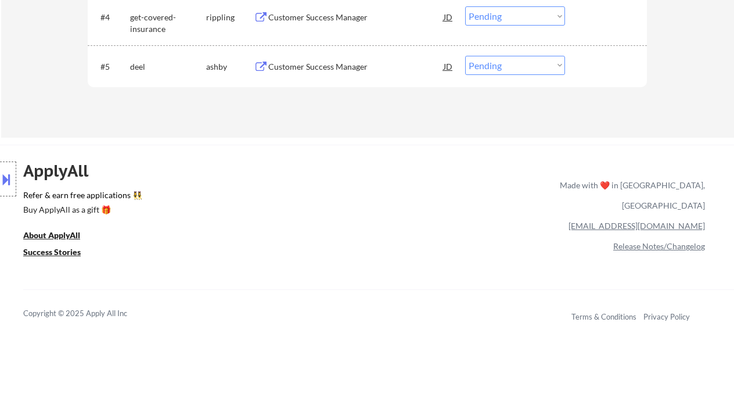
scroll to position [387, 0]
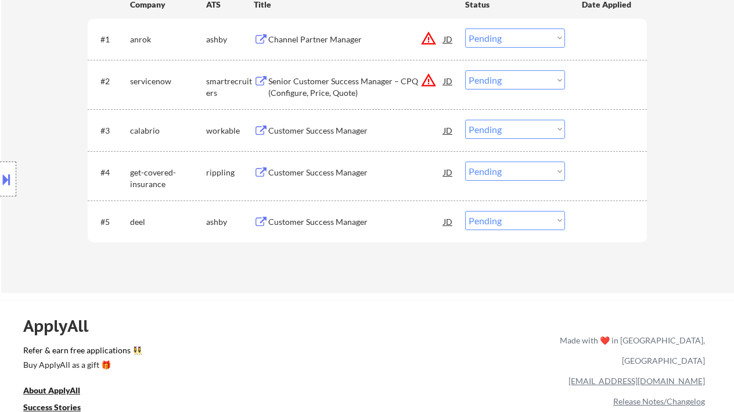
drag, startPoint x: 505, startPoint y: 131, endPoint x: 510, endPoint y: 134, distance: 6.3
click at [505, 131] on select "Choose an option... Pending Applied Excluded (Questions) Excluded (Expired) Exc…" at bounding box center [515, 129] width 100 height 19
click at [465, 120] on select "Choose an option... Pending Applied Excluded (Questions) Excluded (Expired) Exc…" at bounding box center [515, 129] width 100 height 19
click at [339, 168] on div "Customer Success Manager" at bounding box center [355, 173] width 175 height 12
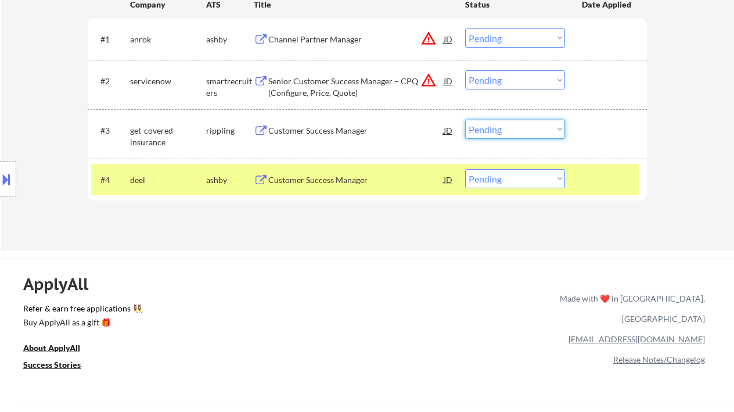
click at [516, 133] on select "Choose an option... Pending Applied Excluded (Questions) Excluded (Expired) Exc…" at bounding box center [515, 129] width 100 height 19
click at [465, 120] on select "Choose an option... Pending Applied Excluded (Questions) Excluded (Expired) Exc…" at bounding box center [515, 129] width 100 height 19
click at [315, 182] on div "Customer Success Manager" at bounding box center [355, 180] width 175 height 12
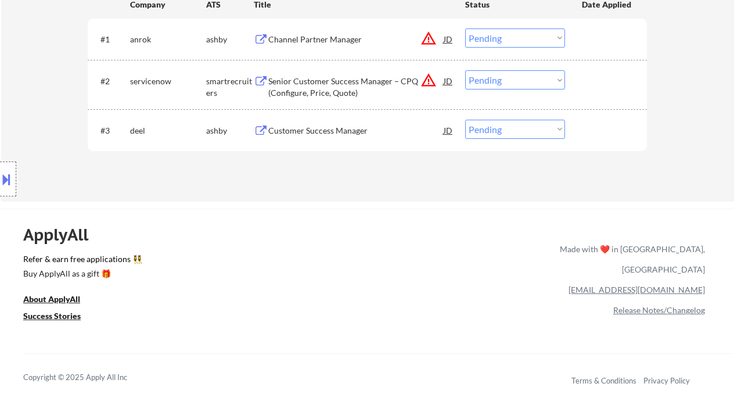
click at [518, 136] on select "Choose an option... Pending Applied Excluded (Questions) Excluded (Expired) Exc…" at bounding box center [515, 129] width 100 height 19
select select ""applied""
click at [465, 120] on select "Choose an option... Pending Applied Excluded (Questions) Excluded (Expired) Exc…" at bounding box center [515, 129] width 100 height 19
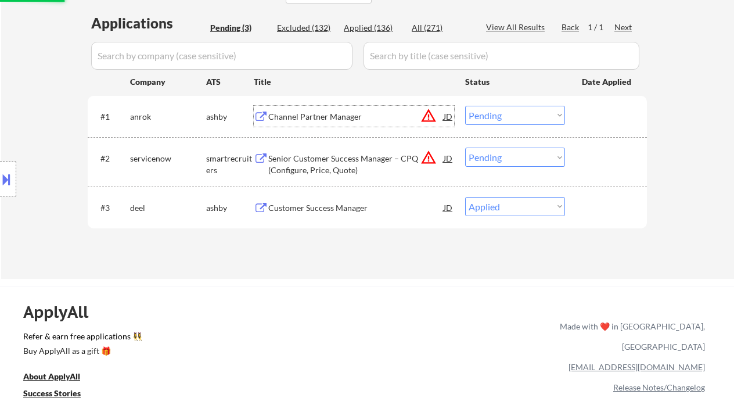
click at [345, 120] on div "Channel Partner Manager" at bounding box center [355, 117] width 175 height 12
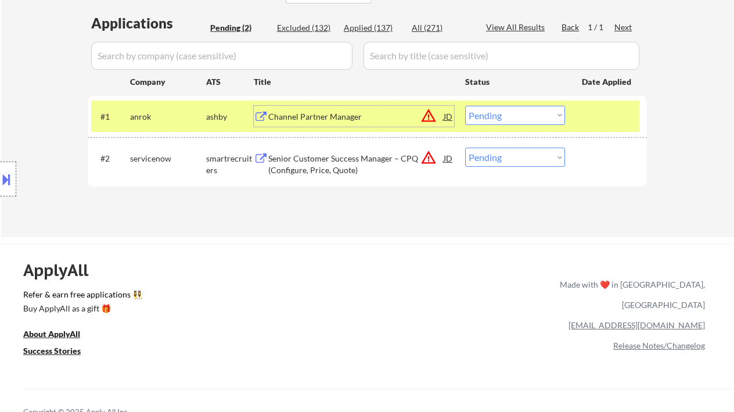
click at [540, 117] on select "Choose an option... Pending Applied Excluded (Questions) Excluded (Expired) Exc…" at bounding box center [515, 115] width 100 height 19
click at [465, 106] on select "Choose an option... Pending Applied Excluded (Questions) Excluded (Expired) Exc…" at bounding box center [515, 115] width 100 height 19
click at [390, 163] on div "Senior Customer Success Manager – CPQ (Configure, Price, Quote)" at bounding box center [355, 164] width 175 height 23
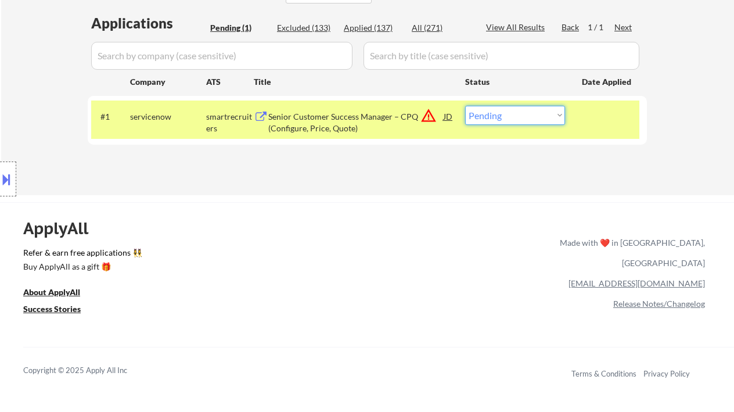
drag, startPoint x: 515, startPoint y: 113, endPoint x: 528, endPoint y: 124, distance: 16.9
click at [515, 113] on select "Choose an option... Pending Applied Excluded (Questions) Excluded (Expired) Exc…" at bounding box center [515, 115] width 100 height 19
select select ""excluded__bad_match_""
click at [465, 106] on select "Choose an option... Pending Applied Excluded (Questions) Excluded (Expired) Exc…" at bounding box center [515, 115] width 100 height 19
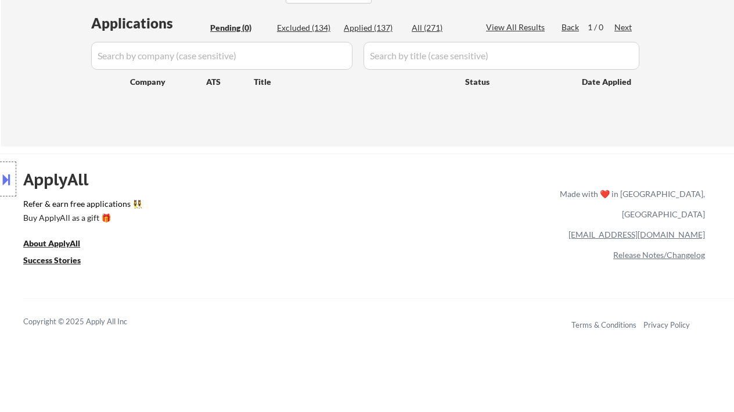
scroll to position [232, 0]
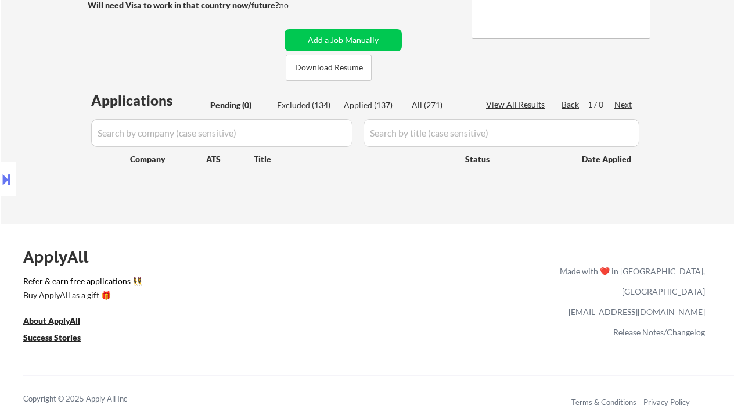
click at [17, 81] on div "Location Inclusions:" at bounding box center [104, 179] width 208 height 216
click at [375, 105] on div "Applied (137)" at bounding box center [373, 105] width 58 height 12
click at [384, 106] on div "Applied (137)" at bounding box center [373, 105] width 58 height 12
select select ""applied""
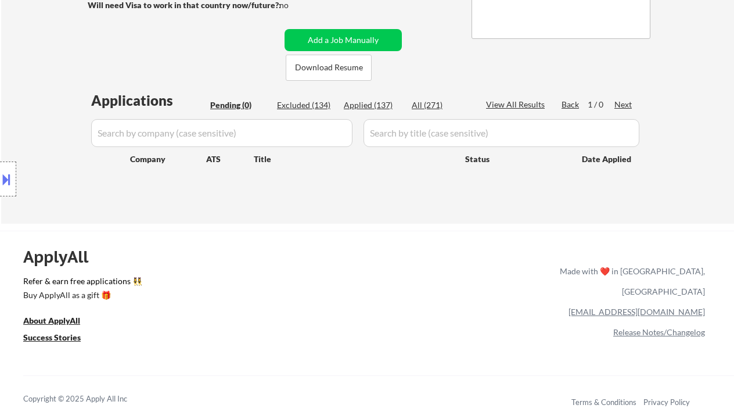
select select ""applied""
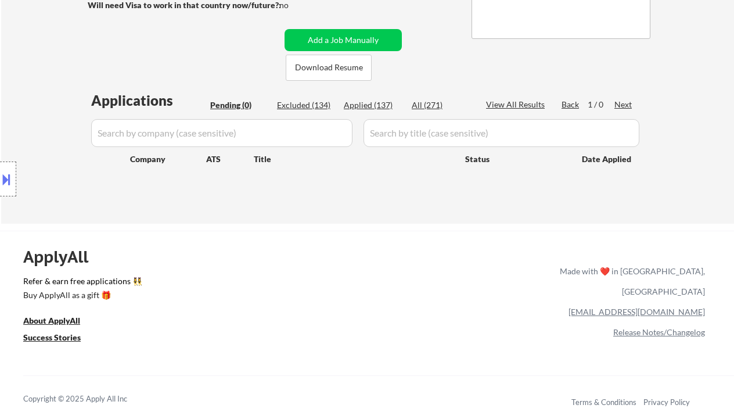
select select ""applied""
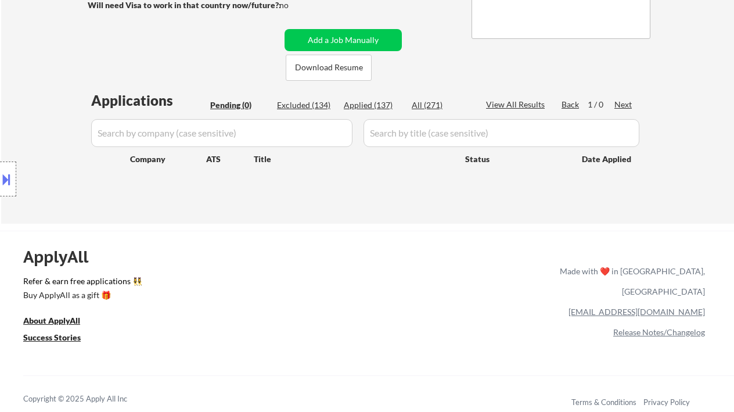
select select ""applied""
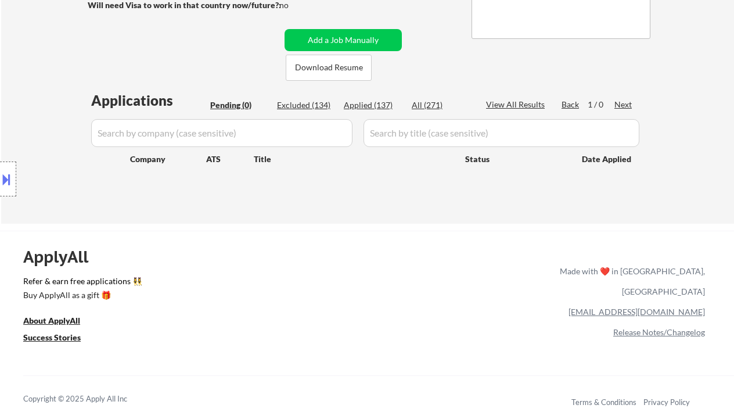
select select ""applied""
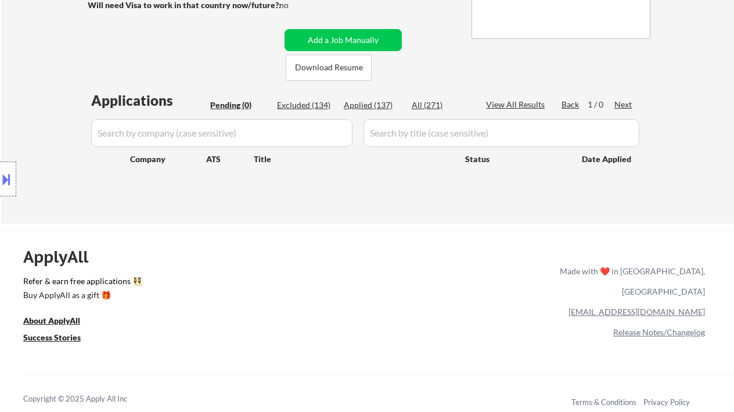
select select ""applied""
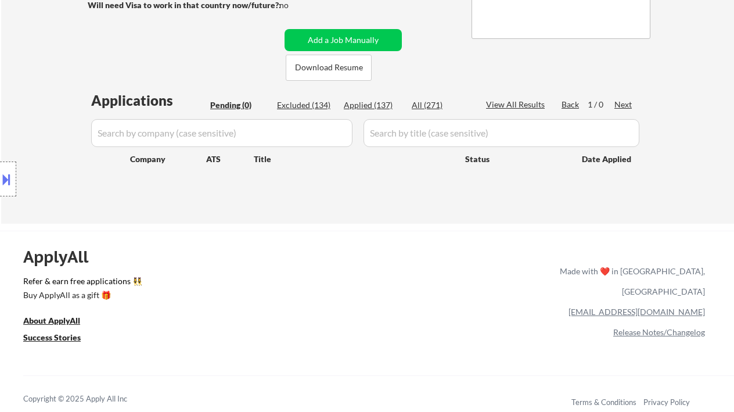
select select ""applied""
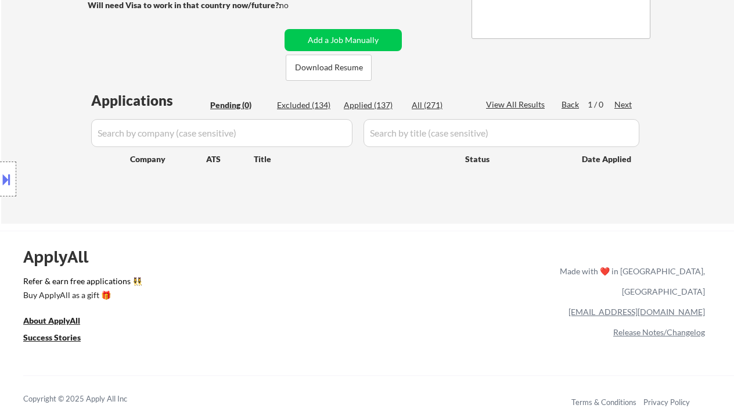
select select ""applied""
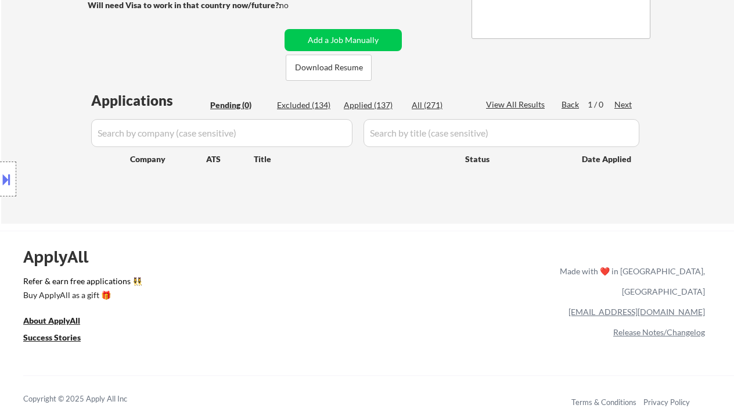
select select ""applied""
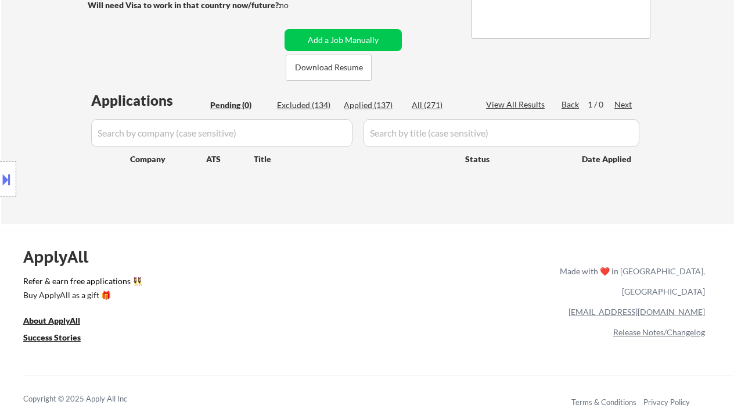
select select ""applied""
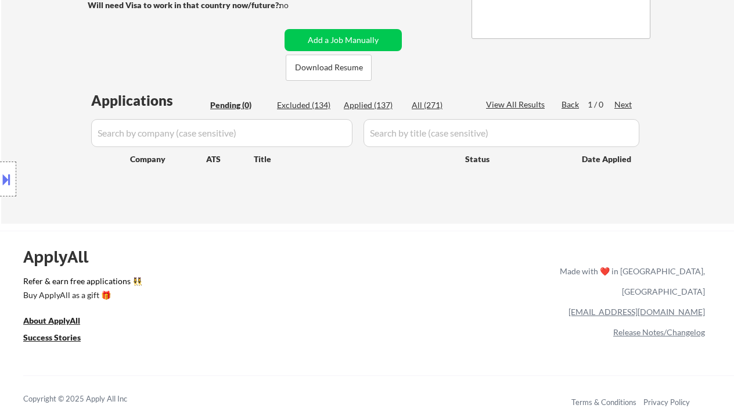
select select ""applied""
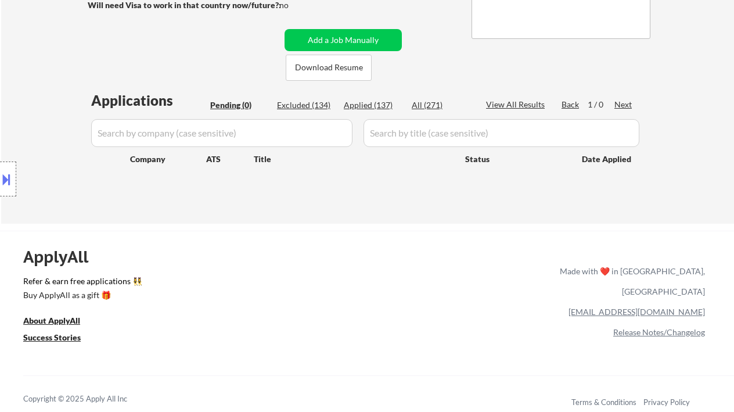
select select ""applied""
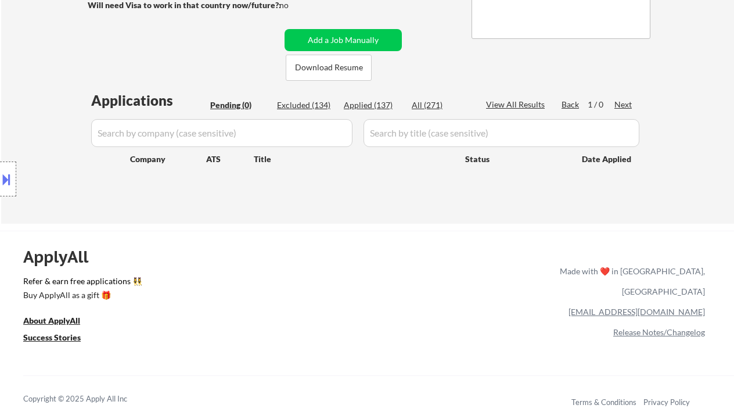
select select ""applied""
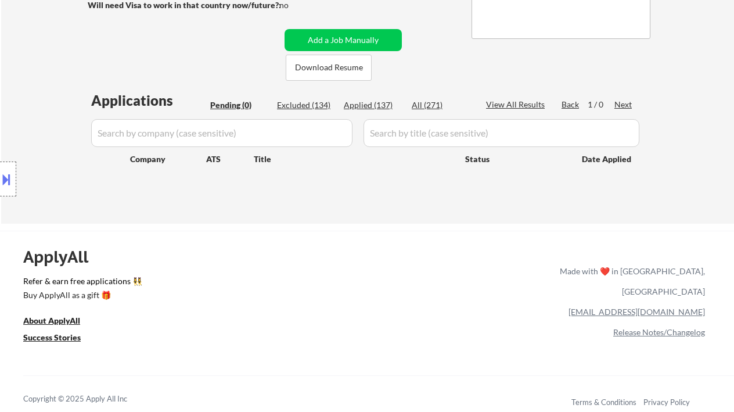
select select ""applied""
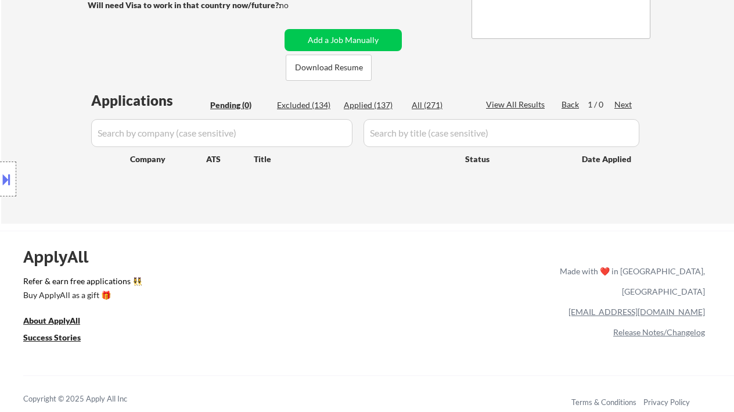
select select ""applied""
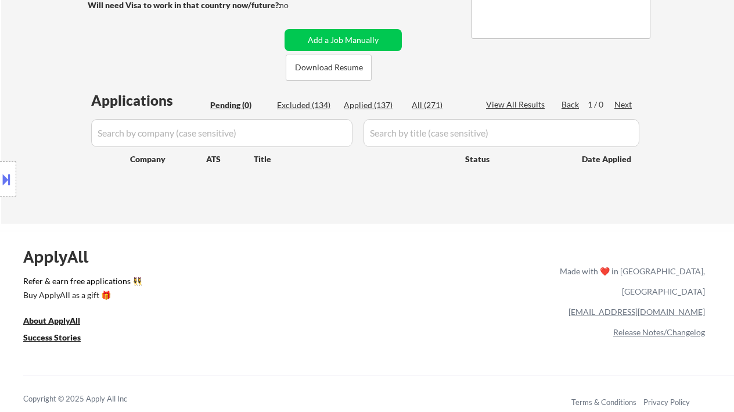
select select ""applied""
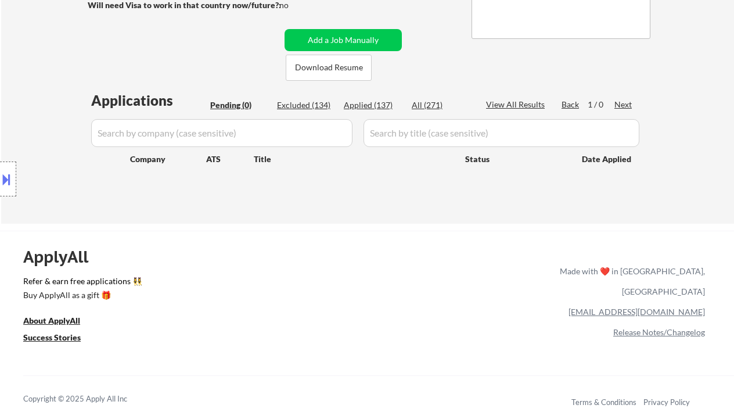
select select ""applied""
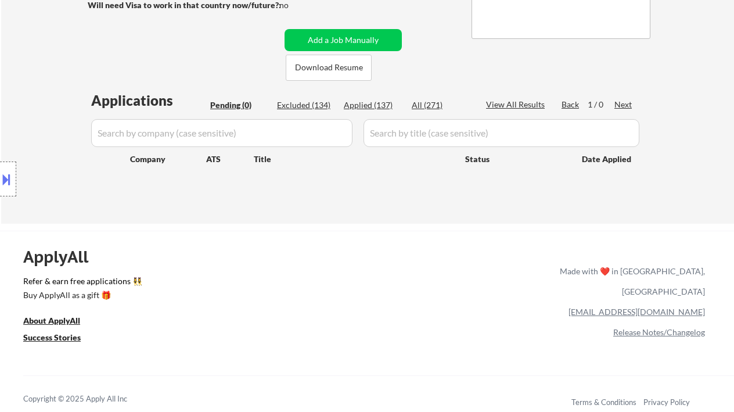
select select ""applied""
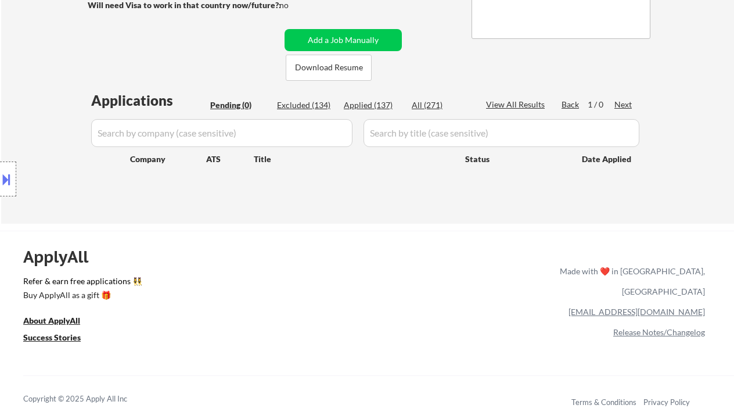
select select ""applied""
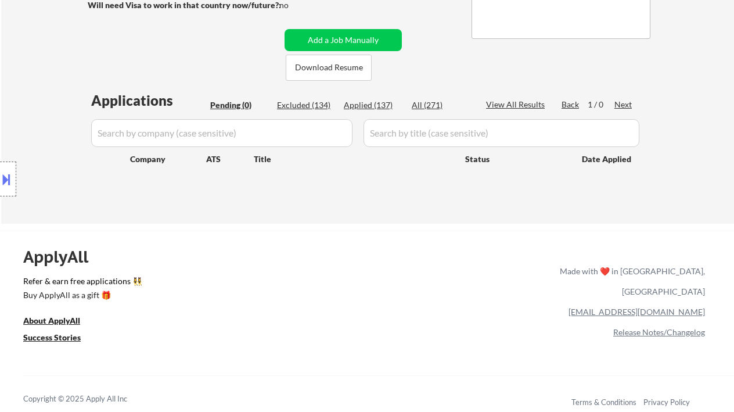
select select ""applied""
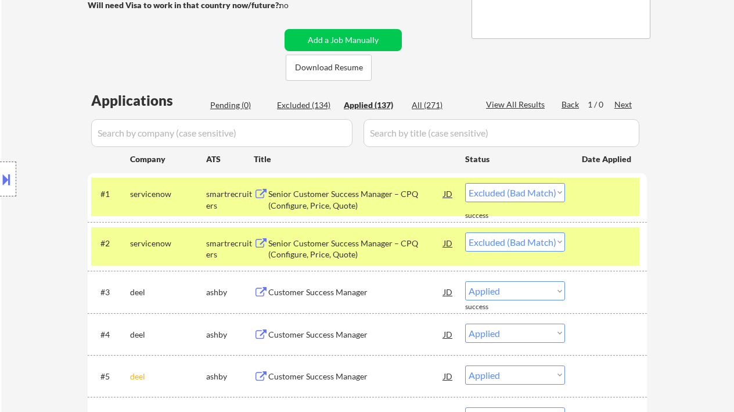
select select ""applied""
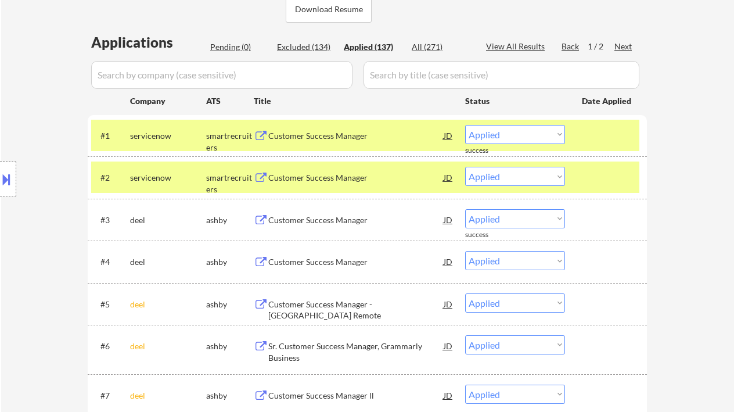
scroll to position [310, 0]
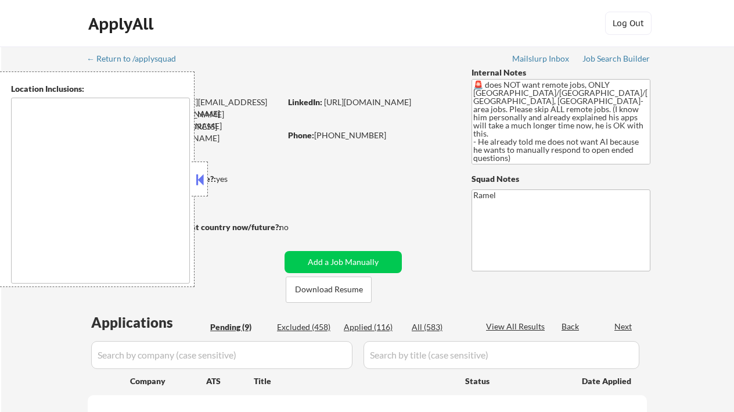
select select ""pending""
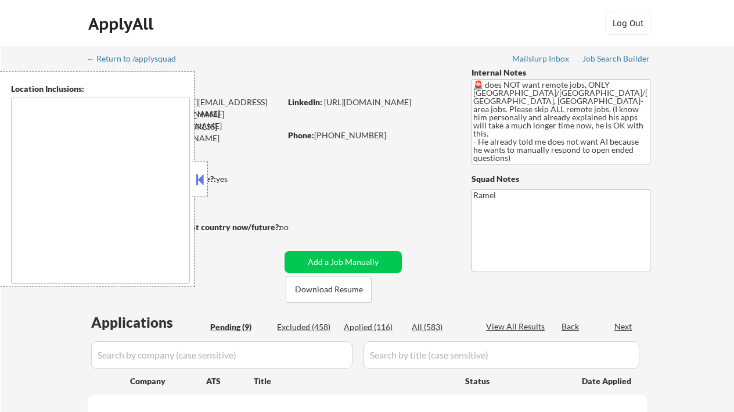
select select ""pending""
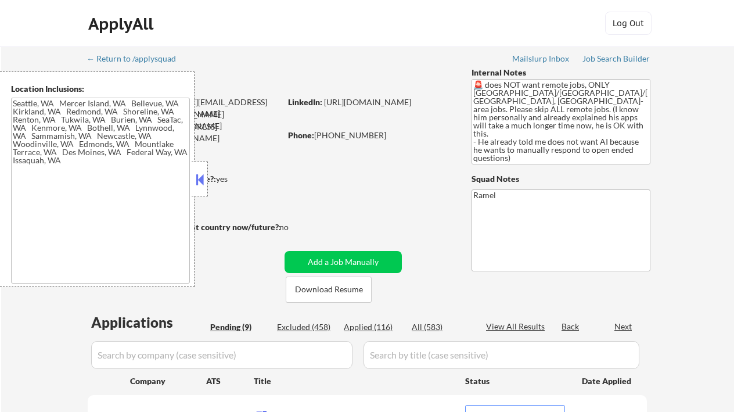
type textarea "[GEOGRAPHIC_DATA], [GEOGRAPHIC_DATA] [GEOGRAPHIC_DATA], [GEOGRAPHIC_DATA] [GEOG…"
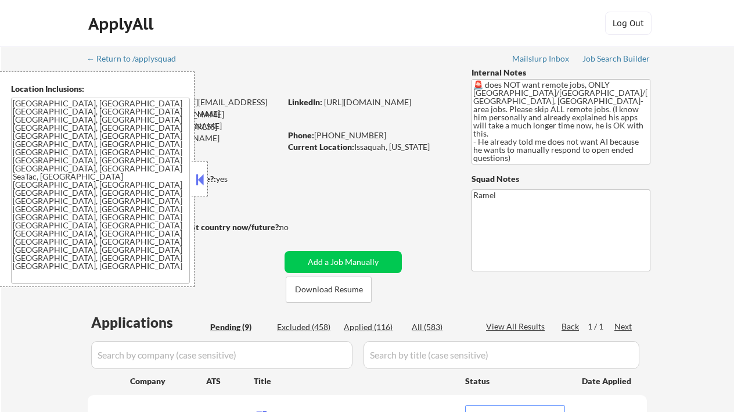
click at [202, 182] on button at bounding box center [199, 179] width 13 height 17
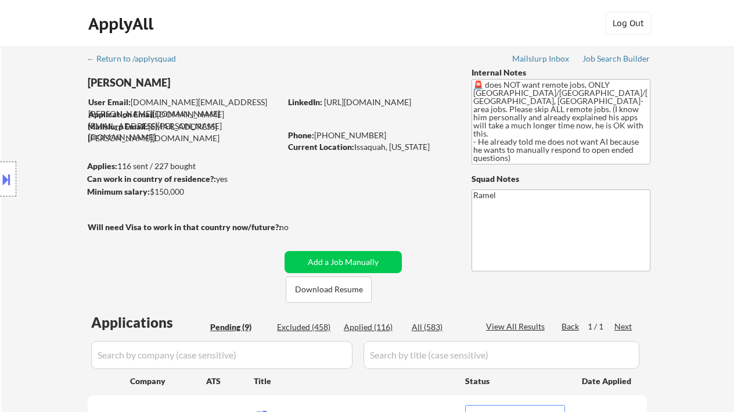
drag, startPoint x: 16, startPoint y: 142, endPoint x: 21, endPoint y: 141, distance: 5.8
click at [16, 142] on div "Location Inclusions: [GEOGRAPHIC_DATA], [GEOGRAPHIC_DATA] [GEOGRAPHIC_DATA], [G…" at bounding box center [104, 179] width 208 height 216
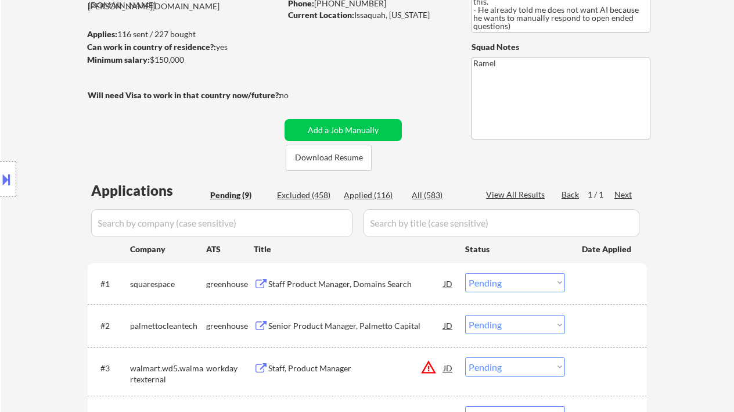
scroll to position [155, 0]
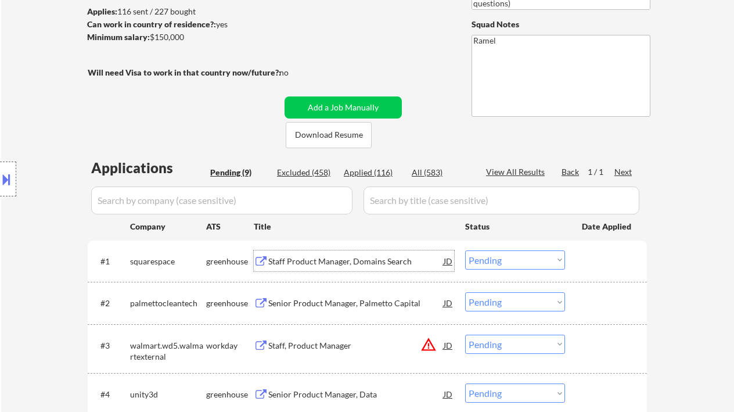
click at [368, 258] on div "Staff Product Manager, Domains Search" at bounding box center [355, 262] width 175 height 12
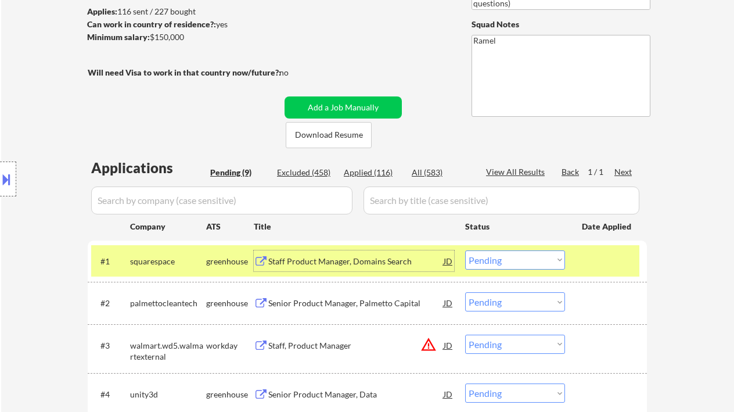
click at [517, 268] on select "Choose an option... Pending Applied Excluded (Questions) Excluded (Expired) Exc…" at bounding box center [515, 259] width 100 height 19
click at [465, 250] on select "Choose an option... Pending Applied Excluded (Questions) Excluded (Expired) Exc…" at bounding box center [515, 259] width 100 height 19
click at [364, 306] on div "Senior Product Manager, Palmetto Capital" at bounding box center [355, 303] width 175 height 12
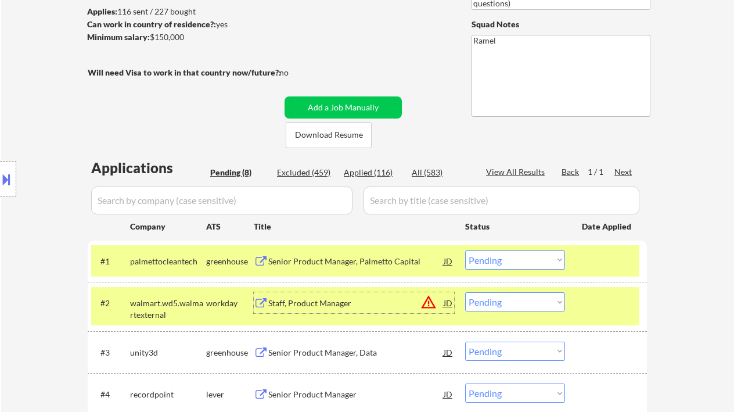
click at [499, 263] on select "Choose an option... Pending Applied Excluded (Questions) Excluded (Expired) Exc…" at bounding box center [515, 259] width 100 height 19
drag, startPoint x: 550, startPoint y: 258, endPoint x: 553, endPoint y: 268, distance: 10.3
click at [550, 258] on select "Choose an option... Pending Applied Excluded (Questions) Excluded (Expired) Exc…" at bounding box center [515, 259] width 100 height 19
click at [465, 250] on select "Choose an option... Pending Applied Excluded (Questions) Excluded (Expired) Exc…" at bounding box center [515, 259] width 100 height 19
click at [328, 302] on div "Staff, Product Manager" at bounding box center [355, 303] width 175 height 12
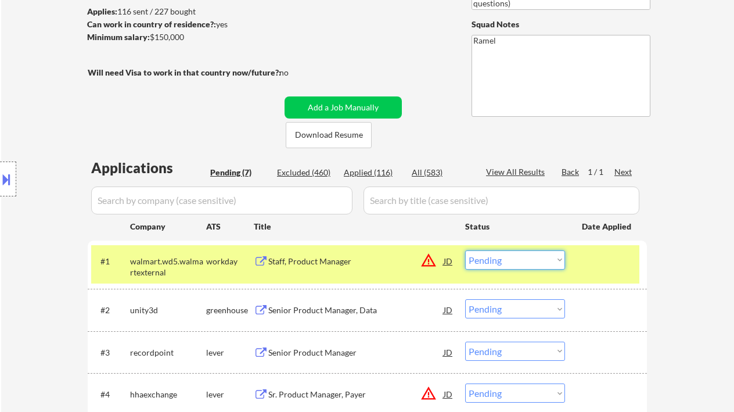
drag, startPoint x: 529, startPoint y: 262, endPoint x: 533, endPoint y: 267, distance: 6.6
click at [529, 262] on select "Choose an option... Pending Applied Excluded (Questions) Excluded (Expired) Exc…" at bounding box center [515, 259] width 100 height 19
click at [465, 250] on select "Choose an option... Pending Applied Excluded (Questions) Excluded (Expired) Exc…" at bounding box center [515, 259] width 100 height 19
click at [357, 311] on div "Senior Product Manager, Data" at bounding box center [355, 310] width 175 height 12
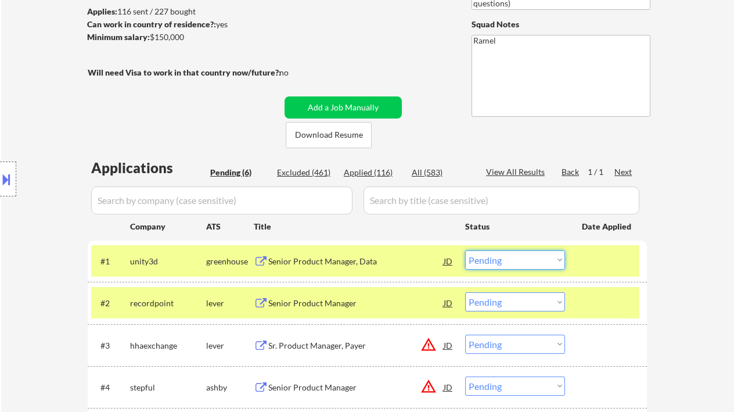
drag, startPoint x: 512, startPoint y: 263, endPoint x: 521, endPoint y: 268, distance: 10.0
click at [512, 263] on select "Choose an option... Pending Applied Excluded (Questions) Excluded (Expired) Exc…" at bounding box center [515, 259] width 100 height 19
click at [465, 250] on select "Choose an option... Pending Applied Excluded (Questions) Excluded (Expired) Exc…" at bounding box center [515, 259] width 100 height 19
click at [330, 309] on div "Senior Product Manager" at bounding box center [355, 302] width 175 height 21
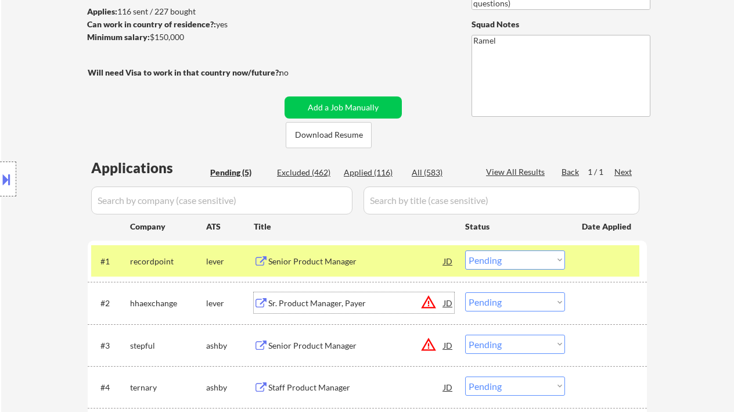
drag, startPoint x: 505, startPoint y: 260, endPoint x: 523, endPoint y: 266, distance: 18.9
click at [505, 260] on select "Choose an option... Pending Applied Excluded (Questions) Excluded (Expired) Exc…" at bounding box center [515, 259] width 100 height 19
click at [465, 250] on select "Choose an option... Pending Applied Excluded (Questions) Excluded (Expired) Exc…" at bounding box center [515, 259] width 100 height 19
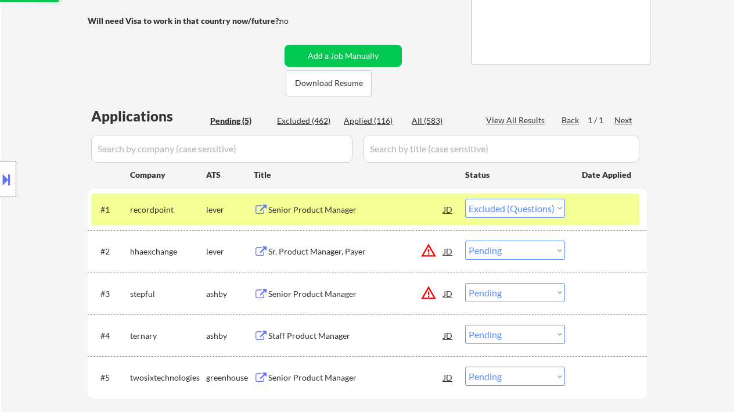
scroll to position [310, 0]
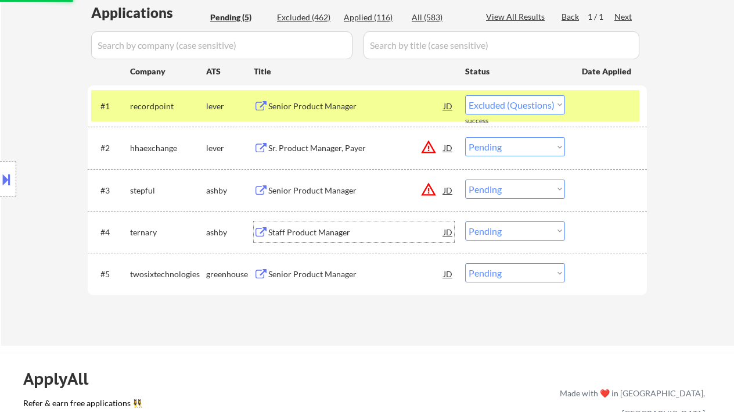
click at [333, 225] on div "Staff Product Manager" at bounding box center [355, 231] width 175 height 21
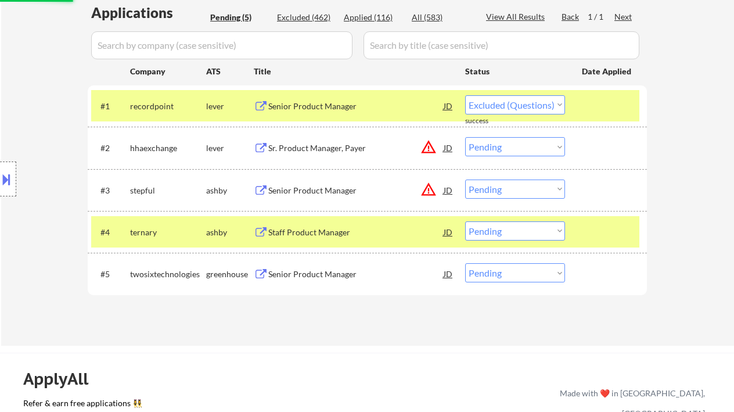
select select ""pending""
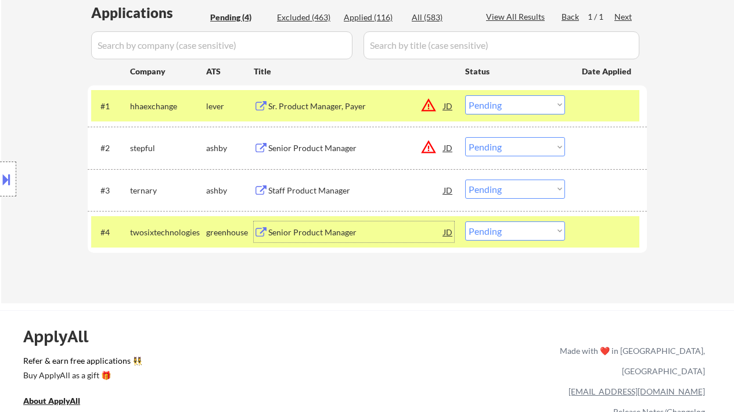
click at [532, 192] on select "Choose an option... Pending Applied Excluded (Questions) Excluded (Expired) Exc…" at bounding box center [515, 189] width 100 height 19
click at [465, 180] on select "Choose an option... Pending Applied Excluded (Questions) Excluded (Expired) Exc…" at bounding box center [515, 189] width 100 height 19
click at [314, 223] on div "Senior Product Manager" at bounding box center [355, 231] width 175 height 21
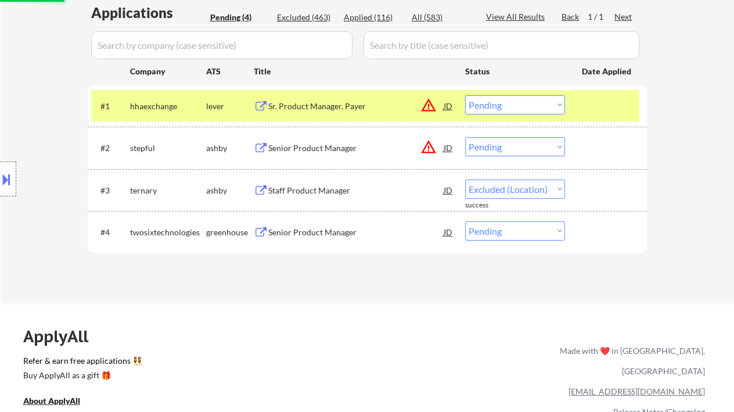
select select ""pending""
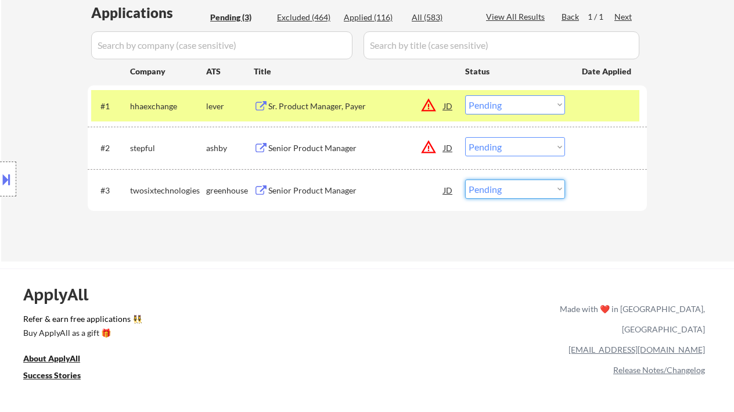
drag, startPoint x: 490, startPoint y: 190, endPoint x: 506, endPoint y: 198, distance: 17.9
click at [490, 190] on select "Choose an option... Pending Applied Excluded (Questions) Excluded (Expired) Exc…" at bounding box center [515, 189] width 100 height 19
click at [501, 200] on div "#3 twosixtechnologies greenhouse Senior Product Manager JD warning_amber Choose…" at bounding box center [365, 189] width 548 height 31
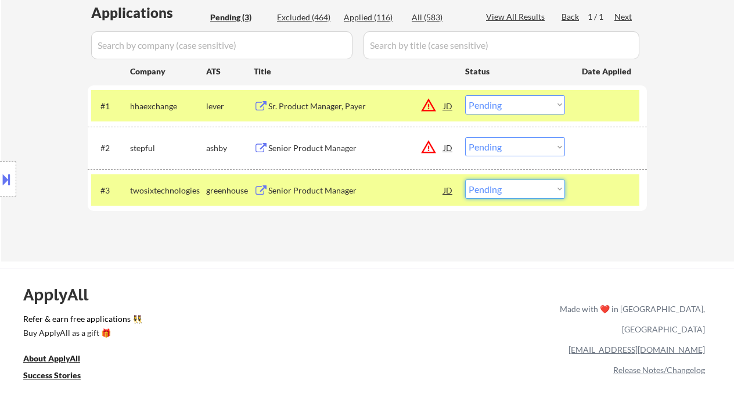
click at [506, 183] on select "Choose an option... Pending Applied Excluded (Questions) Excluded (Expired) Exc…" at bounding box center [515, 189] width 100 height 19
click at [512, 197] on select "Choose an option... Pending Applied Excluded (Questions) Excluded (Expired) Exc…" at bounding box center [515, 189] width 100 height 19
click at [285, 328] on div "ApplyAll Refer & earn free applications 👯‍♀️ Buy ApplyAll as a gift 🎁 About App…" at bounding box center [367, 369] width 734 height 184
click at [320, 102] on div "Sr. Product Manager, Payer" at bounding box center [355, 107] width 175 height 12
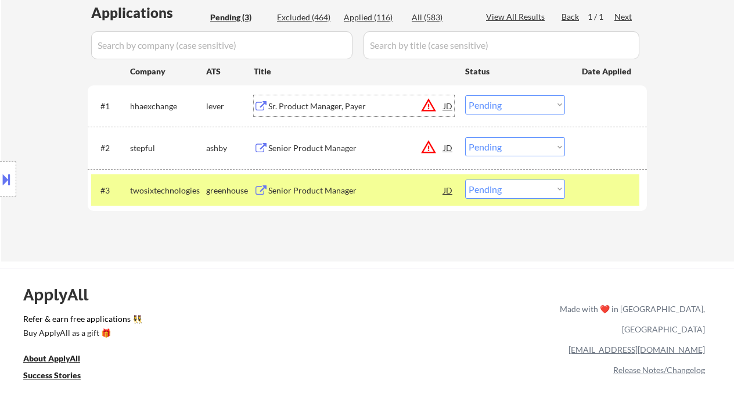
drag, startPoint x: 529, startPoint y: 102, endPoint x: 536, endPoint y: 107, distance: 9.2
click at [529, 102] on select "Choose an option... Pending Applied Excluded (Questions) Excluded (Expired) Exc…" at bounding box center [515, 104] width 100 height 19
click at [465, 95] on select "Choose an option... Pending Applied Excluded (Questions) Excluded (Expired) Exc…" at bounding box center [515, 104] width 100 height 19
click at [346, 152] on div "Senior Product Manager" at bounding box center [355, 148] width 175 height 12
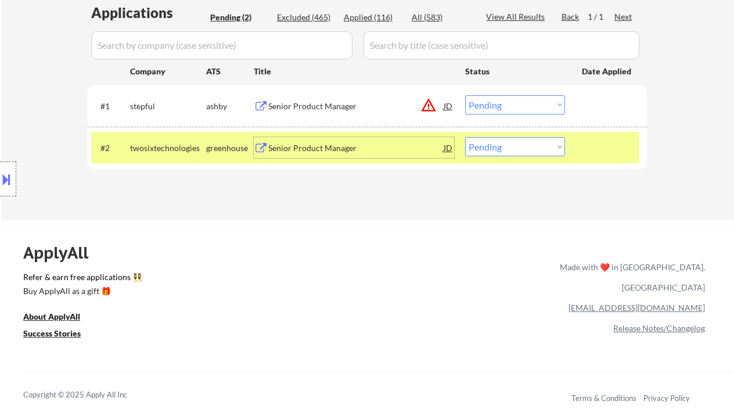
click at [478, 108] on select "Choose an option... Pending Applied Excluded (Questions) Excluded (Expired) Exc…" at bounding box center [515, 104] width 100 height 19
select select ""excluded__location_""
click at [465, 95] on select "Choose an option... Pending Applied Excluded (Questions) Excluded (Expired) Exc…" at bounding box center [515, 104] width 100 height 19
drag, startPoint x: 516, startPoint y: 147, endPoint x: 521, endPoint y: 155, distance: 9.4
click at [516, 147] on select "Choose an option... Pending Applied Excluded (Questions) Excluded (Expired) Exc…" at bounding box center [515, 146] width 100 height 19
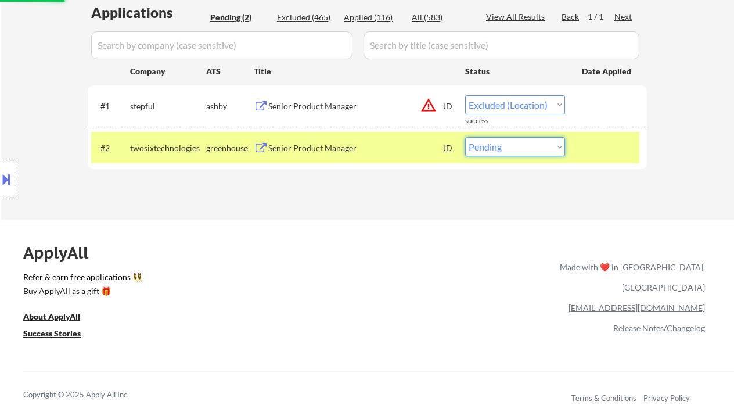
select select ""excluded__location_""
click at [465, 137] on select "Choose an option... Pending Applied Excluded (Questions) Excluded (Expired) Exc…" at bounding box center [515, 146] width 100 height 19
select select ""pending""
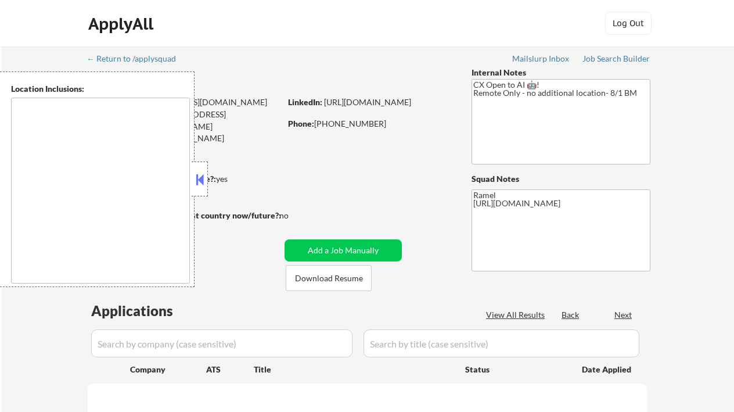
type textarea "remote"
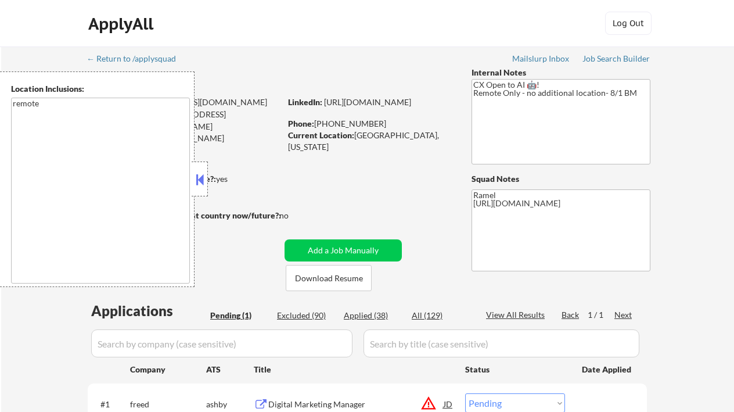
click at [203, 184] on button at bounding box center [199, 179] width 13 height 17
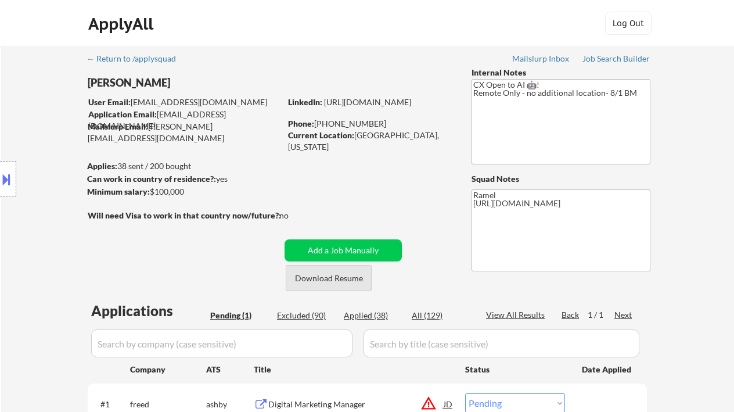
scroll to position [155, 0]
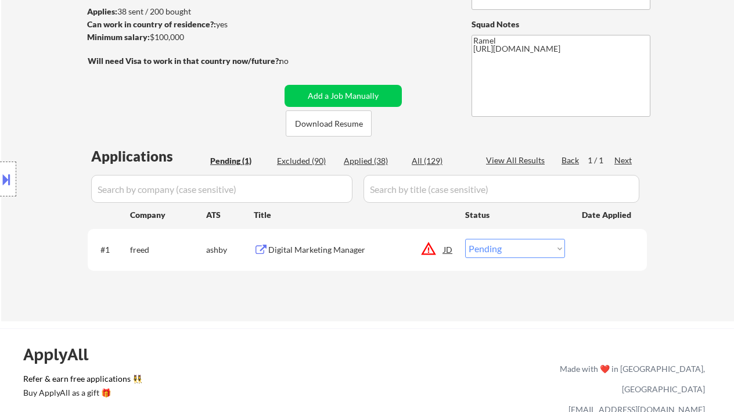
drag, startPoint x: 320, startPoint y: 243, endPoint x: 323, endPoint y: 253, distance: 10.3
click at [321, 245] on div "Digital Marketing Manager" at bounding box center [355, 249] width 175 height 21
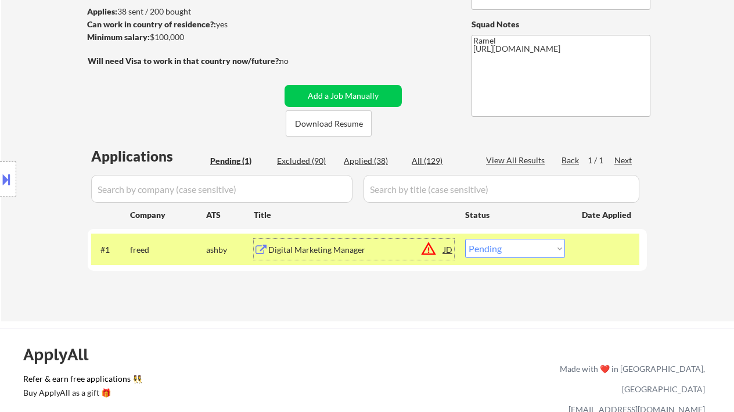
drag, startPoint x: 533, startPoint y: 246, endPoint x: 537, endPoint y: 256, distance: 10.7
click at [533, 246] on select "Choose an option... Pending Applied Excluded (Questions) Excluded (Expired) Exc…" at bounding box center [515, 248] width 100 height 19
select select ""excluded__location_""
click at [465, 239] on select "Choose an option... Pending Applied Excluded (Questions) Excluded (Expired) Exc…" at bounding box center [515, 248] width 100 height 19
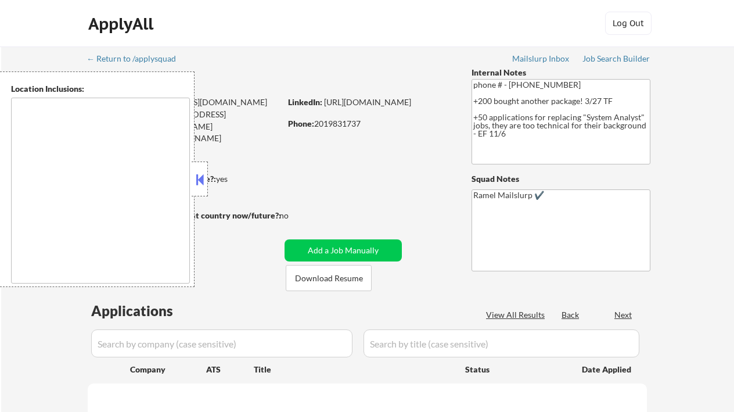
select select ""pending""
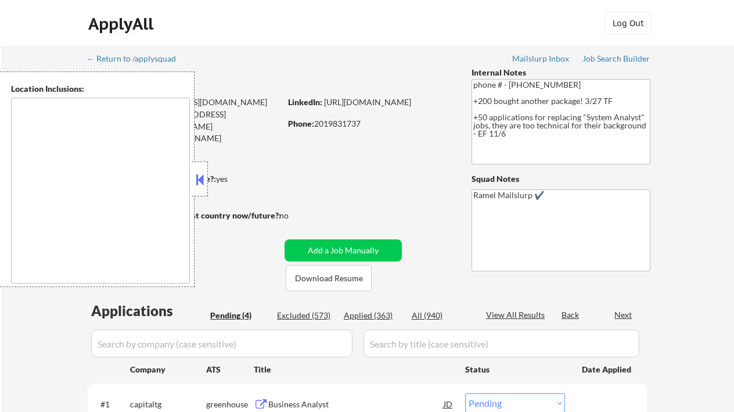
type textarea "Concord, CA Pleasant Hill, CA Walnut Creek, CA Martinez, CA Clayton, CA Lafayet…"
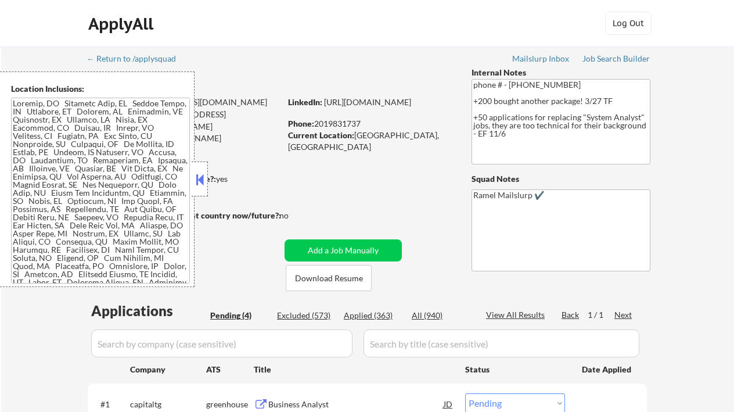
click at [201, 181] on button at bounding box center [199, 179] width 13 height 17
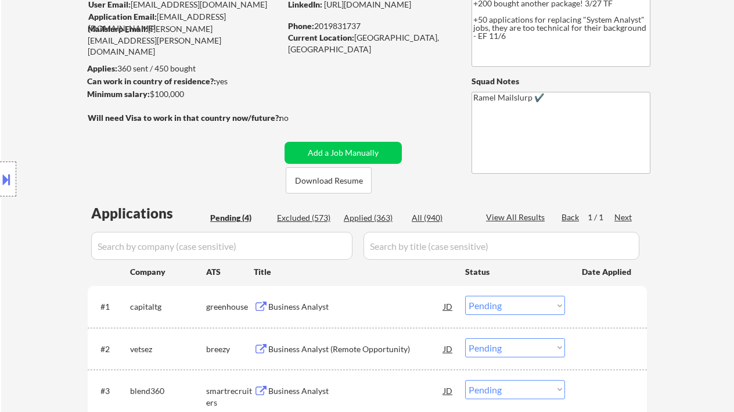
scroll to position [232, 0]
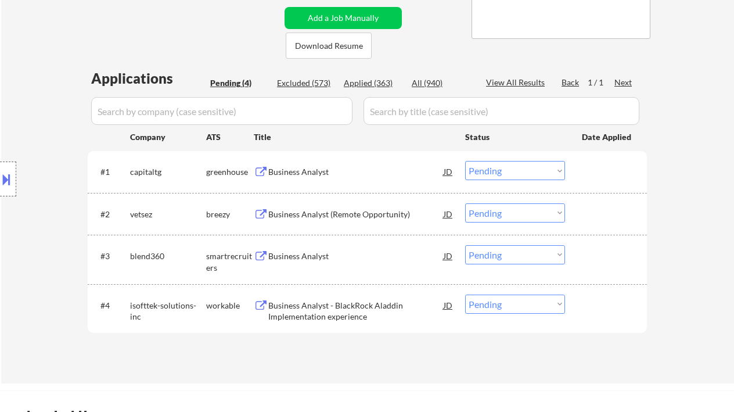
drag, startPoint x: 31, startPoint y: 92, endPoint x: 38, endPoint y: 82, distance: 12.0
click at [31, 91] on div "Location Inclusions:" at bounding box center [104, 179] width 208 height 216
click at [315, 172] on div "Business Analyst" at bounding box center [355, 172] width 175 height 12
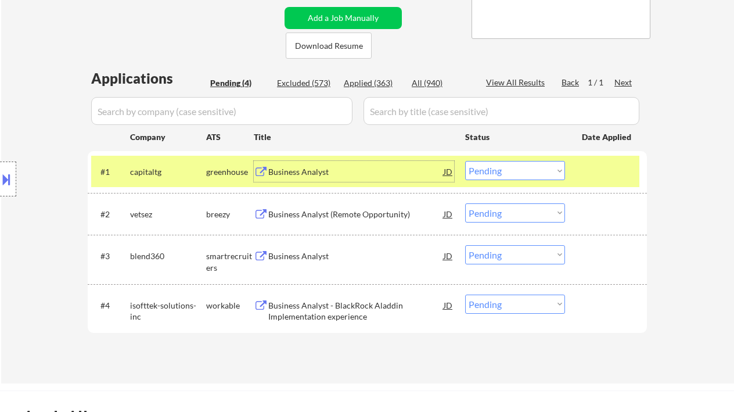
click at [313, 215] on div "Business Analyst (Remote Opportunity)" at bounding box center [355, 215] width 175 height 12
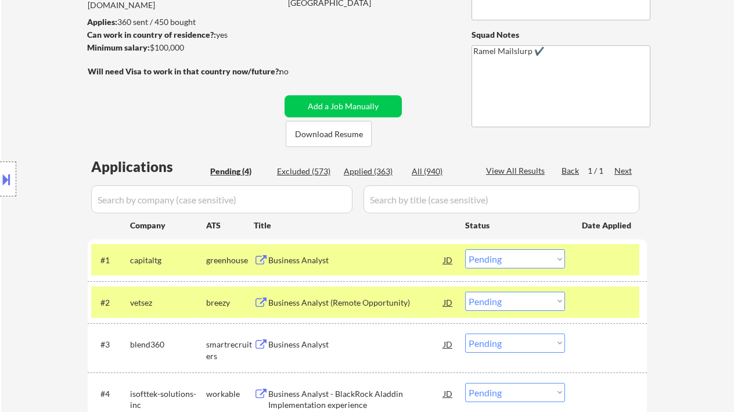
scroll to position [155, 0]
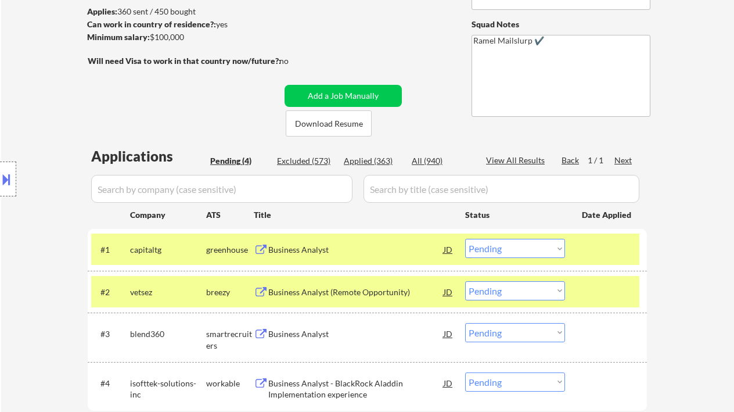
drag, startPoint x: 528, startPoint y: 296, endPoint x: 525, endPoint y: 303, distance: 7.3
click at [528, 296] on select "Choose an option... Pending Applied Excluded (Questions) Excluded (Expired) Exc…" at bounding box center [515, 290] width 100 height 19
click at [465, 281] on select "Choose an option... Pending Applied Excluded (Questions) Excluded (Expired) Exc…" at bounding box center [515, 290] width 100 height 19
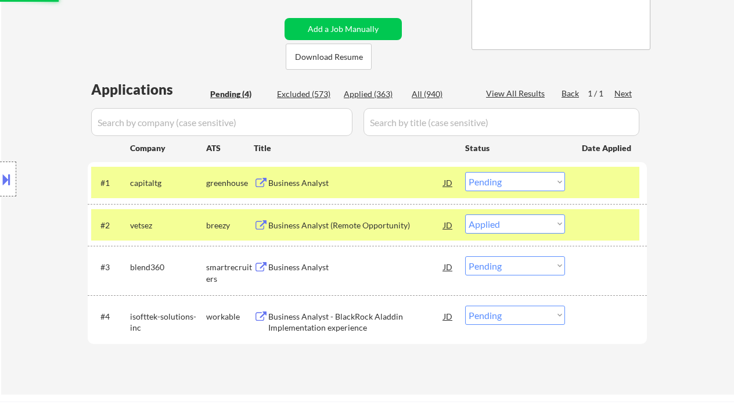
scroll to position [232, 0]
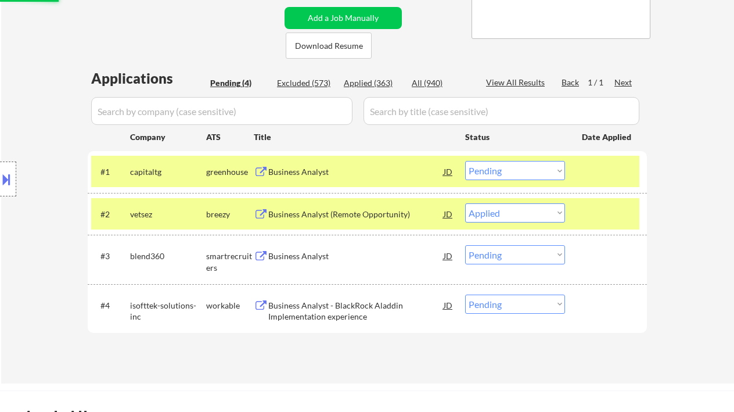
click at [306, 265] on div "Business Analyst" at bounding box center [355, 255] width 175 height 21
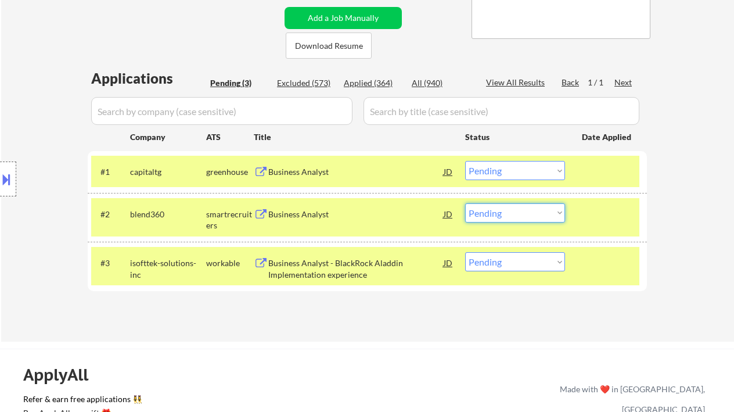
click at [491, 213] on select "Choose an option... Pending Applied Excluded (Questions) Excluded (Expired) Exc…" at bounding box center [515, 212] width 100 height 19
click at [465, 203] on select "Choose an option... Pending Applied Excluded (Questions) Excluded (Expired) Exc…" at bounding box center [515, 212] width 100 height 19
click at [338, 271] on div "Business Analyst - BlackRock Aladdin Implementation experience" at bounding box center [355, 268] width 175 height 23
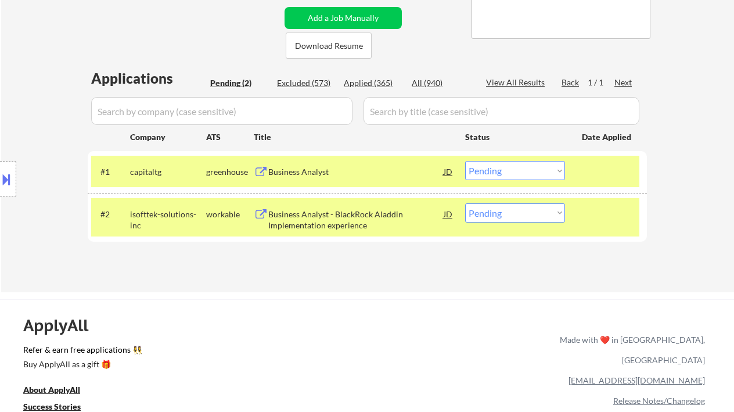
drag, startPoint x: 481, startPoint y: 208, endPoint x: 486, endPoint y: 216, distance: 9.2
click at [481, 208] on select "Choose an option... Pending Applied Excluded (Questions) Excluded (Expired) Exc…" at bounding box center [515, 212] width 100 height 19
select select ""applied""
click at [465, 203] on select "Choose an option... Pending Applied Excluded (Questions) Excluded (Expired) Exc…" at bounding box center [515, 212] width 100 height 19
click at [308, 173] on div "Business Analyst" at bounding box center [355, 172] width 175 height 12
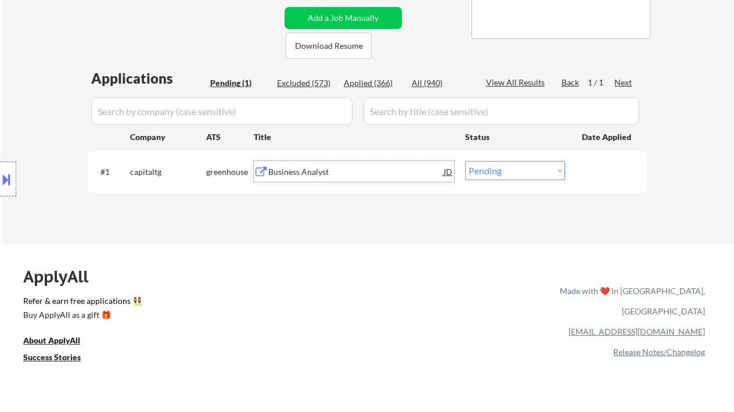
click at [492, 174] on select "Choose an option... Pending Applied Excluded (Questions) Excluded (Expired) Exc…" at bounding box center [515, 170] width 100 height 19
select select ""excluded__expired_""
click at [465, 161] on select "Choose an option... Pending Applied Excluded (Questions) Excluded (Expired) Exc…" at bounding box center [515, 170] width 100 height 19
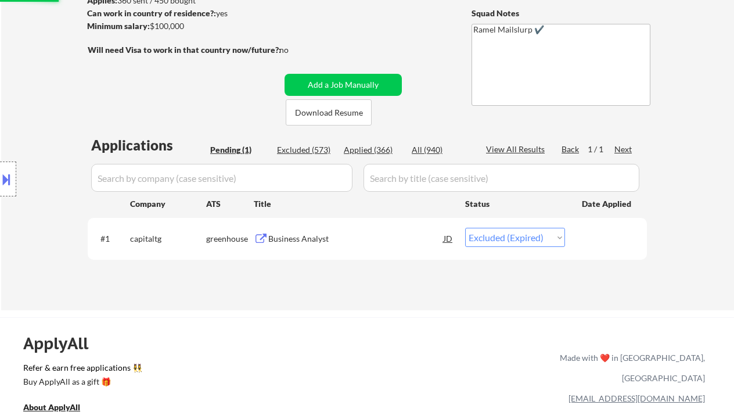
scroll to position [155, 0]
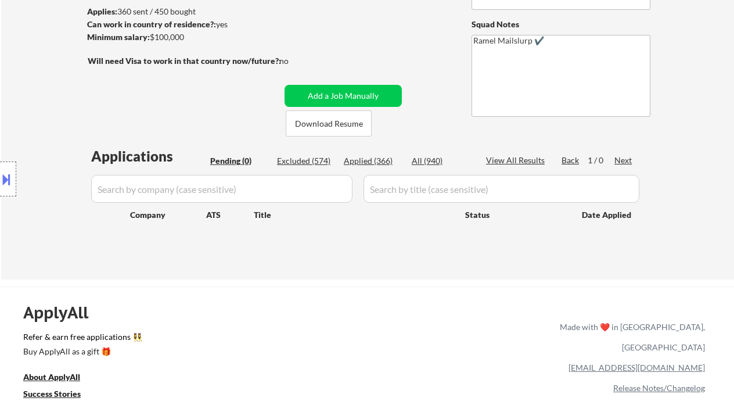
click at [42, 88] on div "Location Inclusions:" at bounding box center [104, 179] width 208 height 216
click at [390, 164] on div "Applied (366)" at bounding box center [373, 161] width 58 height 12
select select ""applied""
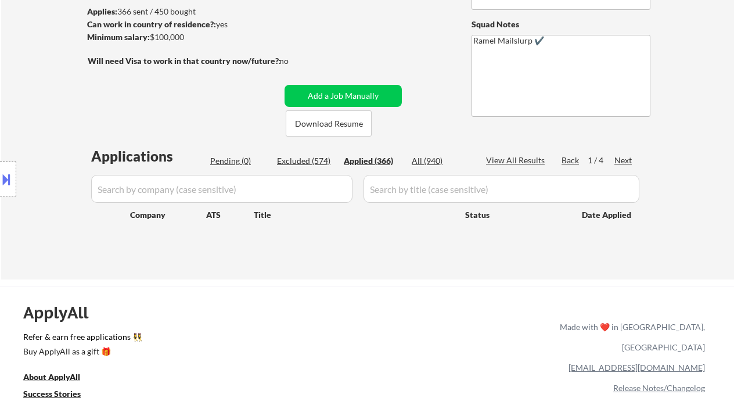
select select ""applied""
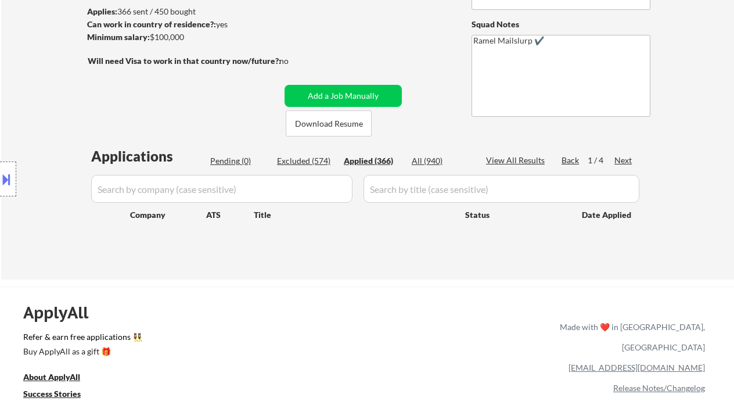
select select ""applied""
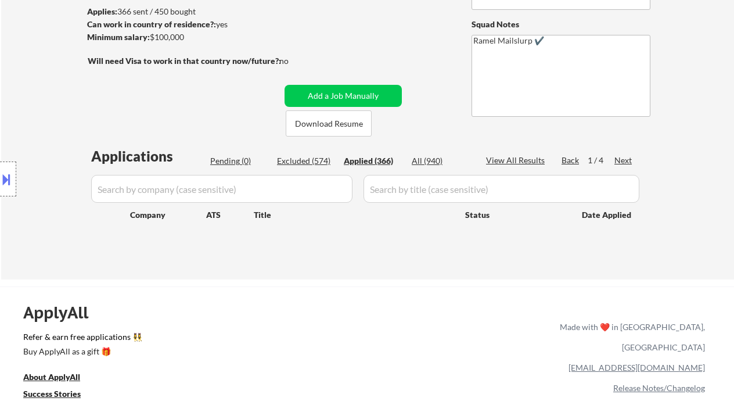
select select ""applied""
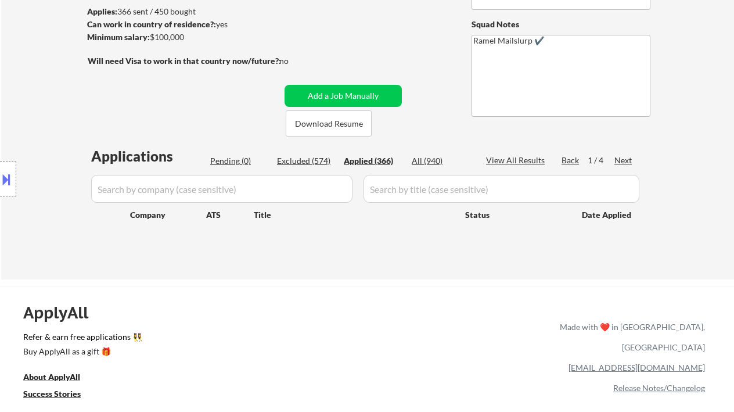
select select ""applied""
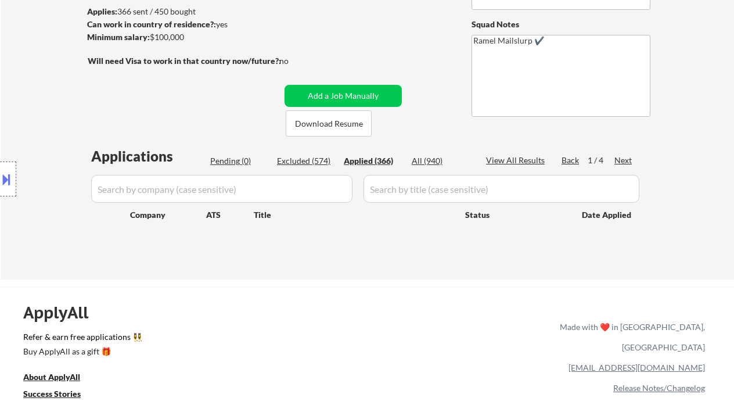
select select ""applied""
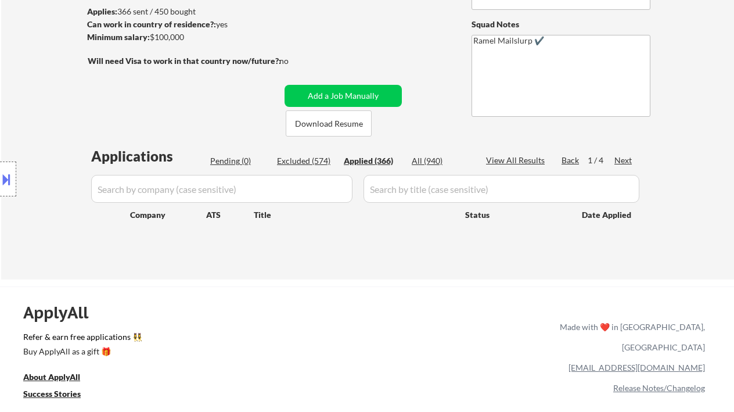
select select ""applied""
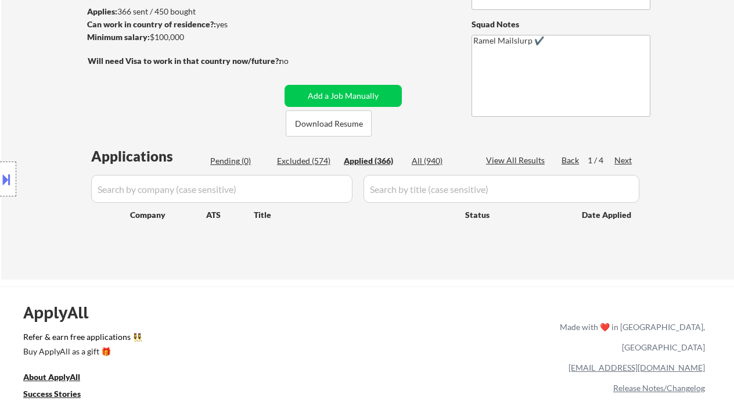
select select ""applied""
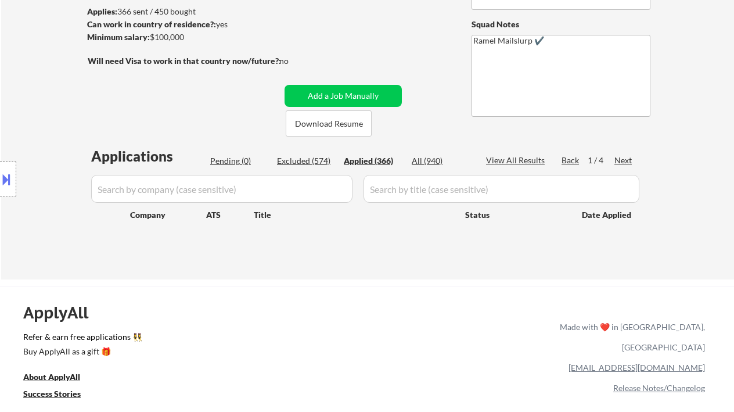
select select ""applied""
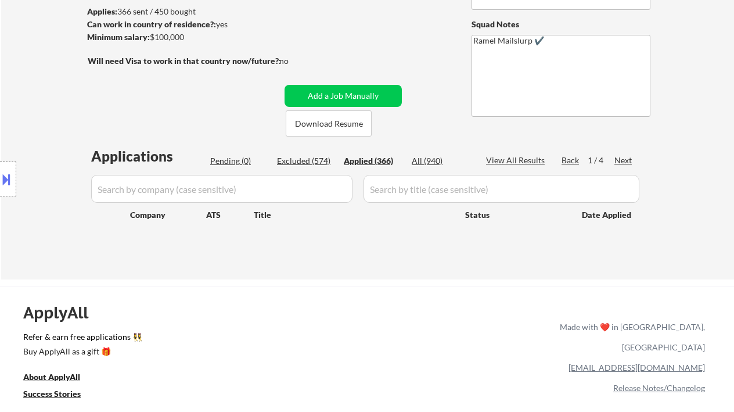
select select ""applied""
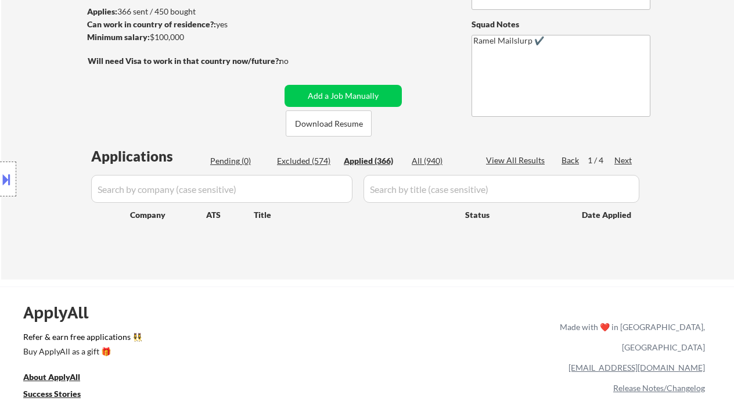
select select ""applied""
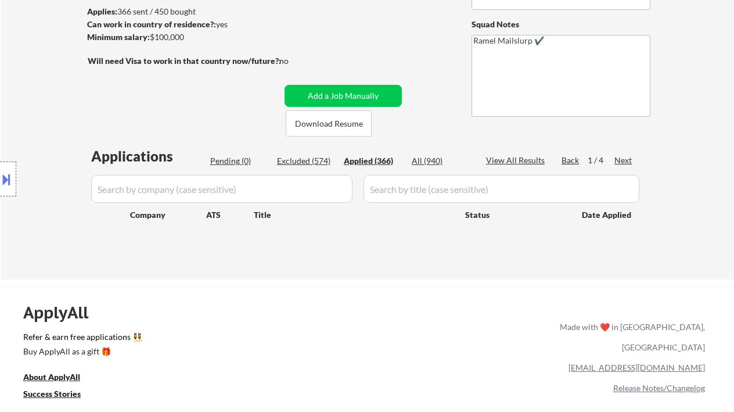
select select ""applied""
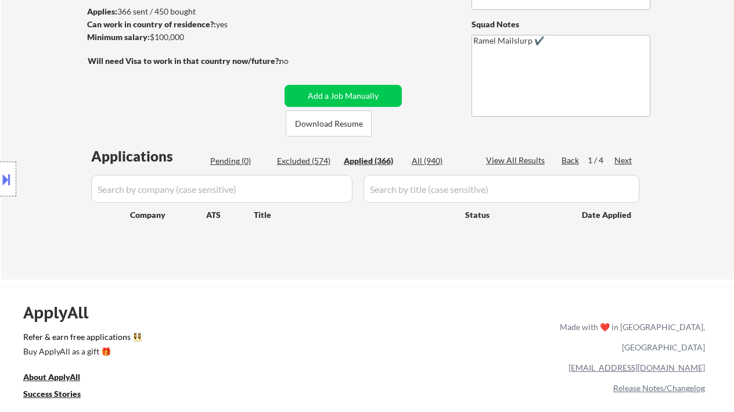
select select ""applied""
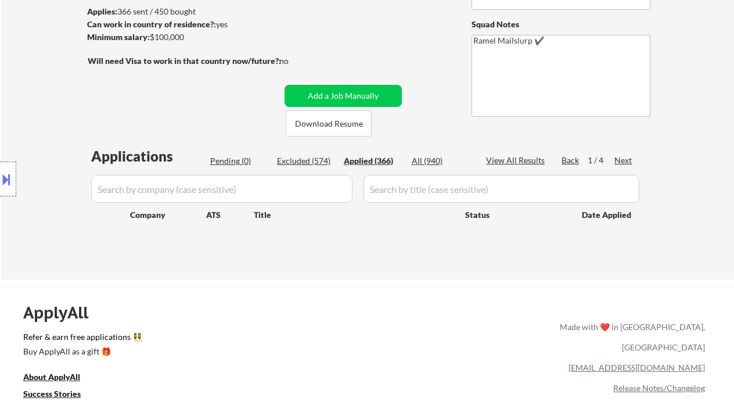
select select ""applied""
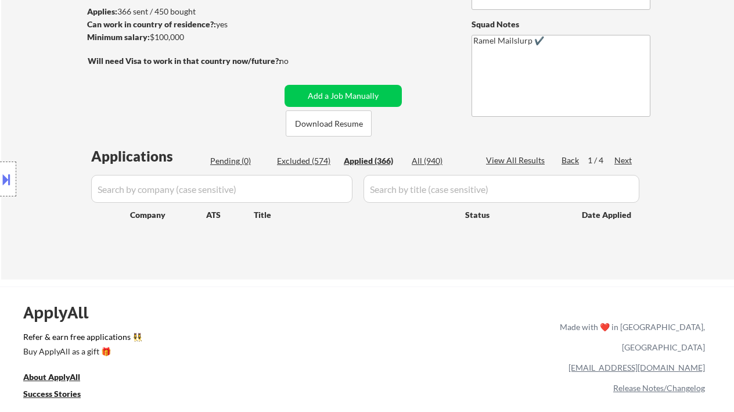
select select ""applied""
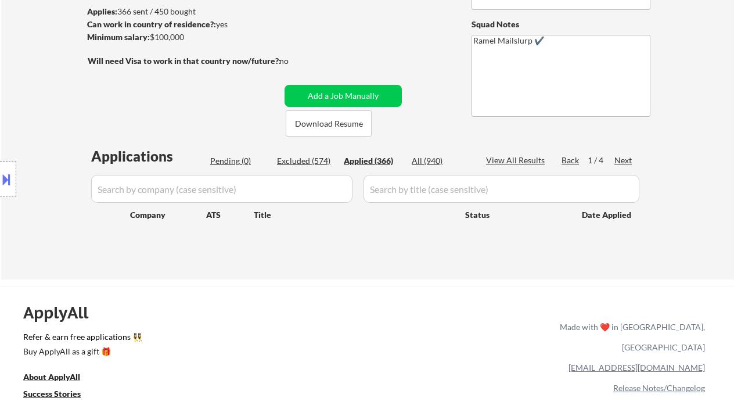
select select ""applied""
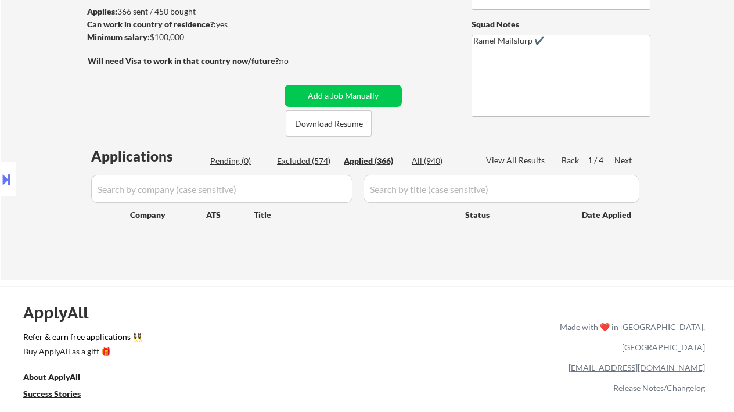
select select ""applied""
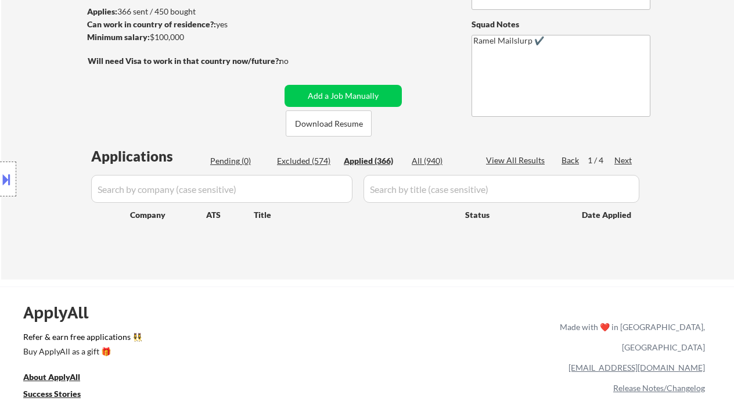
select select ""applied""
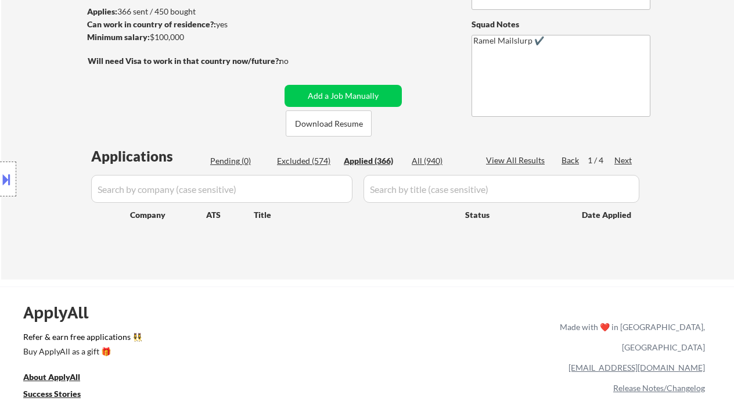
select select ""applied""
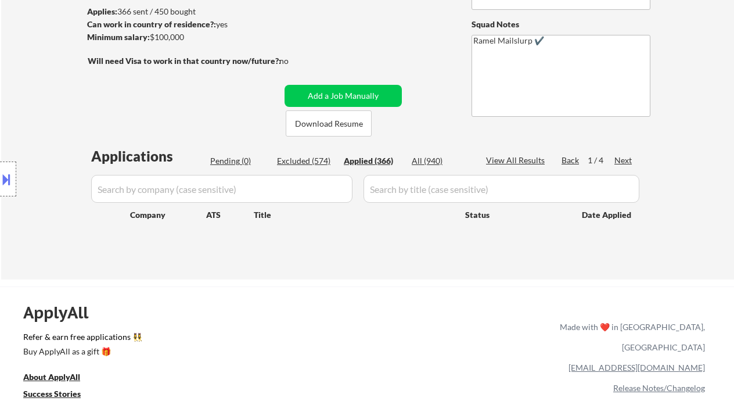
select select ""applied""
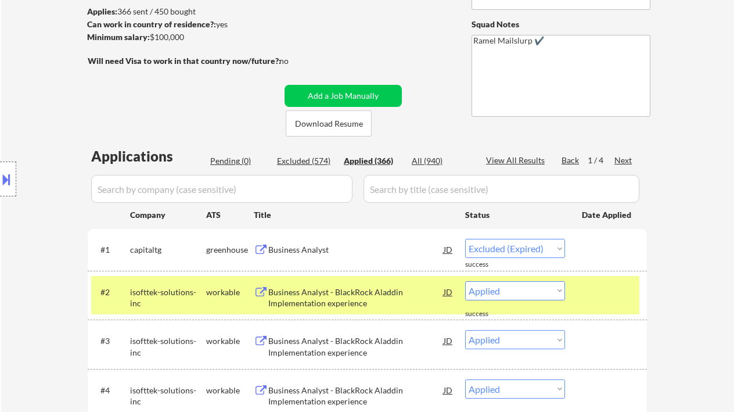
select select ""applied""
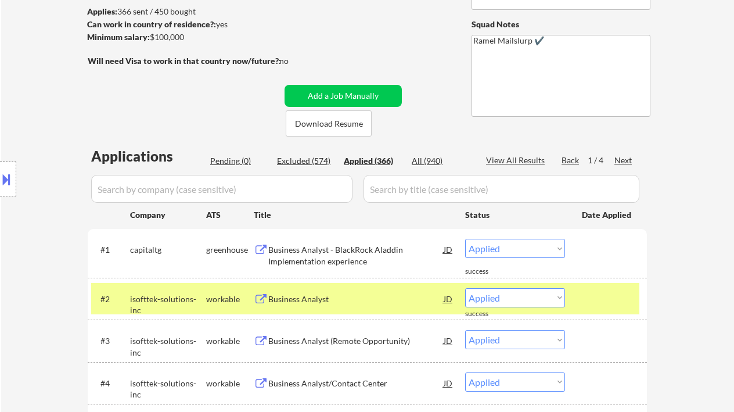
scroll to position [232, 0]
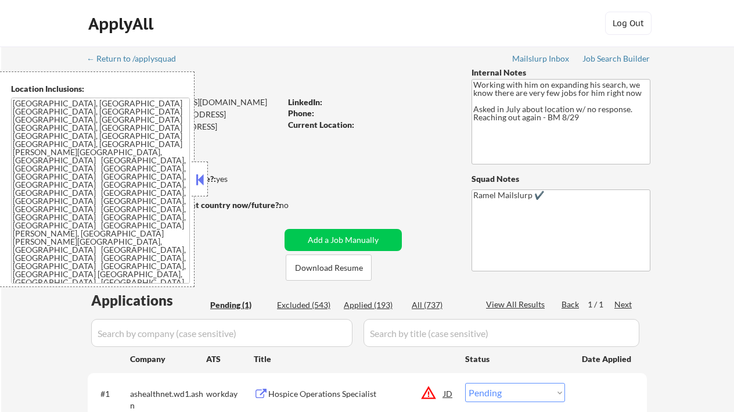
click at [198, 175] on button at bounding box center [199, 179] width 13 height 17
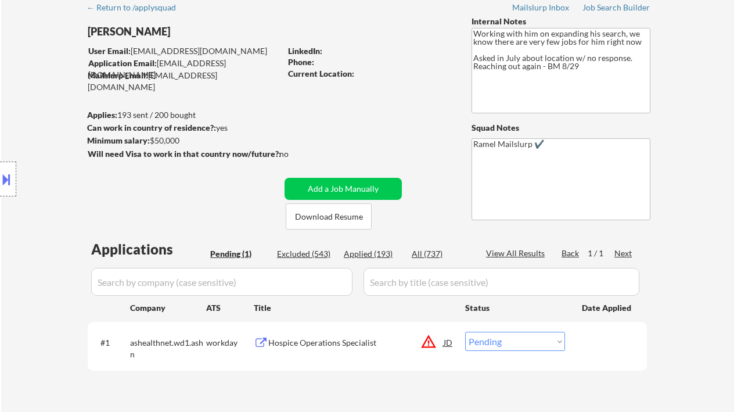
scroll to position [155, 0]
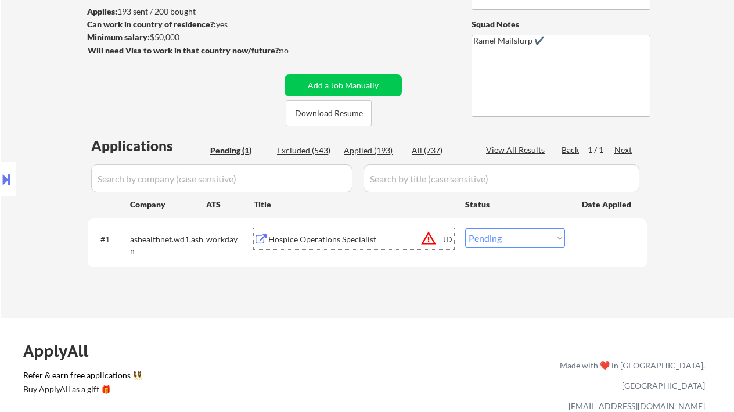
click at [314, 235] on div "Hospice Operations Specialist" at bounding box center [355, 240] width 175 height 12
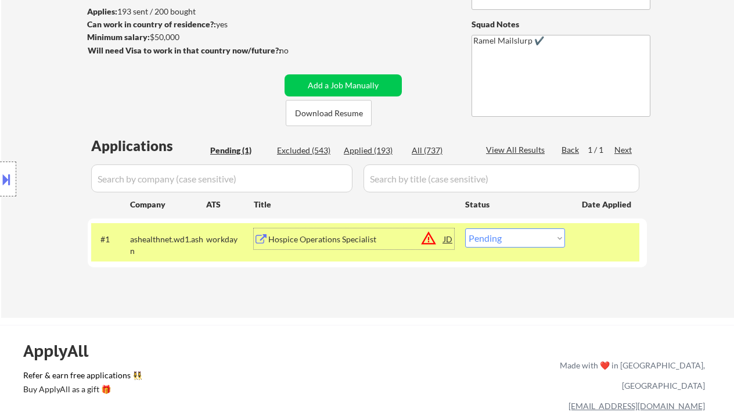
click at [447, 236] on div "JD" at bounding box center [449, 238] width 12 height 21
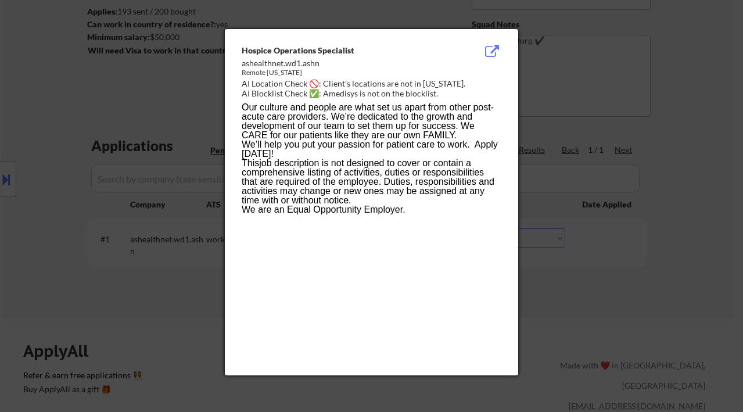
click at [541, 278] on div at bounding box center [371, 206] width 743 height 412
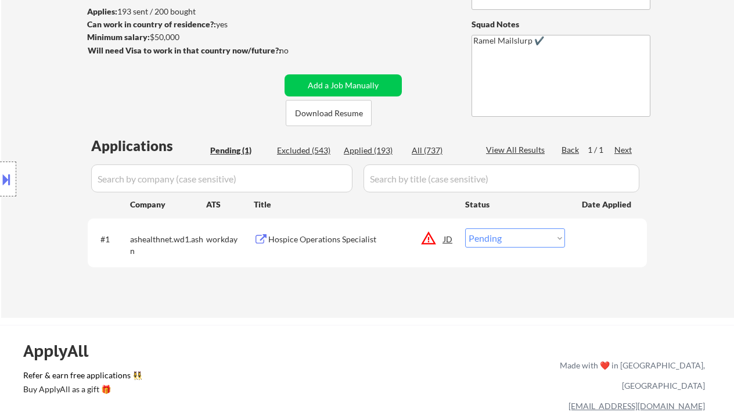
drag, startPoint x: 491, startPoint y: 234, endPoint x: 511, endPoint y: 246, distance: 23.2
click at [491, 234] on select "Choose an option... Pending Applied Excluded (Questions) Excluded (Expired) Exc…" at bounding box center [515, 237] width 100 height 19
select select ""excluded__location_""
click at [465, 228] on select "Choose an option... Pending Applied Excluded (Questions) Excluded (Expired) Exc…" at bounding box center [515, 237] width 100 height 19
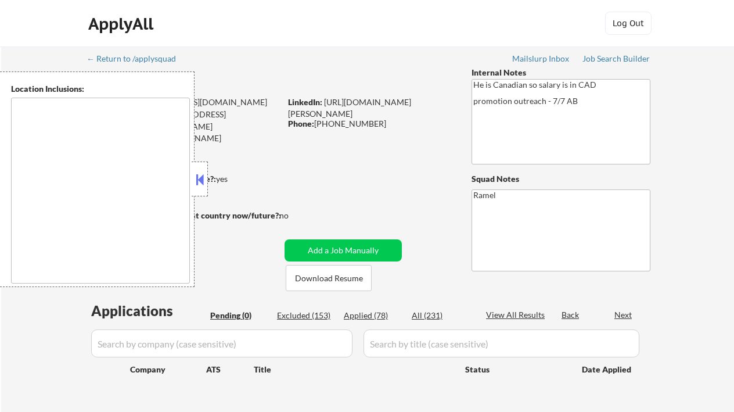
type textarea "remote"
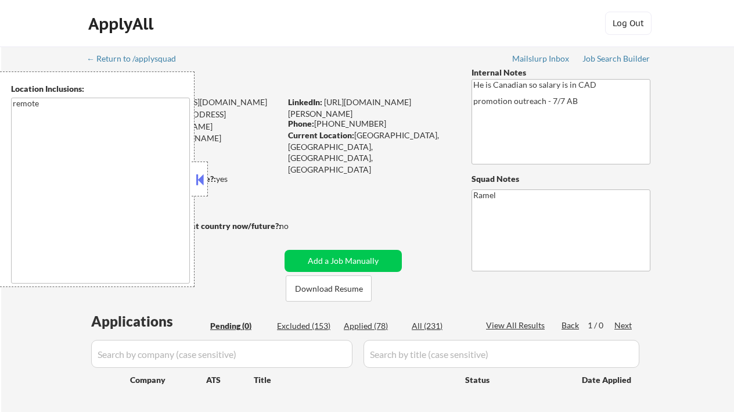
click at [204, 178] on button at bounding box center [199, 179] width 13 height 17
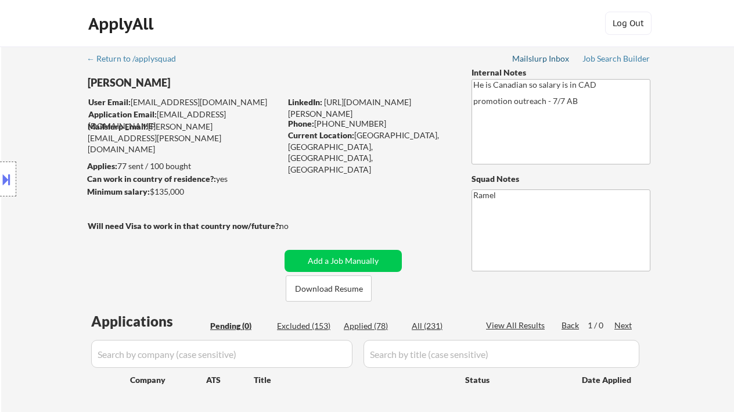
click at [543, 59] on div "Mailslurp Inbox" at bounding box center [541, 59] width 58 height 8
click at [625, 56] on div "Job Search Builder" at bounding box center [617, 59] width 68 height 8
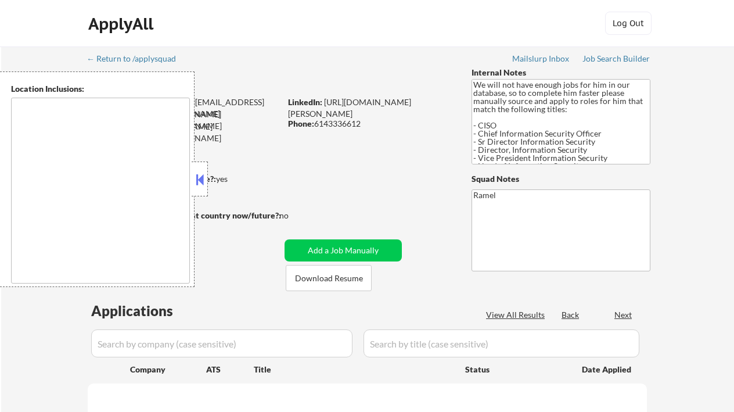
select select ""pending""
type textarea "[GEOGRAPHIC_DATA], [GEOGRAPHIC_DATA] [GEOGRAPHIC_DATA], [GEOGRAPHIC_DATA] [GEOG…"
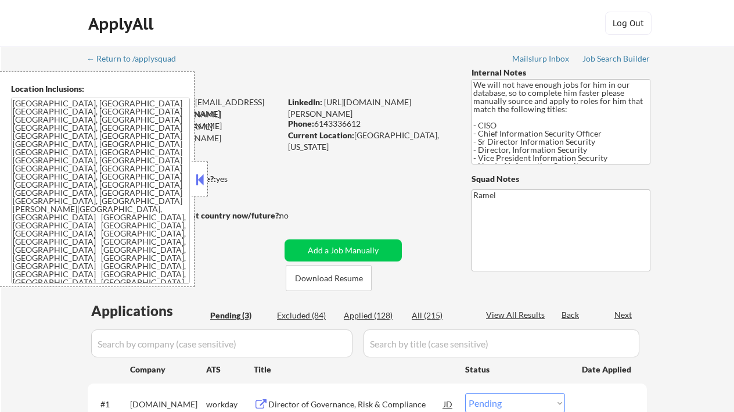
click at [206, 179] on button at bounding box center [199, 179] width 13 height 17
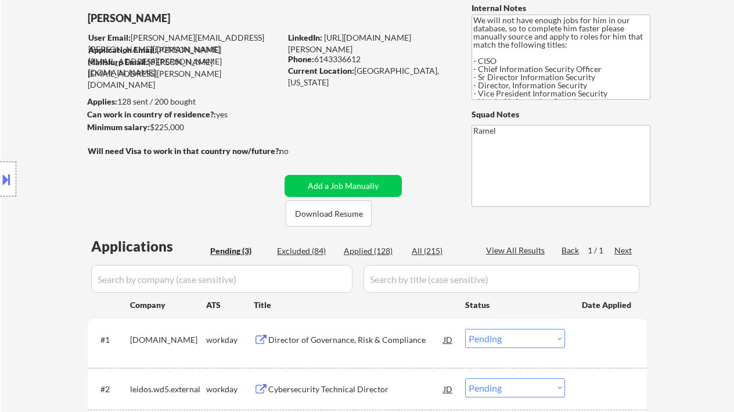
scroll to position [155, 0]
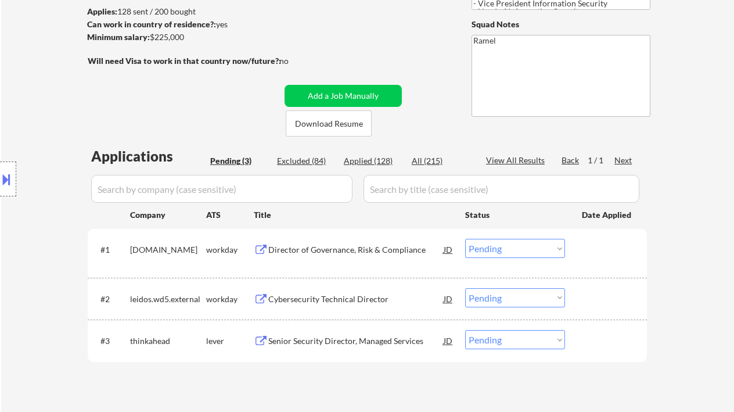
click at [343, 252] on div "Director of Governance, Risk & Compliance" at bounding box center [355, 250] width 175 height 12
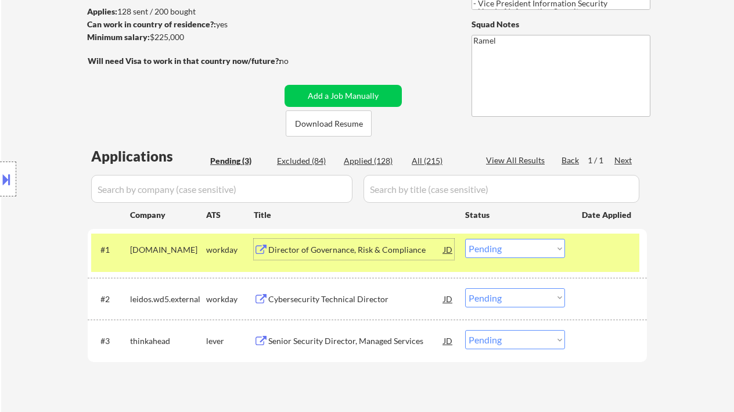
click at [518, 249] on select "Choose an option... Pending Applied Excluded (Questions) Excluded (Expired) Exc…" at bounding box center [515, 248] width 100 height 19
click at [465, 239] on select "Choose an option... Pending Applied Excluded (Questions) Excluded (Expired) Exc…" at bounding box center [515, 248] width 100 height 19
click at [350, 292] on div "Cybersecurity Technical Director" at bounding box center [355, 298] width 175 height 21
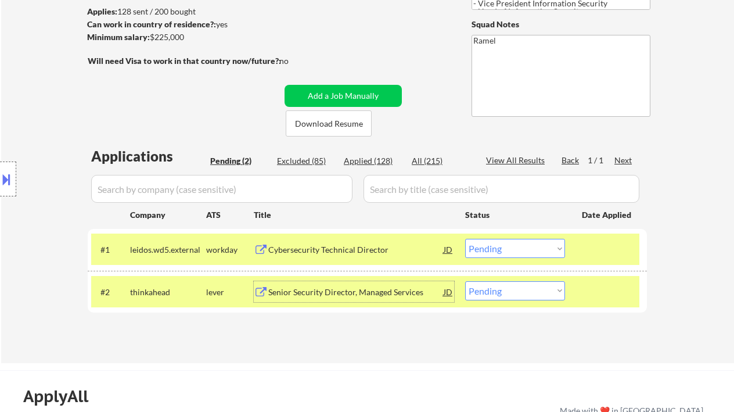
click at [521, 251] on select "Choose an option... Pending Applied Excluded (Questions) Excluded (Expired) Exc…" at bounding box center [515, 248] width 100 height 19
click at [465, 239] on select "Choose an option... Pending Applied Excluded (Questions) Excluded (Expired) Exc…" at bounding box center [515, 248] width 100 height 19
click at [355, 300] on div "Senior Security Director, Managed Services" at bounding box center [355, 291] width 175 height 21
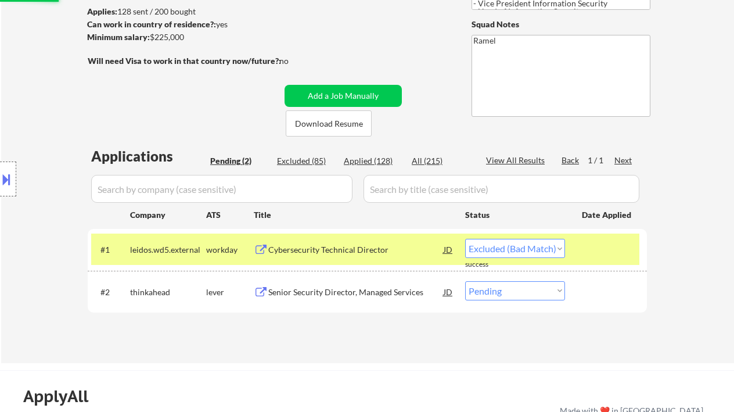
select select ""pending""
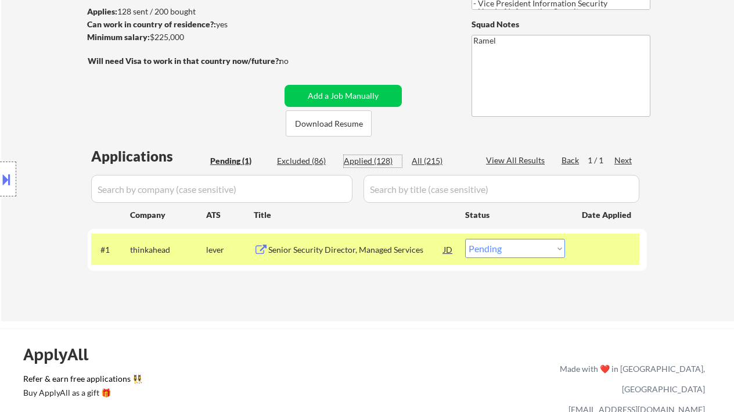
click at [376, 157] on div "Applied (128)" at bounding box center [373, 161] width 58 height 12
select select ""applied""
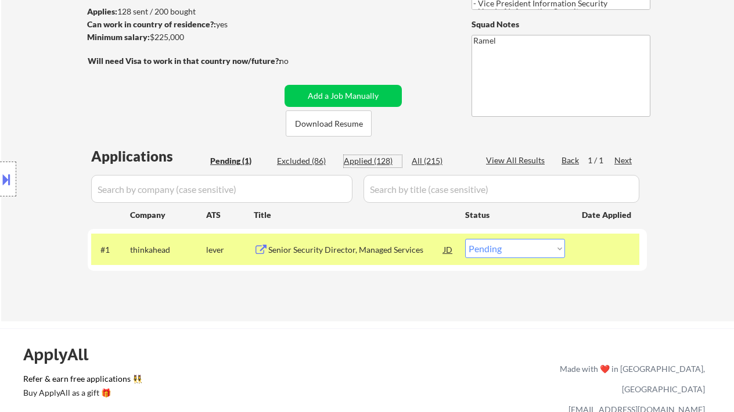
select select ""applied""
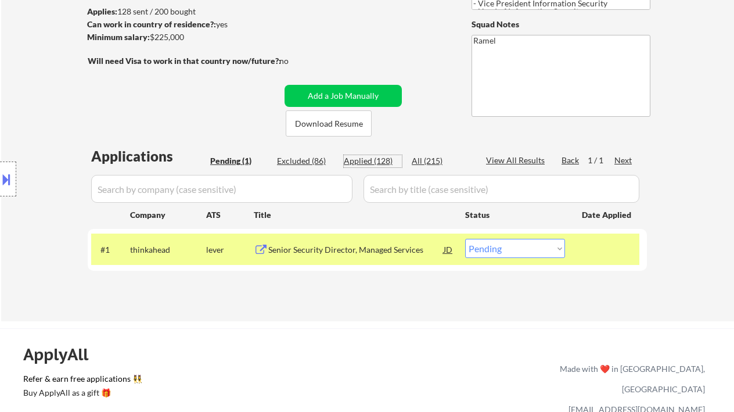
select select ""applied""
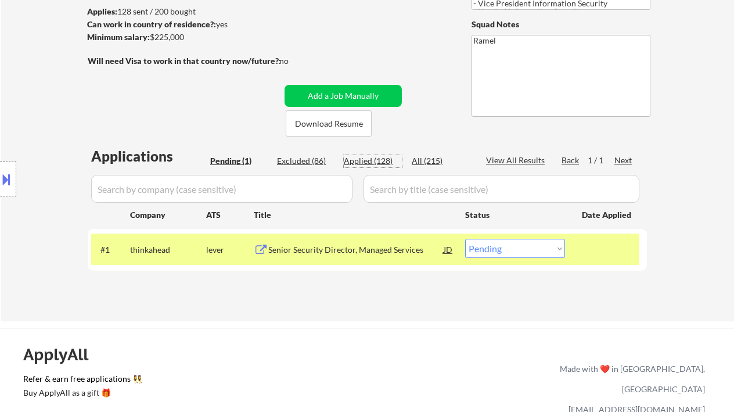
select select ""applied""
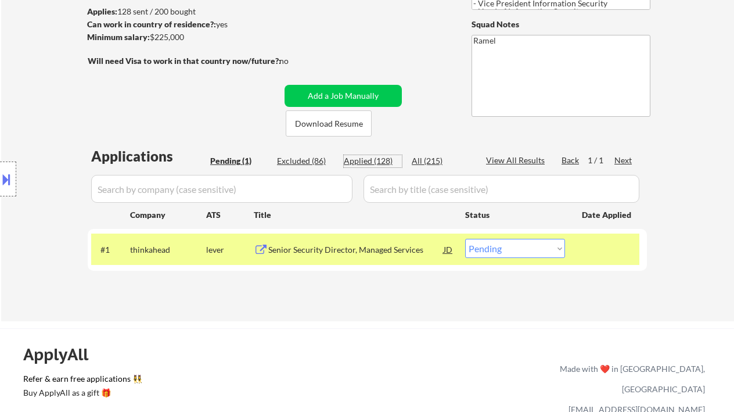
select select ""applied""
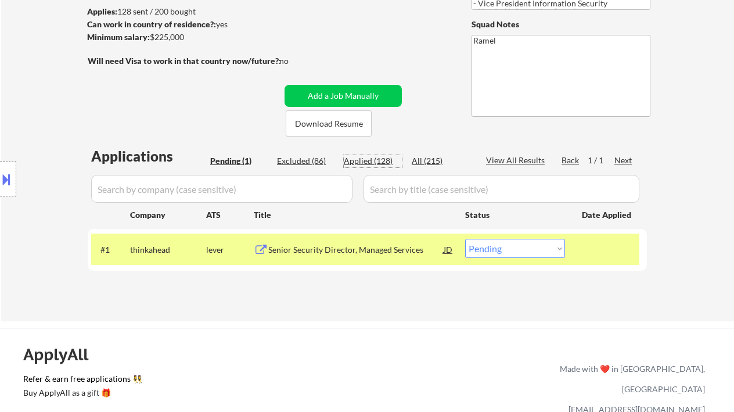
select select ""applied""
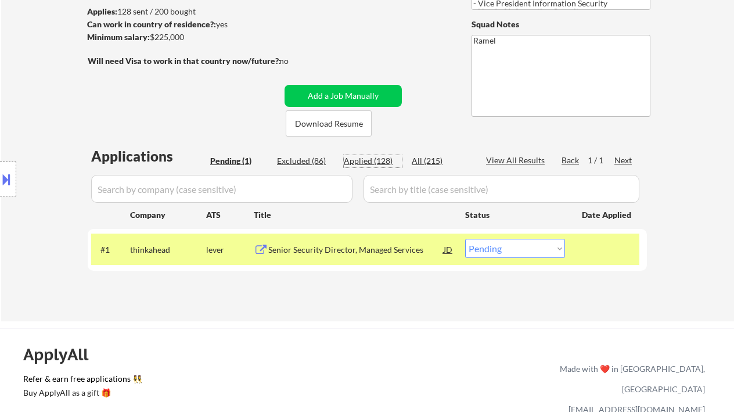
select select ""applied""
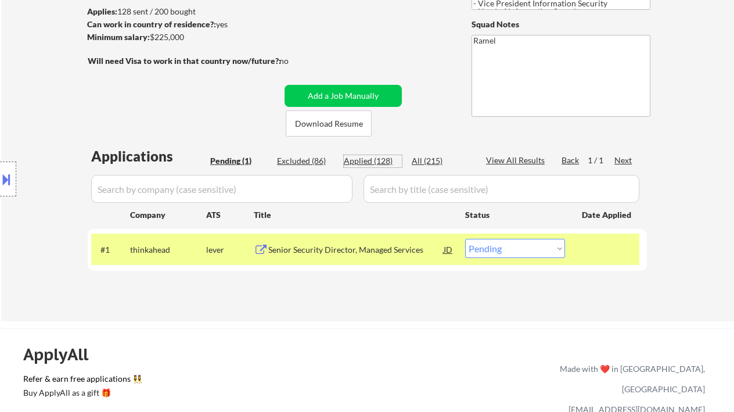
select select ""applied""
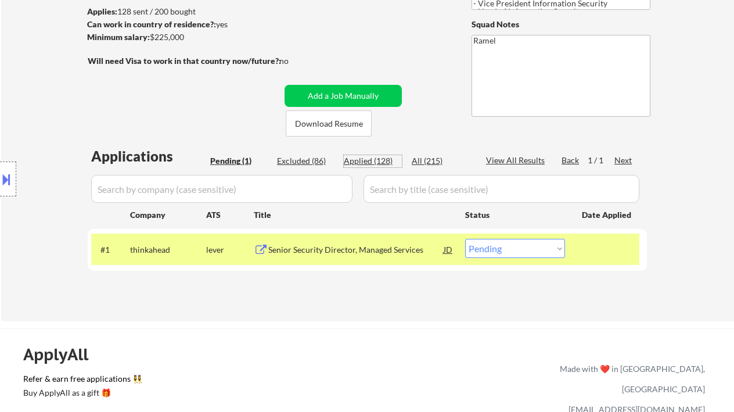
select select ""applied""
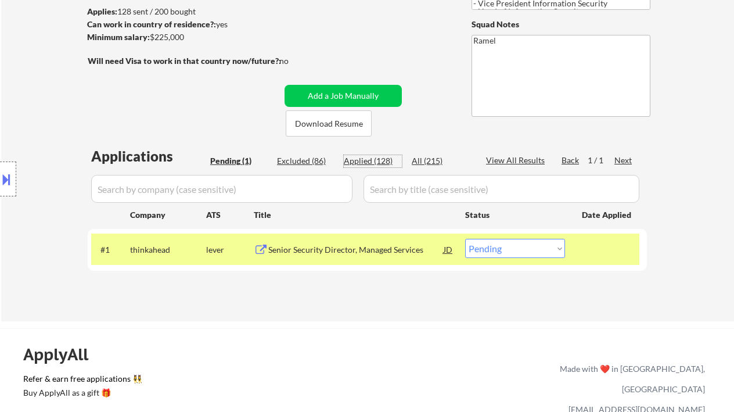
select select ""applied""
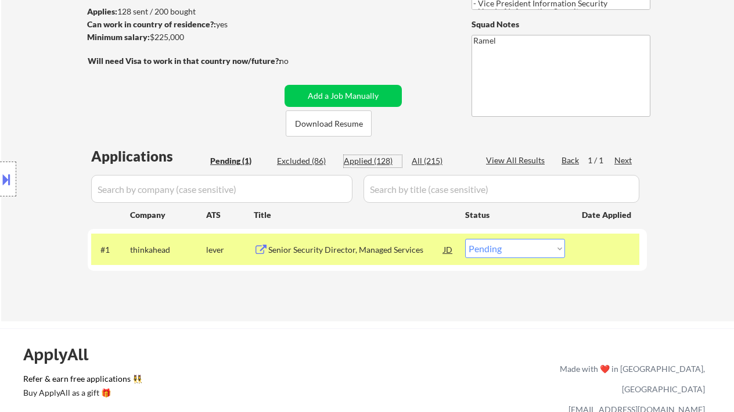
select select ""applied""
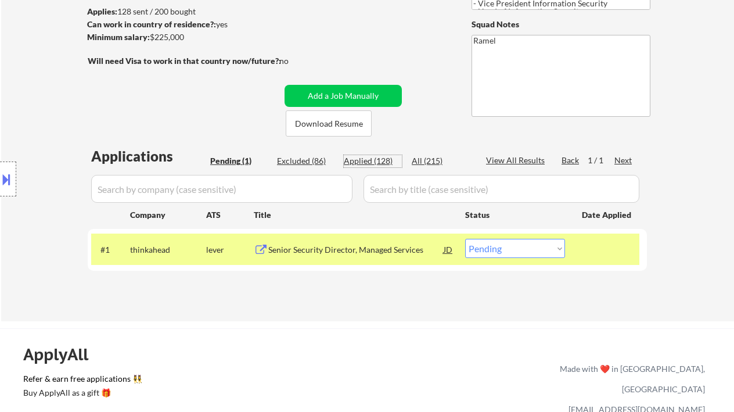
select select ""applied""
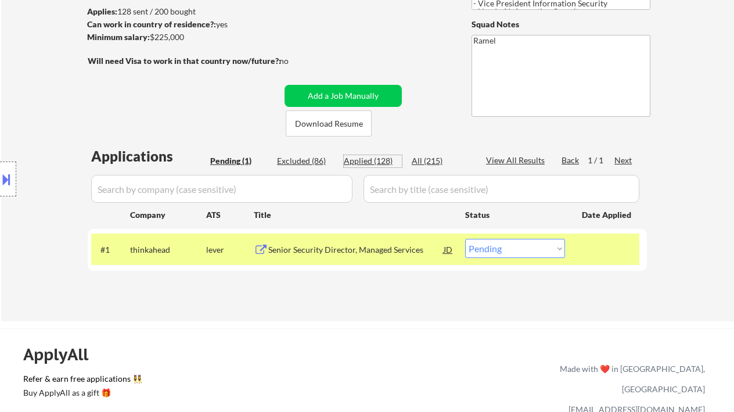
select select ""applied""
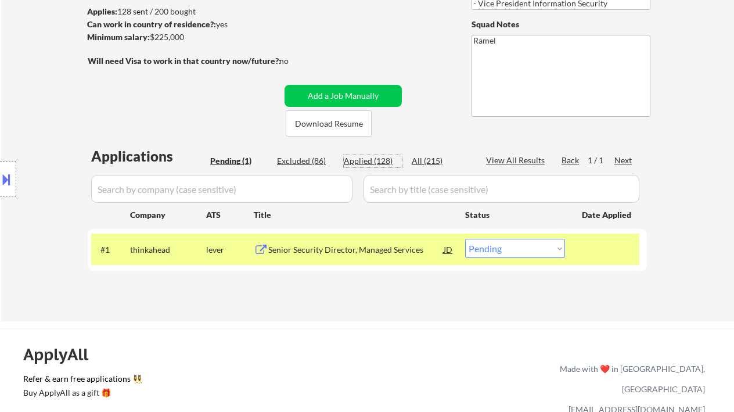
select select ""applied""
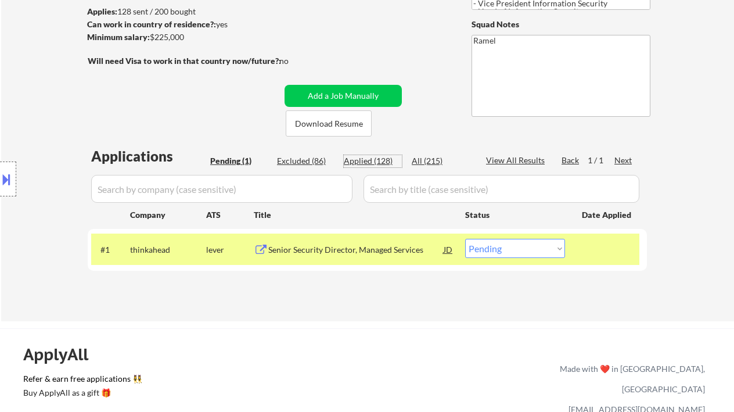
select select ""applied""
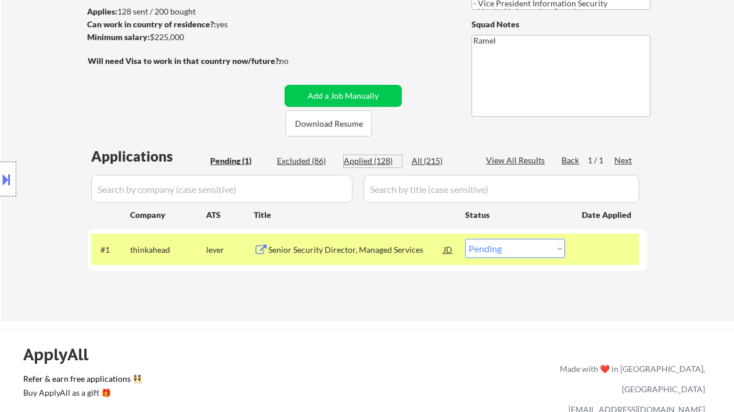
select select ""applied""
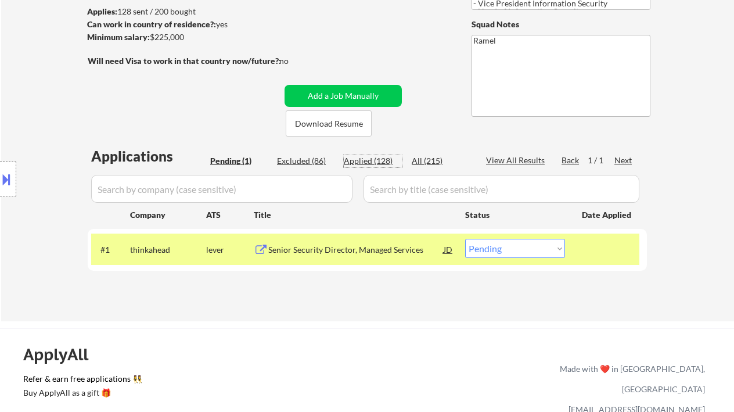
select select ""applied""
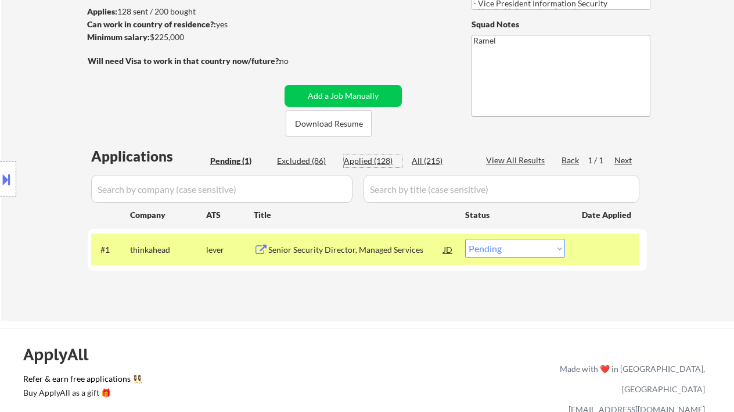
select select ""applied""
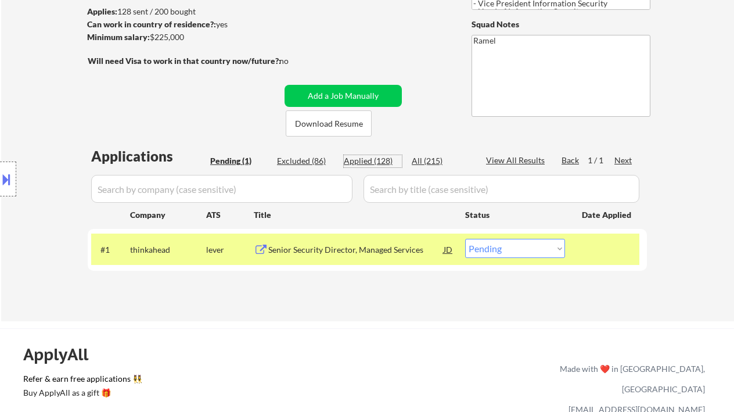
select select ""applied""
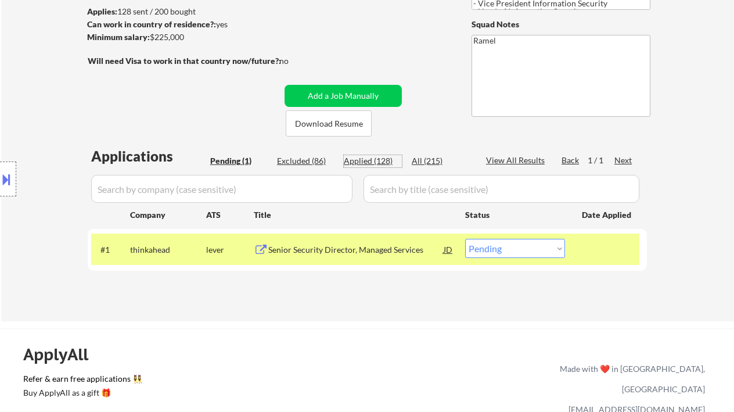
select select ""applied""
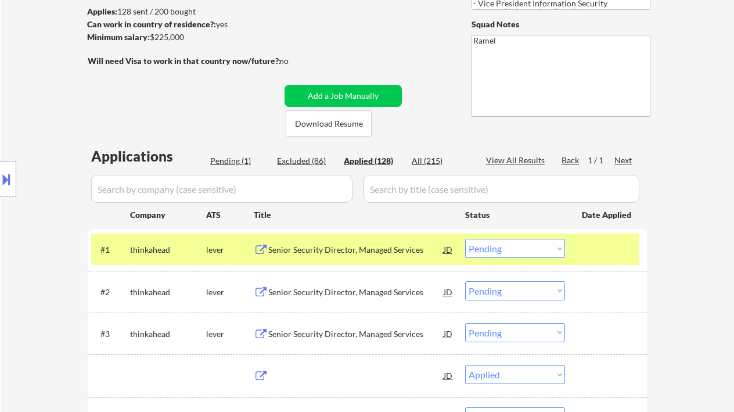
select select ""applied""
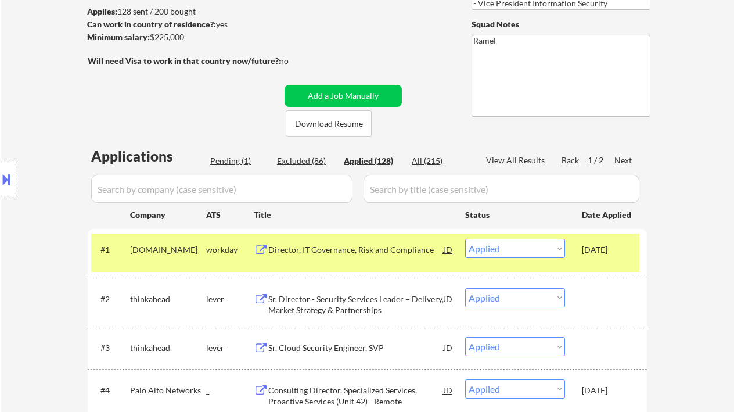
click at [521, 160] on div "View All Results" at bounding box center [517, 161] width 62 height 12
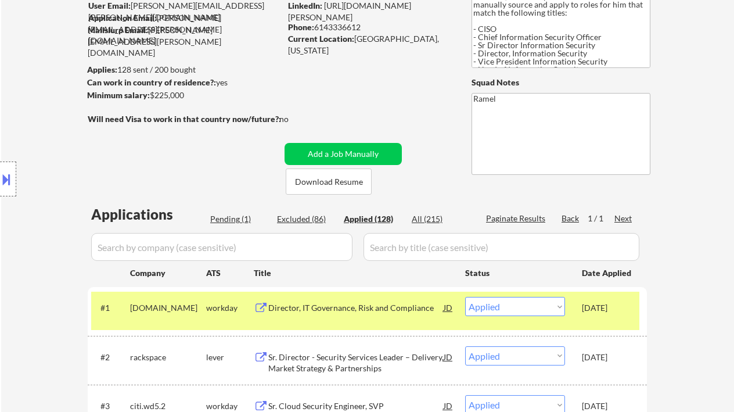
scroll to position [77, 0]
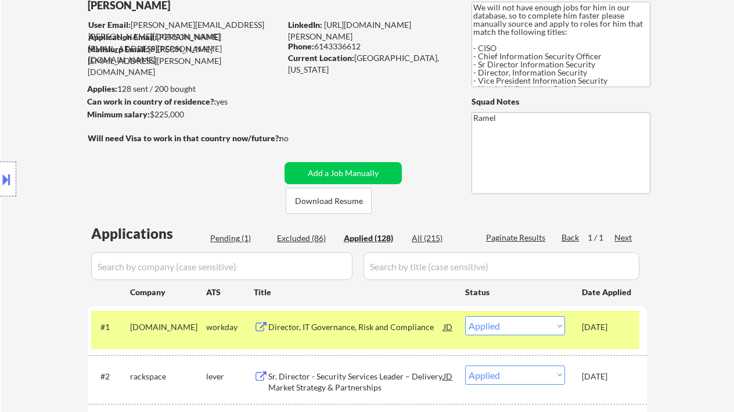
select select ""applied""
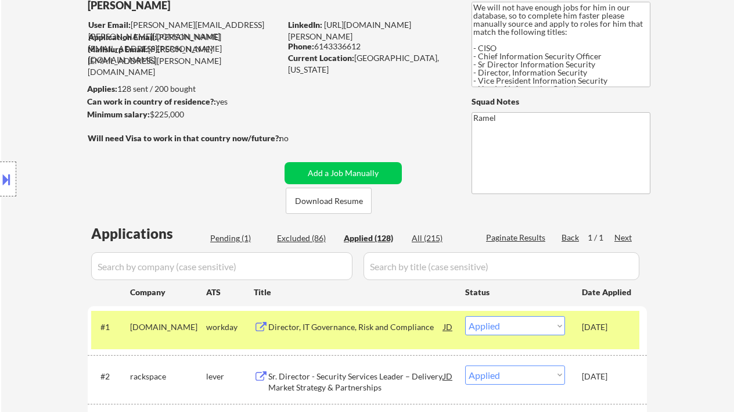
select select ""applied""
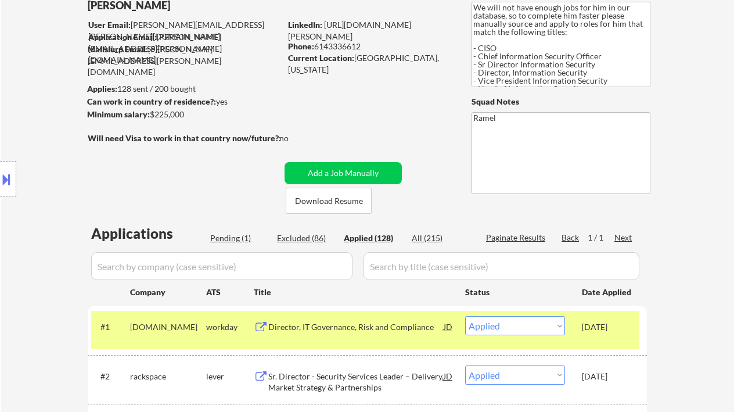
select select ""applied""
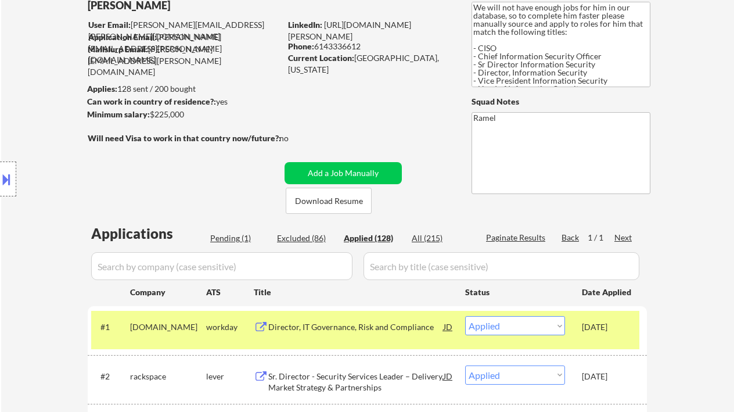
select select ""applied""
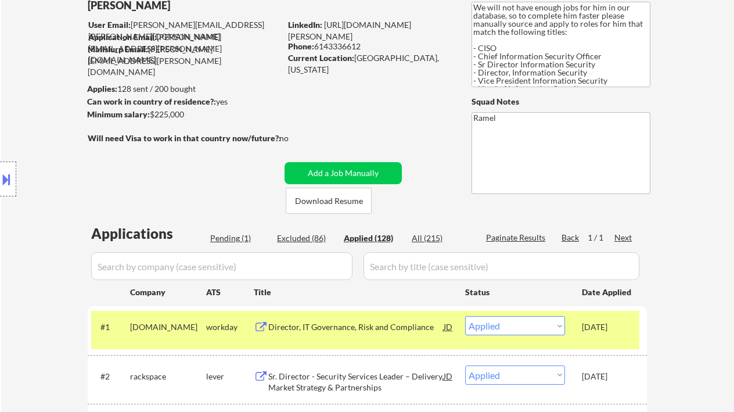
select select ""applied""
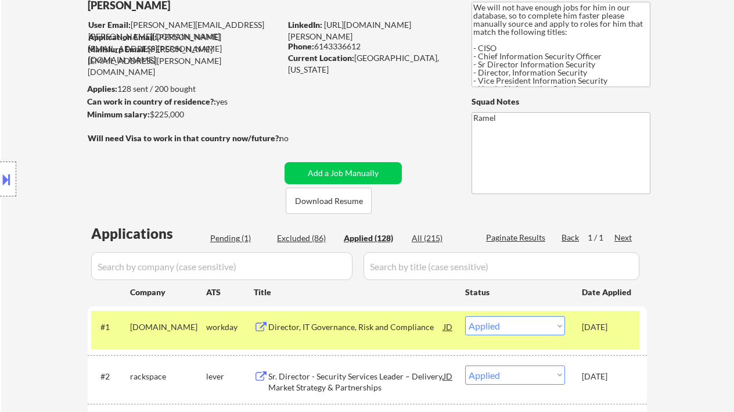
select select ""applied""
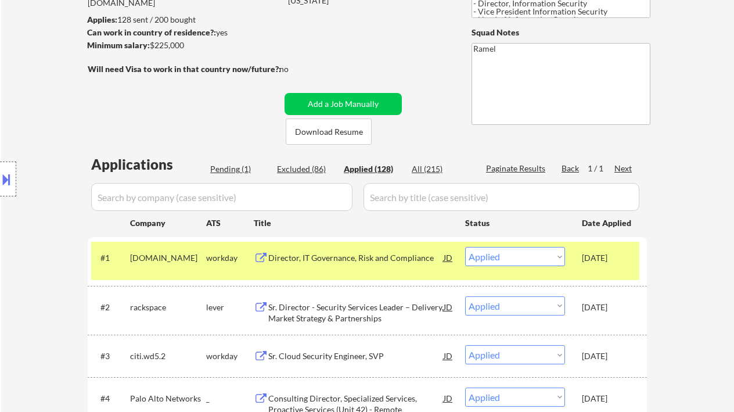
scroll to position [155, 0]
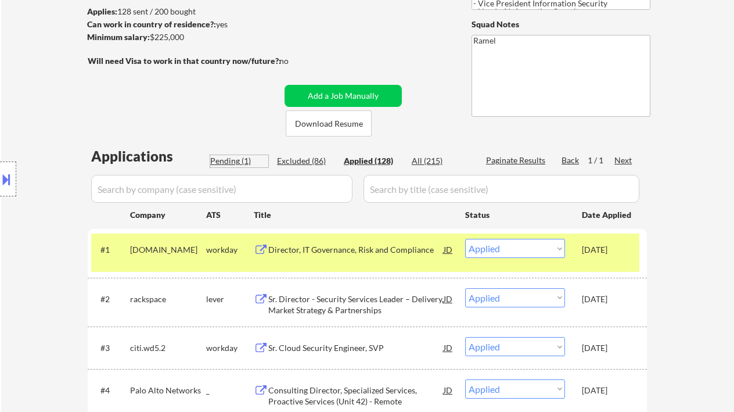
click at [235, 161] on div "Pending (1)" at bounding box center [239, 161] width 58 height 12
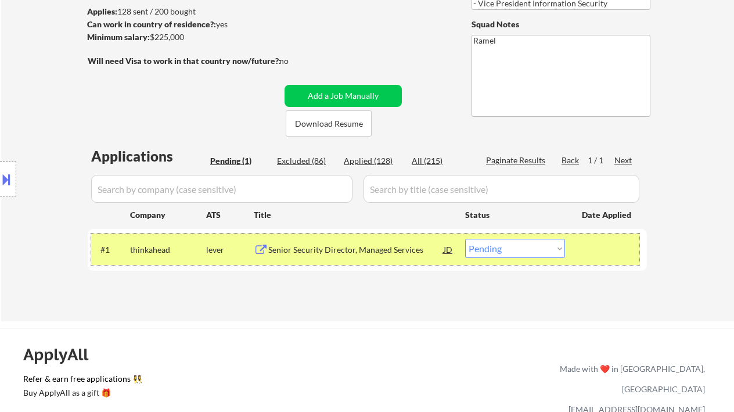
click at [454, 246] on div "#1 thinkahead lever Senior Security Director, Managed Services JD Choose an opt…" at bounding box center [365, 249] width 548 height 31
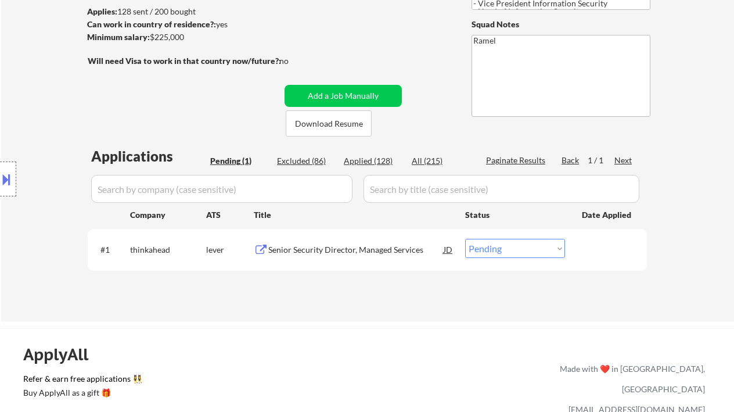
click at [443, 247] on div "JD" at bounding box center [449, 249] width 12 height 21
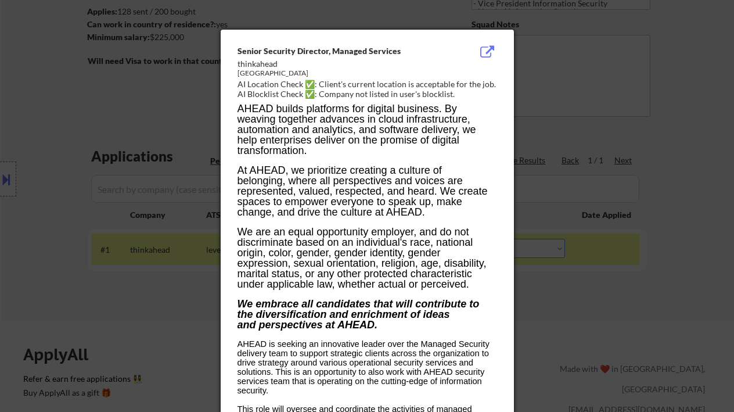
click at [637, 277] on div at bounding box center [367, 206] width 734 height 412
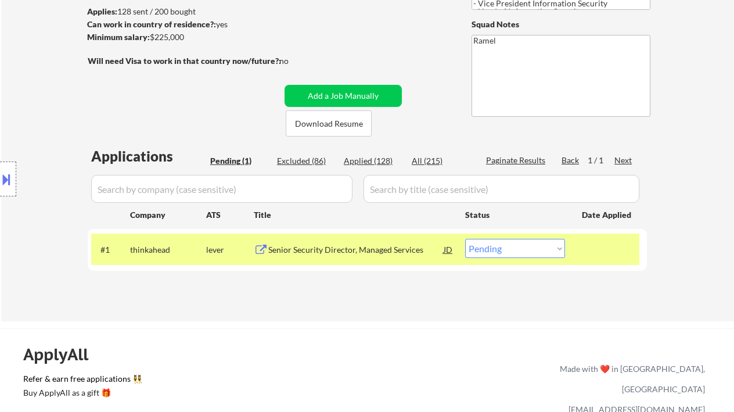
click at [484, 252] on select "Choose an option... Pending Applied Excluded (Questions) Excluded (Expired) Exc…" at bounding box center [515, 248] width 100 height 19
select select ""applied""
click at [465, 239] on select "Choose an option... Pending Applied Excluded (Questions) Excluded (Expired) Exc…" at bounding box center [515, 248] width 100 height 19
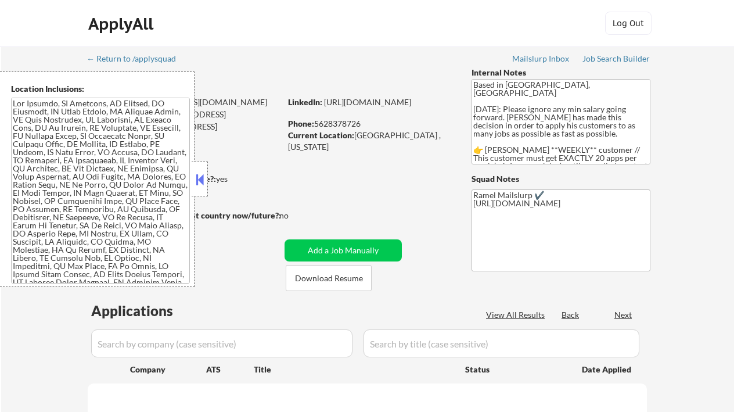
select select ""pending""
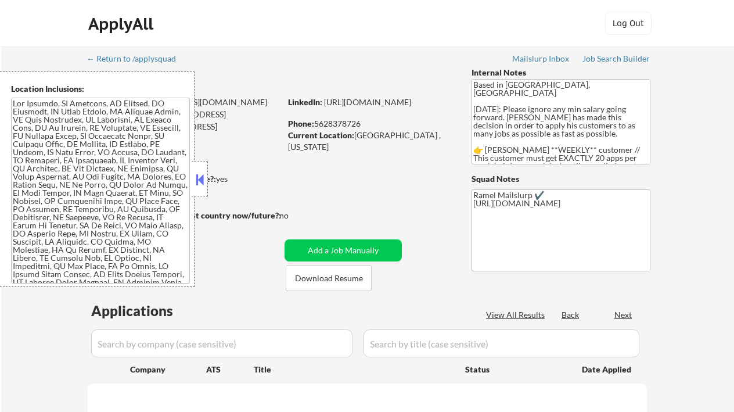
select select ""pending""
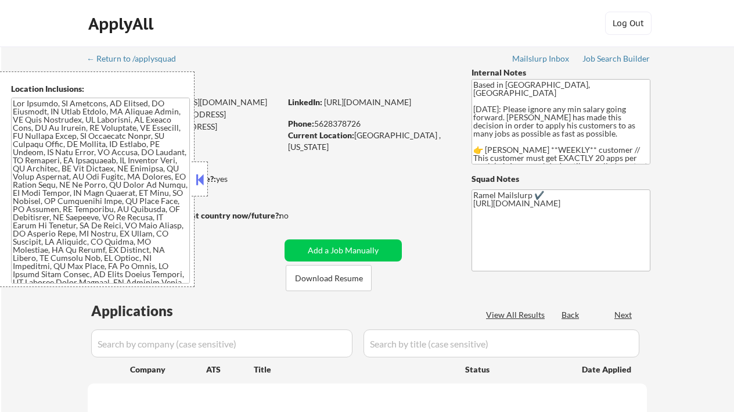
select select ""pending""
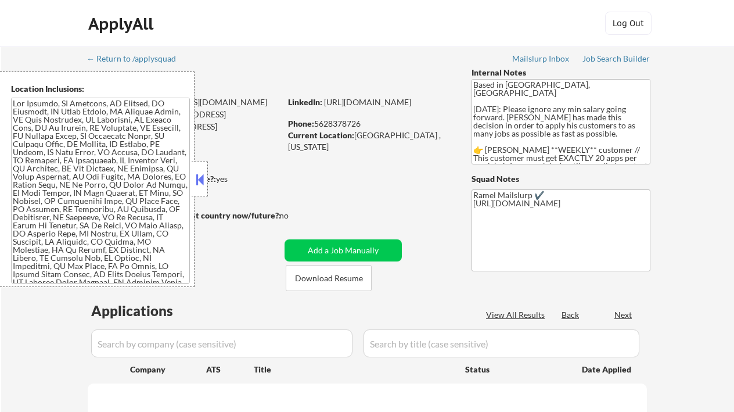
select select ""pending""
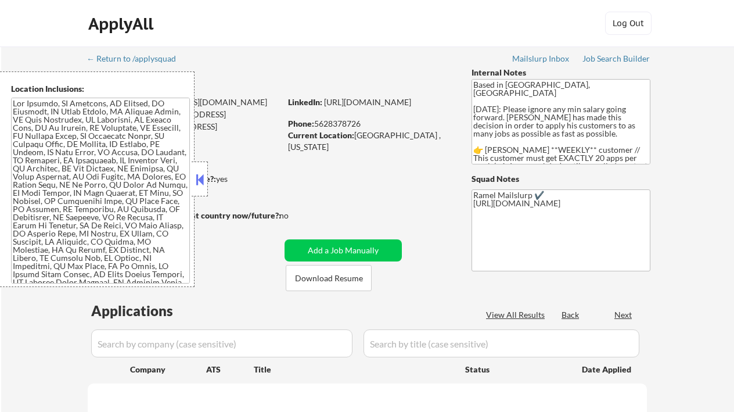
select select ""pending""
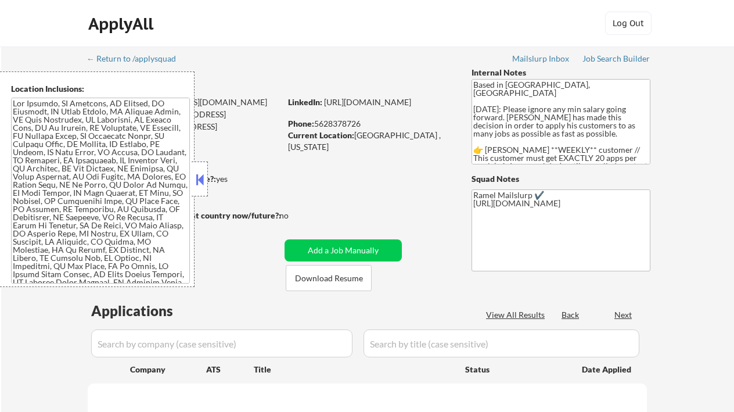
select select ""pending""
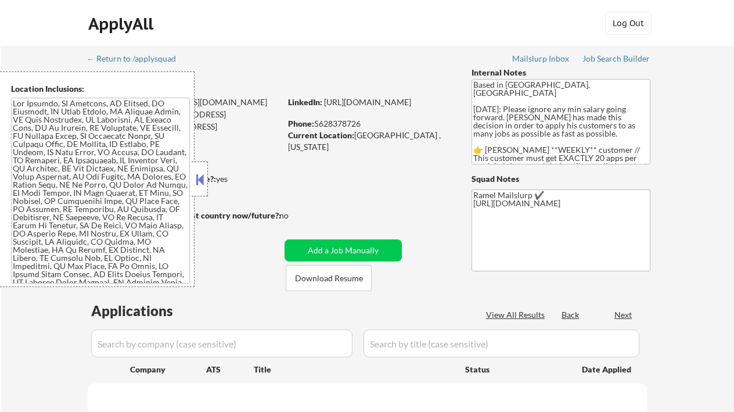
select select ""pending""
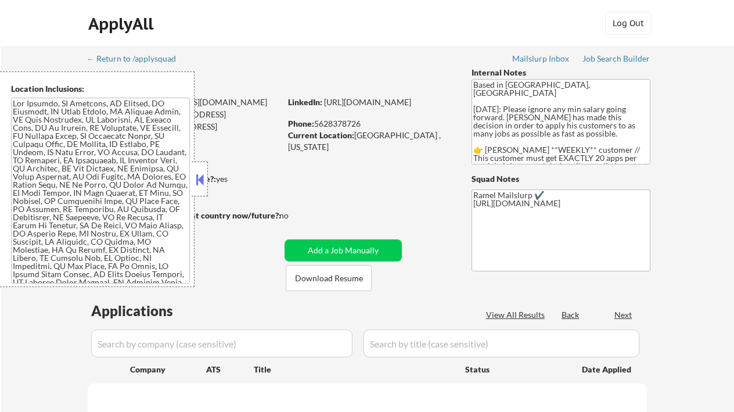
select select ""pending""
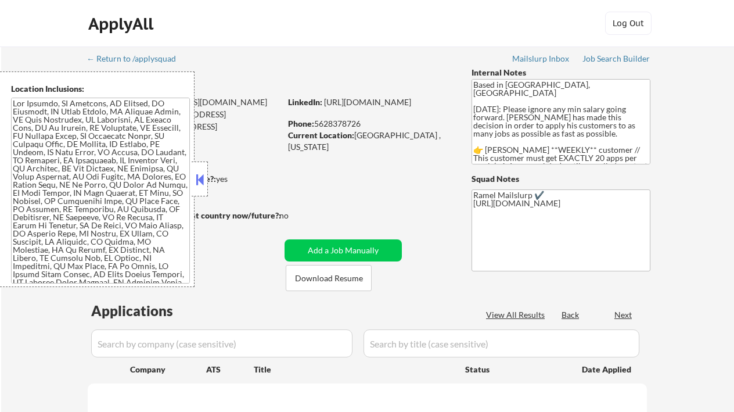
select select ""pending""
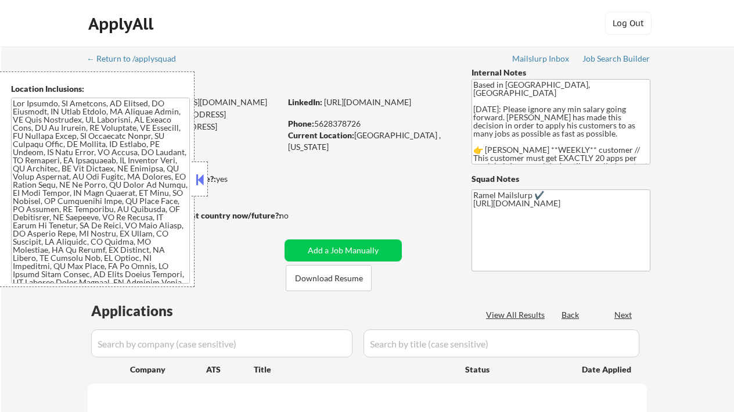
select select ""pending""
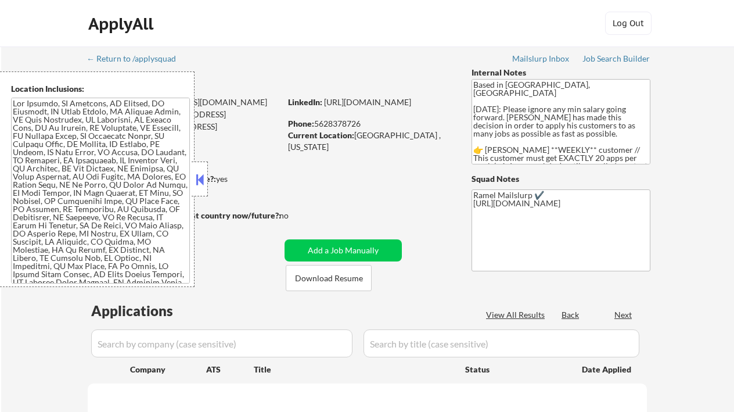
select select ""pending""
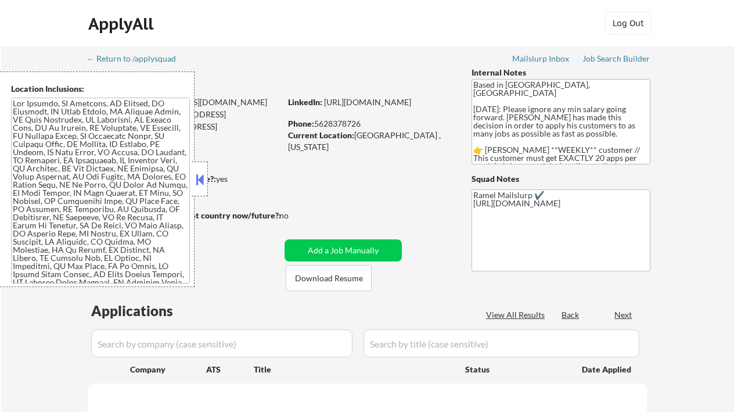
select select ""pending""
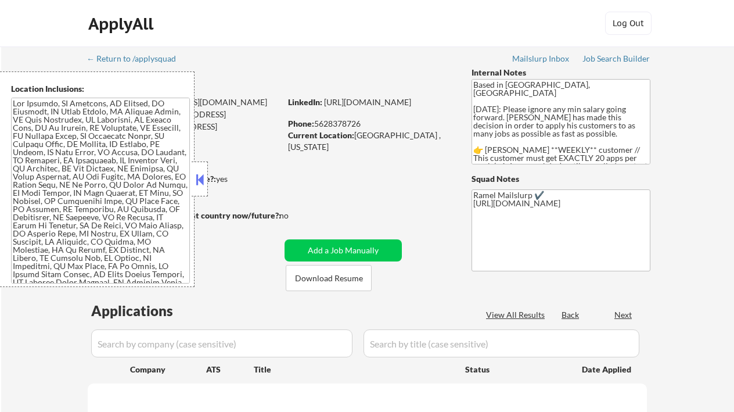
select select ""pending""
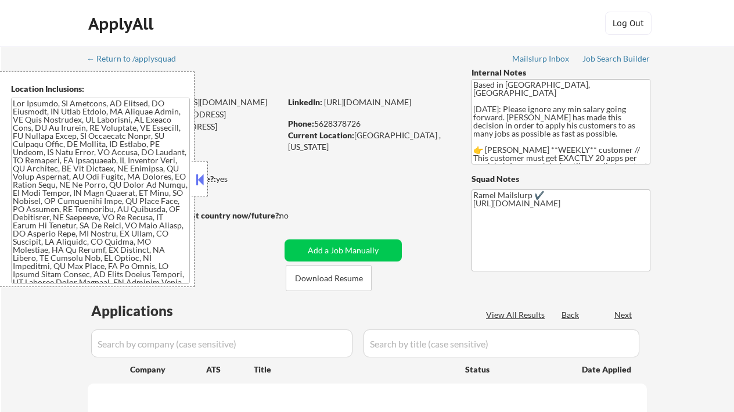
select select ""pending""
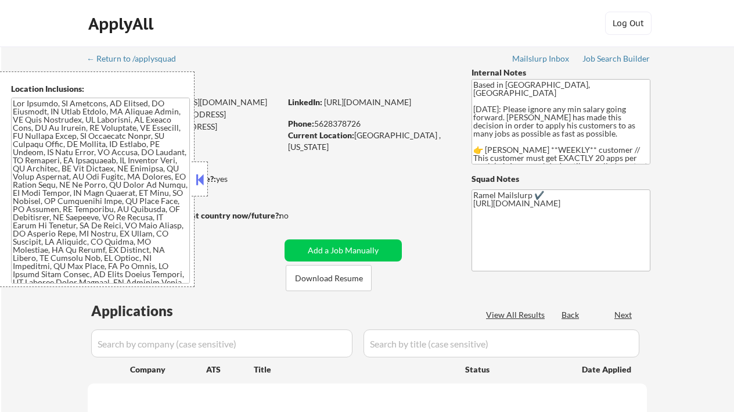
select select ""pending""
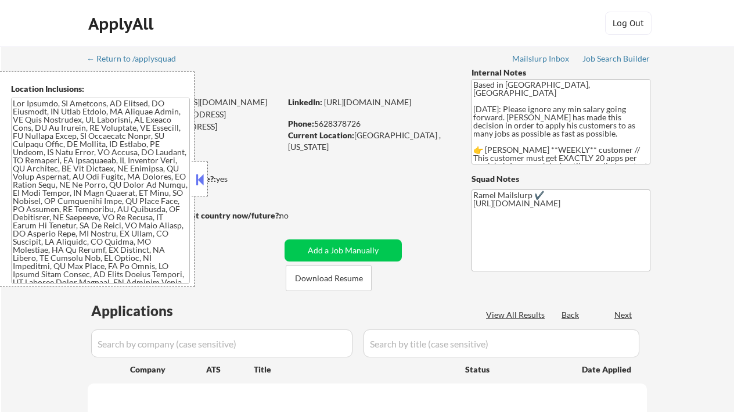
select select ""pending""
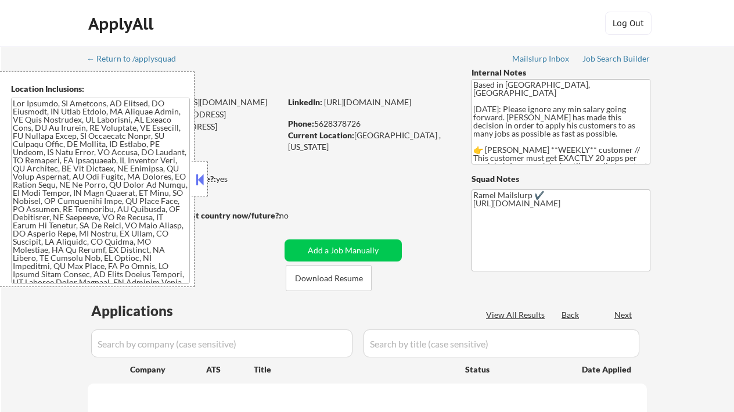
select select ""pending""
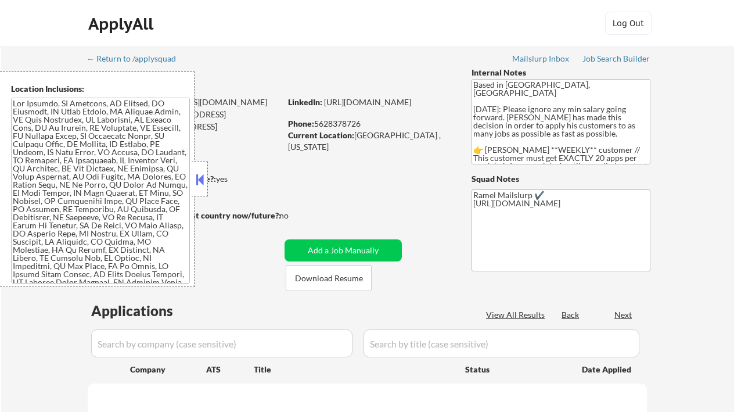
select select ""pending""
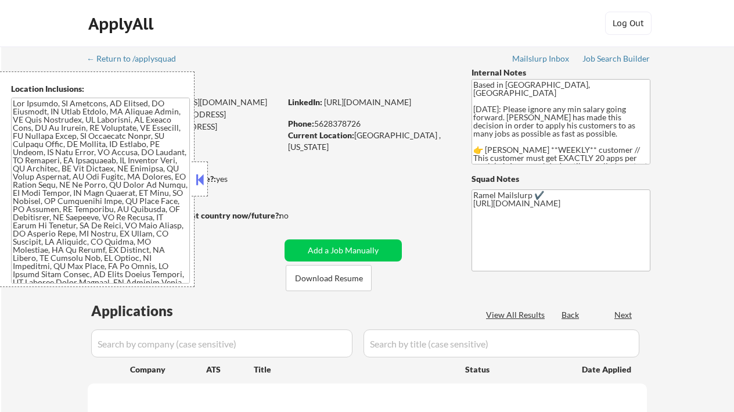
select select ""pending""
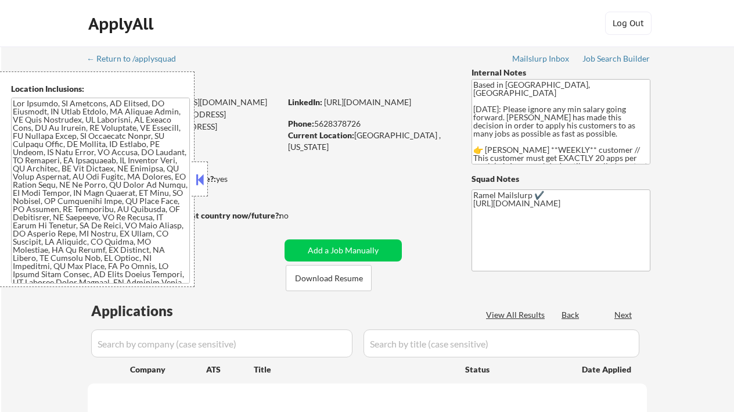
select select ""pending""
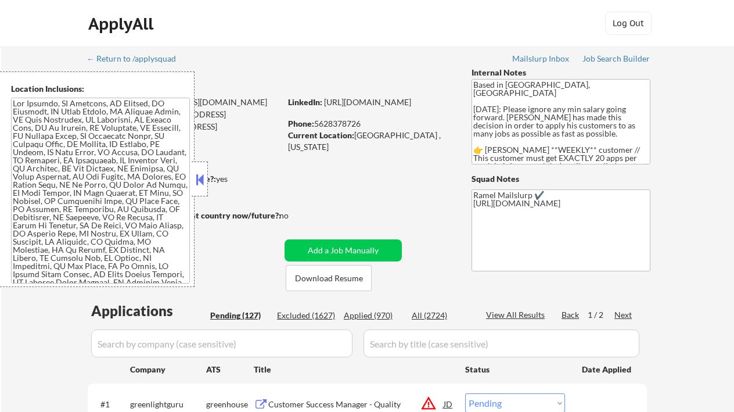
click at [203, 177] on button at bounding box center [199, 179] width 13 height 17
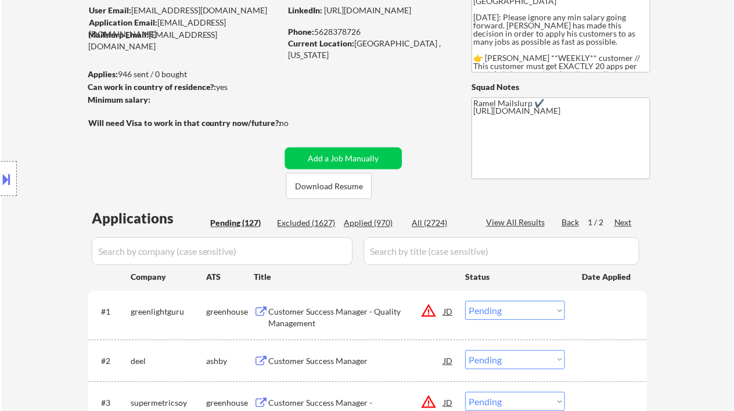
scroll to position [232, 0]
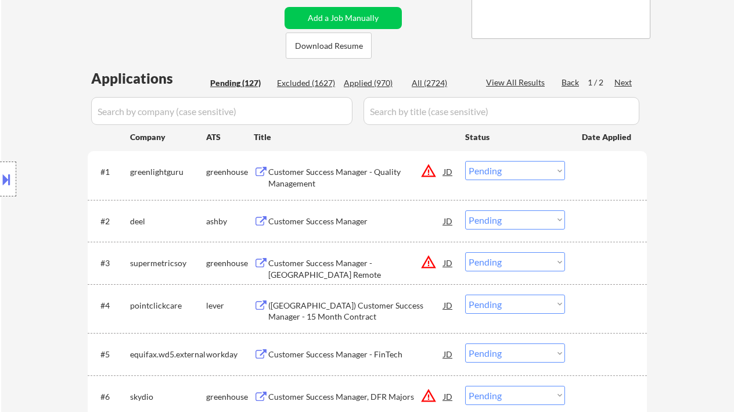
click at [32, 137] on div "Location Inclusions:" at bounding box center [104, 179] width 208 height 216
click at [337, 218] on div "Customer Success Manager" at bounding box center [355, 222] width 175 height 12
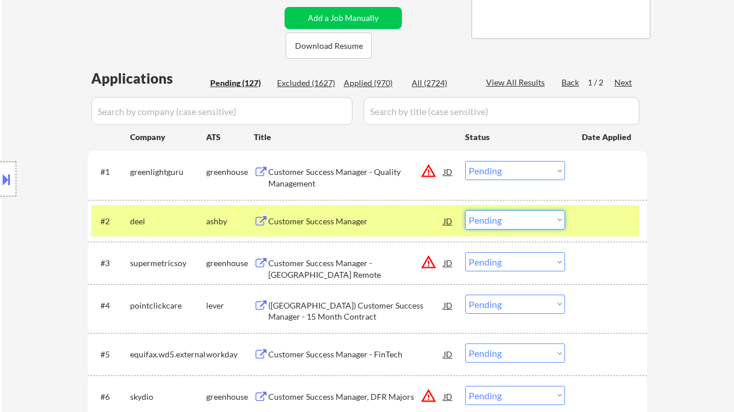
click at [516, 227] on select "Choose an option... Pending Applied Excluded (Questions) Excluded (Expired) Exc…" at bounding box center [515, 219] width 100 height 19
click at [465, 210] on select "Choose an option... Pending Applied Excluded (Questions) Excluded (Expired) Exc…" at bounding box center [515, 219] width 100 height 19
click at [320, 174] on div "Customer Success Manager - Quality Management" at bounding box center [355, 177] width 175 height 23
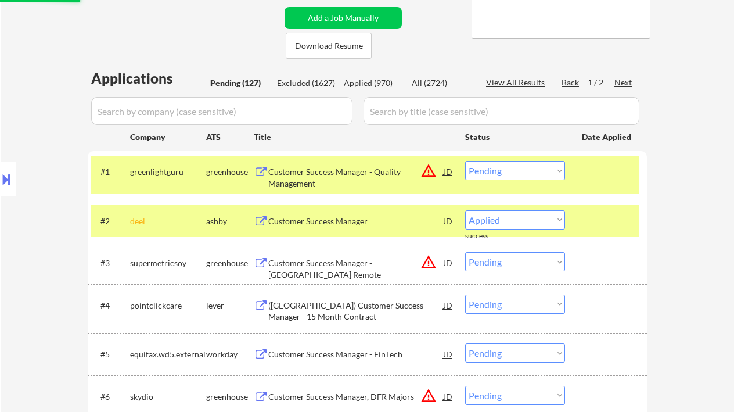
select select ""pending""
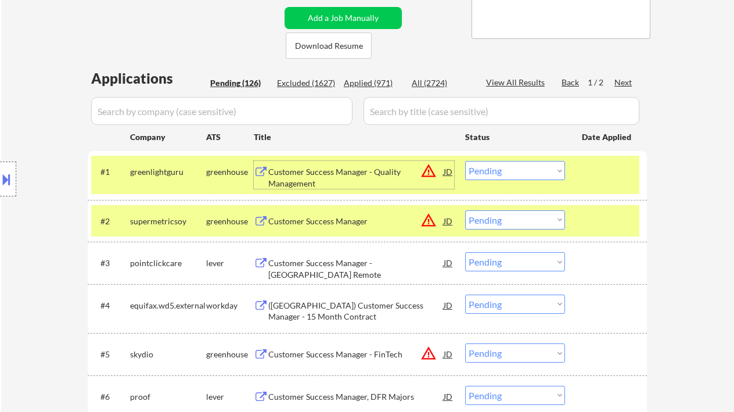
drag, startPoint x: 514, startPoint y: 168, endPoint x: 532, endPoint y: 179, distance: 21.1
click at [514, 168] on select "Choose an option... Pending Applied Excluded (Questions) Excluded (Expired) Exc…" at bounding box center [515, 170] width 100 height 19
click at [465, 161] on select "Choose an option... Pending Applied Excluded (Questions) Excluded (Expired) Exc…" at bounding box center [515, 170] width 100 height 19
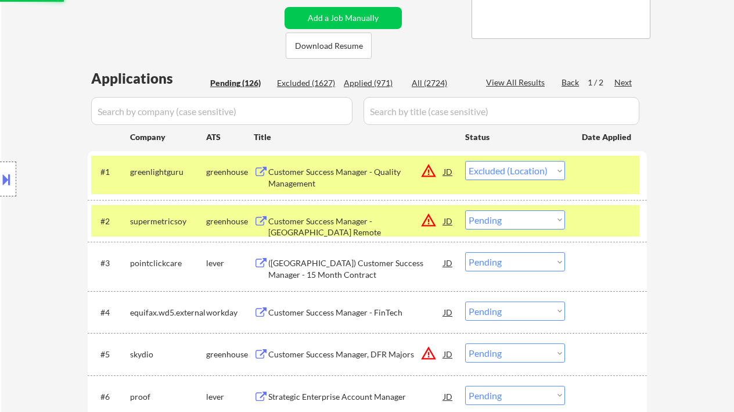
click at [375, 229] on div "Customer Success Manager - [GEOGRAPHIC_DATA] Remote" at bounding box center [355, 220] width 175 height 21
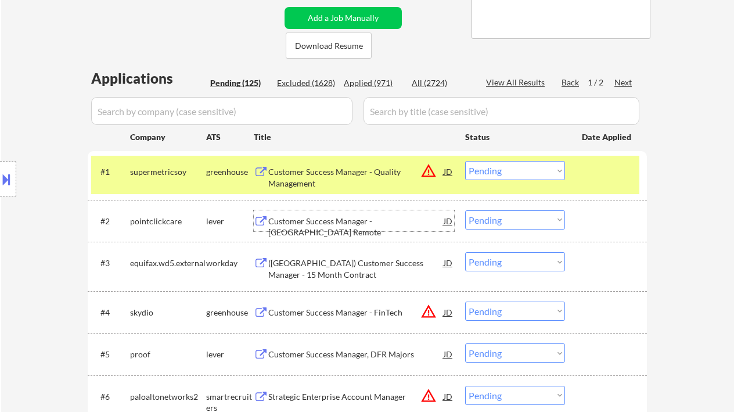
drag, startPoint x: 514, startPoint y: 170, endPoint x: 524, endPoint y: 180, distance: 13.6
click at [514, 170] on select "Choose an option... Pending Applied Excluded (Questions) Excluded (Expired) Exc…" at bounding box center [515, 170] width 100 height 19
click at [465, 161] on select "Choose an option... Pending Applied Excluded (Questions) Excluded (Expired) Exc…" at bounding box center [515, 170] width 100 height 19
click at [365, 224] on div "Customer Success Manager - [GEOGRAPHIC_DATA] Remote" at bounding box center [355, 227] width 175 height 23
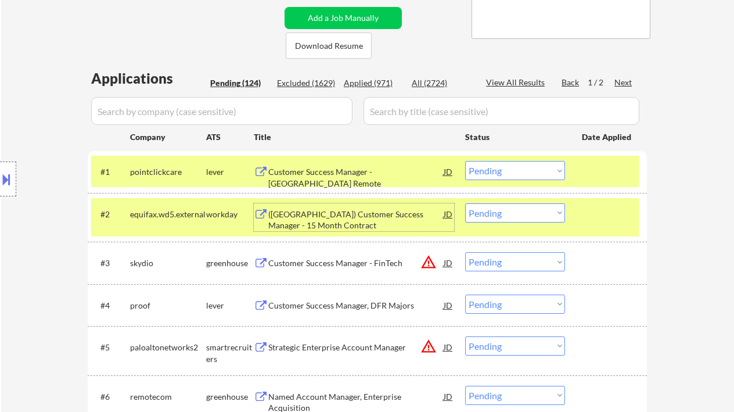
click at [484, 160] on div "#1 pointclickcare lever Customer Success Manager - US Remote JD warning_amber C…" at bounding box center [365, 171] width 548 height 31
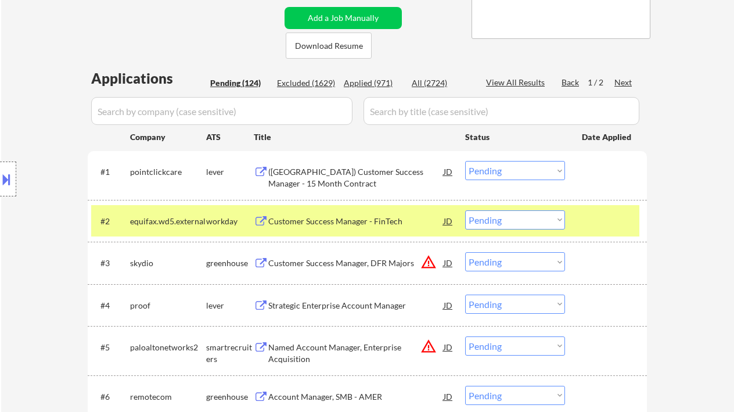
drag, startPoint x: 518, startPoint y: 172, endPoint x: 518, endPoint y: 180, distance: 7.6
click at [518, 172] on select "Choose an option... Pending Applied Excluded (Questions) Excluded (Expired) Exc…" at bounding box center [515, 170] width 100 height 19
click at [465, 161] on select "Choose an option... Pending Applied Excluded (Questions) Excluded (Expired) Exc…" at bounding box center [515, 170] width 100 height 19
click at [338, 218] on div "Customer Success Manager - FinTech" at bounding box center [355, 222] width 175 height 12
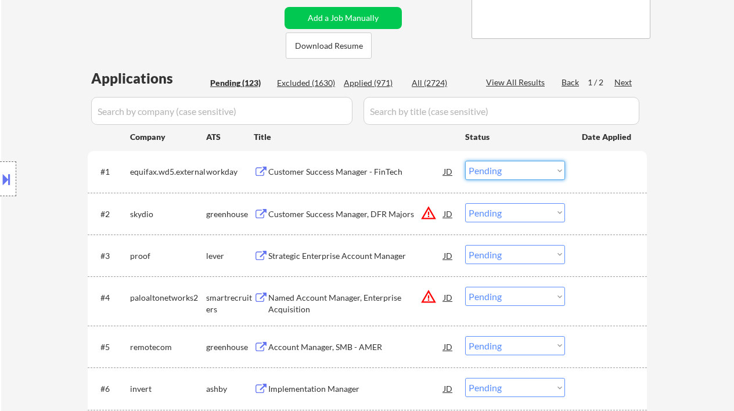
click at [515, 171] on select "Choose an option... Pending Applied Excluded (Questions) Excluded (Expired) Exc…" at bounding box center [515, 170] width 100 height 19
click at [465, 161] on select "Choose an option... Pending Applied Excluded (Questions) Excluded (Expired) Exc…" at bounding box center [515, 170] width 100 height 19
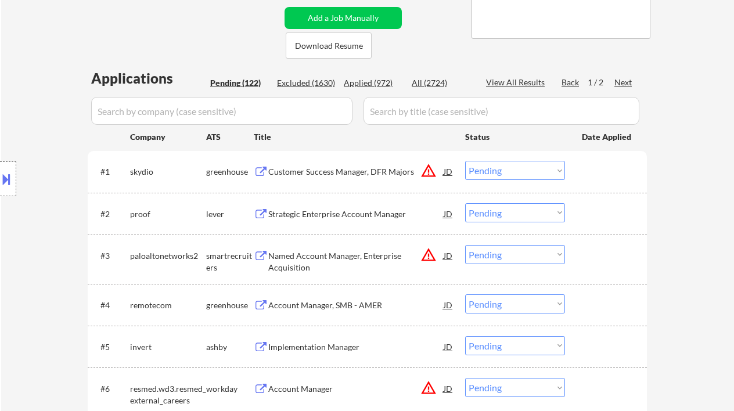
drag, startPoint x: 506, startPoint y: 175, endPoint x: 516, endPoint y: 180, distance: 11.2
click at [506, 175] on select "Choose an option... Pending Applied Excluded (Questions) Excluded (Expired) Exc…" at bounding box center [515, 170] width 100 height 19
click at [465, 161] on select "Choose an option... Pending Applied Excluded (Questions) Excluded (Expired) Exc…" at bounding box center [515, 170] width 100 height 19
click at [346, 216] on div "Strategic Enterprise Account Manager" at bounding box center [355, 215] width 175 height 12
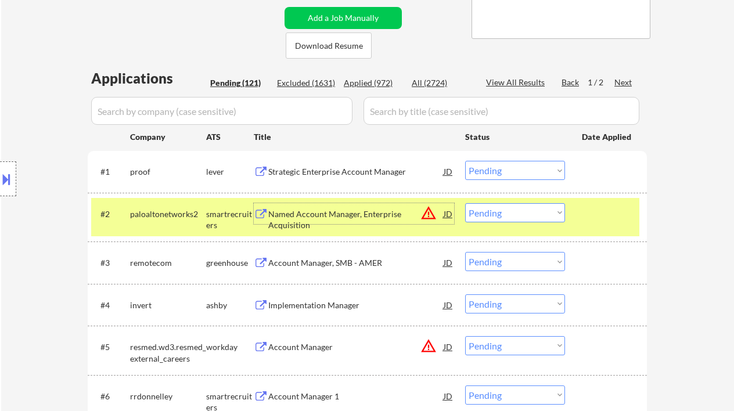
drag, startPoint x: 518, startPoint y: 169, endPoint x: 523, endPoint y: 180, distance: 11.7
click at [518, 169] on select "Choose an option... Pending Applied Excluded (Questions) Excluded (Expired) Exc…" at bounding box center [515, 170] width 100 height 19
click at [465, 161] on select "Choose an option... Pending Applied Excluded (Questions) Excluded (Expired) Exc…" at bounding box center [515, 170] width 100 height 19
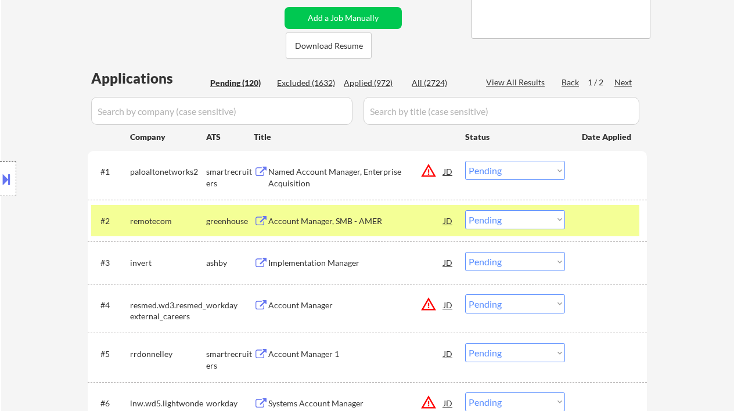
drag, startPoint x: 504, startPoint y: 173, endPoint x: 516, endPoint y: 180, distance: 14.1
click at [504, 173] on select "Choose an option... Pending Applied Excluded (Questions) Excluded (Expired) Exc…" at bounding box center [515, 170] width 100 height 19
click at [465, 161] on select "Choose an option... Pending Applied Excluded (Questions) Excluded (Expired) Exc…" at bounding box center [515, 170] width 100 height 19
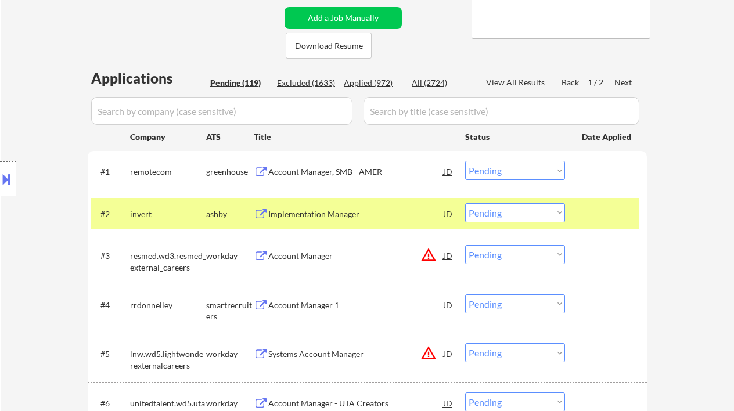
click at [329, 173] on div "Account Manager, SMB - AMER" at bounding box center [355, 172] width 175 height 12
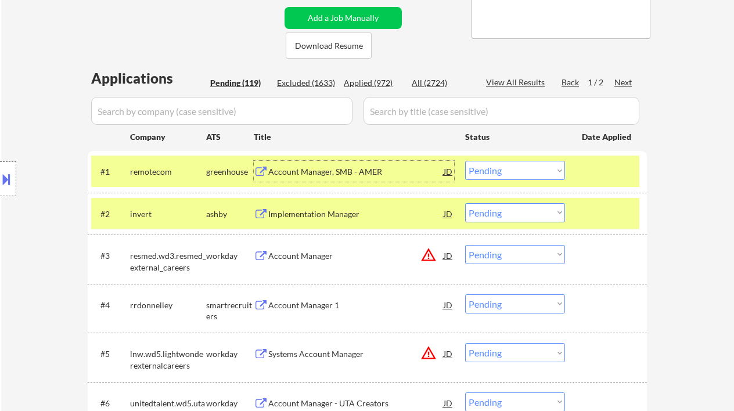
click at [512, 166] on select "Choose an option... Pending Applied Excluded (Questions) Excluded (Expired) Exc…" at bounding box center [515, 170] width 100 height 19
click at [465, 161] on select "Choose an option... Pending Applied Excluded (Questions) Excluded (Expired) Exc…" at bounding box center [515, 170] width 100 height 19
click at [355, 212] on div "Implementation Manager" at bounding box center [355, 215] width 175 height 12
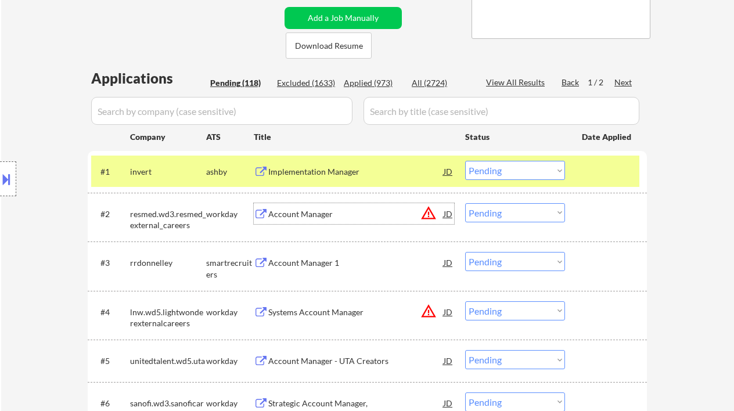
drag, startPoint x: 508, startPoint y: 175, endPoint x: 518, endPoint y: 180, distance: 10.1
click at [508, 175] on select "Choose an option... Pending Applied Excluded (Questions) Excluded (Expired) Exc…" at bounding box center [515, 170] width 100 height 19
click at [465, 161] on select "Choose an option... Pending Applied Excluded (Questions) Excluded (Expired) Exc…" at bounding box center [515, 170] width 100 height 19
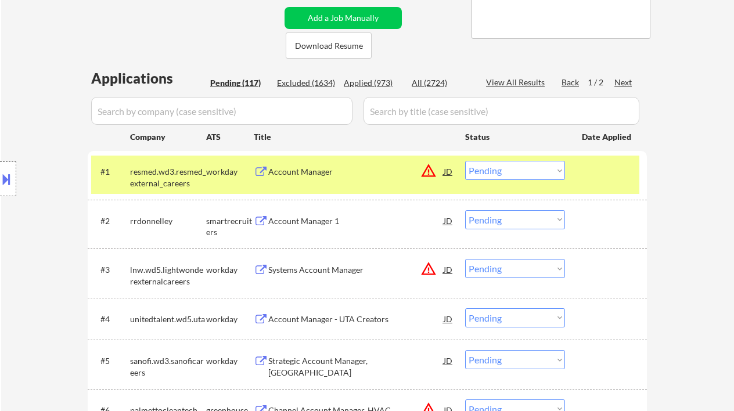
drag, startPoint x: 500, startPoint y: 170, endPoint x: 520, endPoint y: 180, distance: 22.6
click at [500, 170] on select "Choose an option... Pending Applied Excluded (Questions) Excluded (Expired) Exc…" at bounding box center [515, 170] width 100 height 19
click at [465, 161] on select "Choose an option... Pending Applied Excluded (Questions) Excluded (Expired) Exc…" at bounding box center [515, 170] width 100 height 19
drag, startPoint x: 273, startPoint y: 218, endPoint x: 284, endPoint y: 224, distance: 12.2
click at [274, 218] on div "Account Manager 1" at bounding box center [355, 222] width 175 height 12
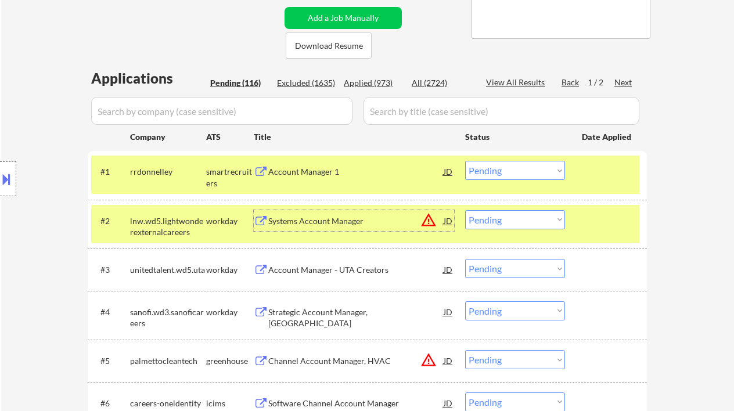
drag, startPoint x: 502, startPoint y: 164, endPoint x: 508, endPoint y: 179, distance: 15.9
click at [502, 164] on select "Choose an option... Pending Applied Excluded (Questions) Excluded (Expired) Exc…" at bounding box center [515, 170] width 100 height 19
click at [465, 161] on select "Choose an option... Pending Applied Excluded (Questions) Excluded (Expired) Exc…" at bounding box center [515, 170] width 100 height 19
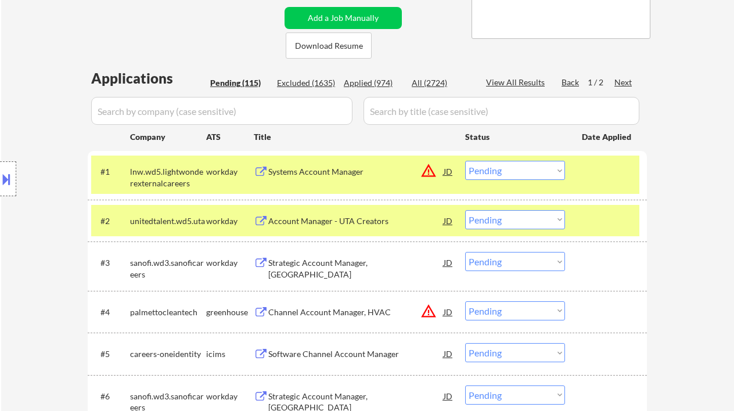
drag, startPoint x: 516, startPoint y: 167, endPoint x: 526, endPoint y: 179, distance: 15.2
click at [516, 167] on select "Choose an option... Pending Applied Excluded (Questions) Excluded (Expired) Exc…" at bounding box center [515, 170] width 100 height 19
click at [465, 161] on select "Choose an option... Pending Applied Excluded (Questions) Excluded (Expired) Exc…" at bounding box center [515, 170] width 100 height 19
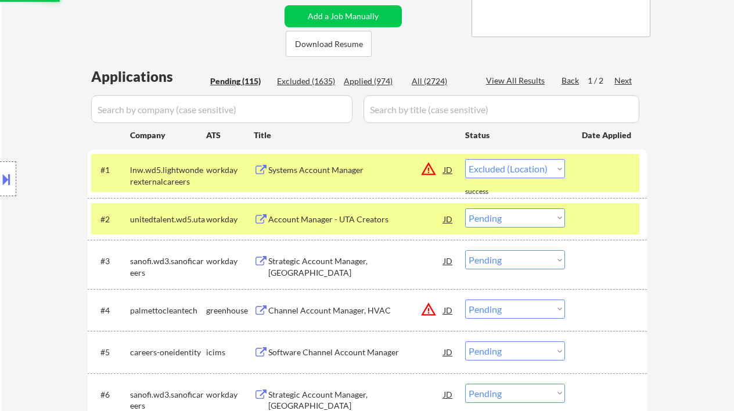
select select ""pending""
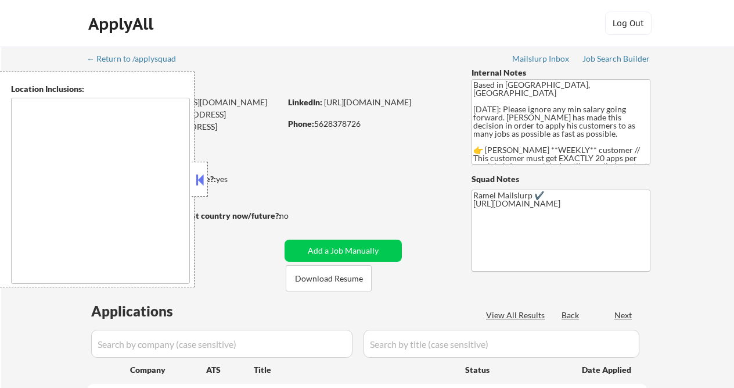
type textarea "[GEOGRAPHIC_DATA], [GEOGRAPHIC_DATA] [GEOGRAPHIC_DATA], [GEOGRAPHIC_DATA] [GEOG…"
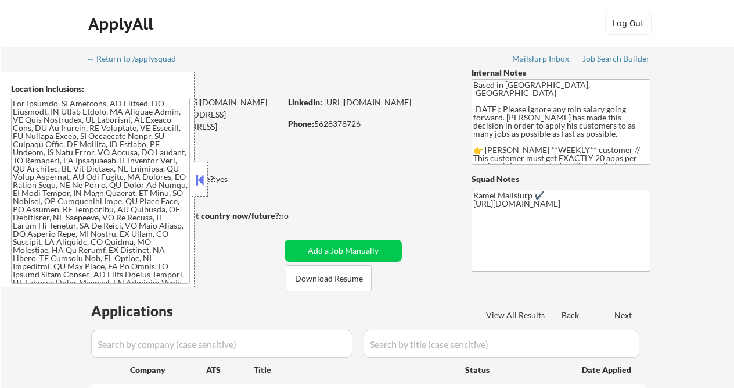
select select ""pending""
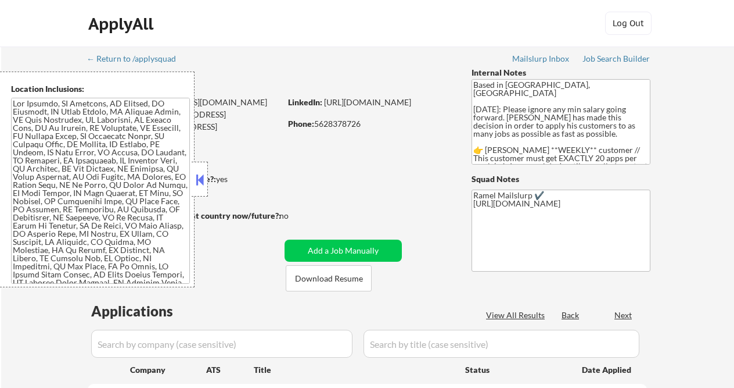
select select ""pending""
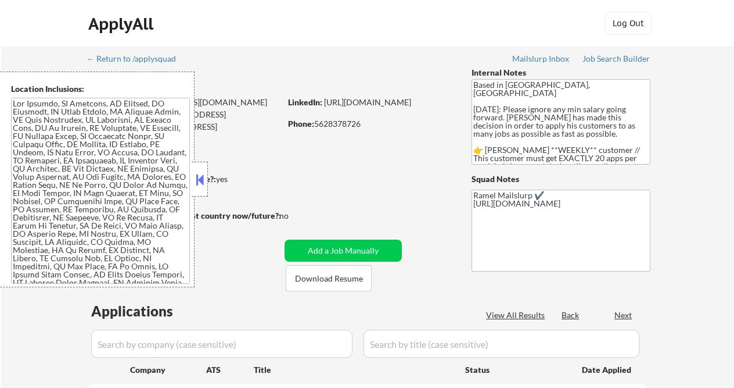
select select ""pending""
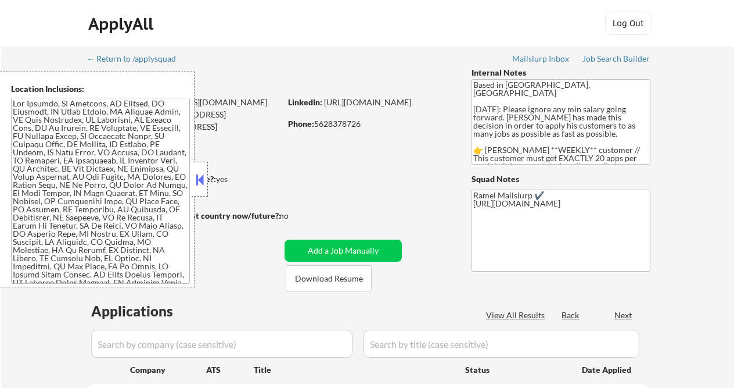
select select ""pending""
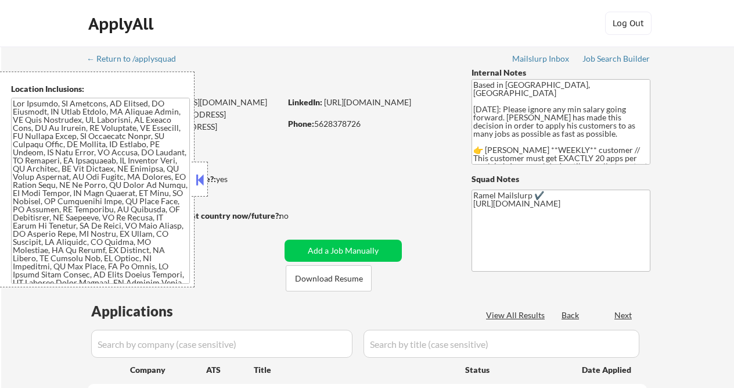
select select ""pending""
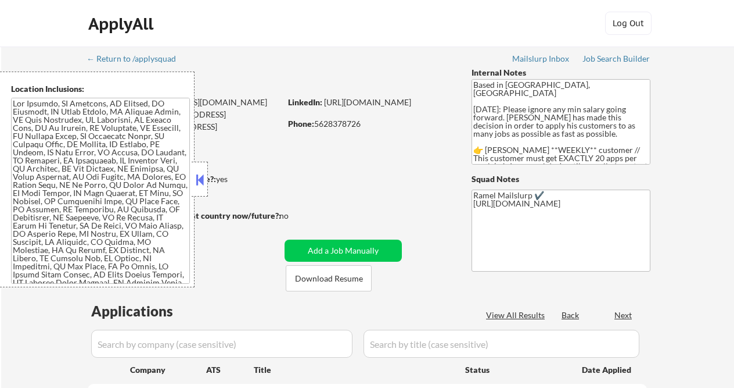
select select ""pending""
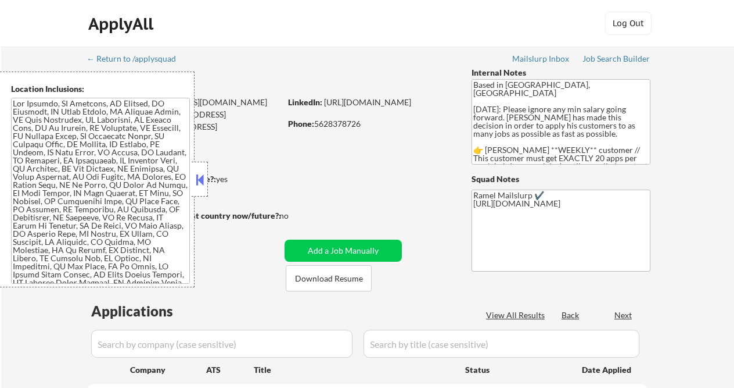
select select ""pending""
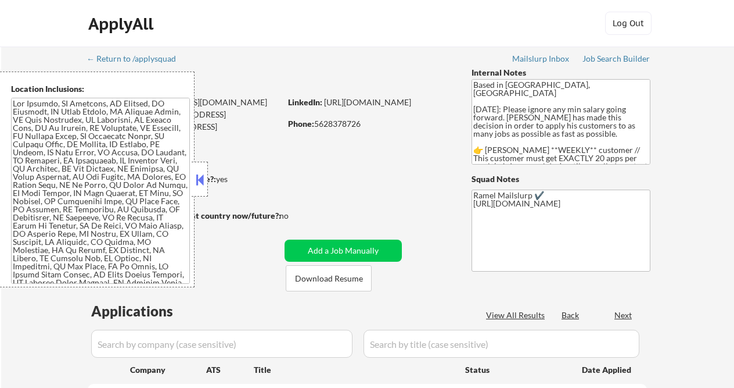
select select ""pending""
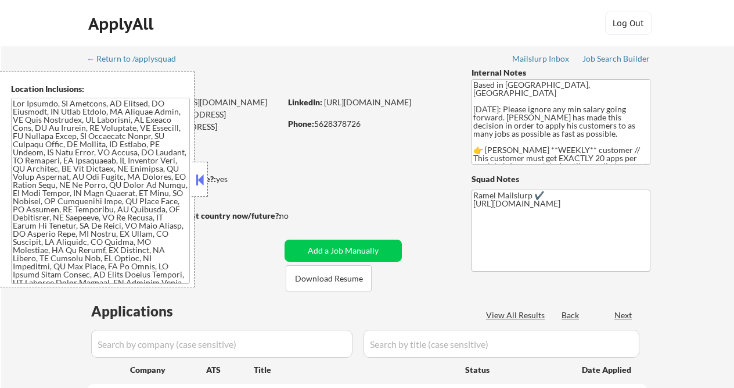
select select ""pending""
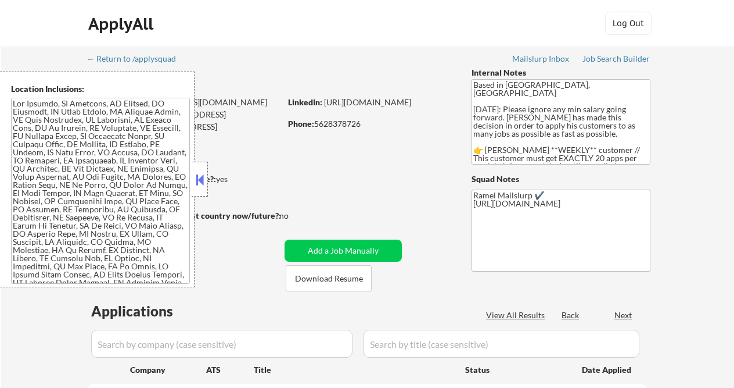
select select ""pending""
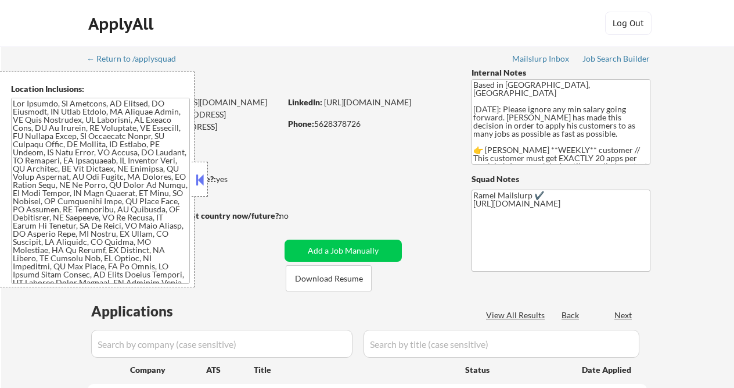
select select ""pending""
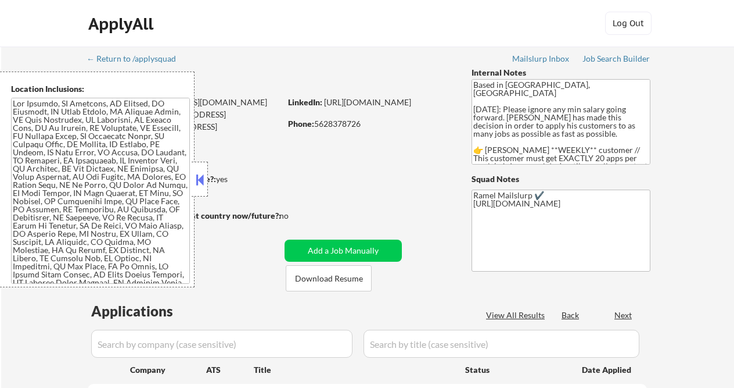
select select ""pending""
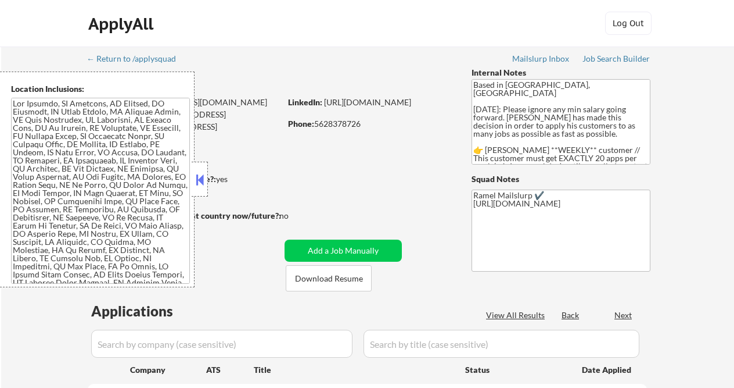
select select ""pending""
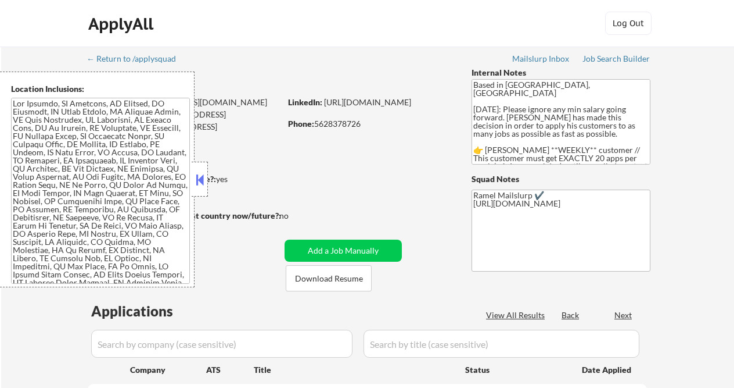
select select ""pending""
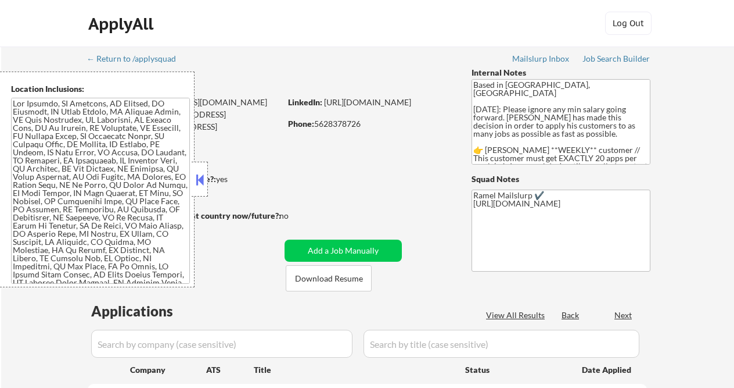
select select ""pending""
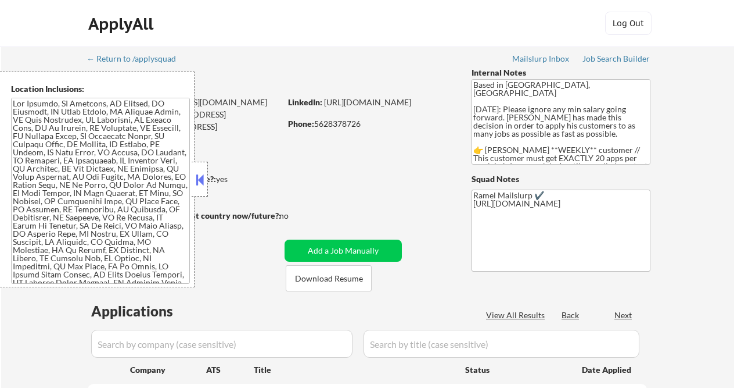
select select ""pending""
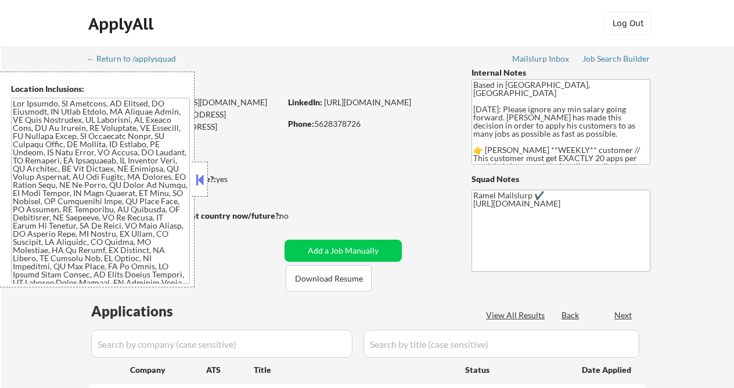
select select ""pending""
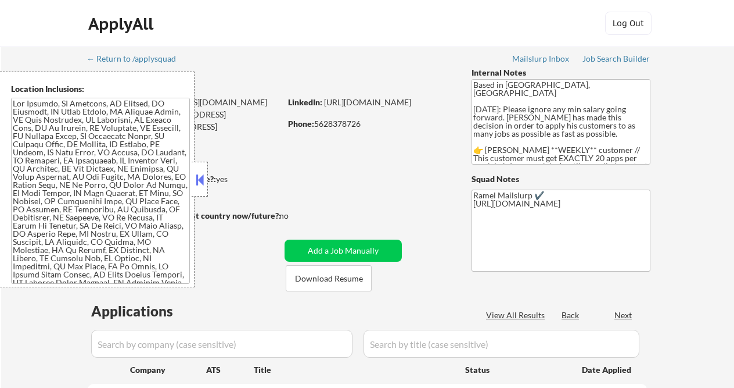
select select ""pending""
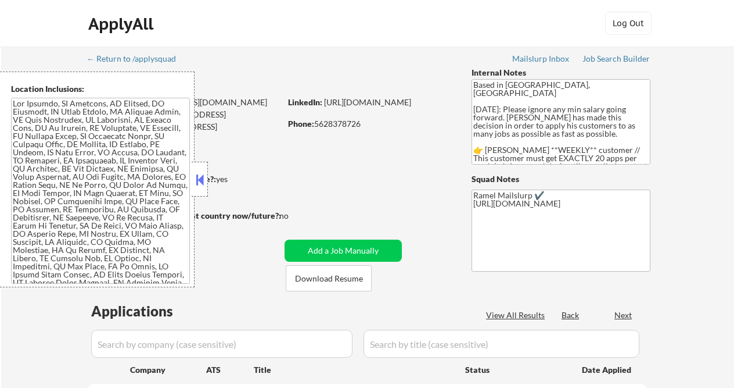
select select ""pending""
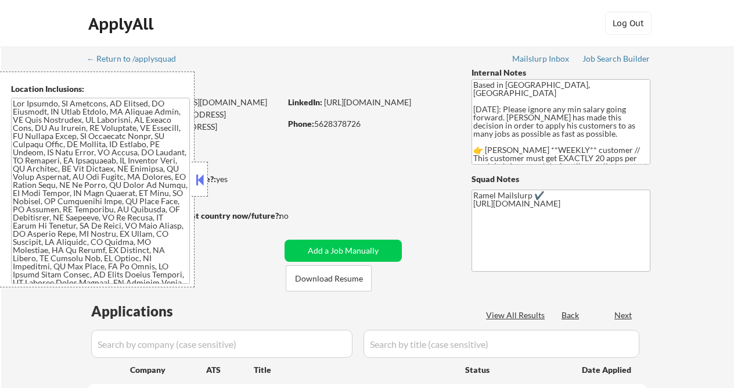
select select ""pending""
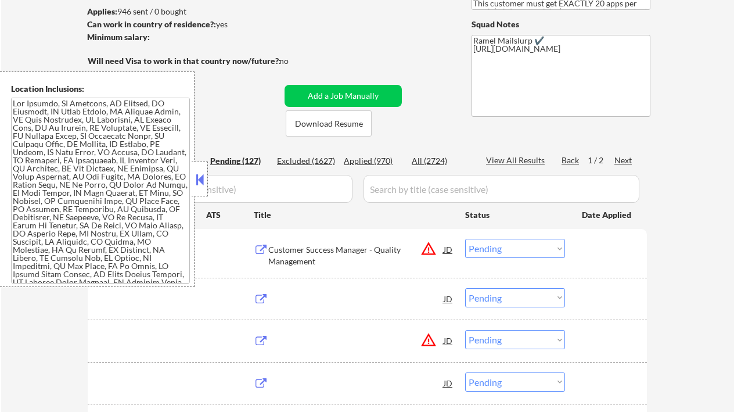
scroll to position [155, 0]
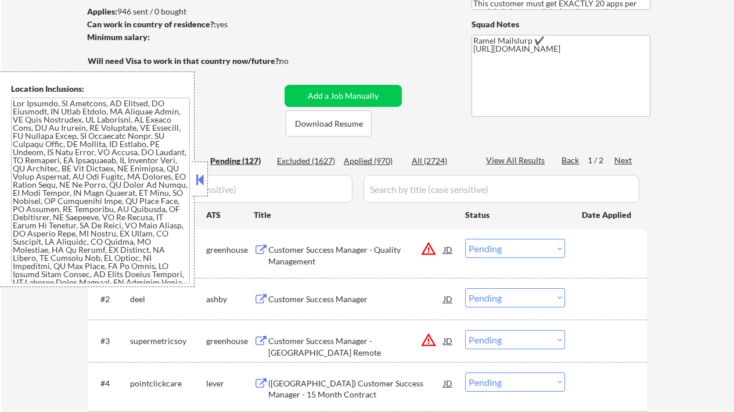
click at [202, 183] on button at bounding box center [199, 179] width 13 height 17
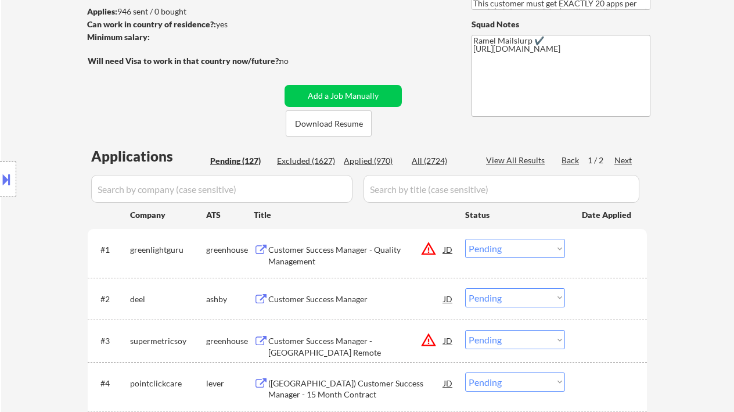
scroll to position [232, 0]
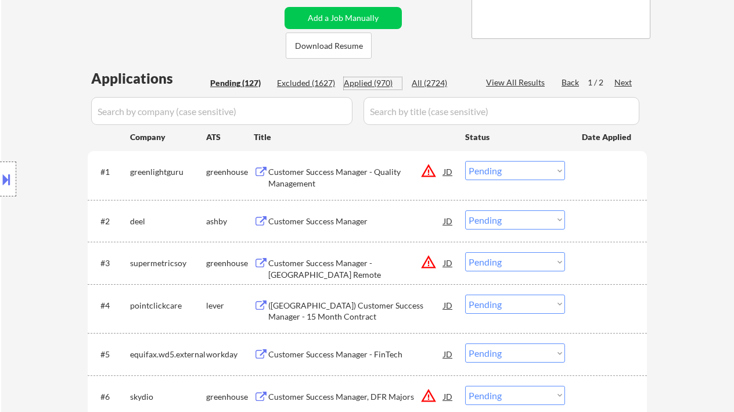
click at [374, 87] on div "Applied (970)" at bounding box center [373, 83] width 58 height 12
click at [512, 81] on div "View All Results" at bounding box center [517, 83] width 62 height 12
select select ""applied""
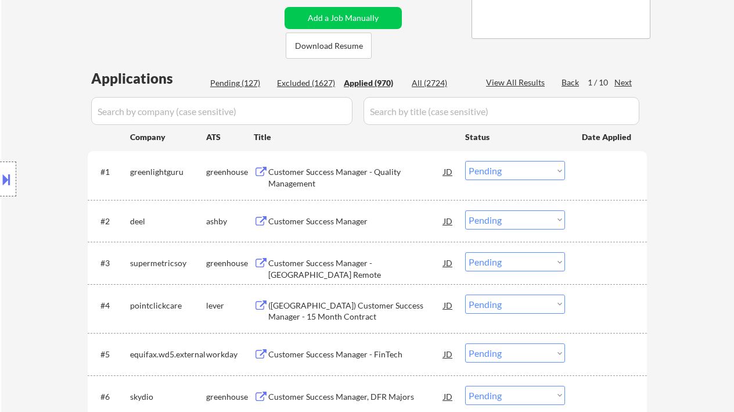
select select ""applied""
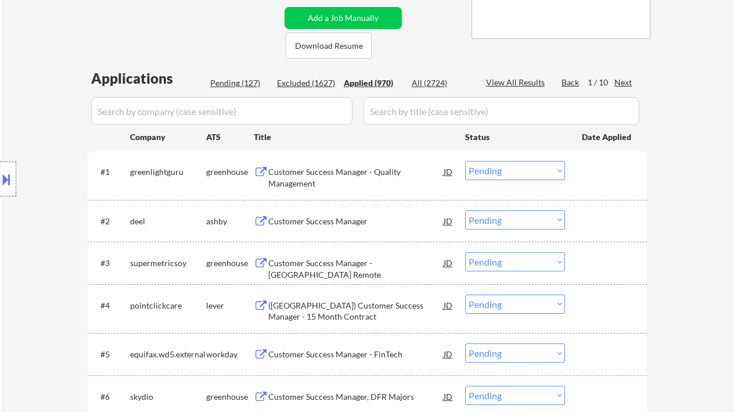
select select ""applied""
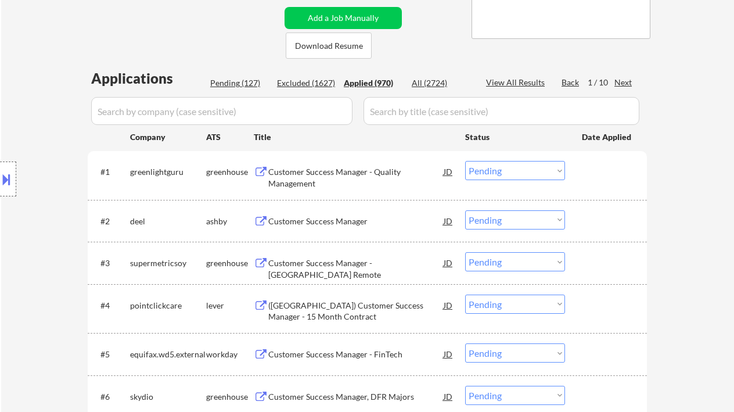
select select ""applied""
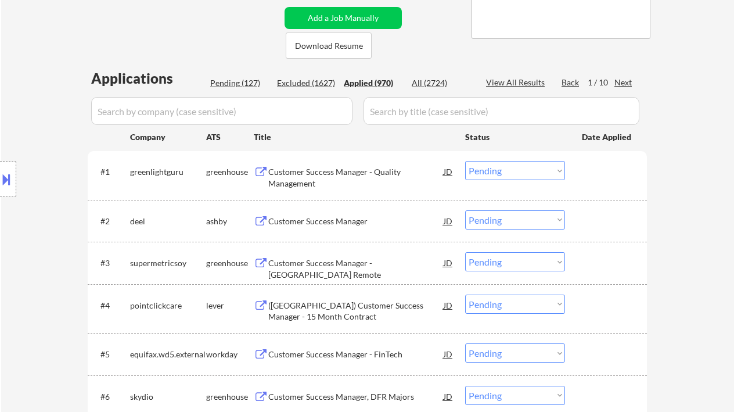
select select ""applied""
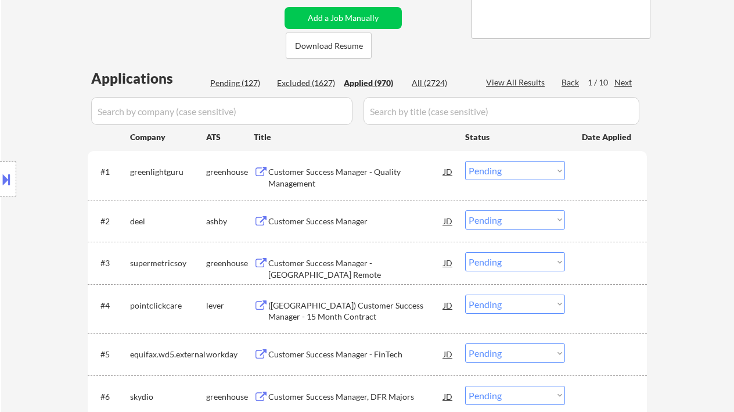
select select ""applied""
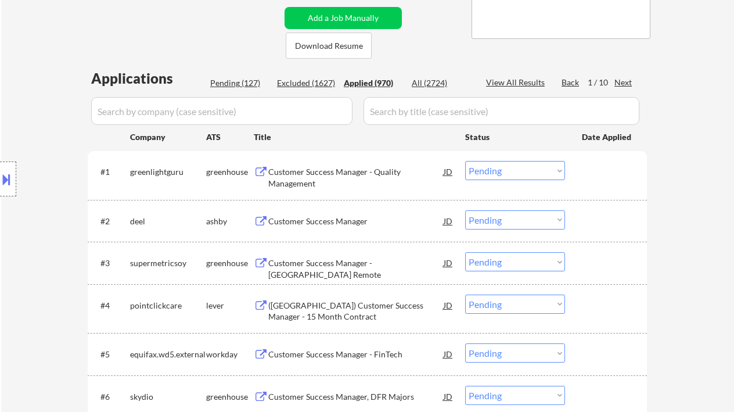
select select ""applied""
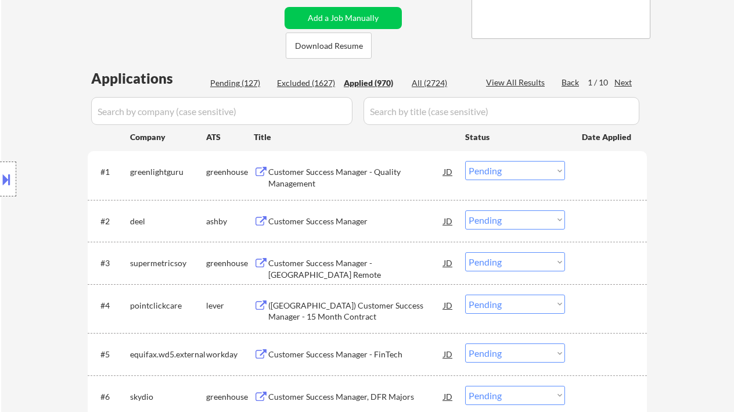
select select ""applied""
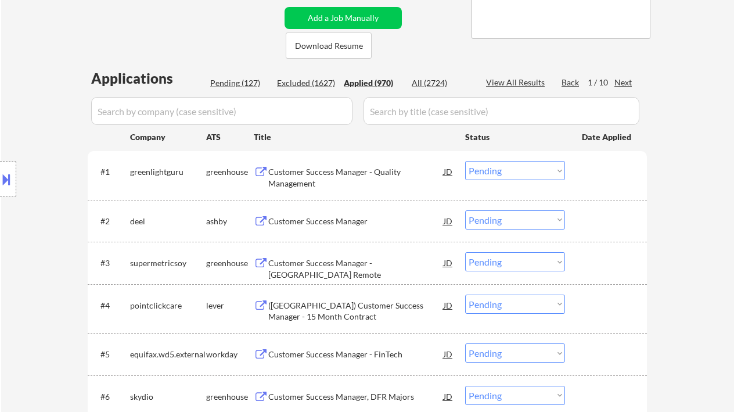
select select ""applied""
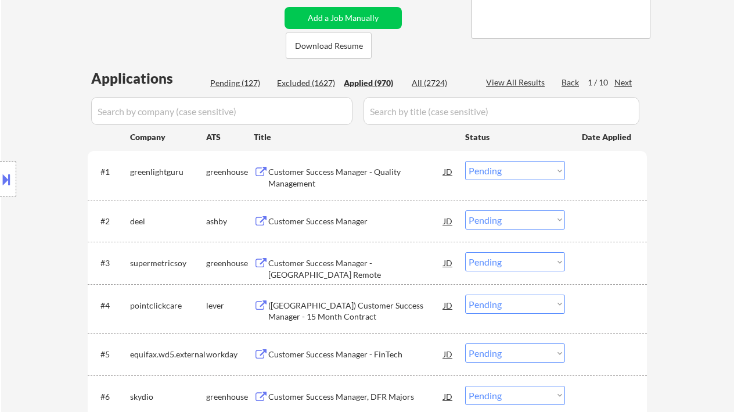
select select ""applied""
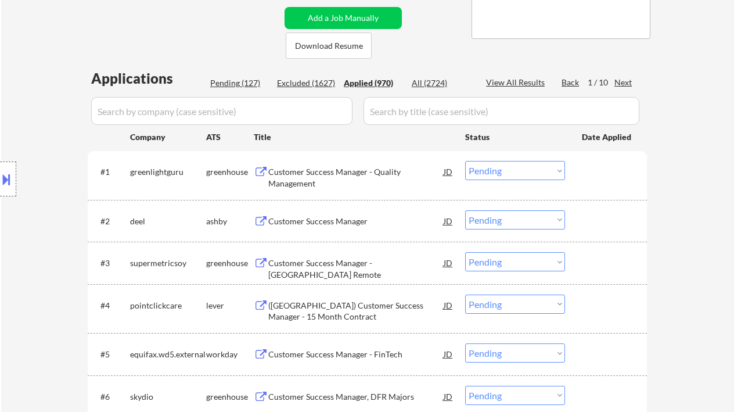
select select ""applied""
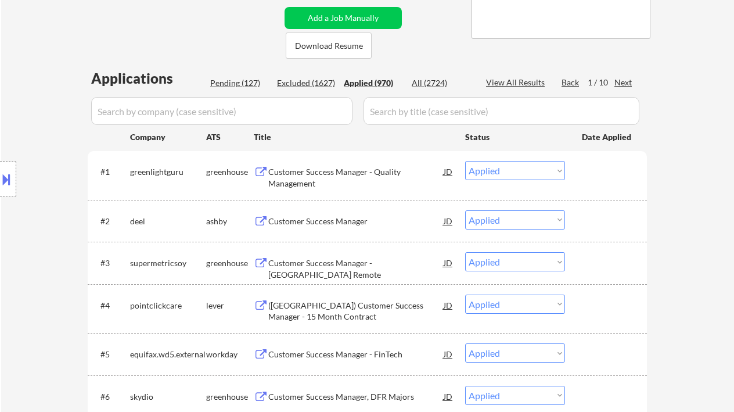
select select ""applied""
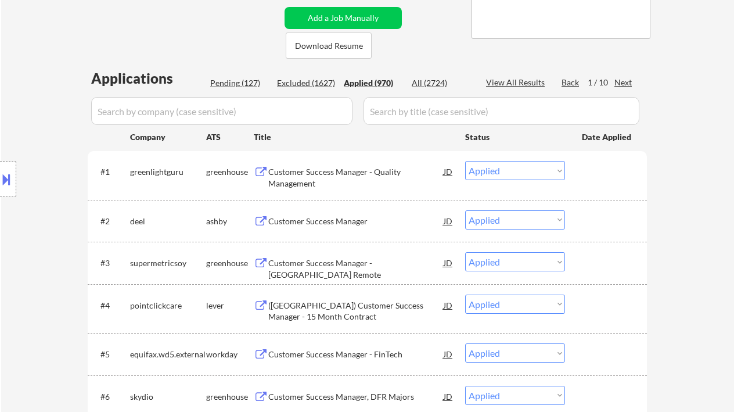
select select ""applied""
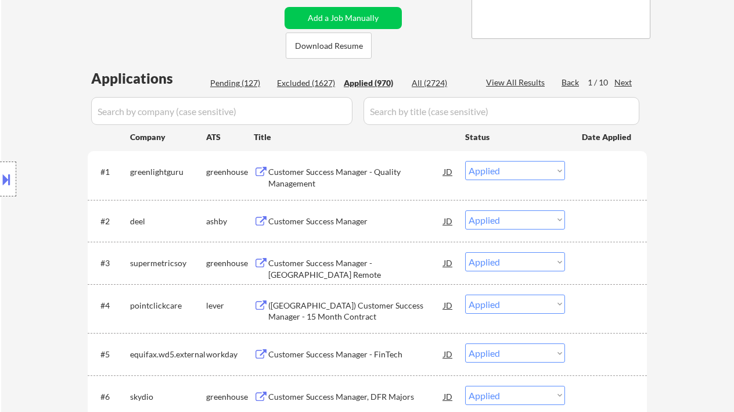
select select ""applied""
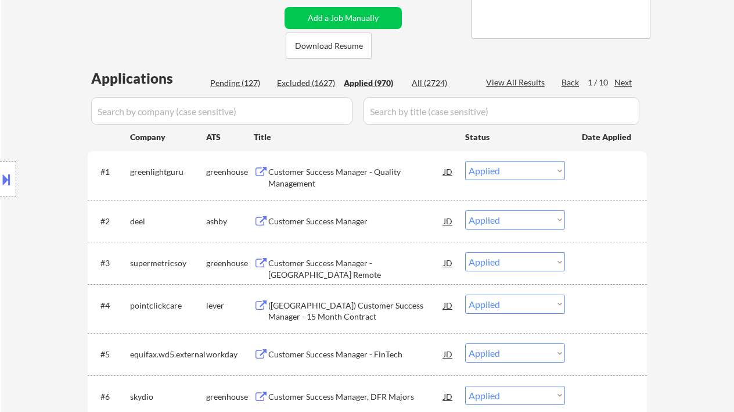
select select ""applied""
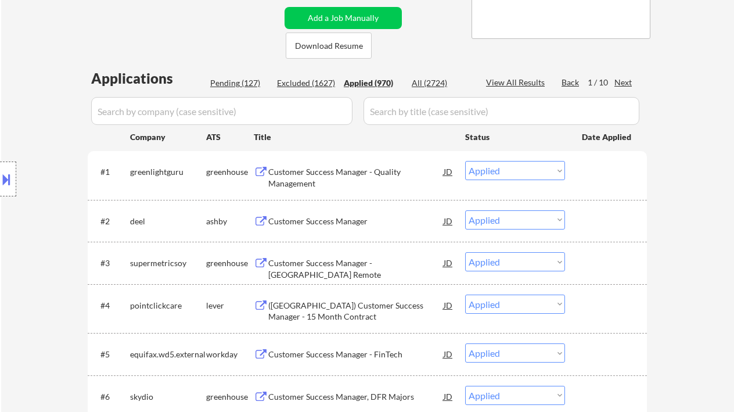
select select ""applied""
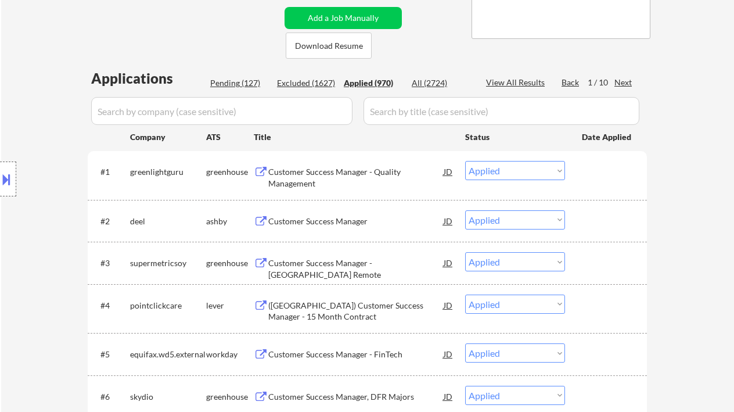
select select ""applied""
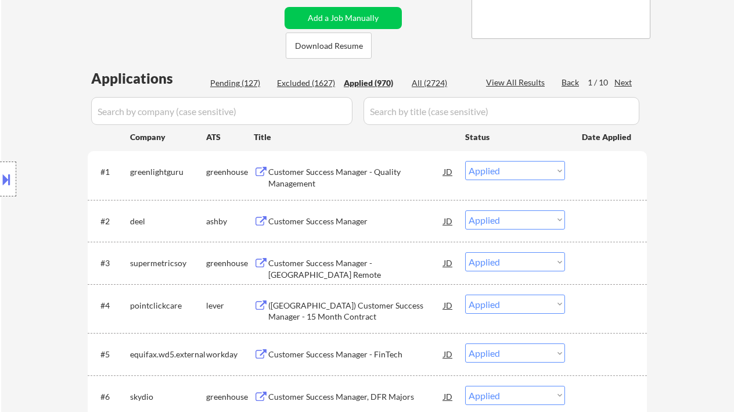
select select ""applied""
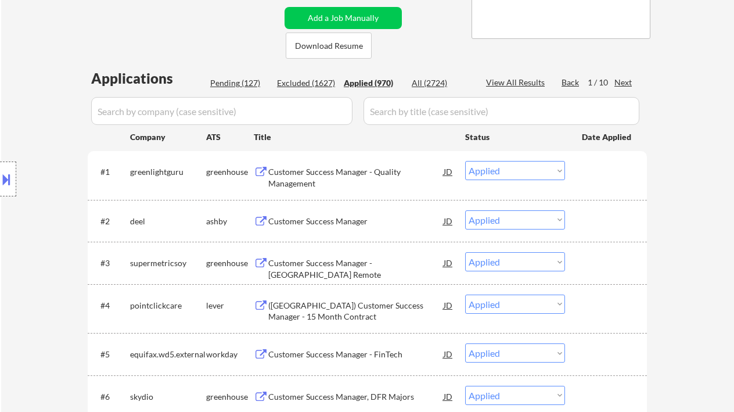
select select ""applied""
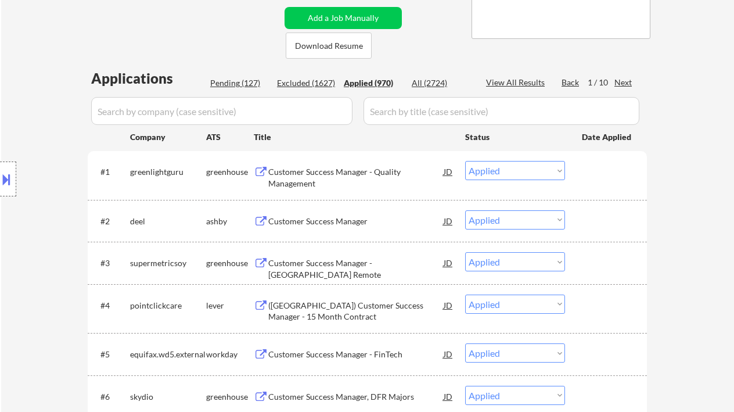
select select ""applied""
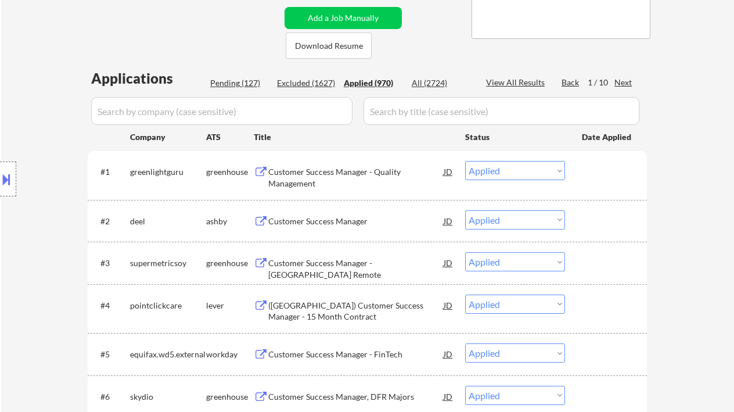
select select ""applied""
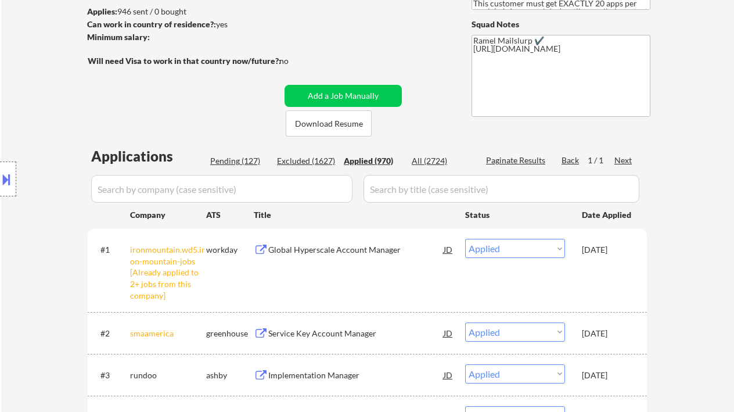
scroll to position [77, 0]
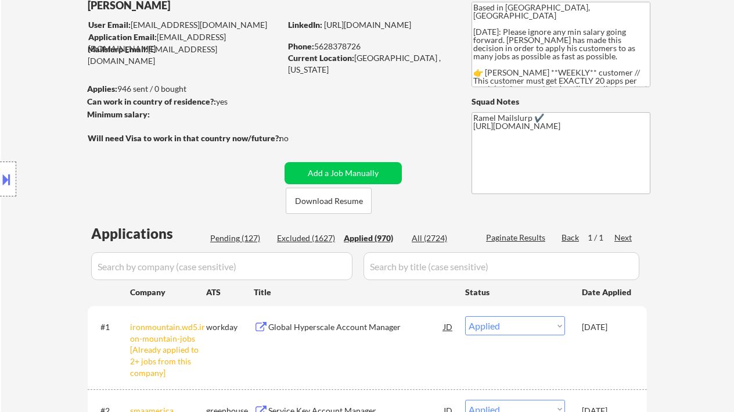
click at [374, 238] on div "Applied (970)" at bounding box center [373, 238] width 58 height 12
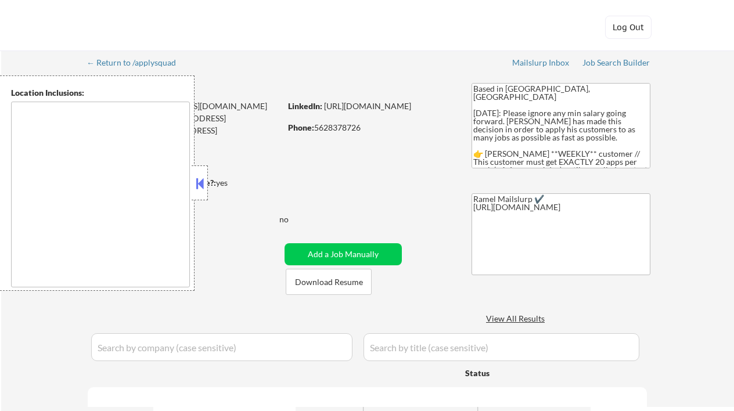
scroll to position [77, 0]
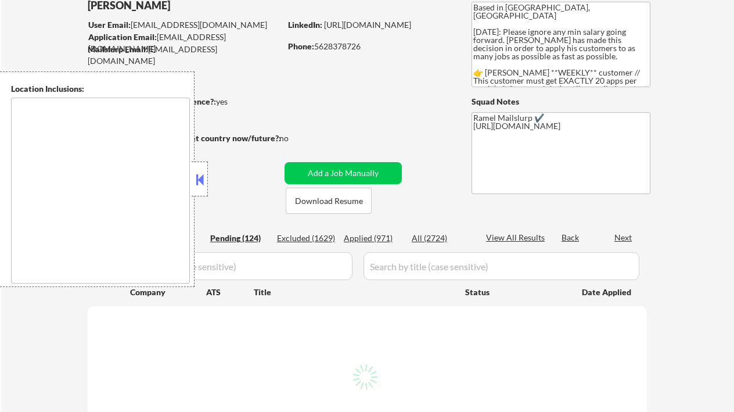
click at [199, 177] on button at bounding box center [199, 179] width 13 height 17
click at [378, 239] on div "Applied (971)" at bounding box center [373, 238] width 58 height 12
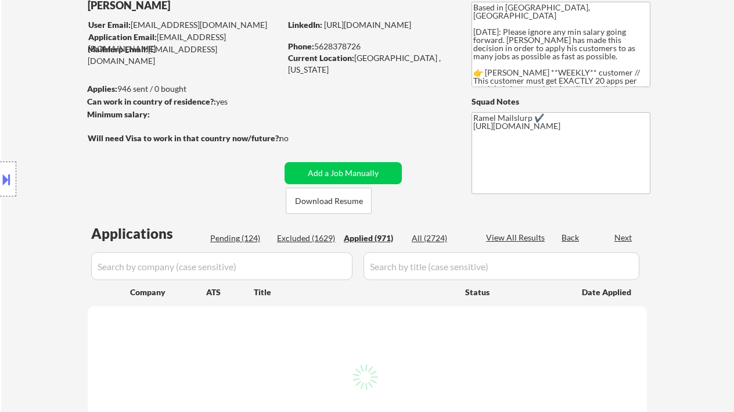
select select ""applied""
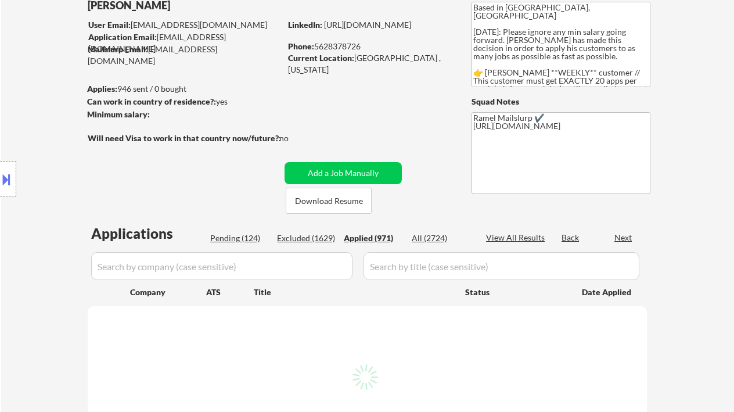
select select ""applied""
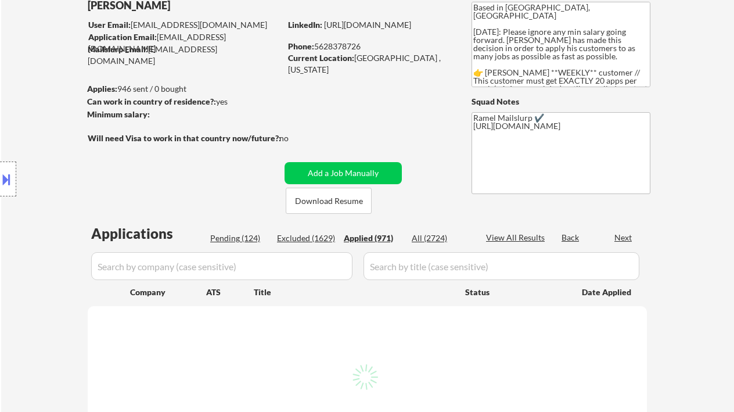
select select ""applied""
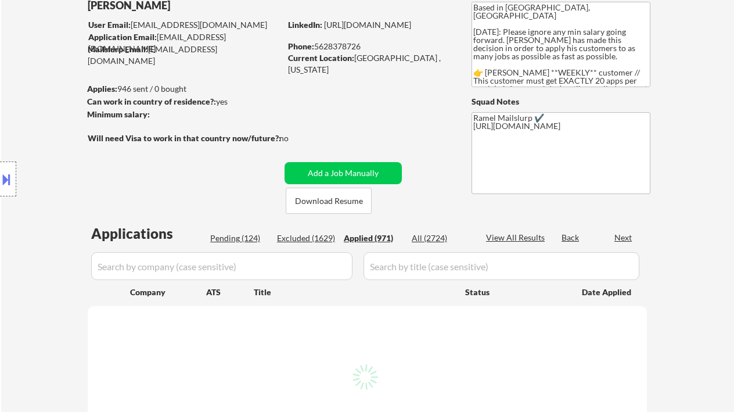
select select ""applied""
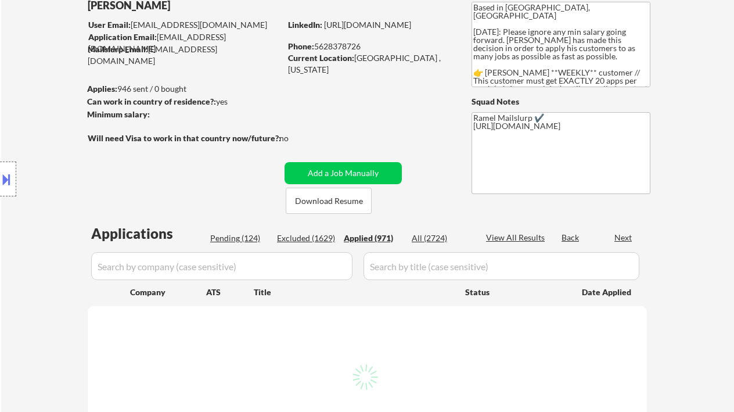
select select ""applied""
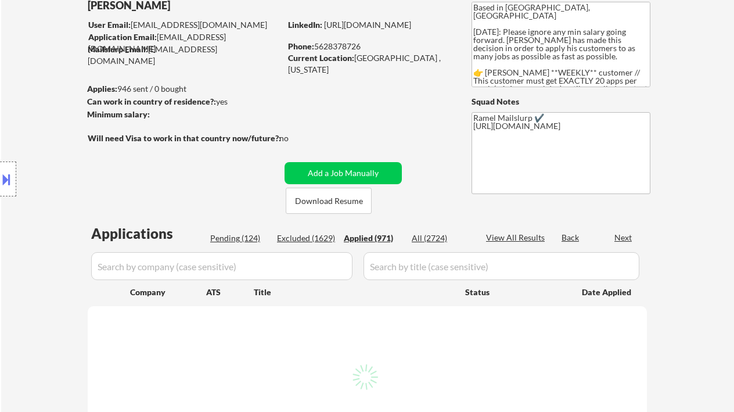
select select ""applied""
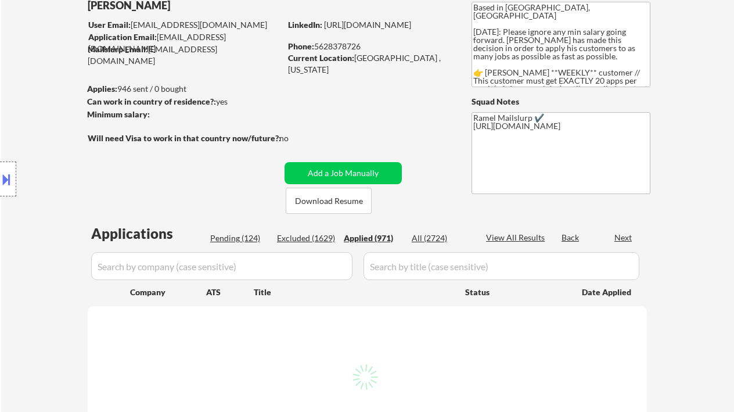
select select ""applied""
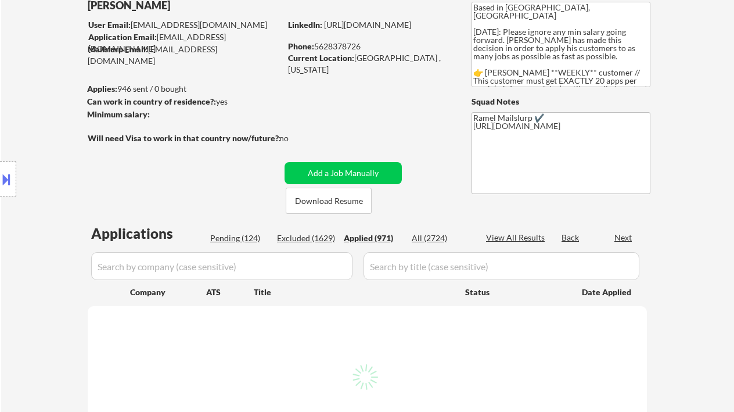
select select ""applied""
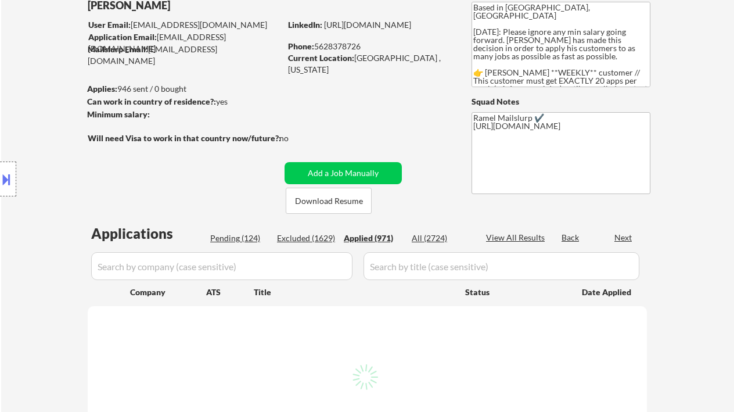
select select ""applied""
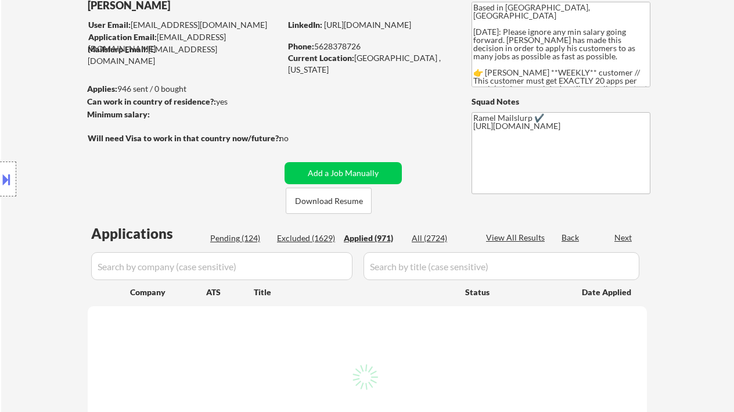
select select ""applied""
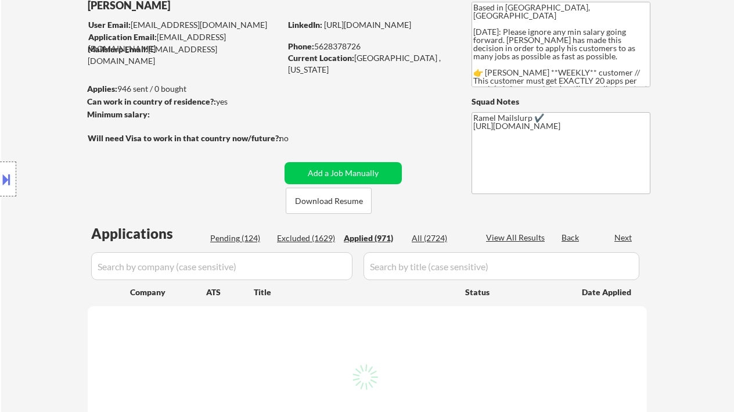
select select ""applied""
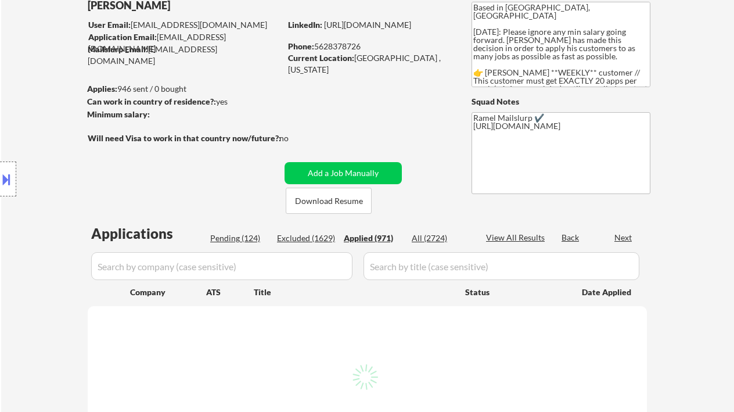
select select ""applied""
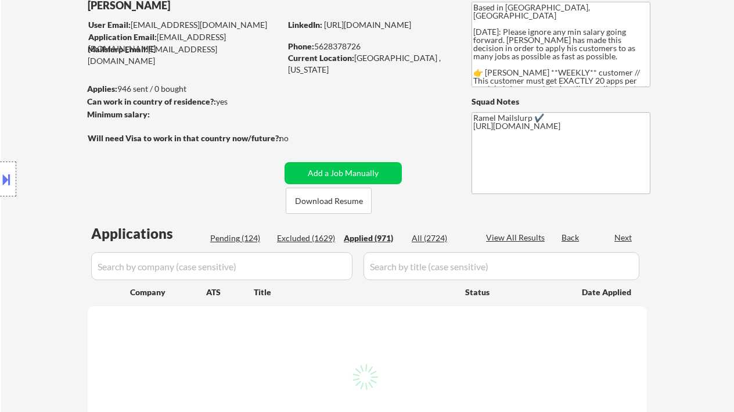
select select ""applied""
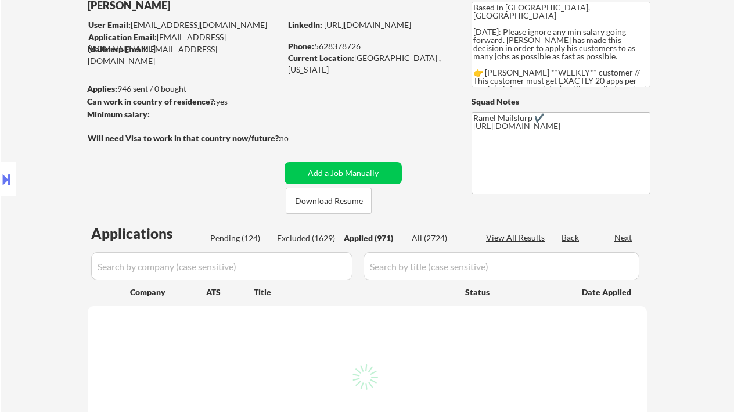
select select ""applied""
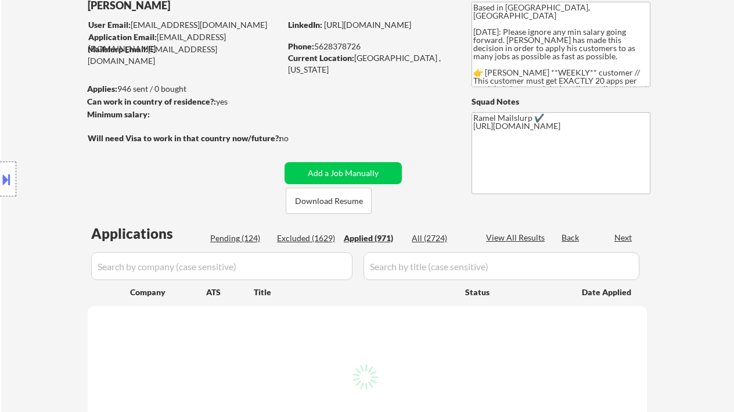
select select ""applied""
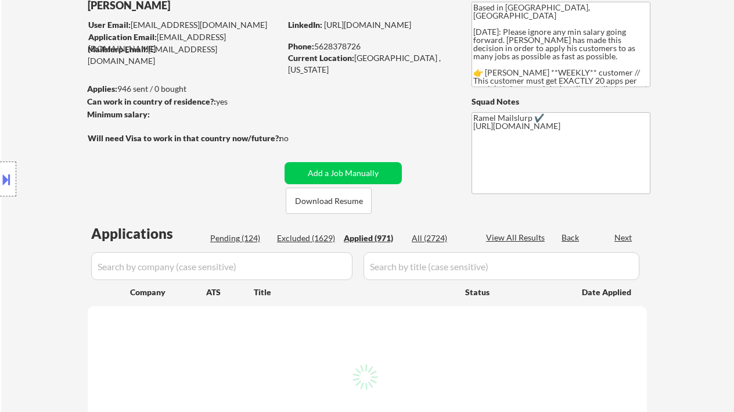
select select ""applied""
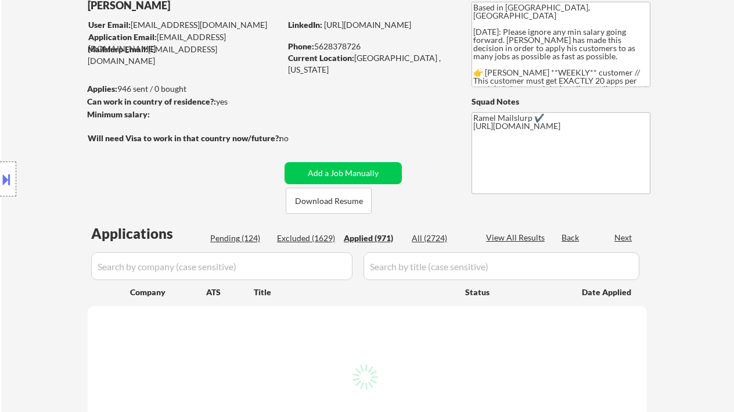
select select ""applied""
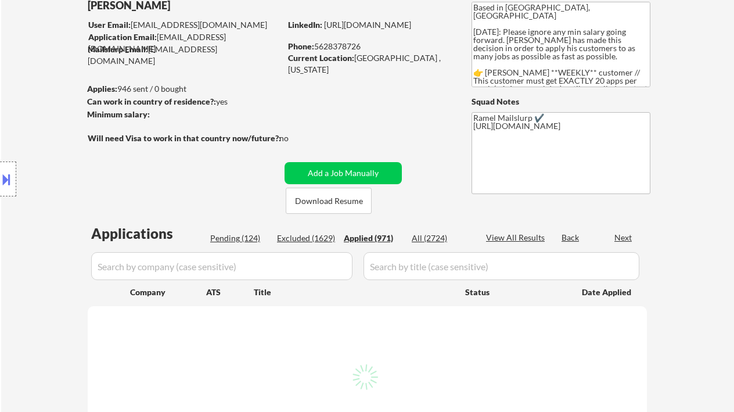
select select ""applied""
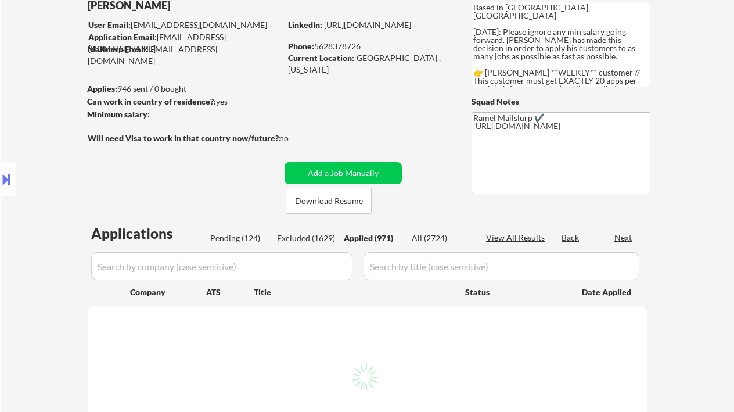
select select ""applied""
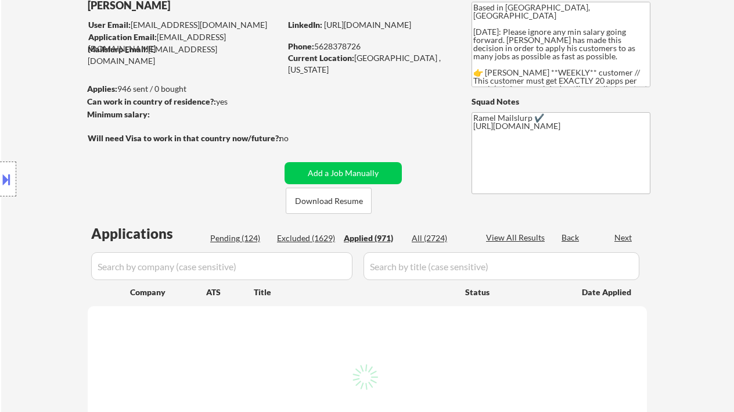
select select ""applied""
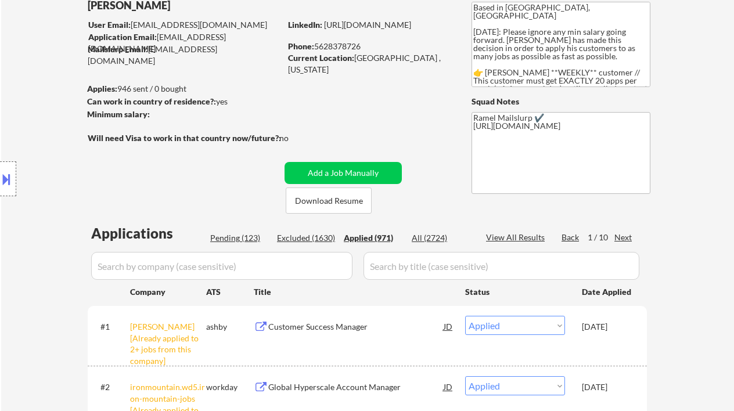
click at [345, 41] on div "Phone: [PHONE_NUMBER]" at bounding box center [370, 47] width 164 height 12
copy div "5628378726"
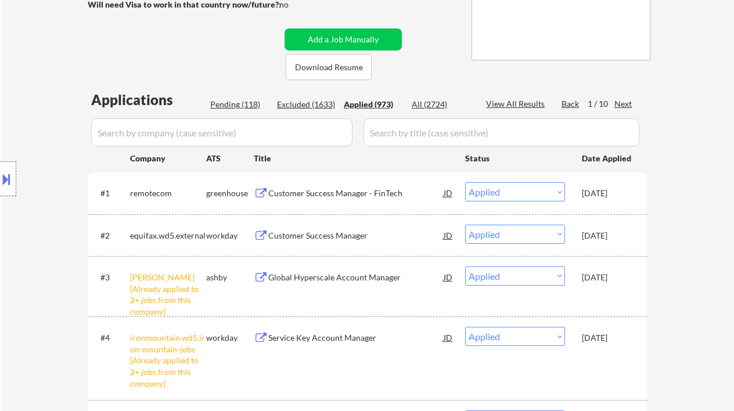
scroll to position [232, 0]
